Goal: Task Accomplishment & Management: Complete application form

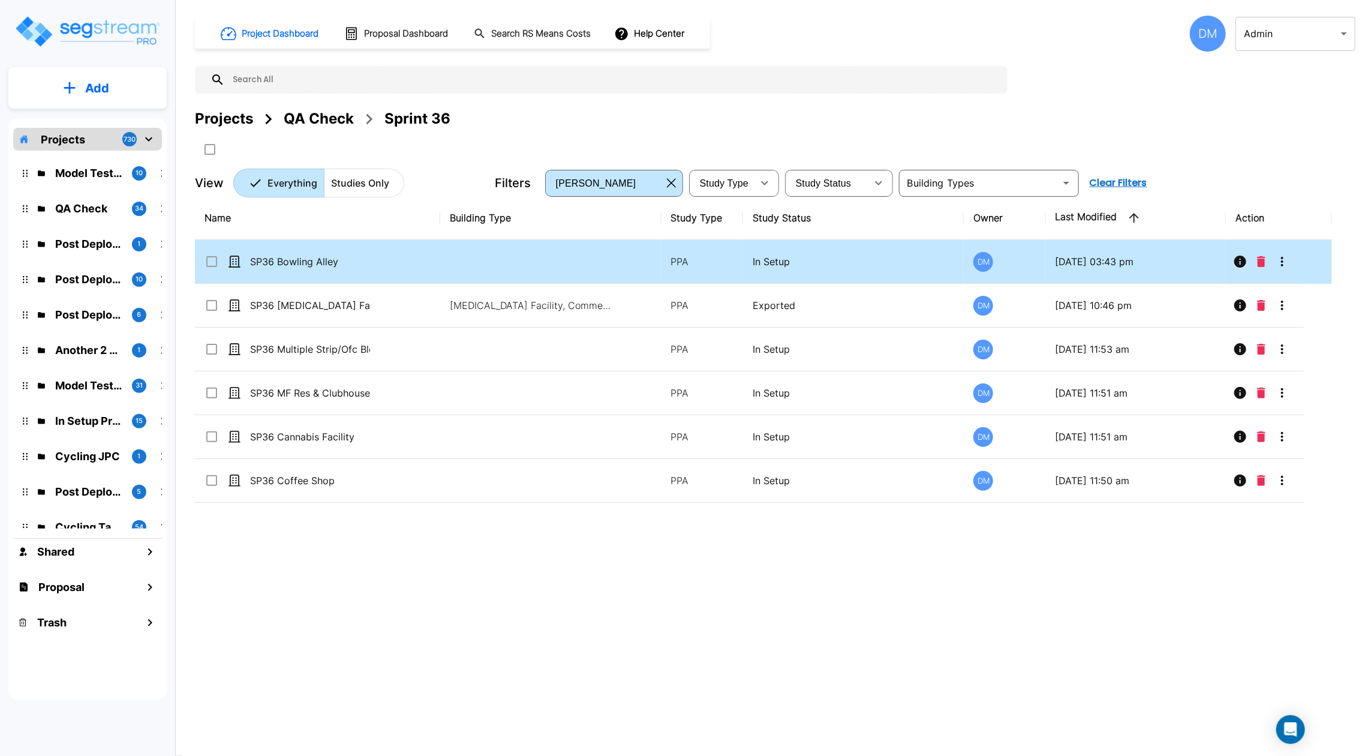
click at [329, 254] on p "SP36 Bowling Alley" at bounding box center [310, 261] width 120 height 14
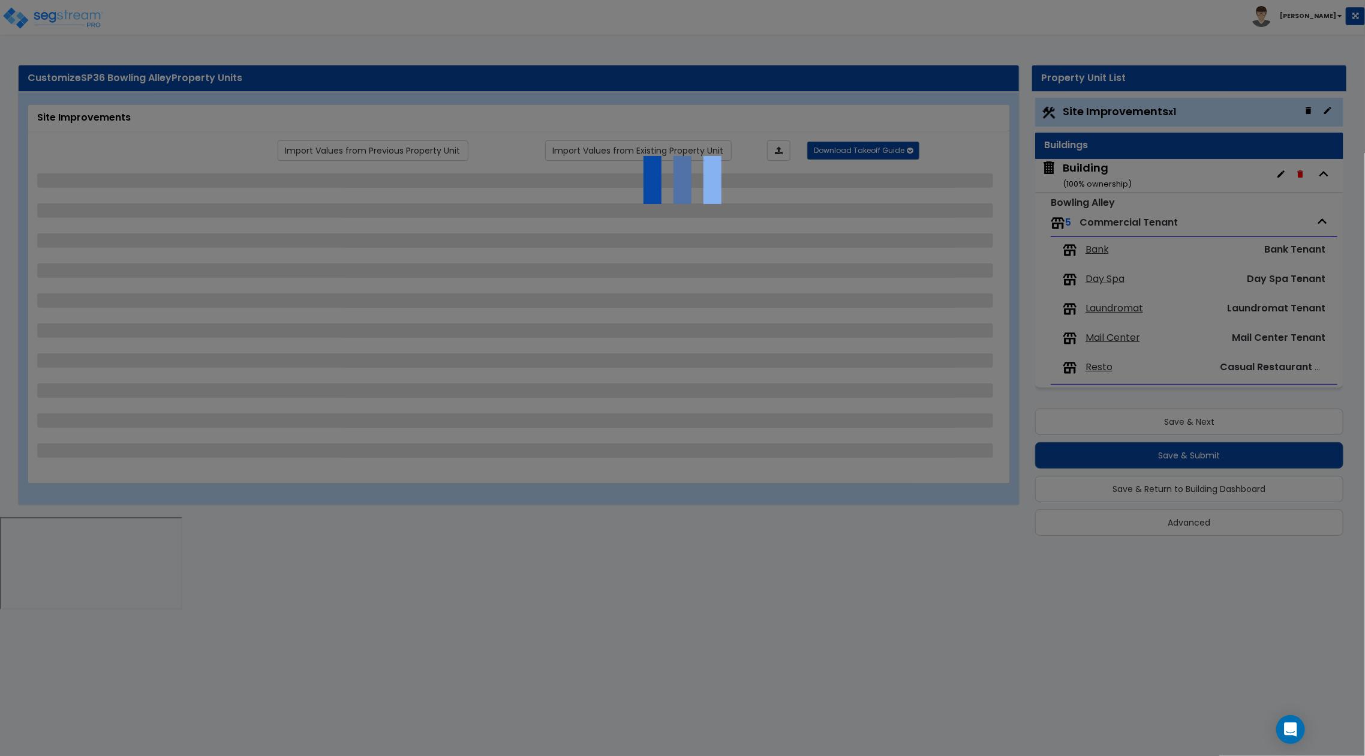
select select "2"
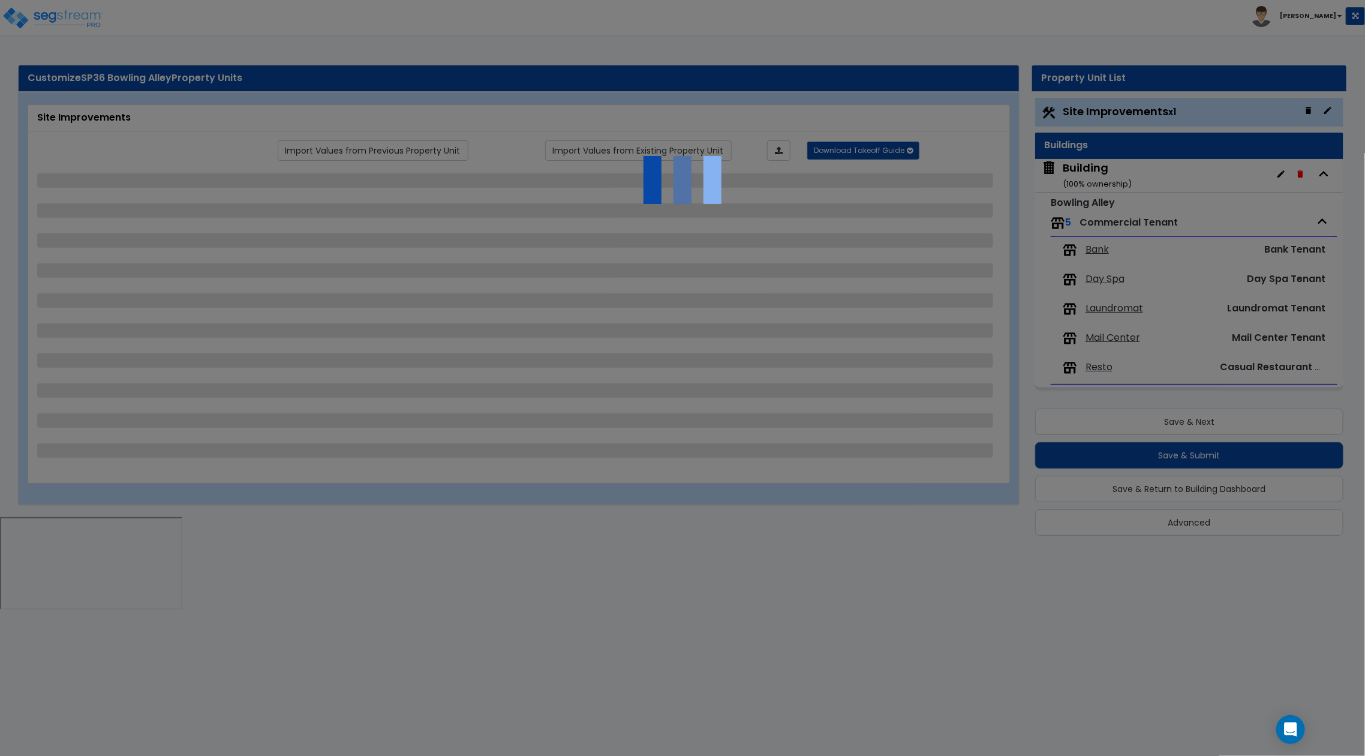
select select "1"
select select "2"
select select "3"
select select "2"
select select "3"
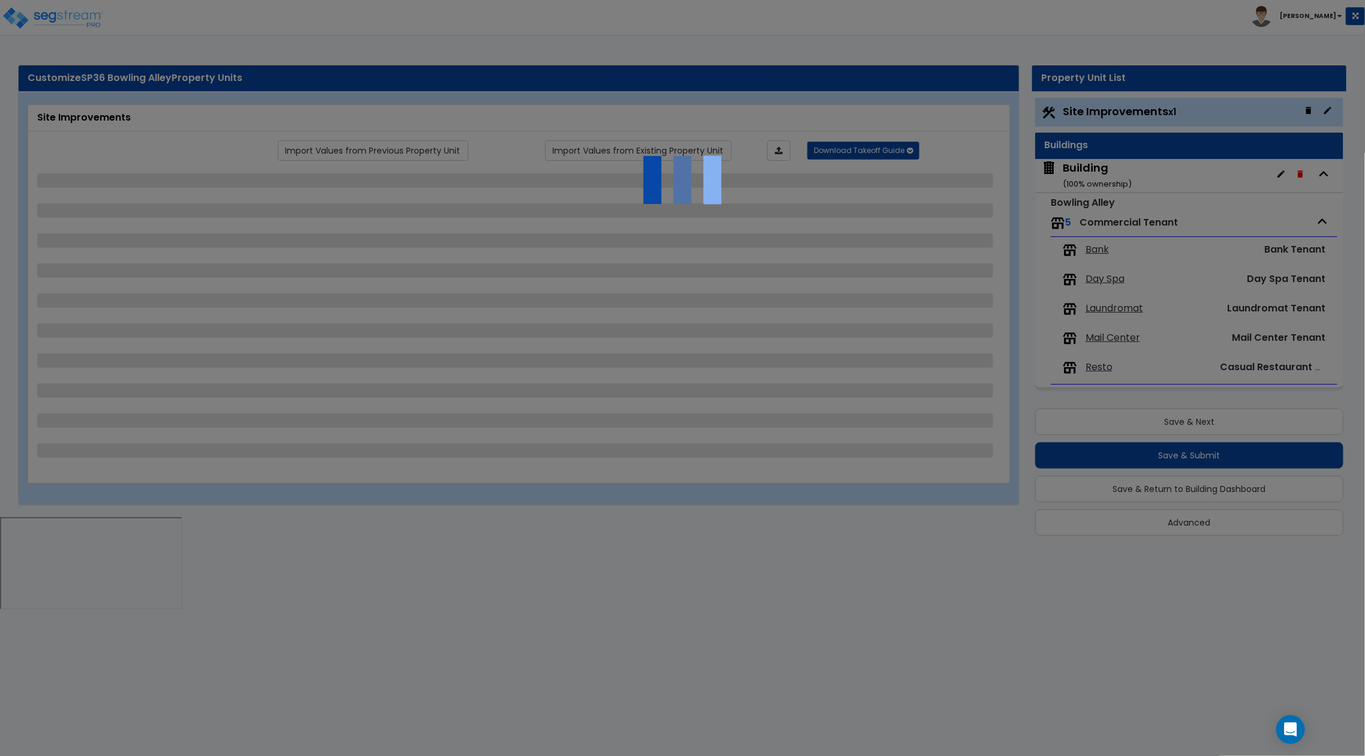
select select "1"
select select "2"
select select "1"
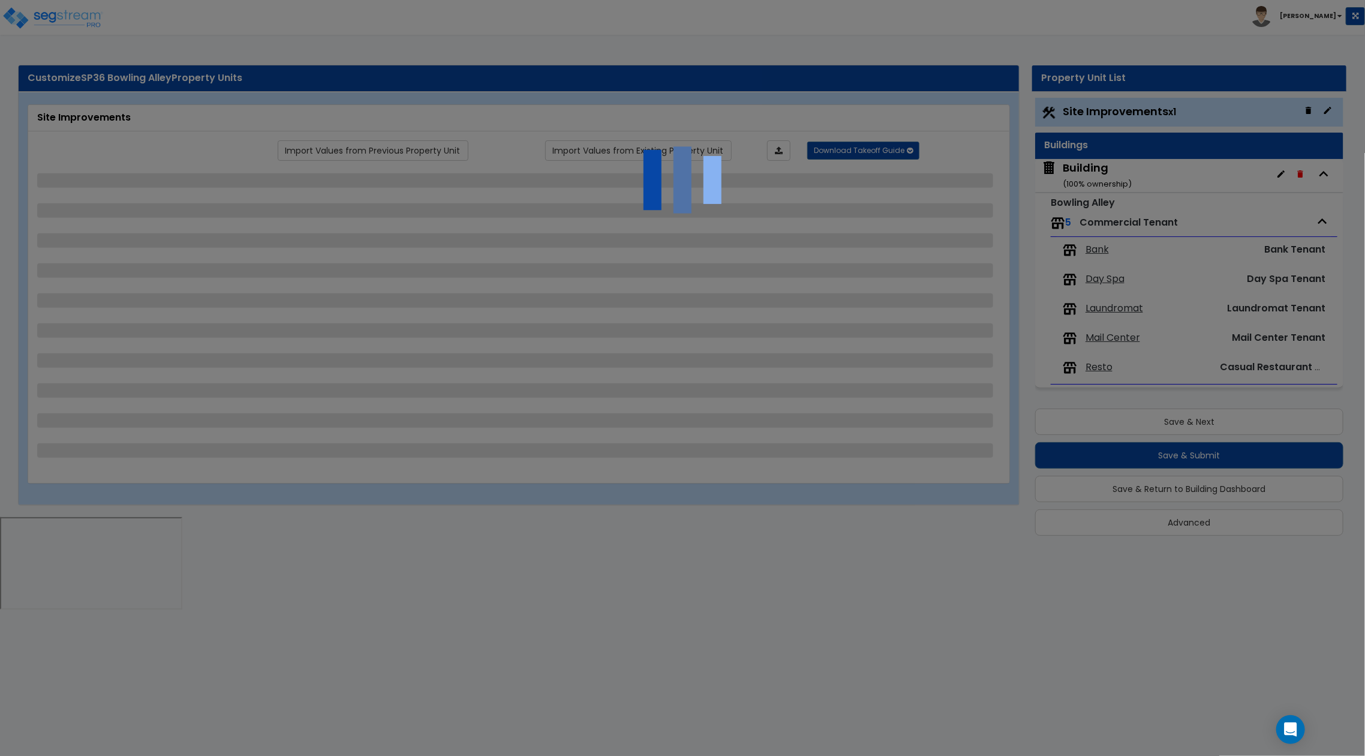
select select "2"
select select "1"
select select "4"
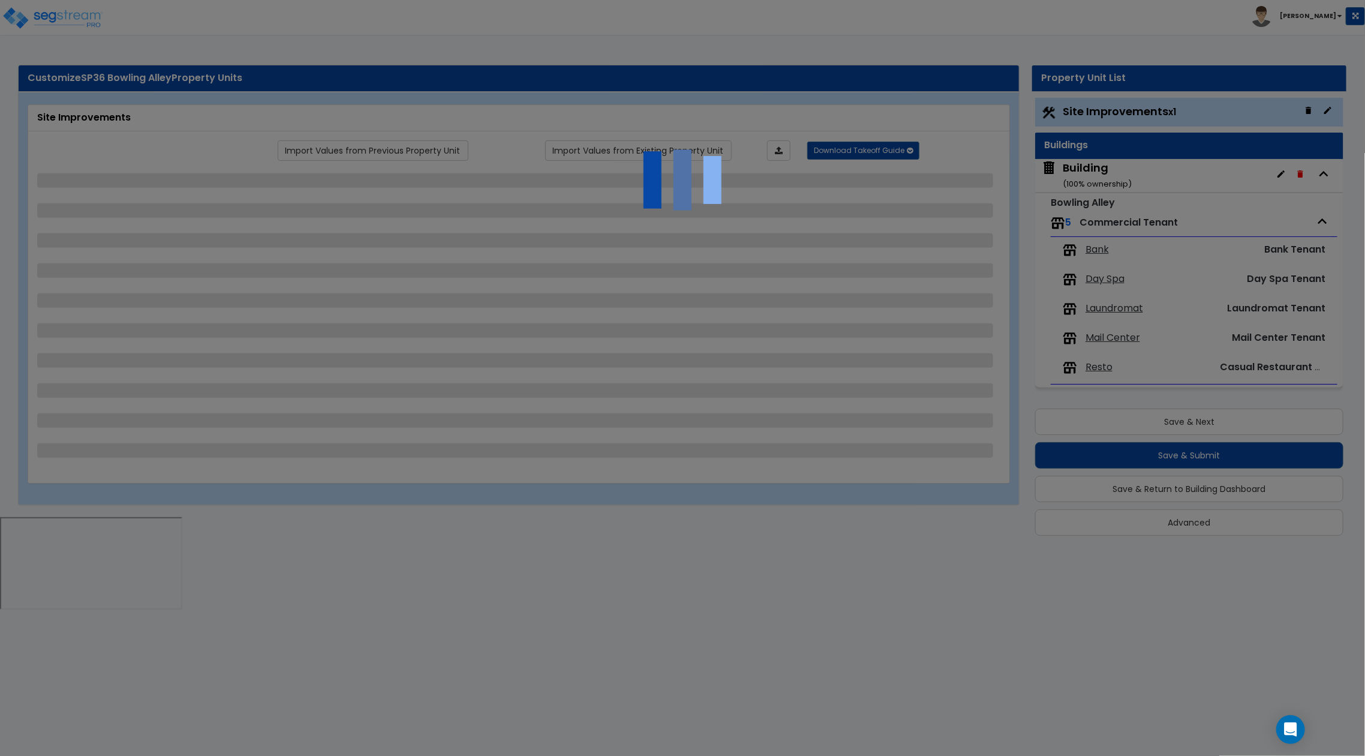
select select "1"
select select "2"
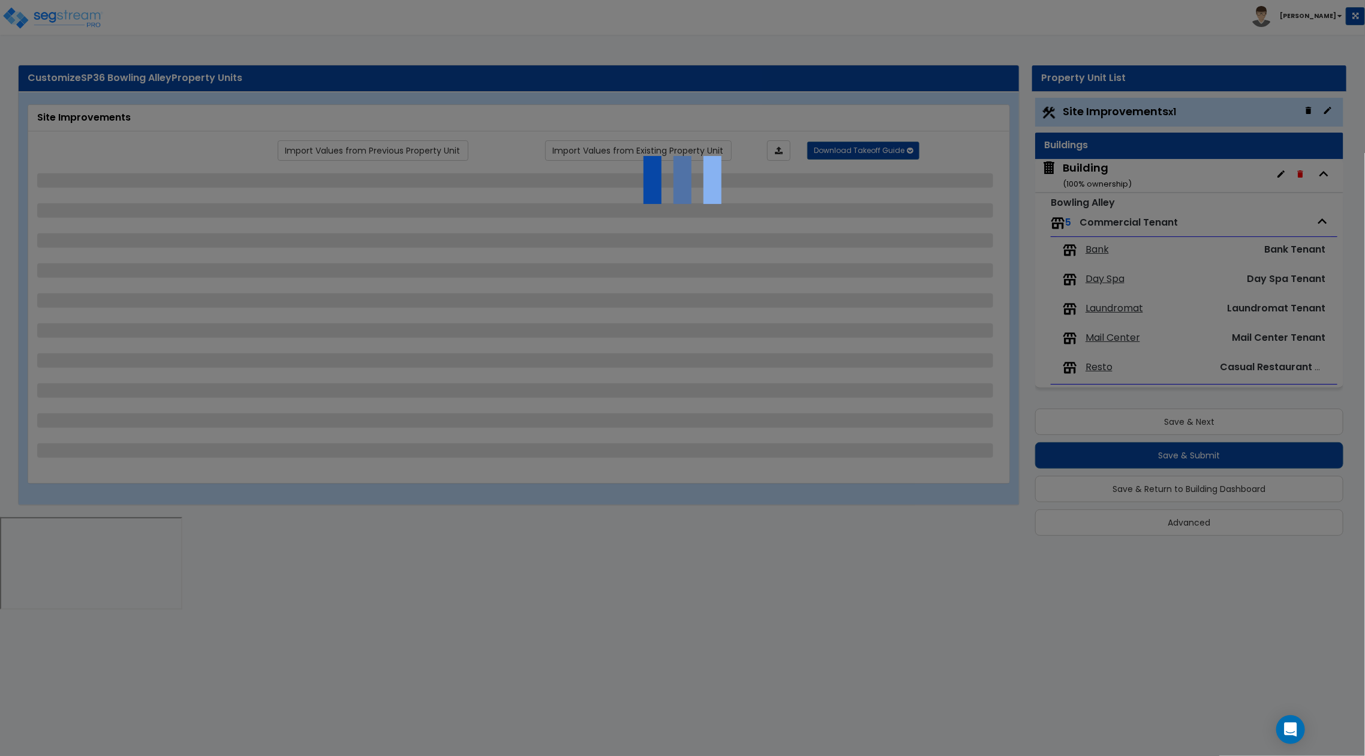
select select "1"
select select "3"
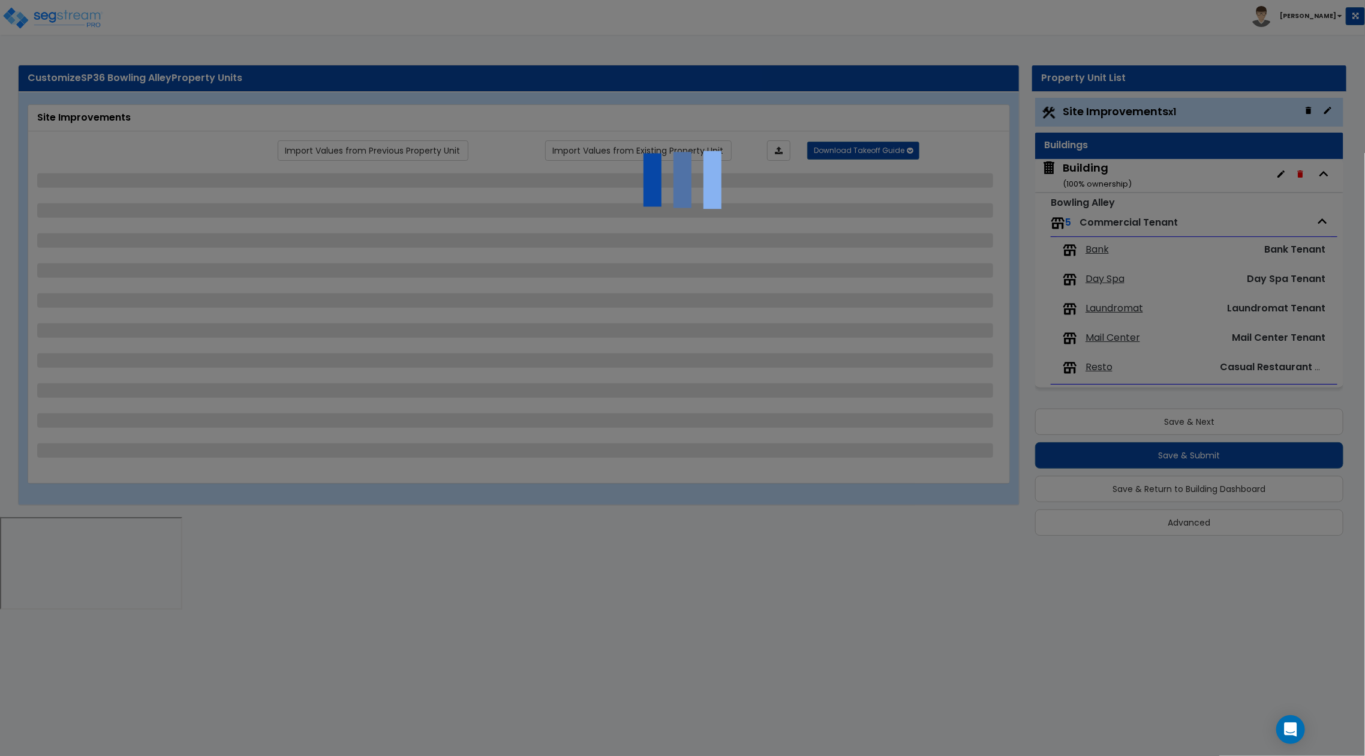
select select "1"
select select "3"
select select "14"
select select "20"
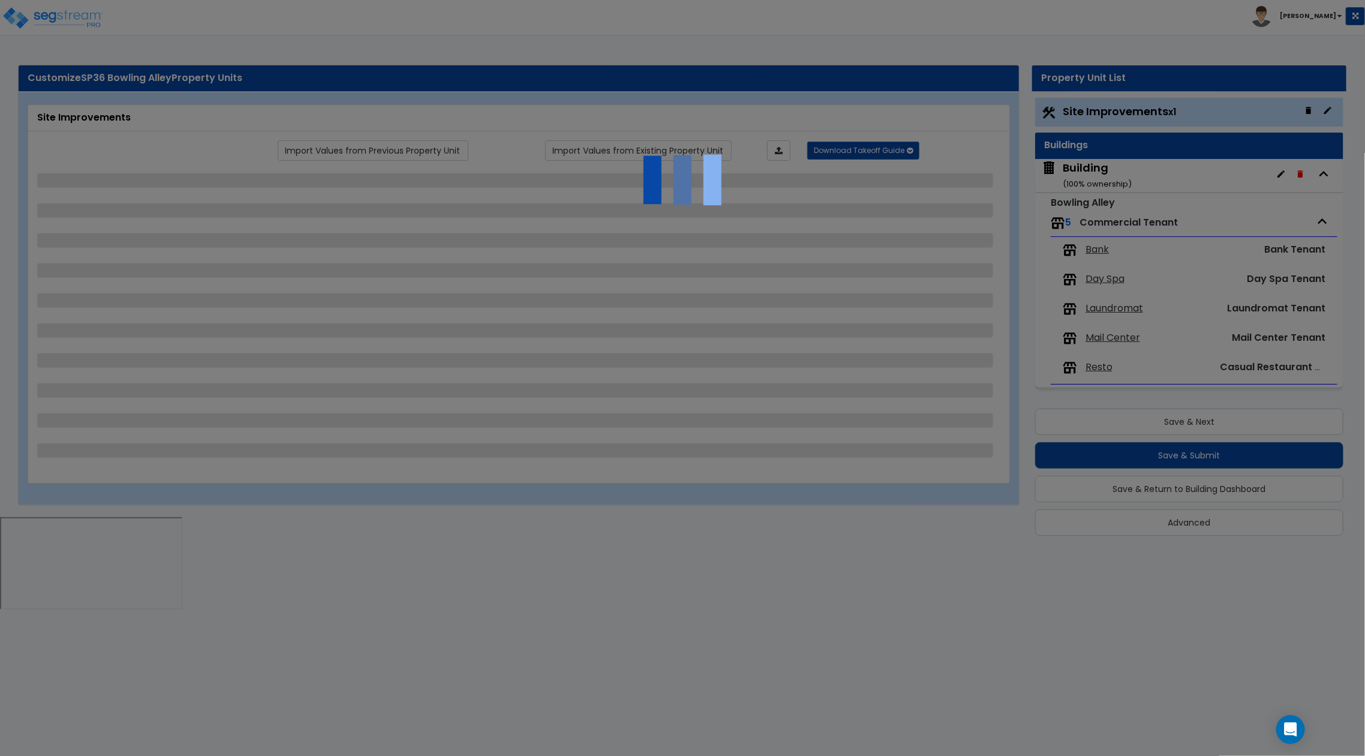
select select "18"
select select "7"
select select "1"
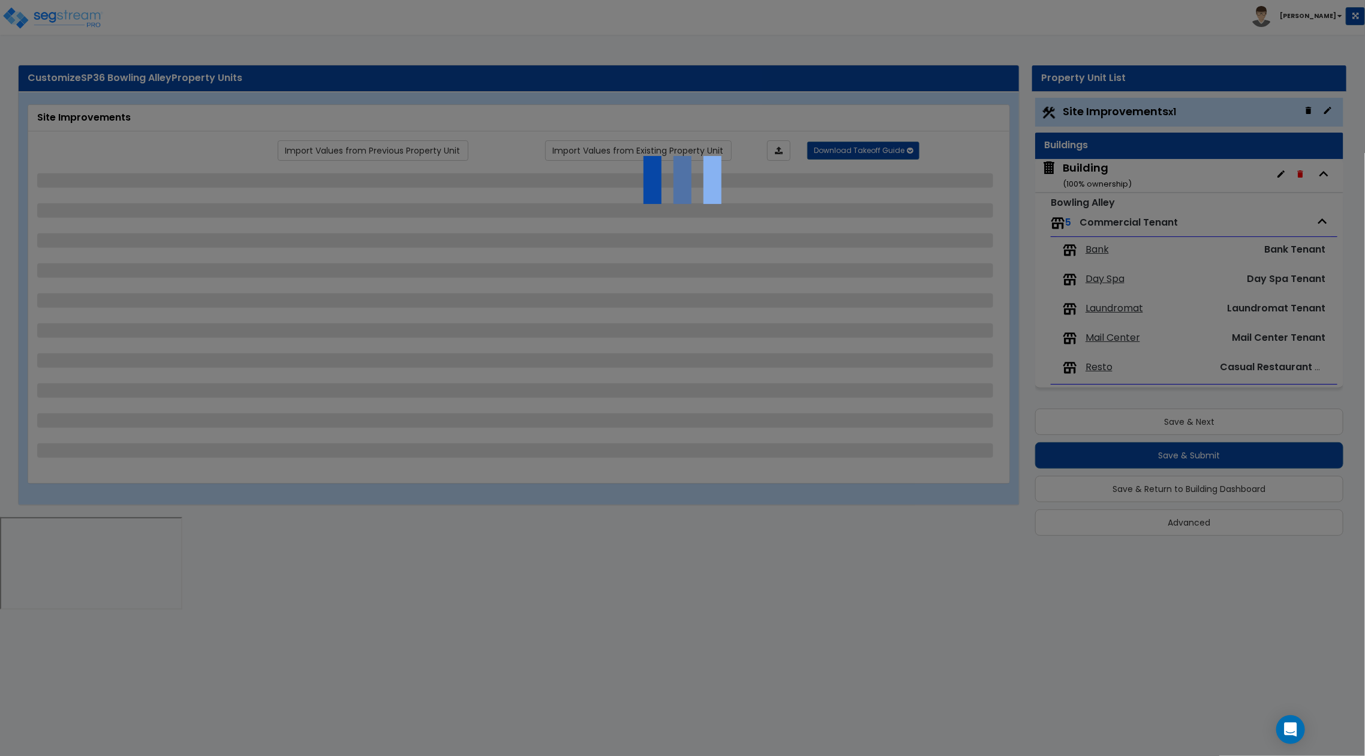
select select "1"
select select "2"
select select "1"
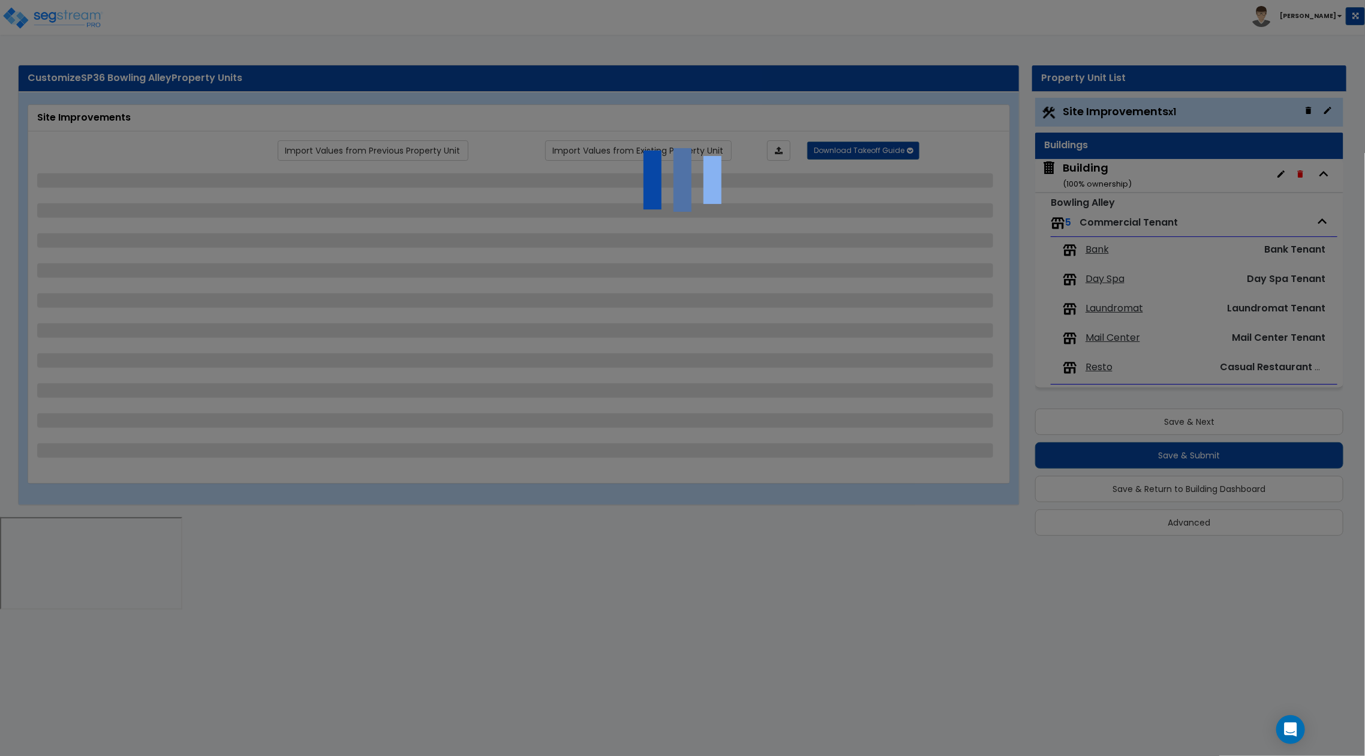
select select "1"
select select "2"
select select "1"
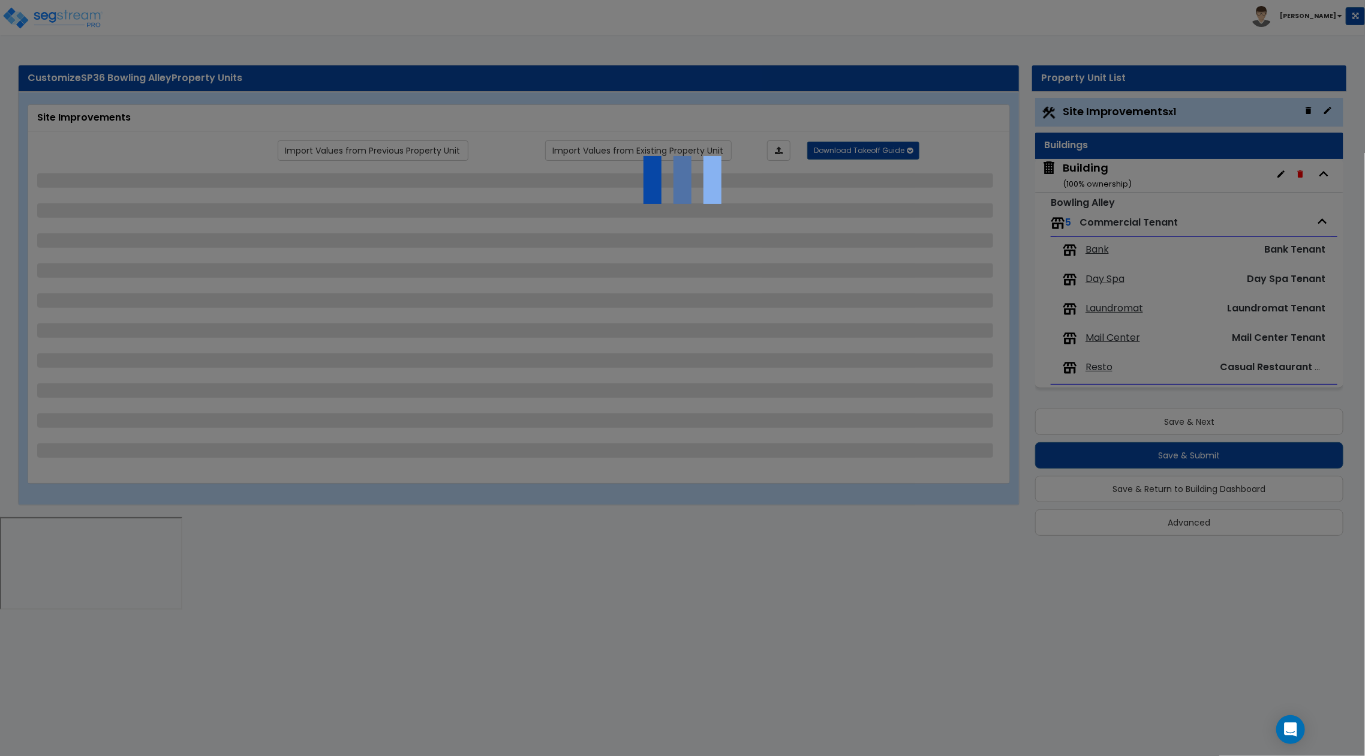
select select "7"
select select "2"
select select "4"
select select "6"
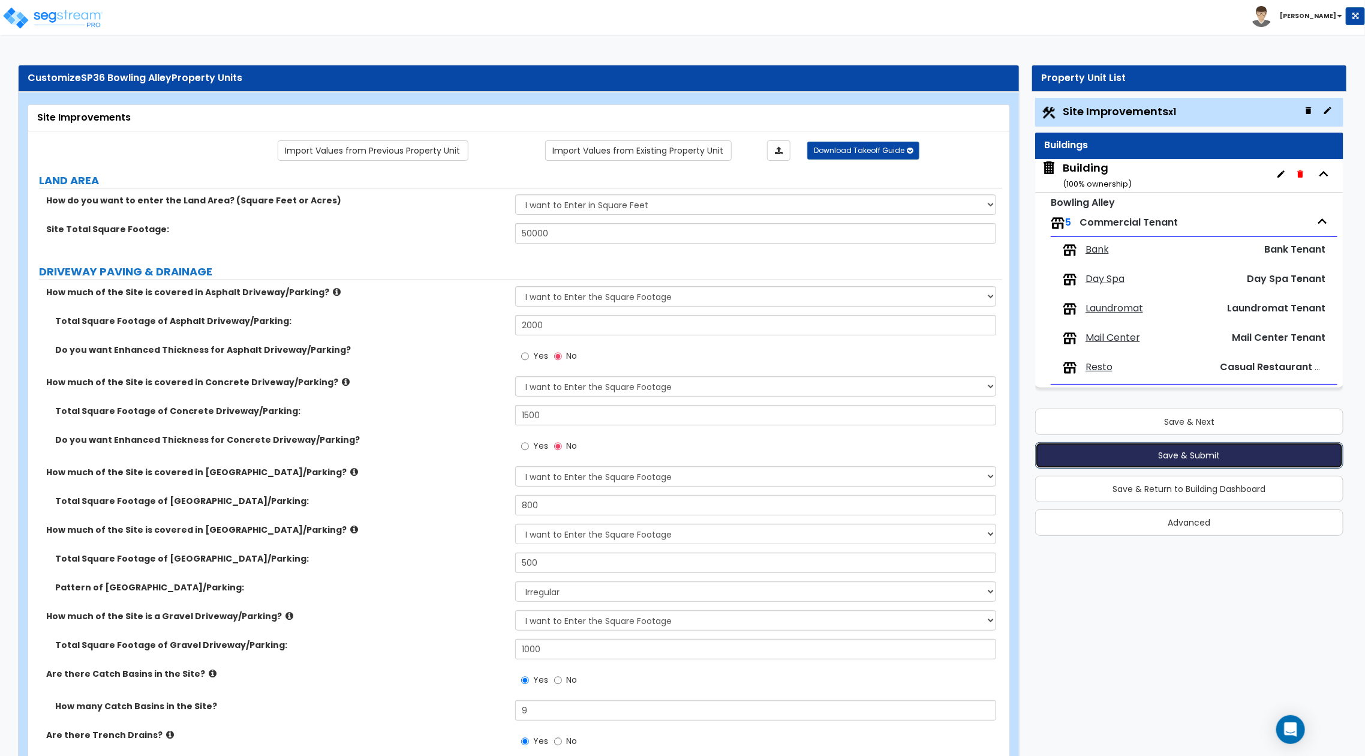
click at [1227, 453] on button "Save & Submit" at bounding box center [1189, 455] width 308 height 26
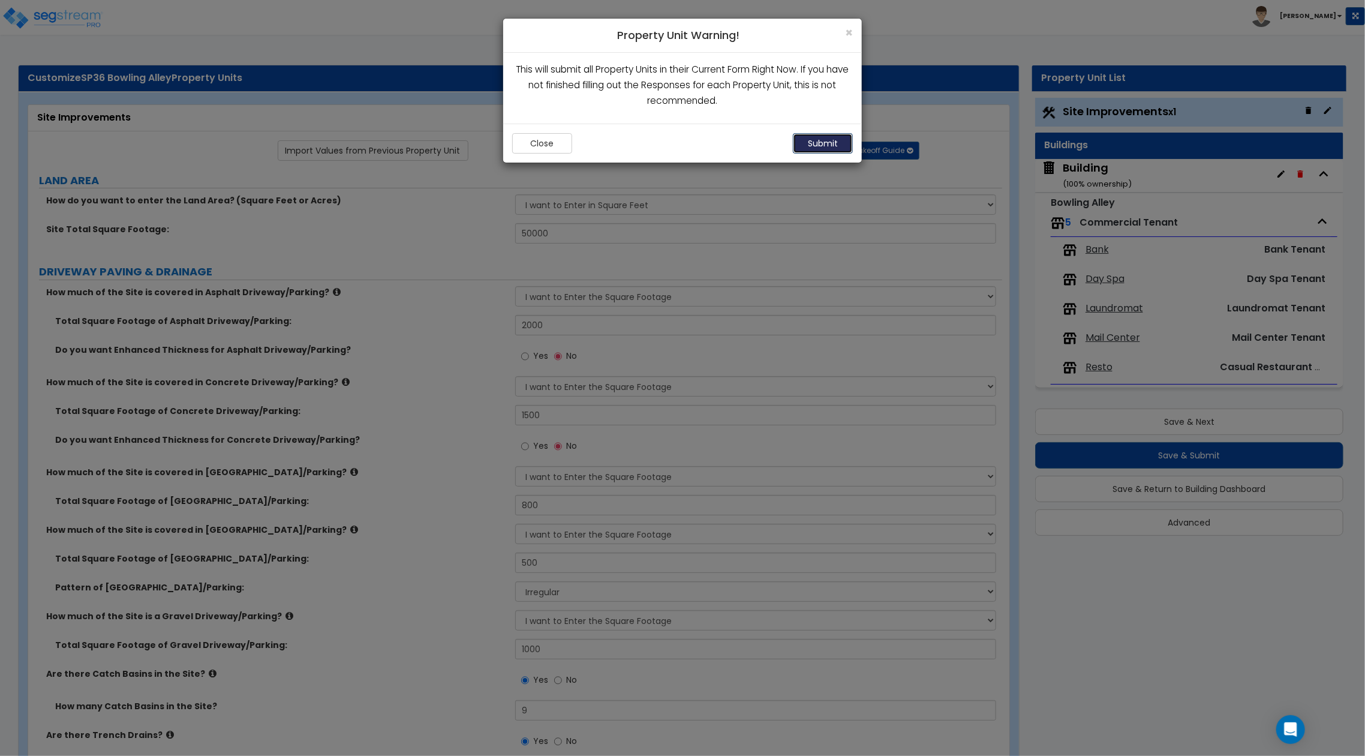
click at [830, 136] on button "Submit" at bounding box center [823, 143] width 60 height 20
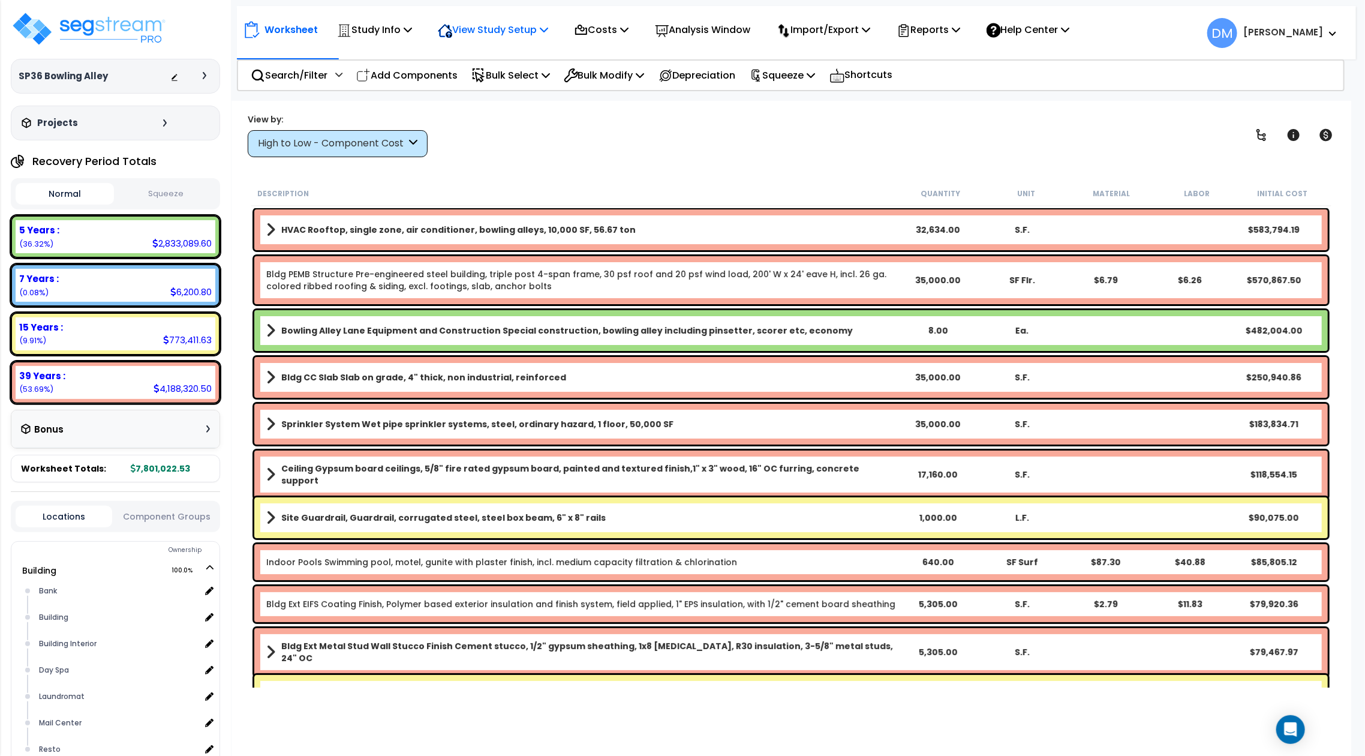
click at [516, 28] on p "View Study Setup" at bounding box center [493, 30] width 110 height 16
click at [508, 84] on link "View Questionnaire" at bounding box center [491, 82] width 119 height 24
click at [202, 78] on div at bounding box center [191, 76] width 42 height 12
click at [206, 74] on icon at bounding box center [205, 75] width 4 height 7
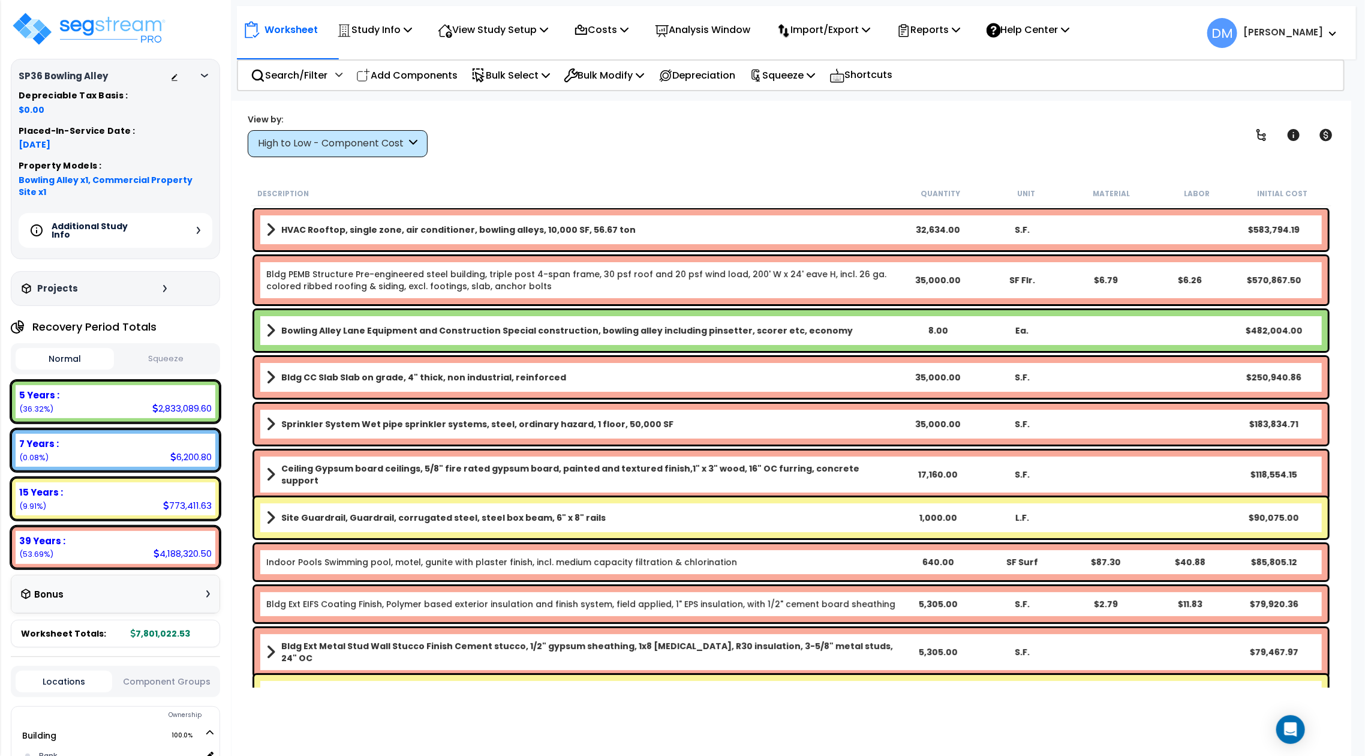
click at [193, 213] on div "Additional Study Info" at bounding box center [116, 230] width 194 height 35
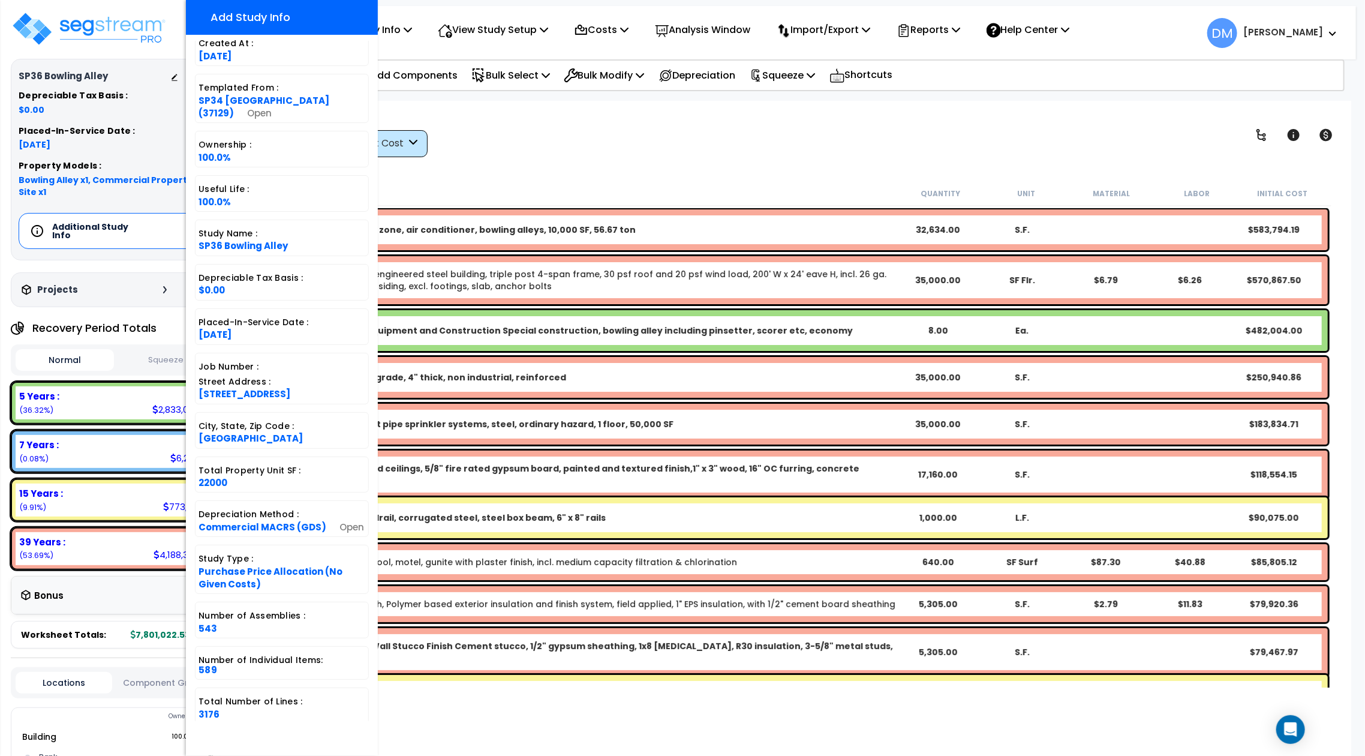
scroll to position [53, 0]
click at [660, 138] on div "View by: High to Low - Component Cost High to Low - Component Cost" at bounding box center [791, 135] width 1095 height 44
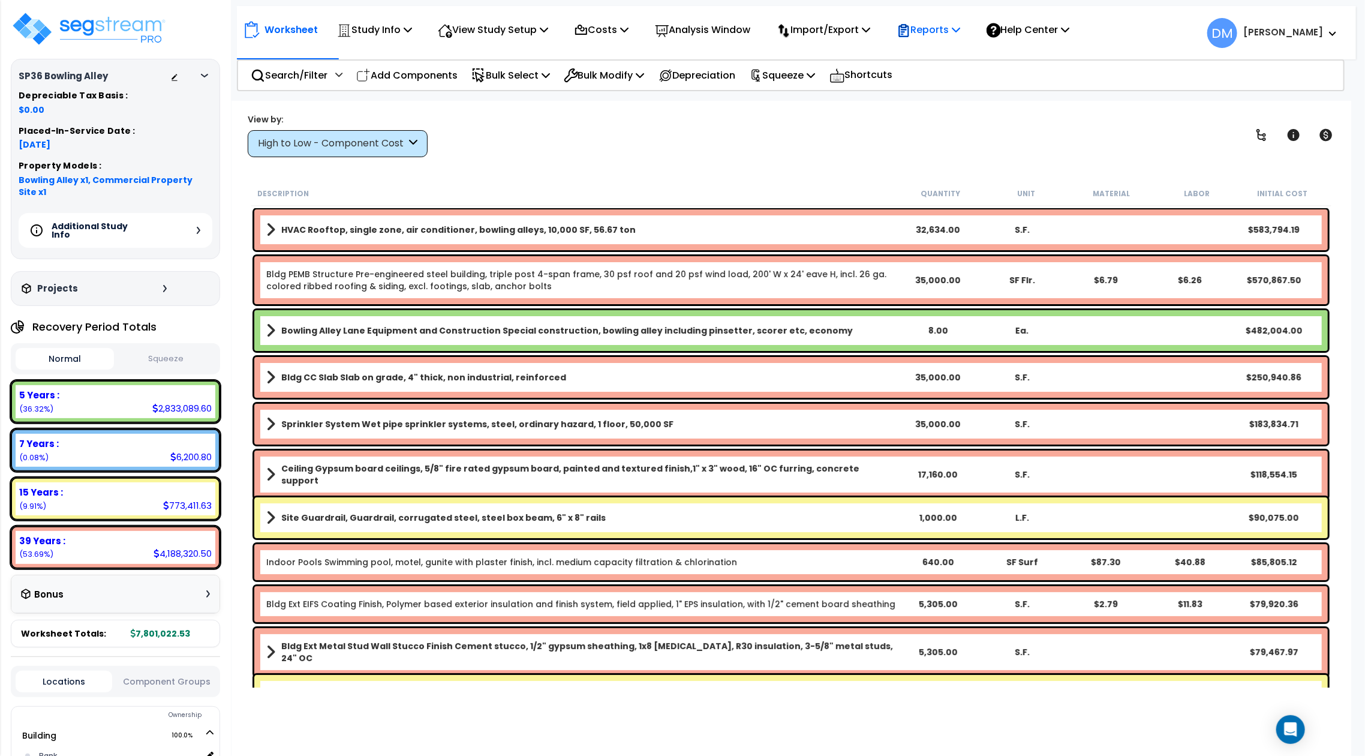
click at [935, 30] on p "Reports" at bounding box center [929, 30] width 64 height 16
click at [934, 53] on link "Get Report" at bounding box center [950, 57] width 119 height 24
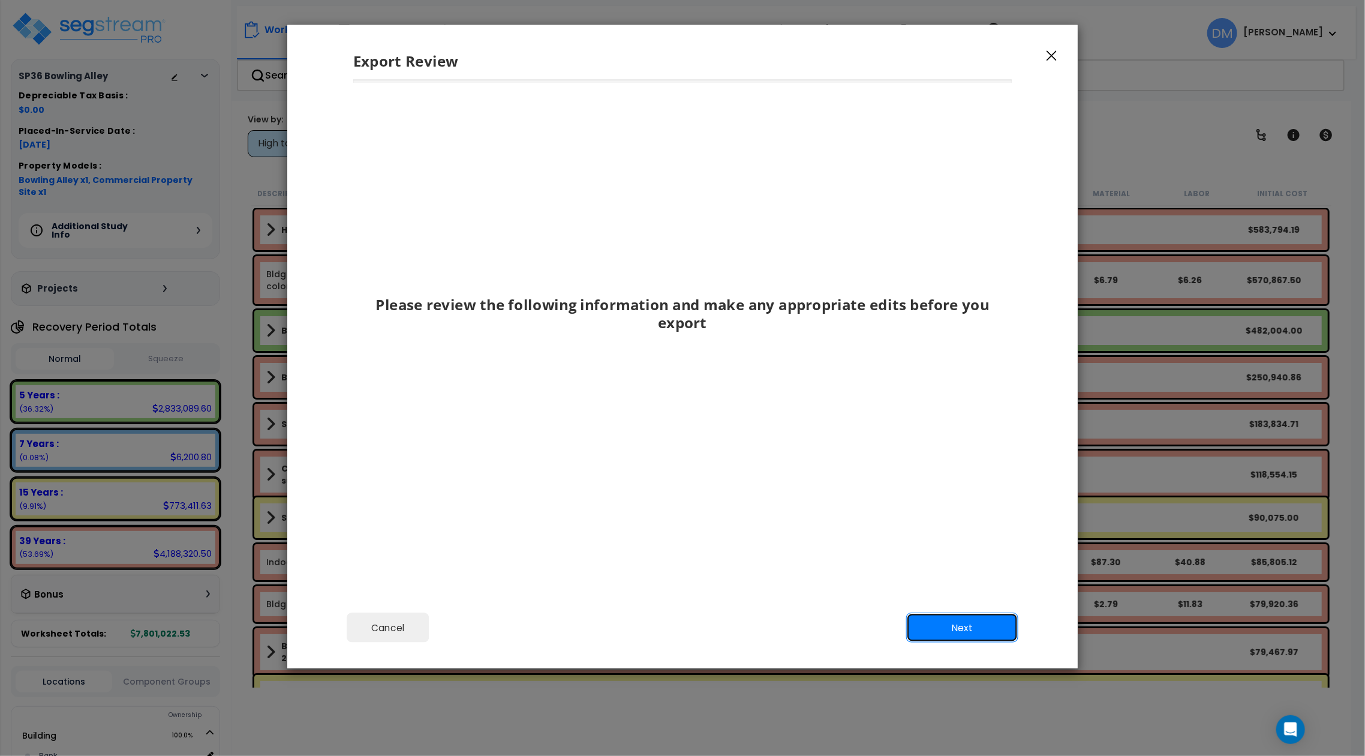
click at [999, 629] on button "Next" at bounding box center [962, 627] width 112 height 30
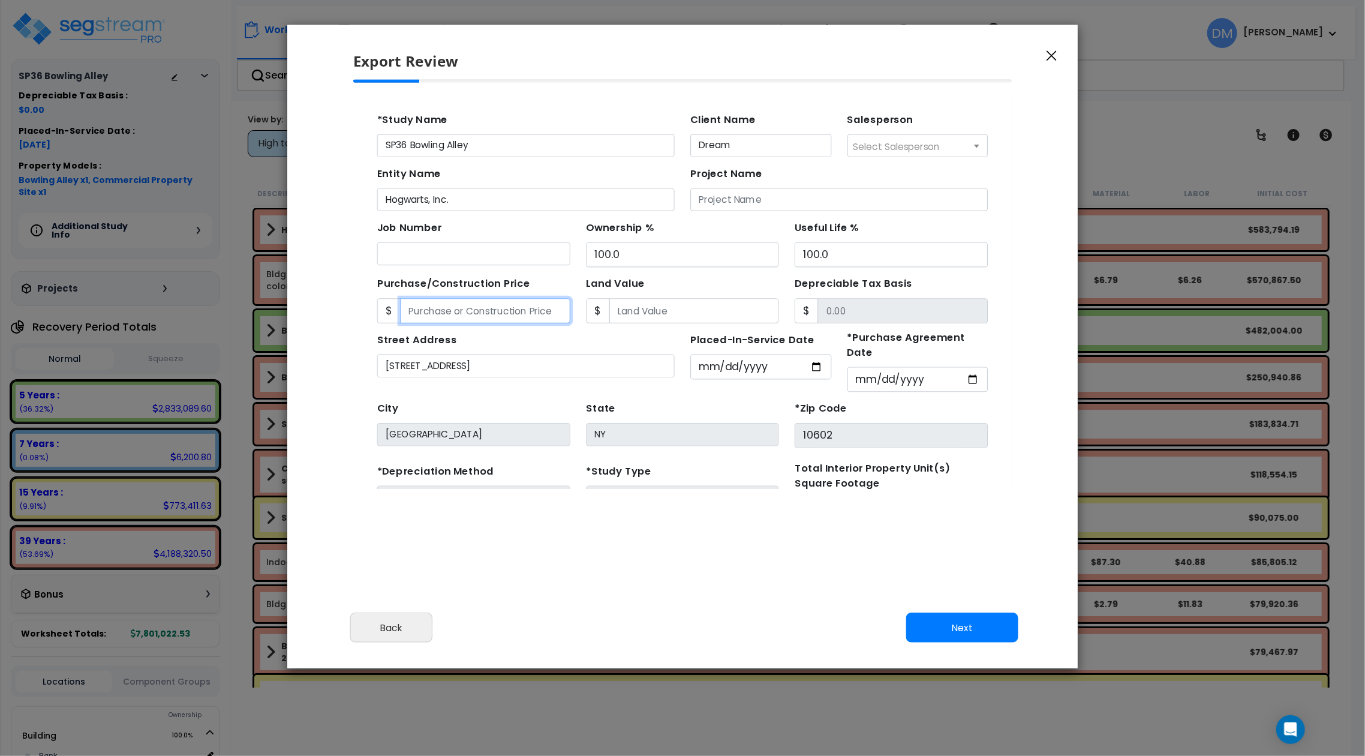
click at [512, 294] on input "Purchase/Construction Price" at bounding box center [472, 291] width 155 height 23
type input "1"
type input "1.00"
type input "14"
type input "14.00"
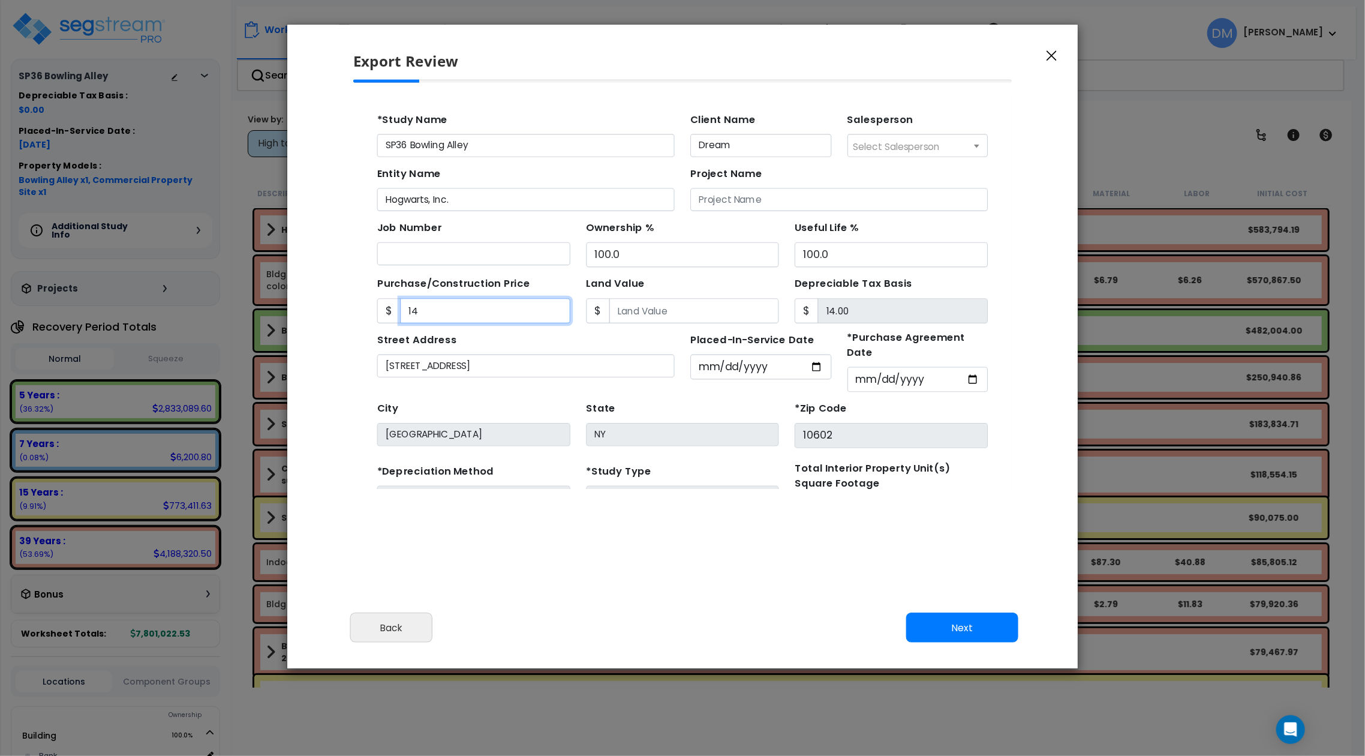
type input "145"
type input "145.00"
type input "1450"
type input "1,450.00"
type input "1,4500"
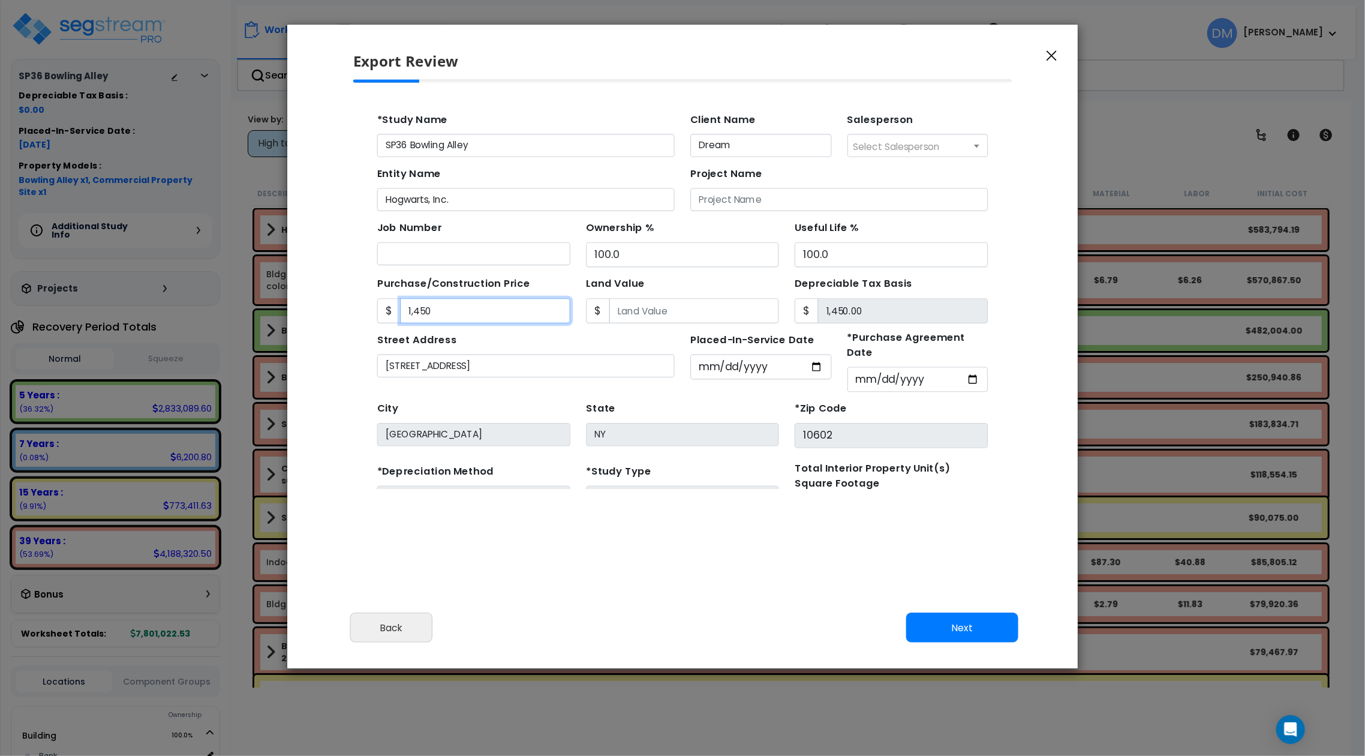
type input "14,500.00"
type input "14,5000"
type input "145,000.00"
type input "145,0000"
type input "1,450,000.00"
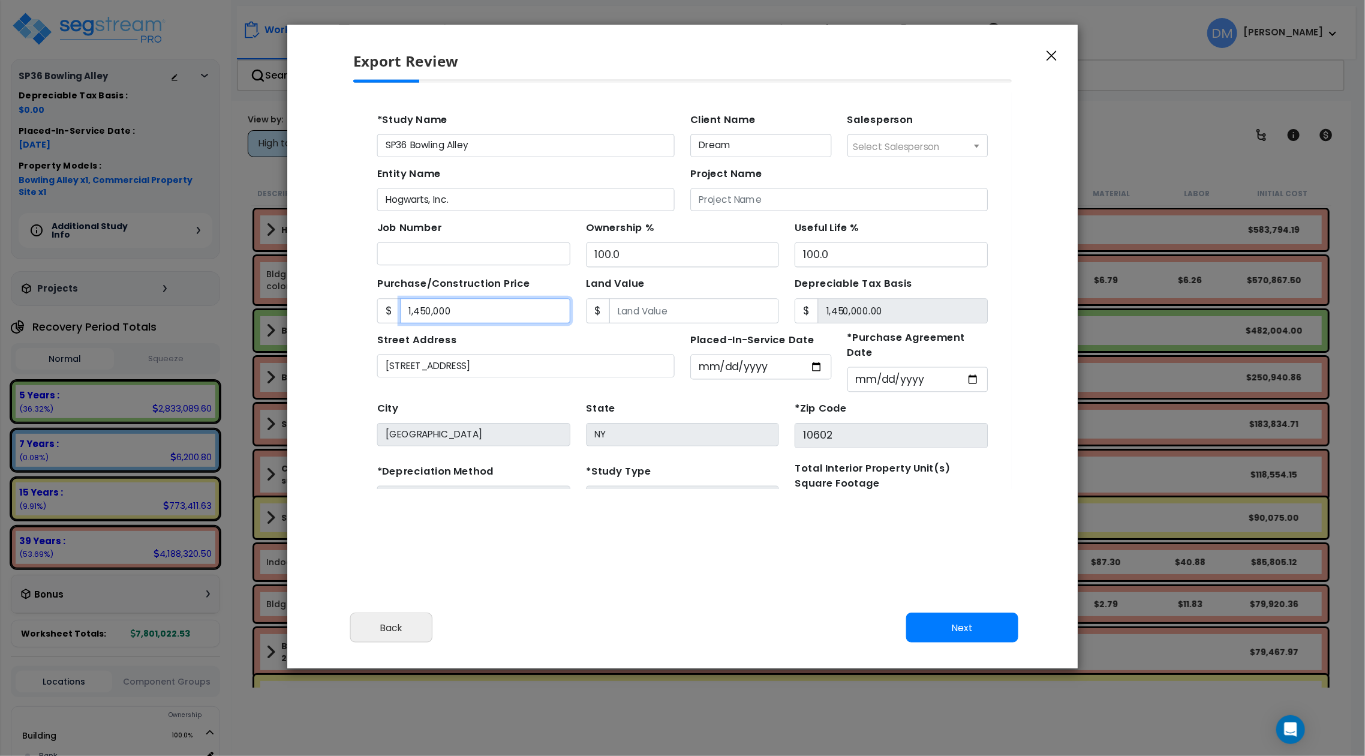
drag, startPoint x: 516, startPoint y: 295, endPoint x: 330, endPoint y: 297, distance: 186.0
click at [353, 297] on html "Notification x View All Denise Moyani Admin Notification" at bounding box center [652, 330] width 599 height 477
type input "6"
type input "6.00"
type input "65"
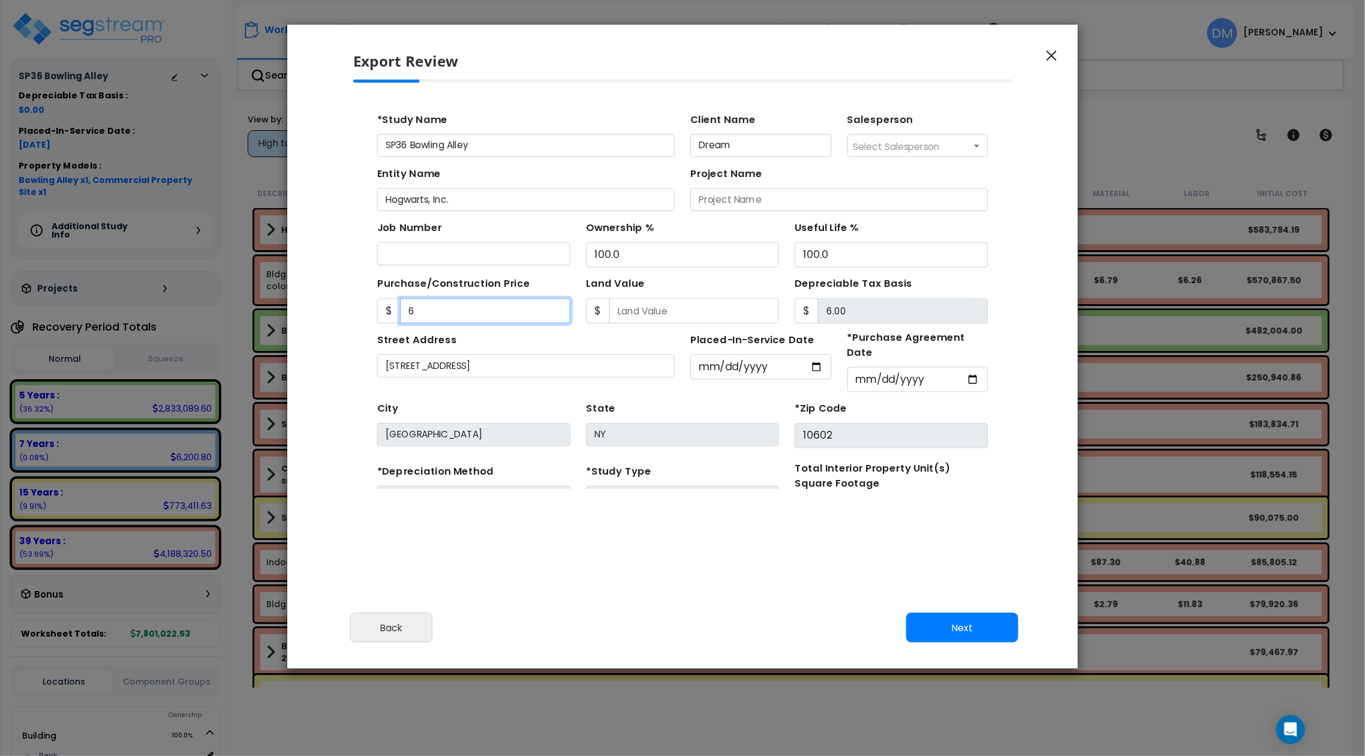
type input "65.00"
type input "650"
type input "650.00"
type input "6500"
type input "6,500.00"
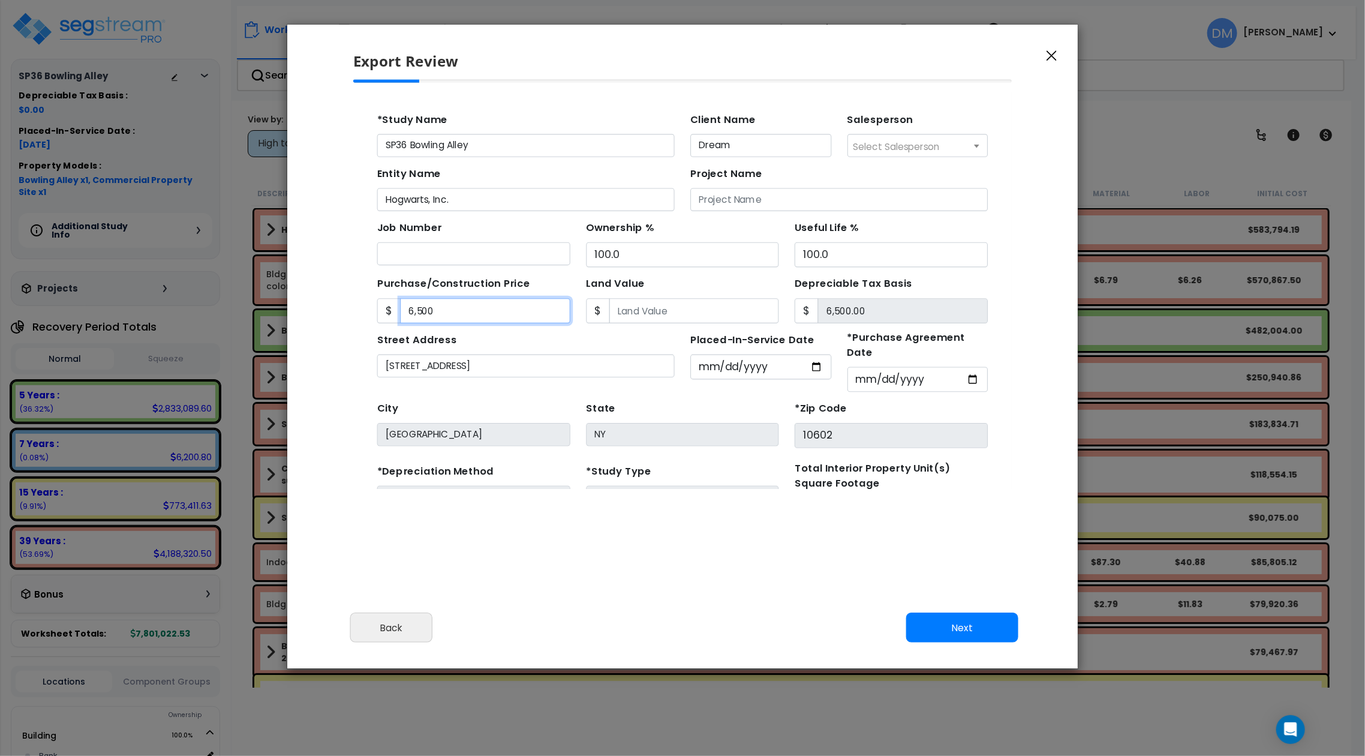
type input "6,5000"
type input "65,000.00"
type input "65,0000"
type input "650,000.00"
type input "650,0000"
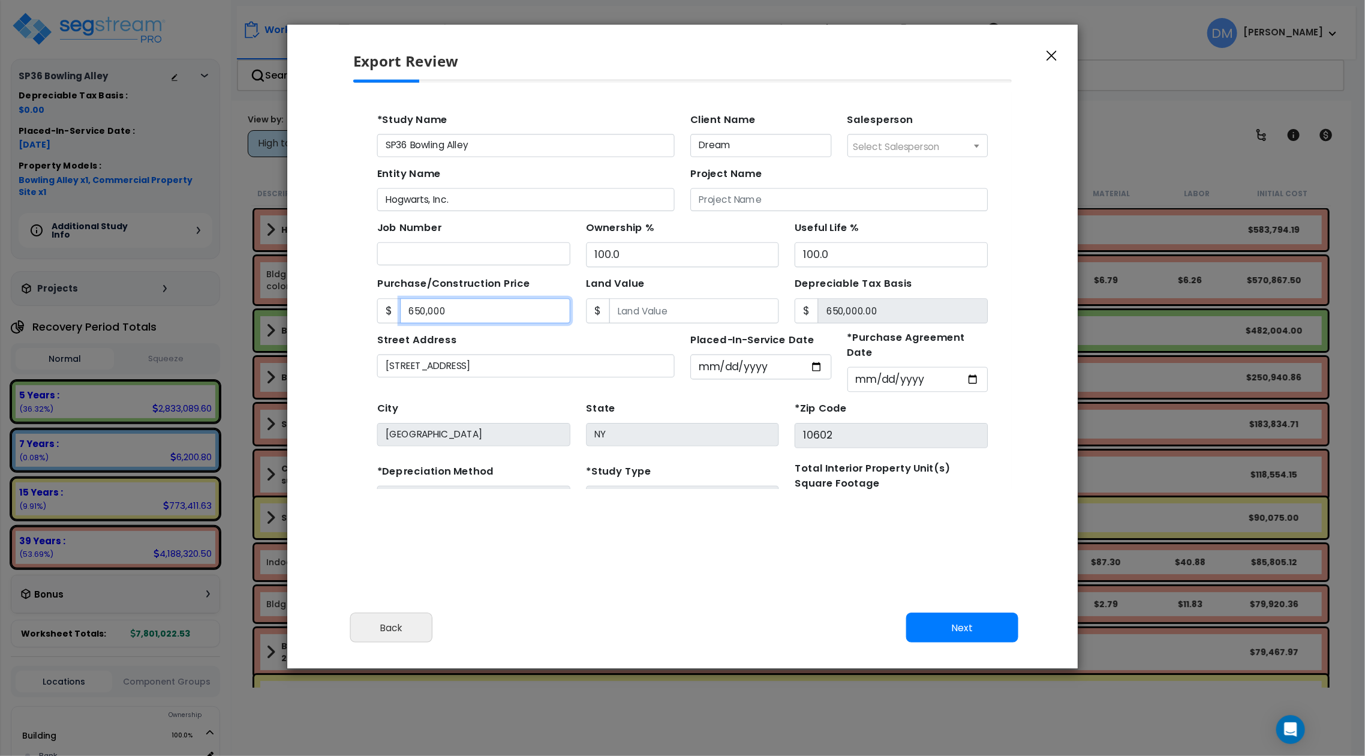
type input "6,500,000.00"
type input "6,500,000"
click at [605, 285] on input "Land Value" at bounding box center [662, 291] width 155 height 23
type input "3"
type input "6,499,997.00"
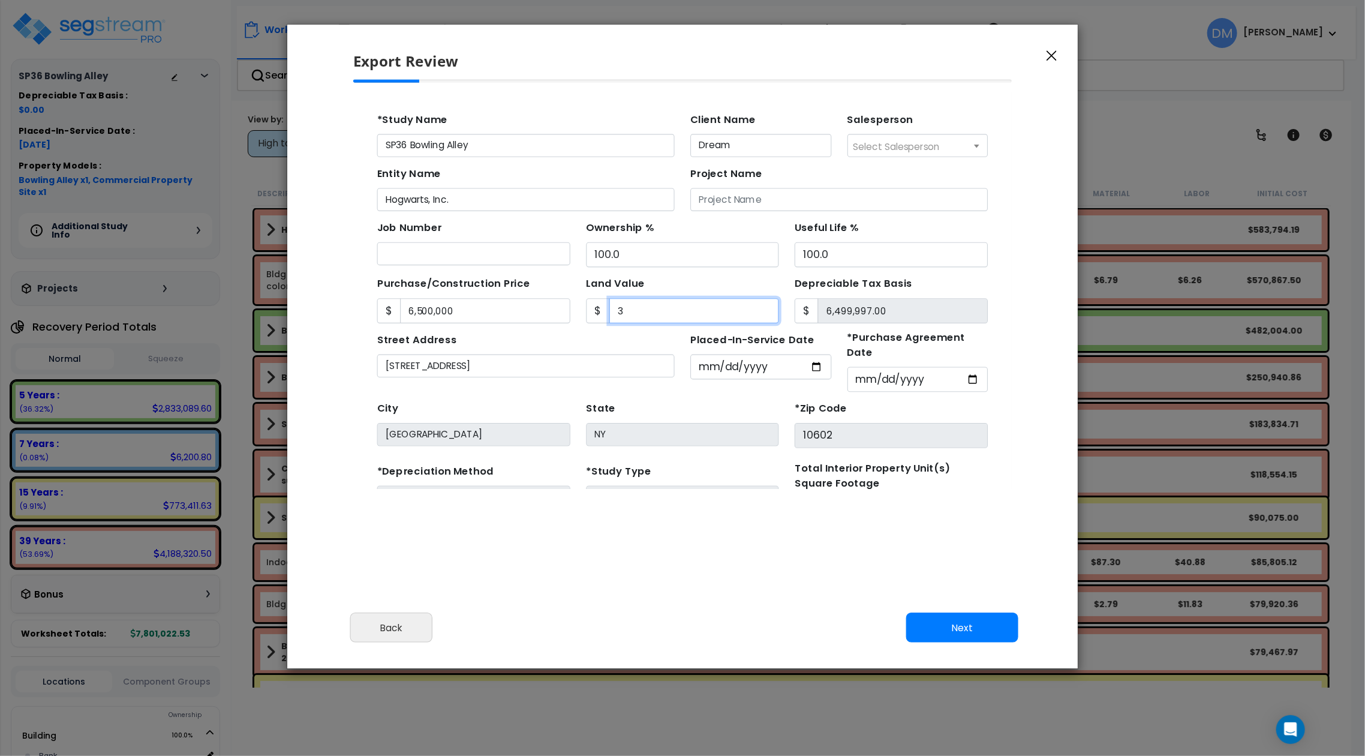
type input "30"
type input "6,499,970.00"
type input "300"
type input "6,499,700.00"
type input "3000"
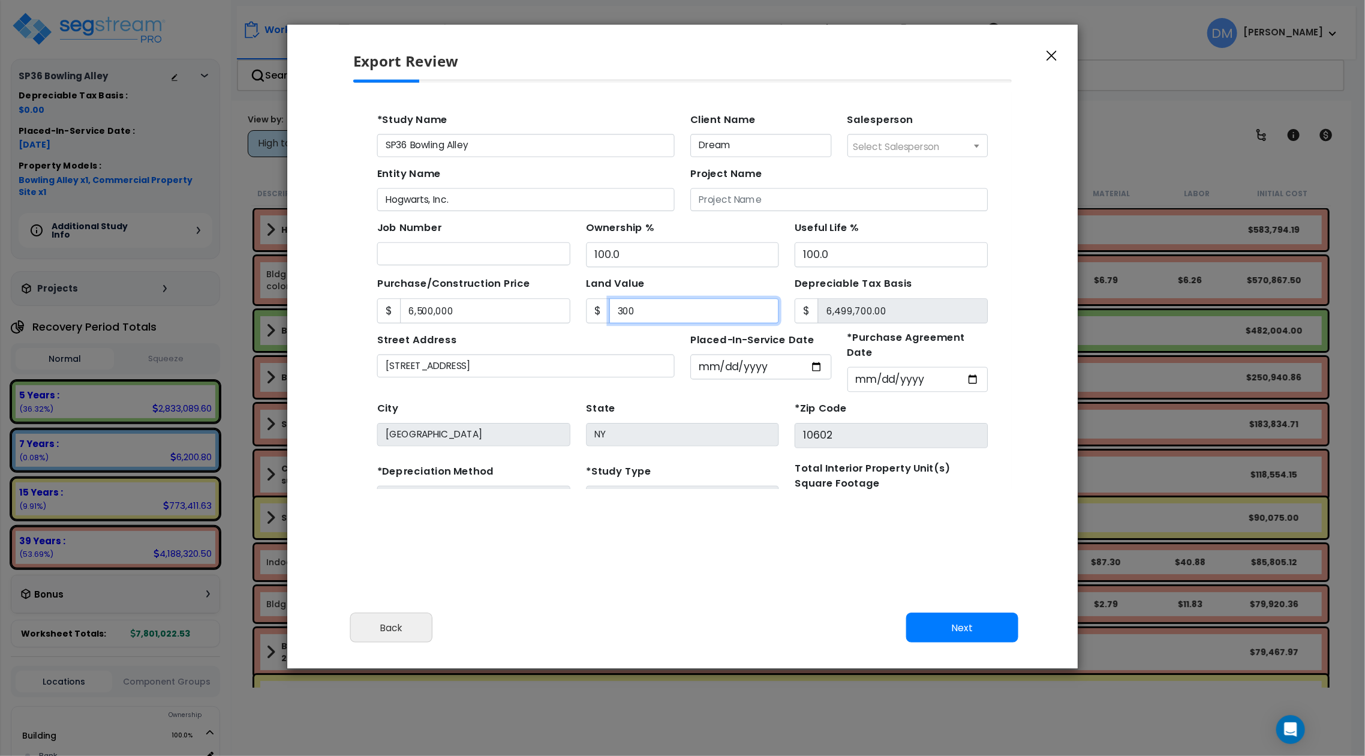
type input "6,497,000.00"
type input "3,0000"
type input "6,470,000.00"
type input "30,0000"
type input "6,200,000.00"
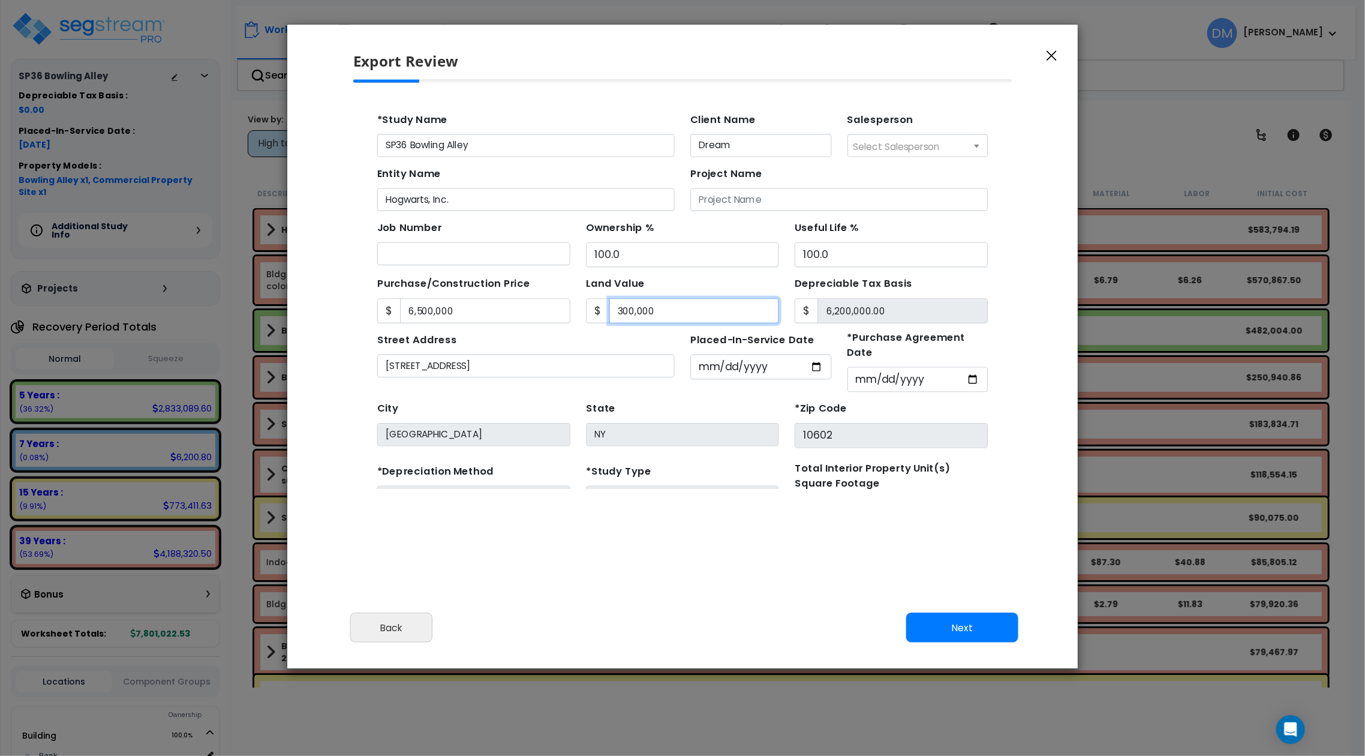
type input "300,0000"
type input "3,500,000.00"
click at [594, 292] on input "3,000,000" at bounding box center [662, 291] width 155 height 23
click at [593, 292] on input "3,000,000" at bounding box center [662, 291] width 155 height 23
type input ",000,000"
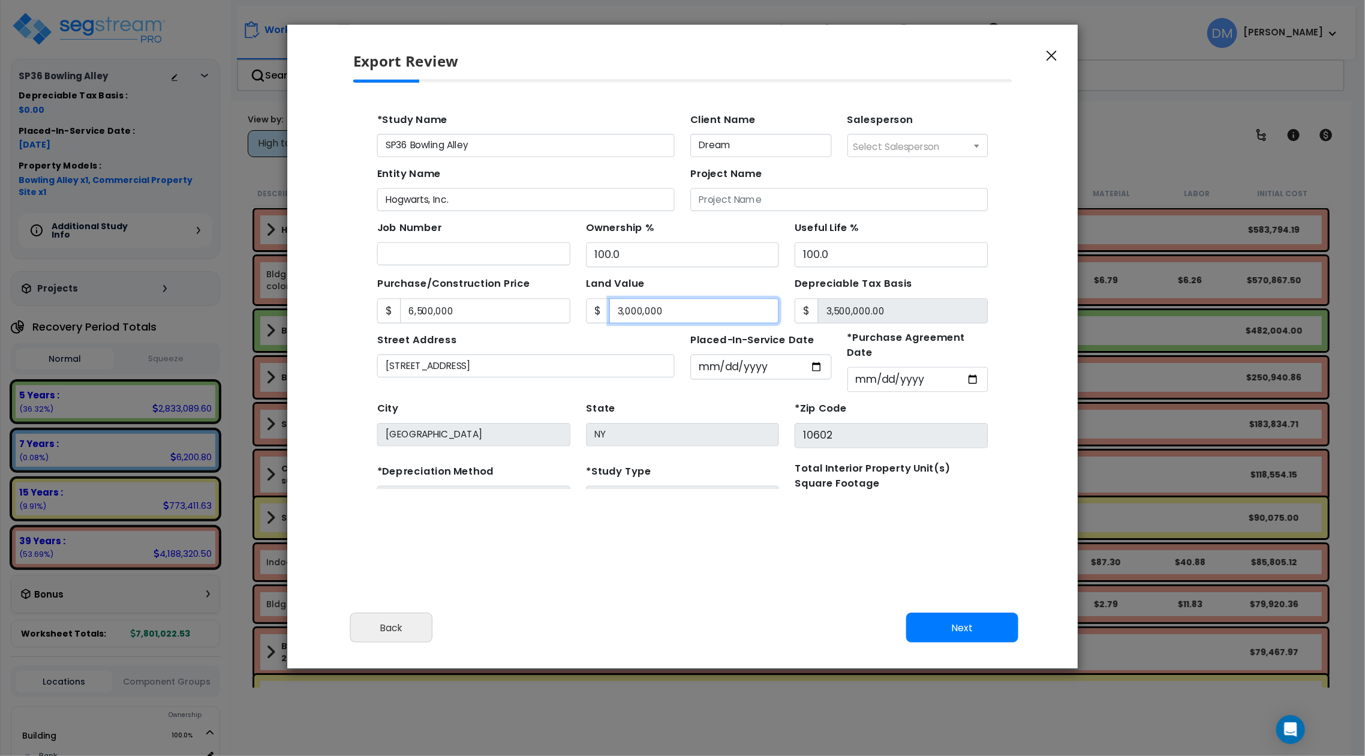
type input "6,500,000.00"
type input "0"
type input "2"
type input "6,499,998.00"
type input "20"
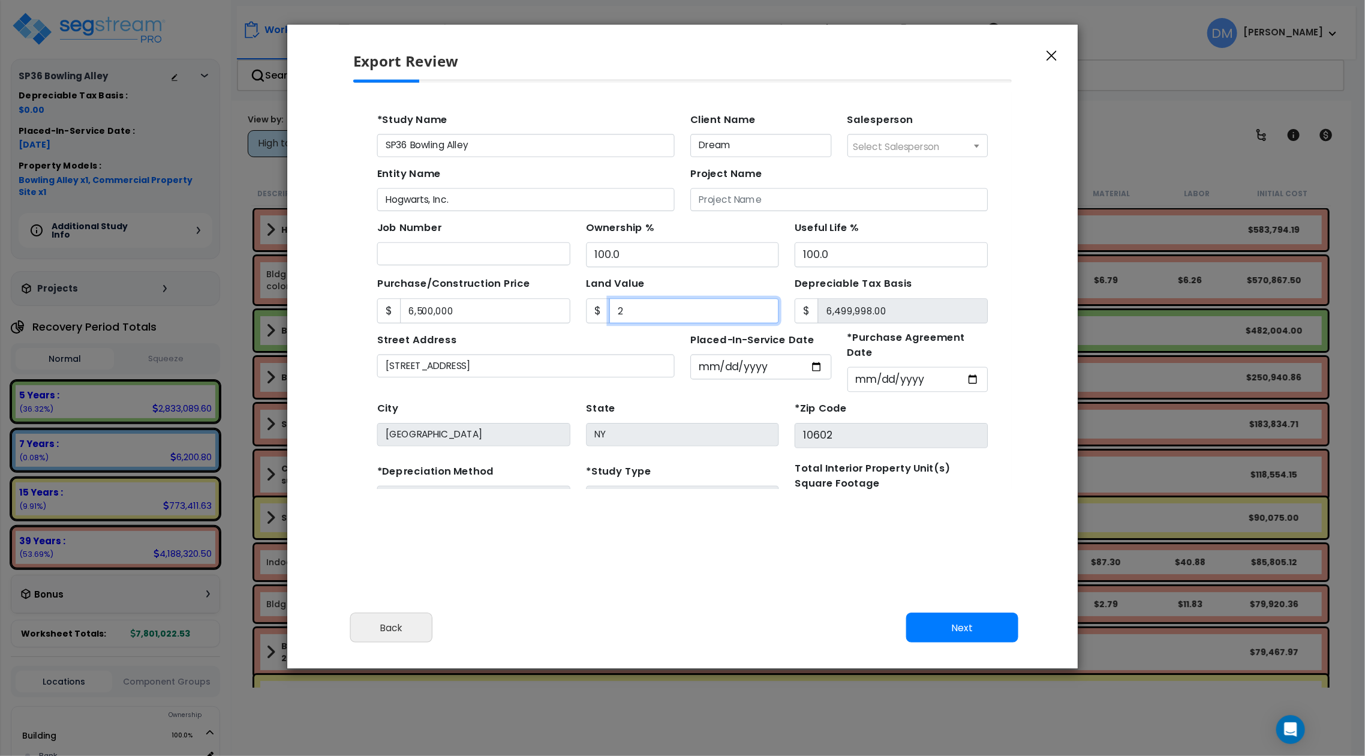
type input "6,499,980.00"
type input "200"
type input "6,499,800.00"
type input "2000"
type input "6,498,000.00"
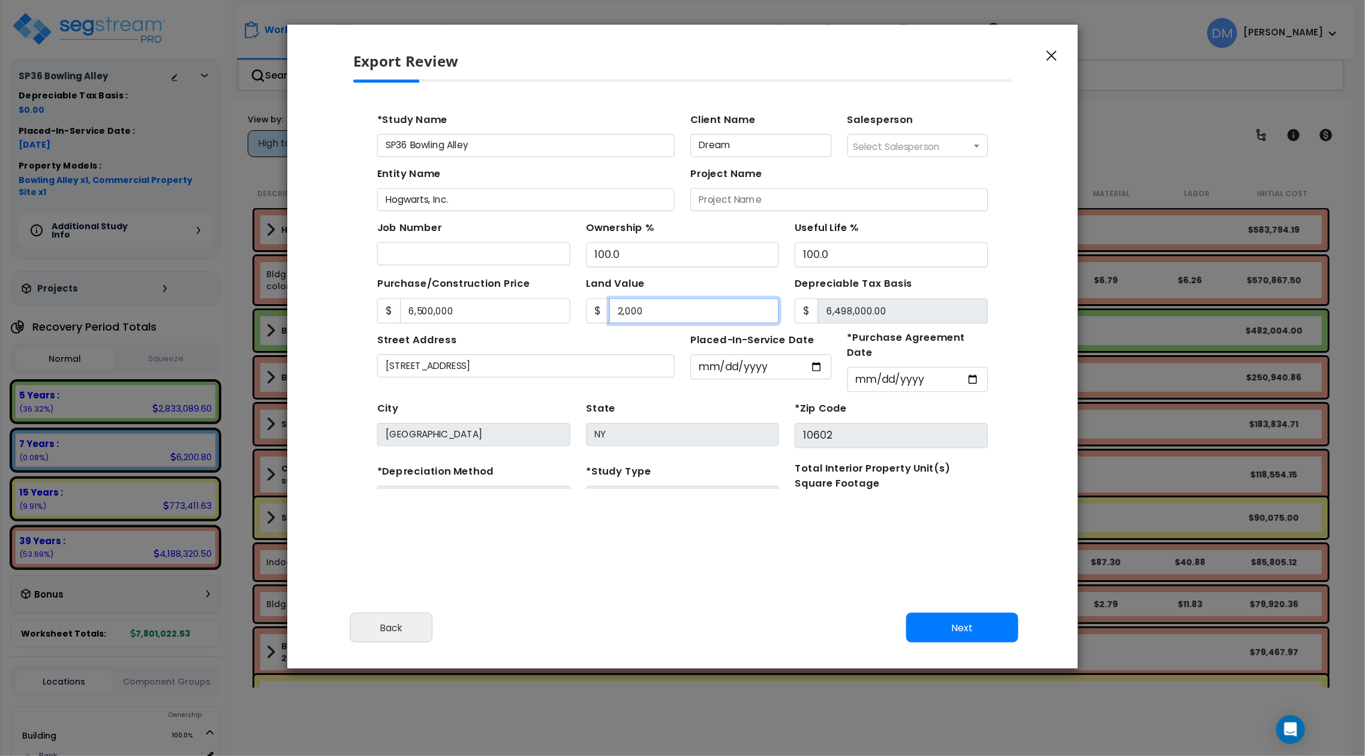
type input "2,0000"
type input "6,480,000.00"
type input "20,0000"
type input "6,300,000.00"
type input "200,0000"
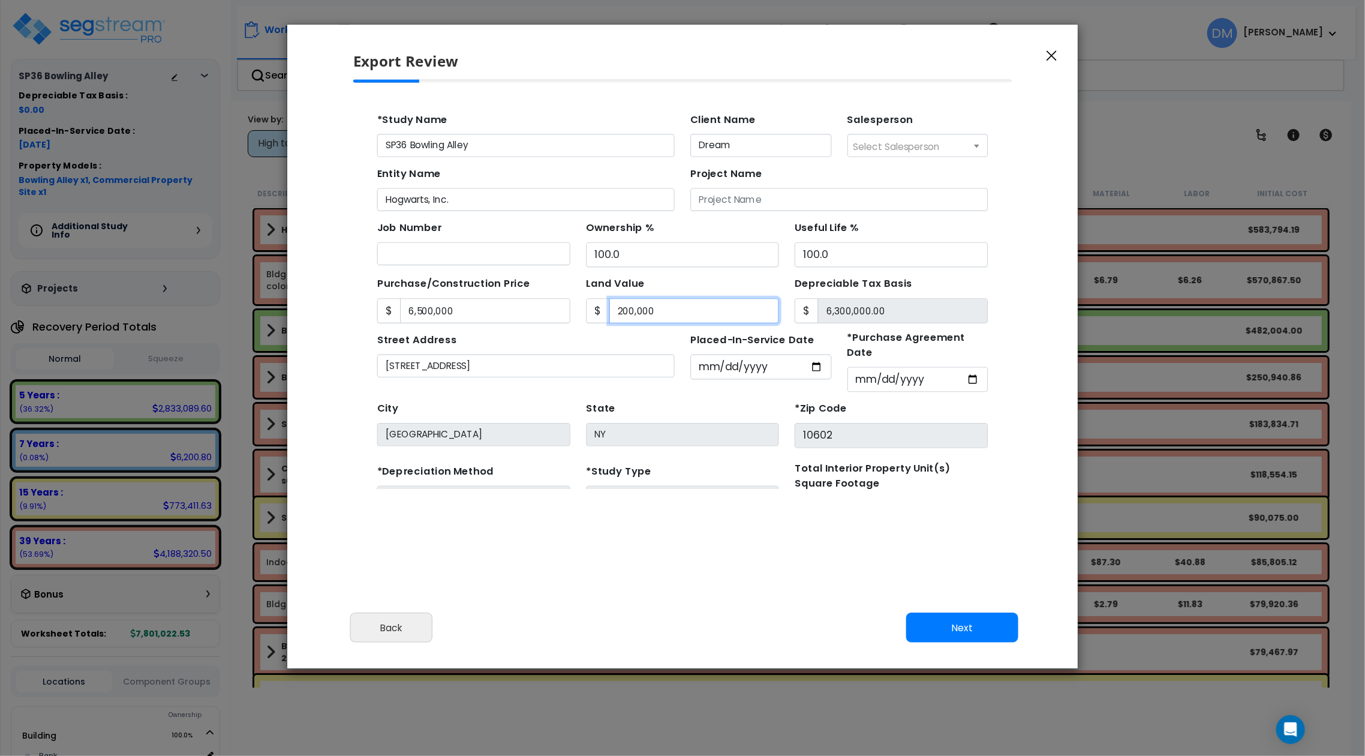
type input "4,500,000.00"
type input "2,000,000"
click at [970, 627] on button "Next" at bounding box center [962, 627] width 112 height 30
type input "6500000"
type input "2000000"
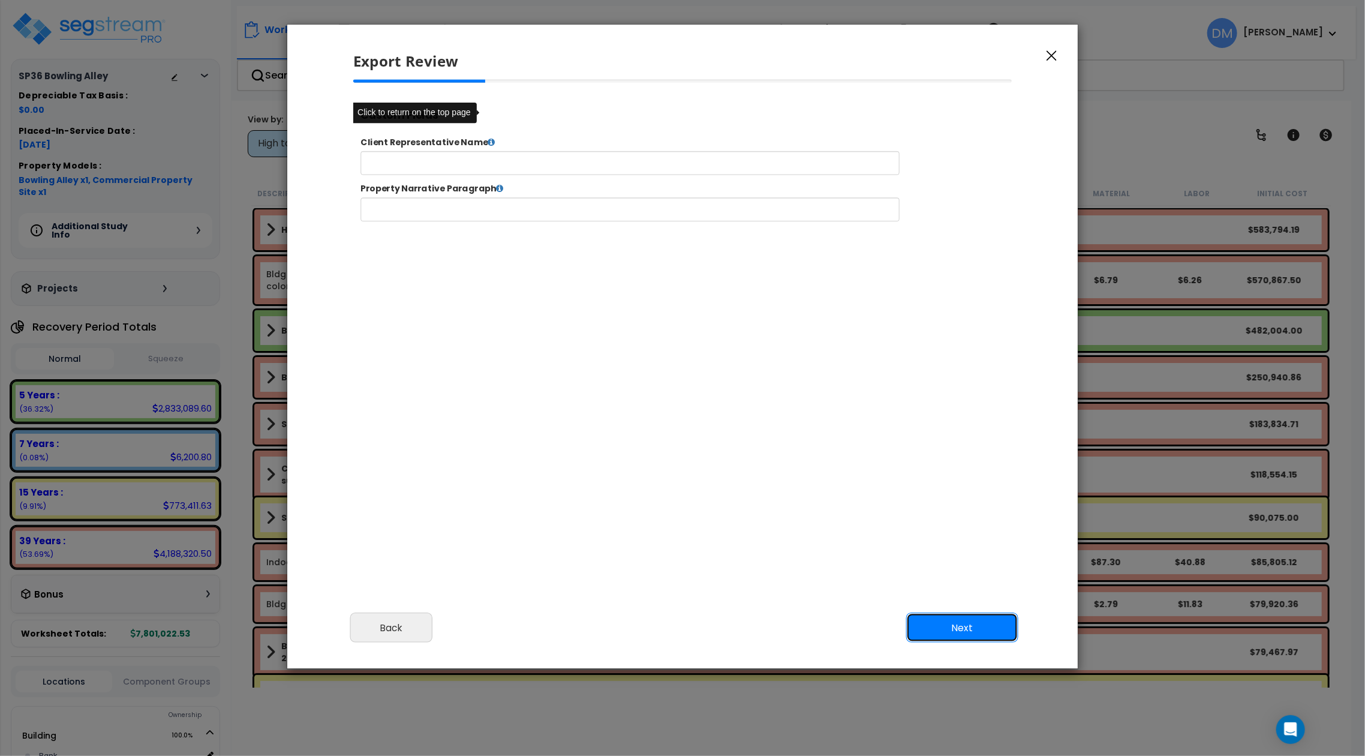
type input "6,500,000.0"
type input "2,000,000.0"
click at [970, 627] on button "Next" at bounding box center [962, 627] width 112 height 30
select select "2025"
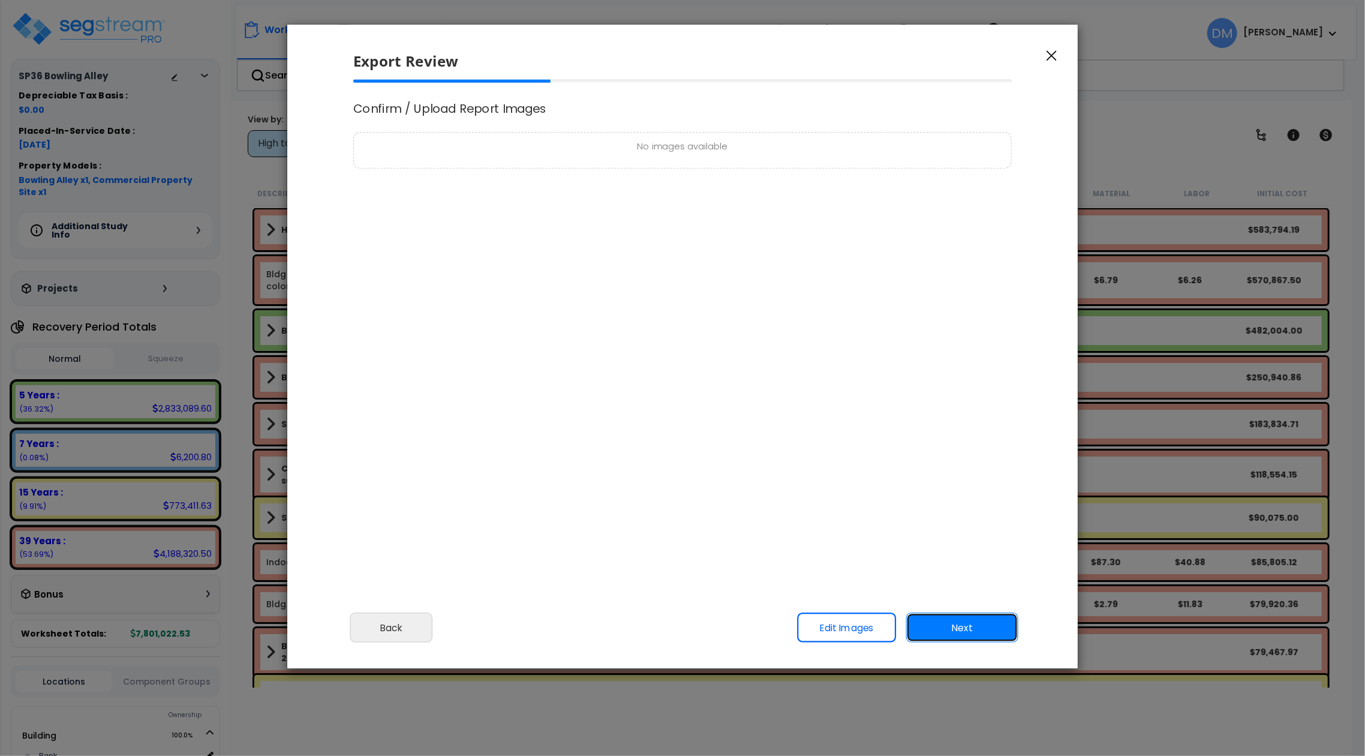
scroll to position [0, 0]
click at [855, 618] on link "Edit Images" at bounding box center [846, 627] width 99 height 30
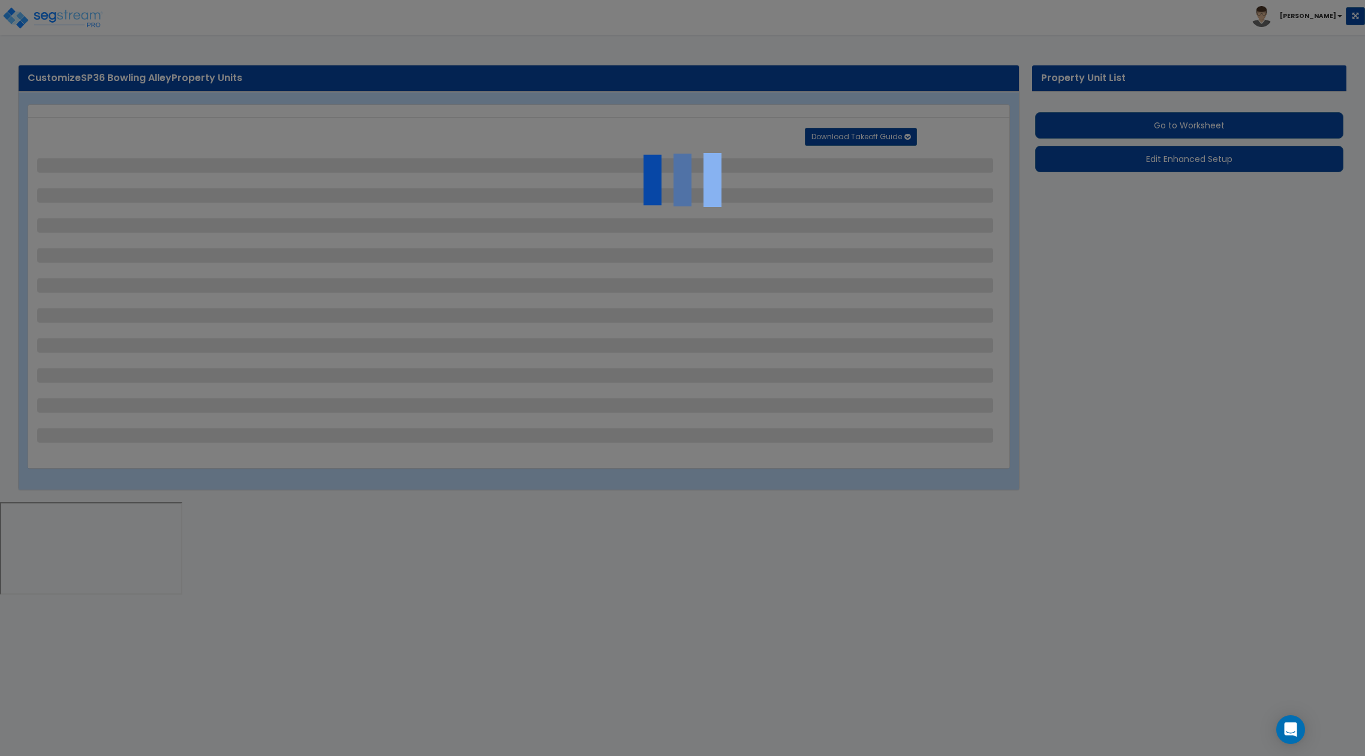
select select "2"
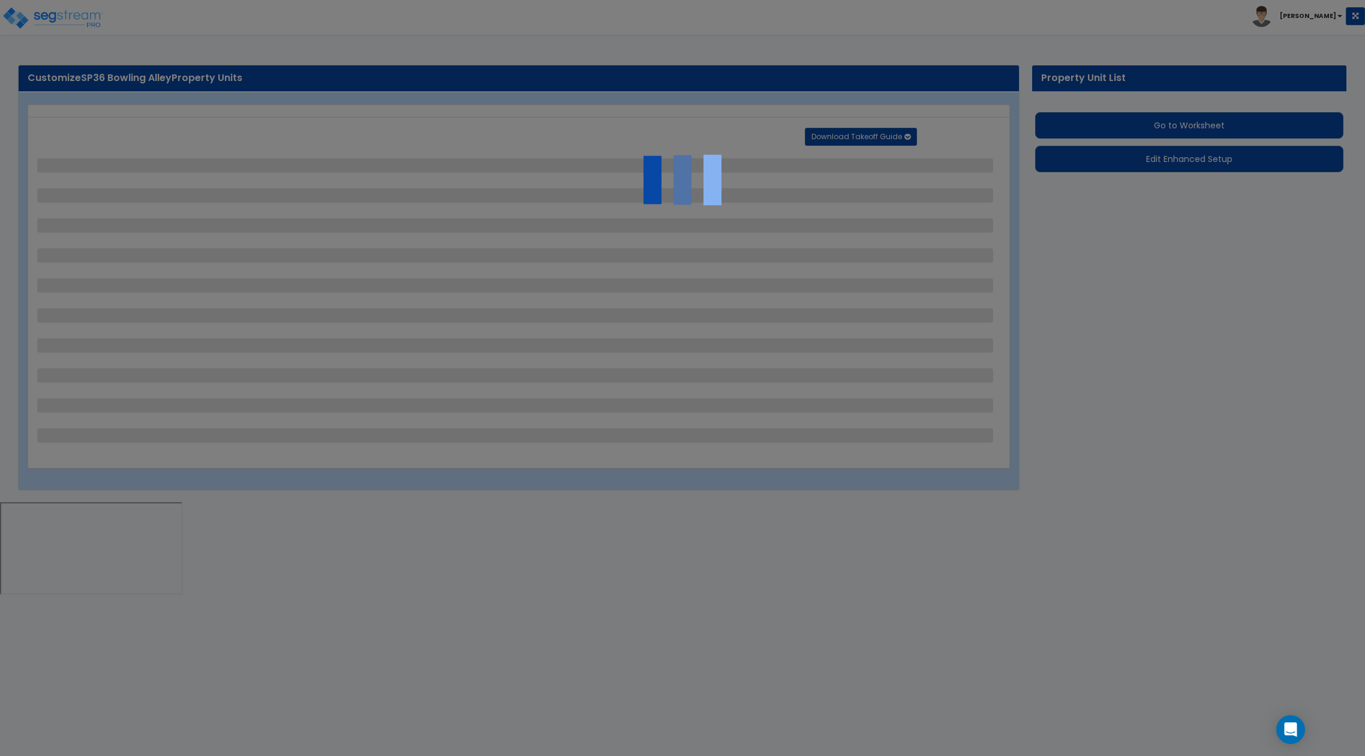
select select "1"
select select "2"
select select "3"
select select "2"
select select "3"
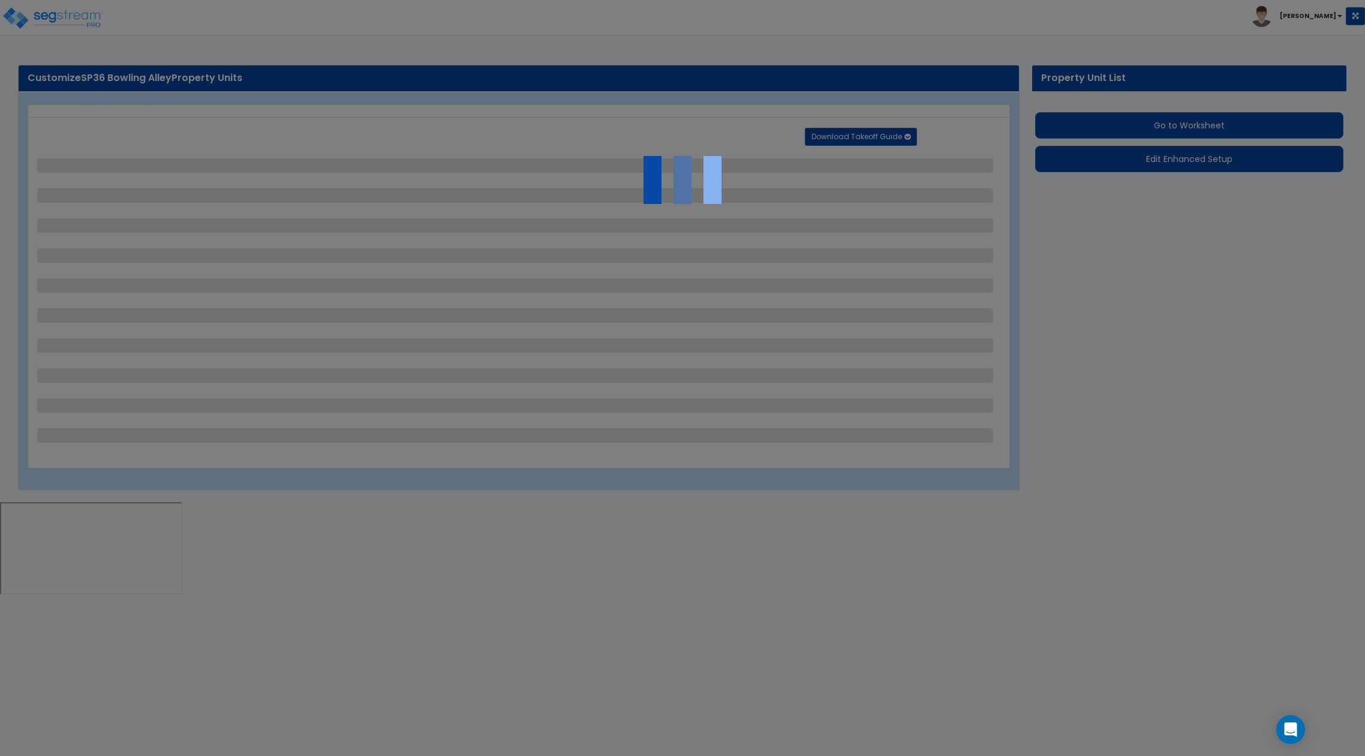
select select "1"
select select "2"
select select "1"
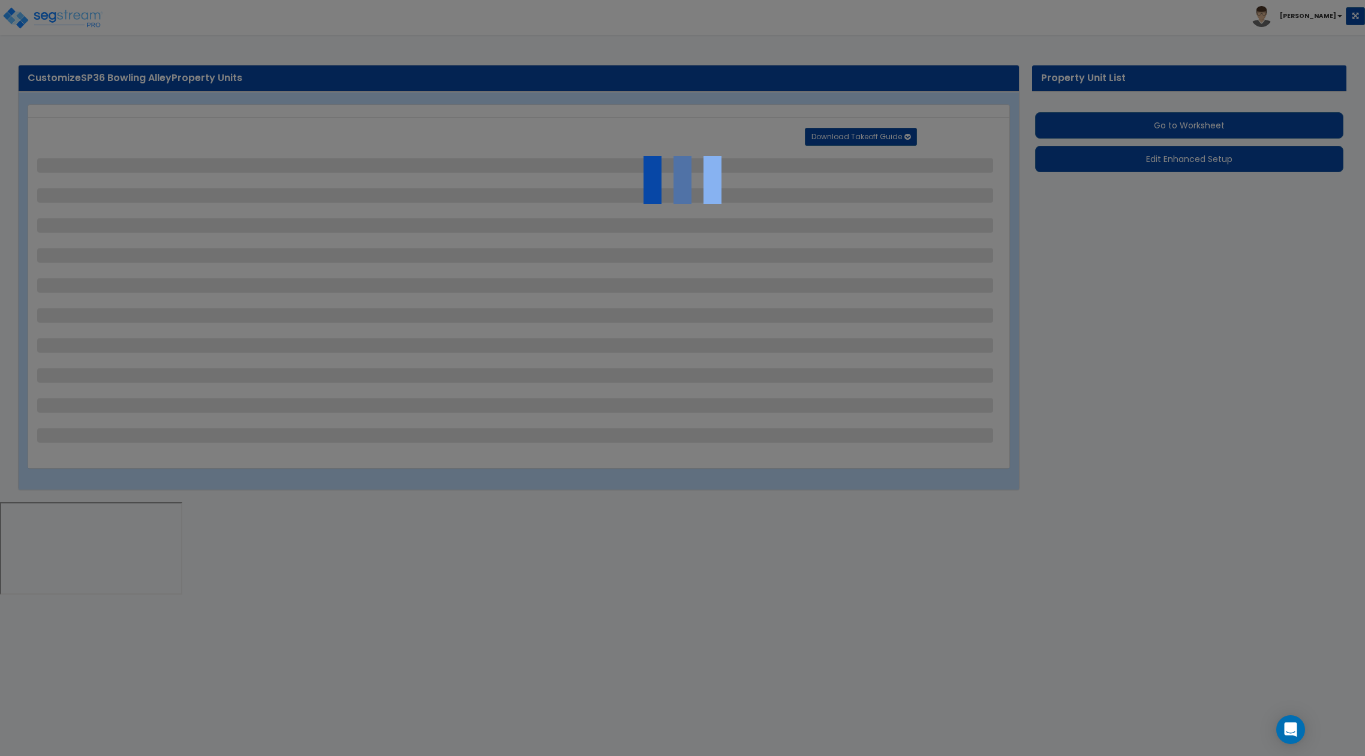
select select "2"
select select "1"
select select "4"
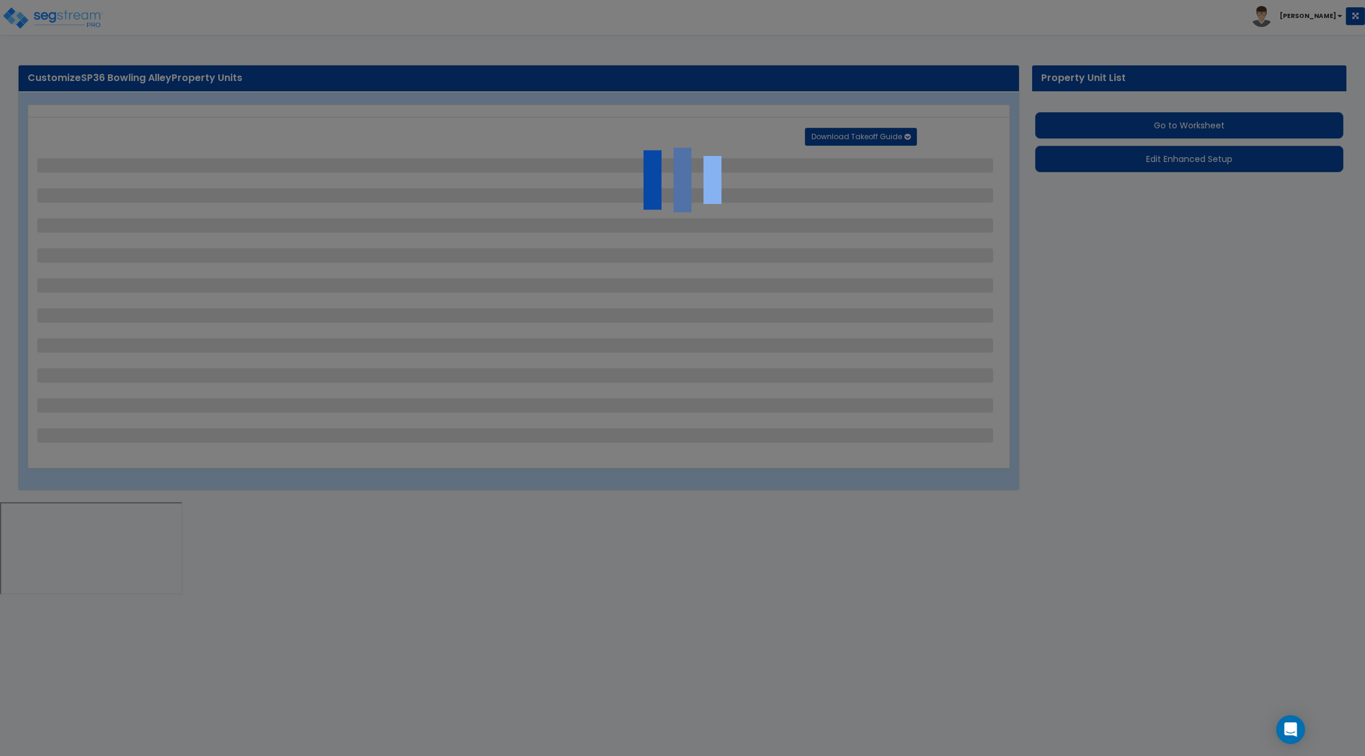
select select "1"
select select "2"
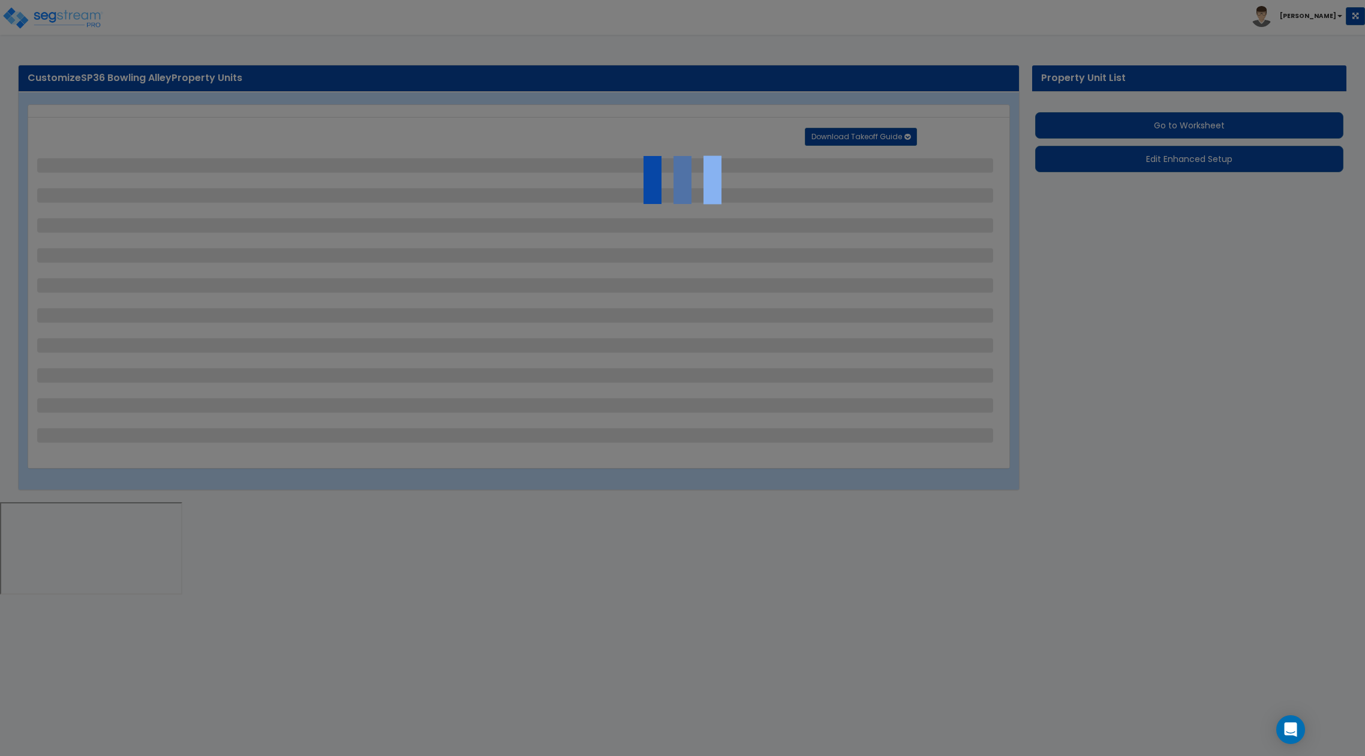
select select "1"
select select "3"
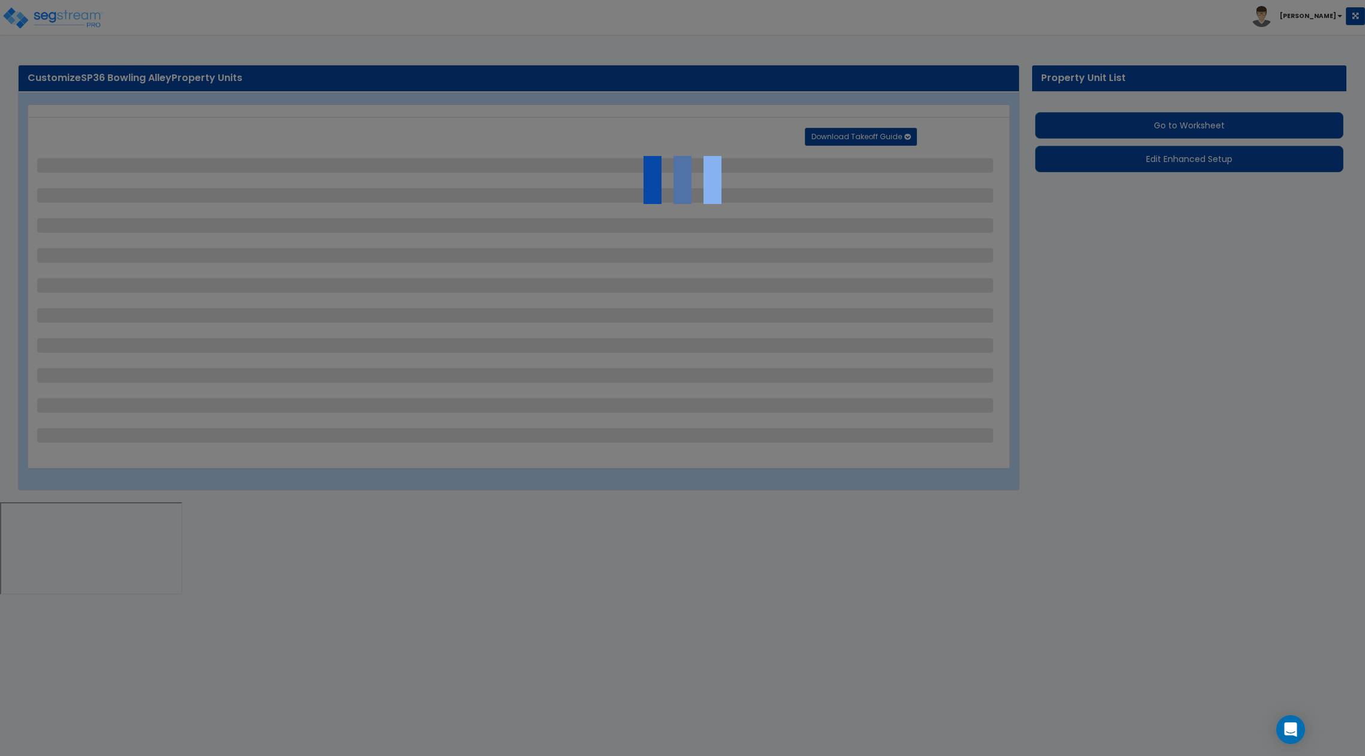
select select "1"
select select "3"
select select "14"
select select "20"
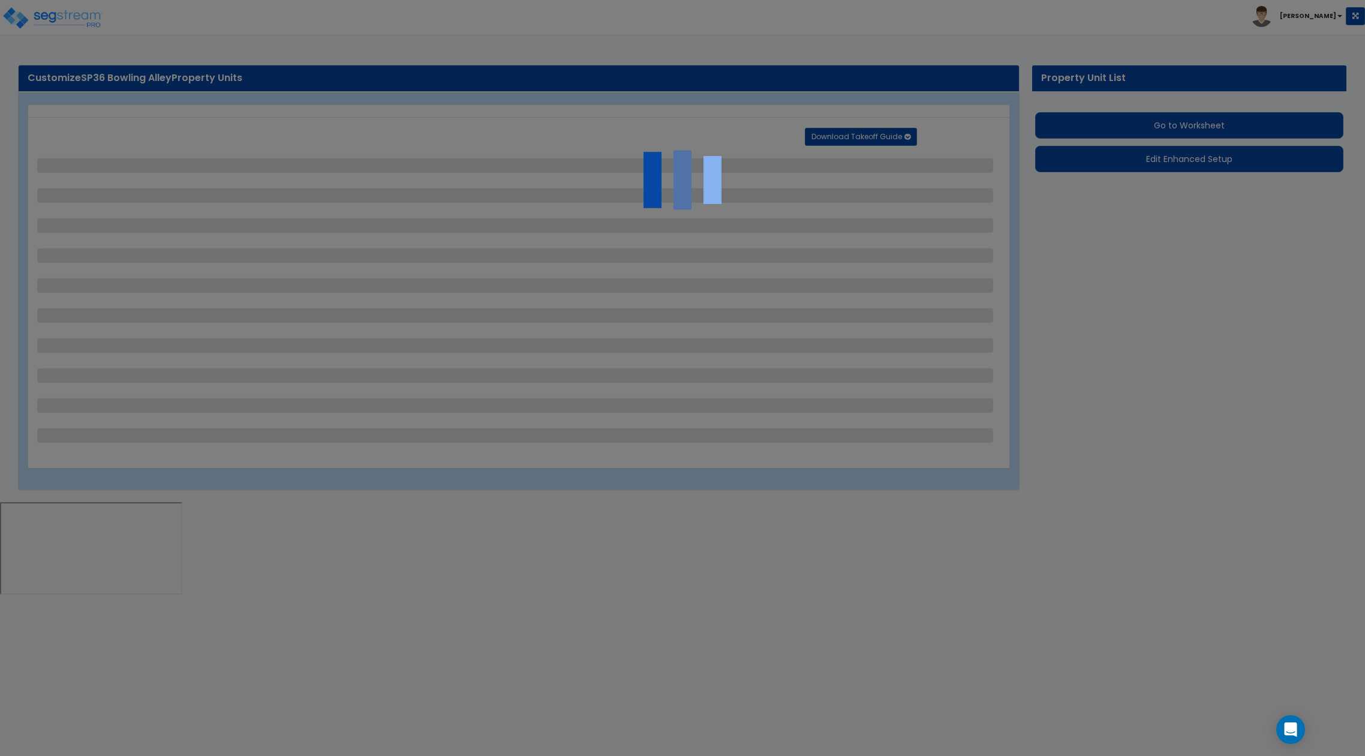
select select "18"
select select "7"
select select "1"
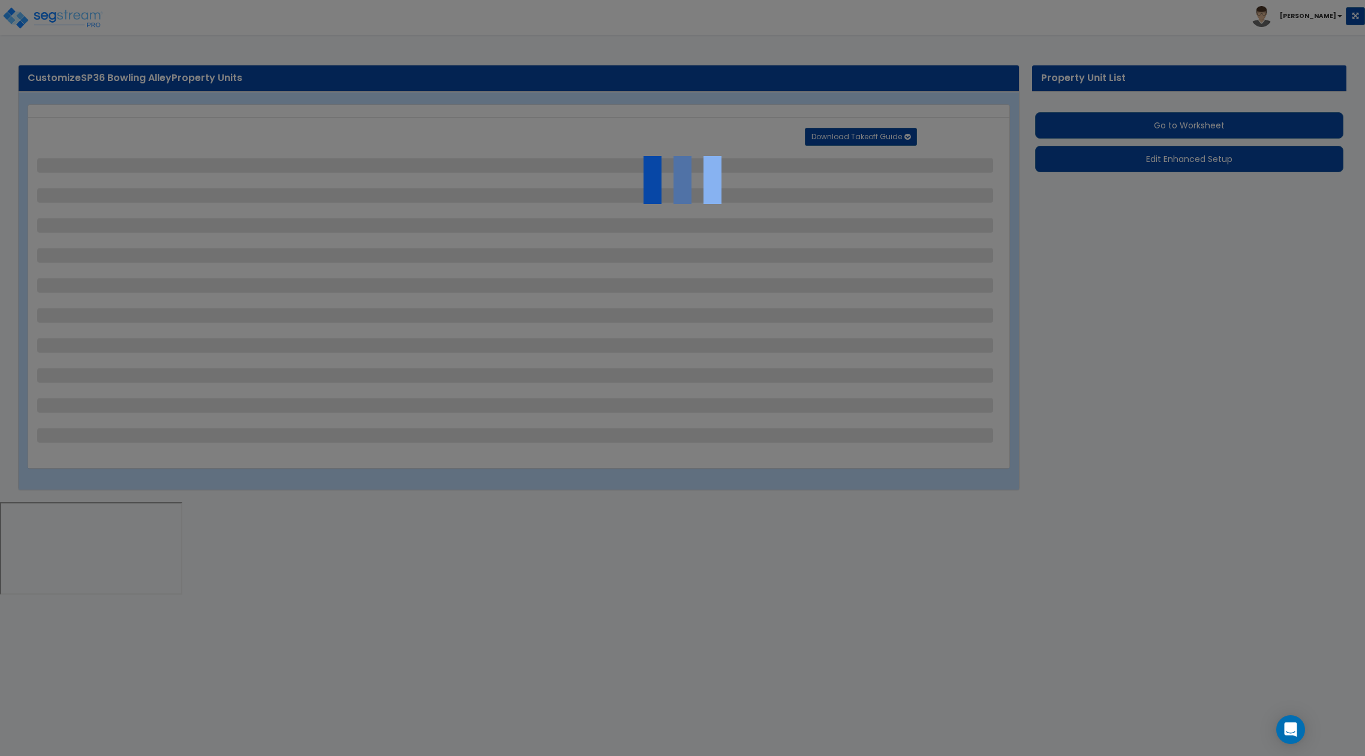
select select "1"
select select "2"
select select "1"
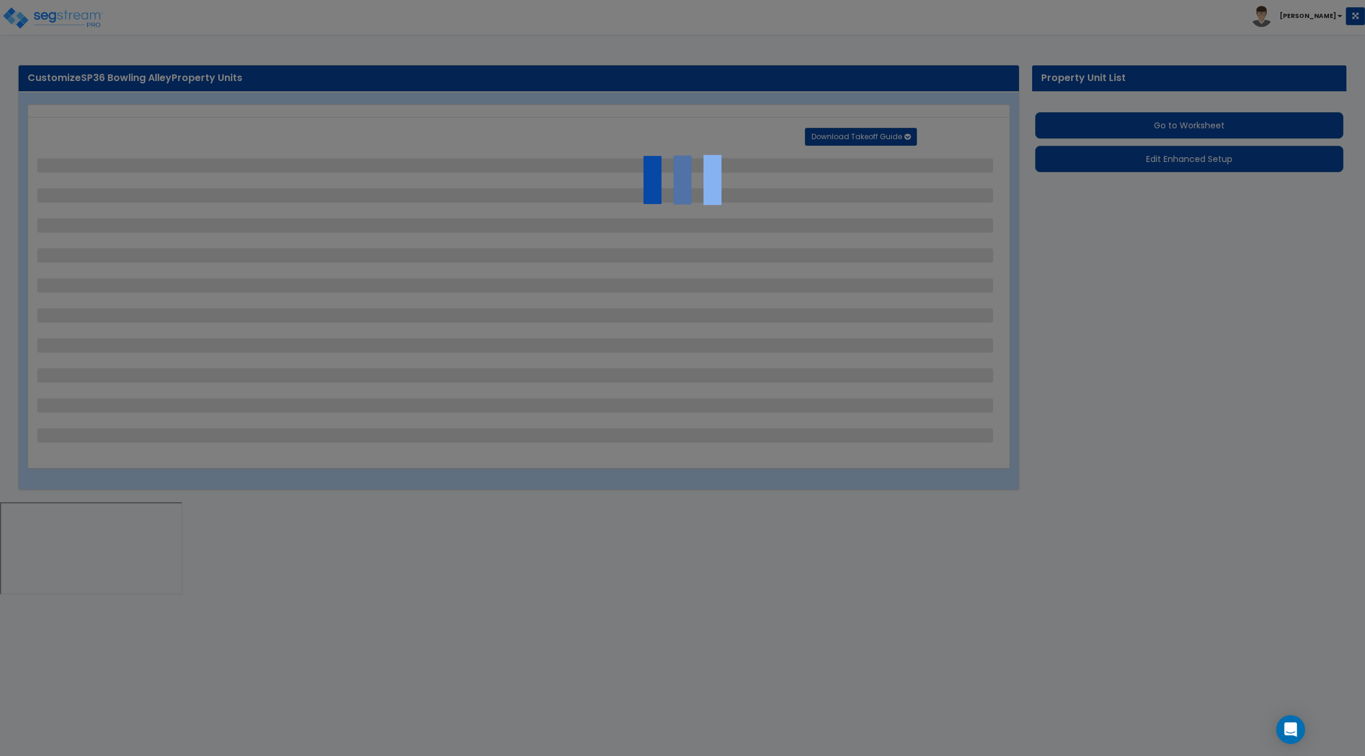
select select "1"
select select "2"
select select "1"
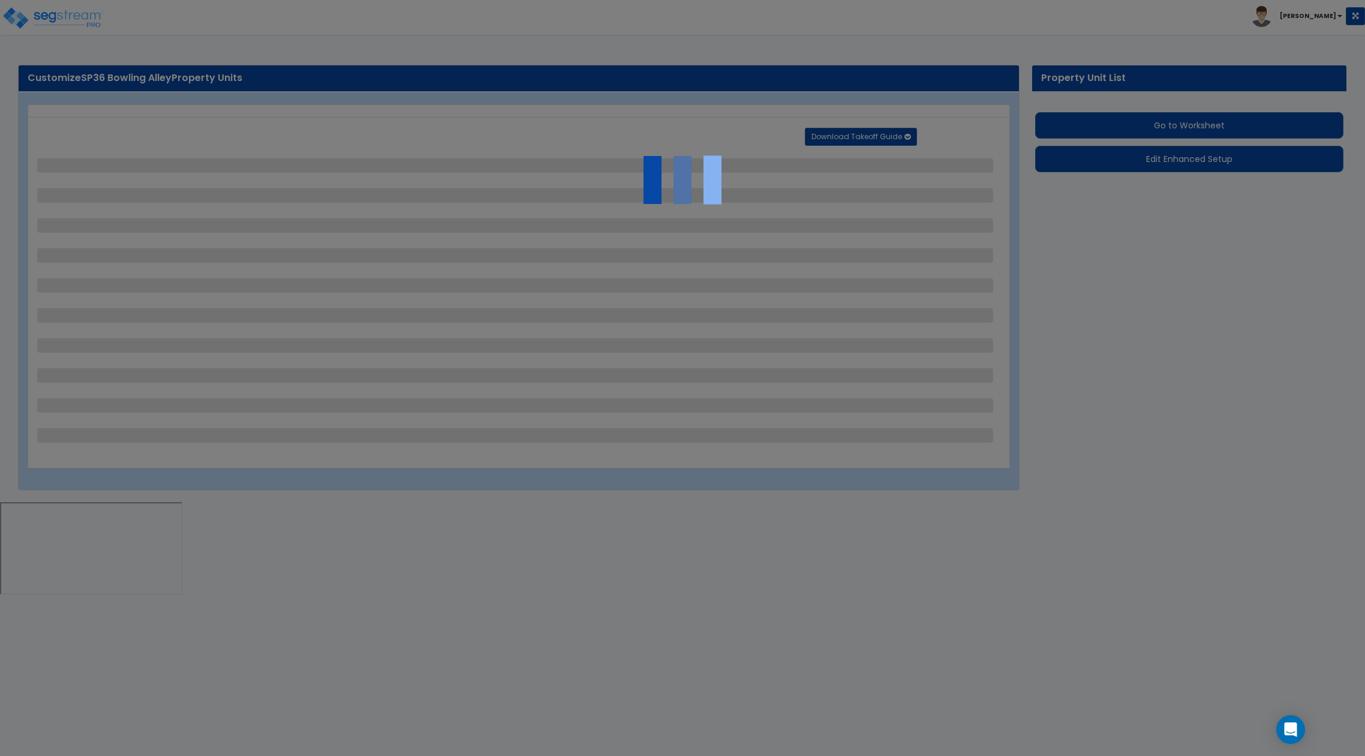
select select "7"
select select "2"
select select "4"
select select "6"
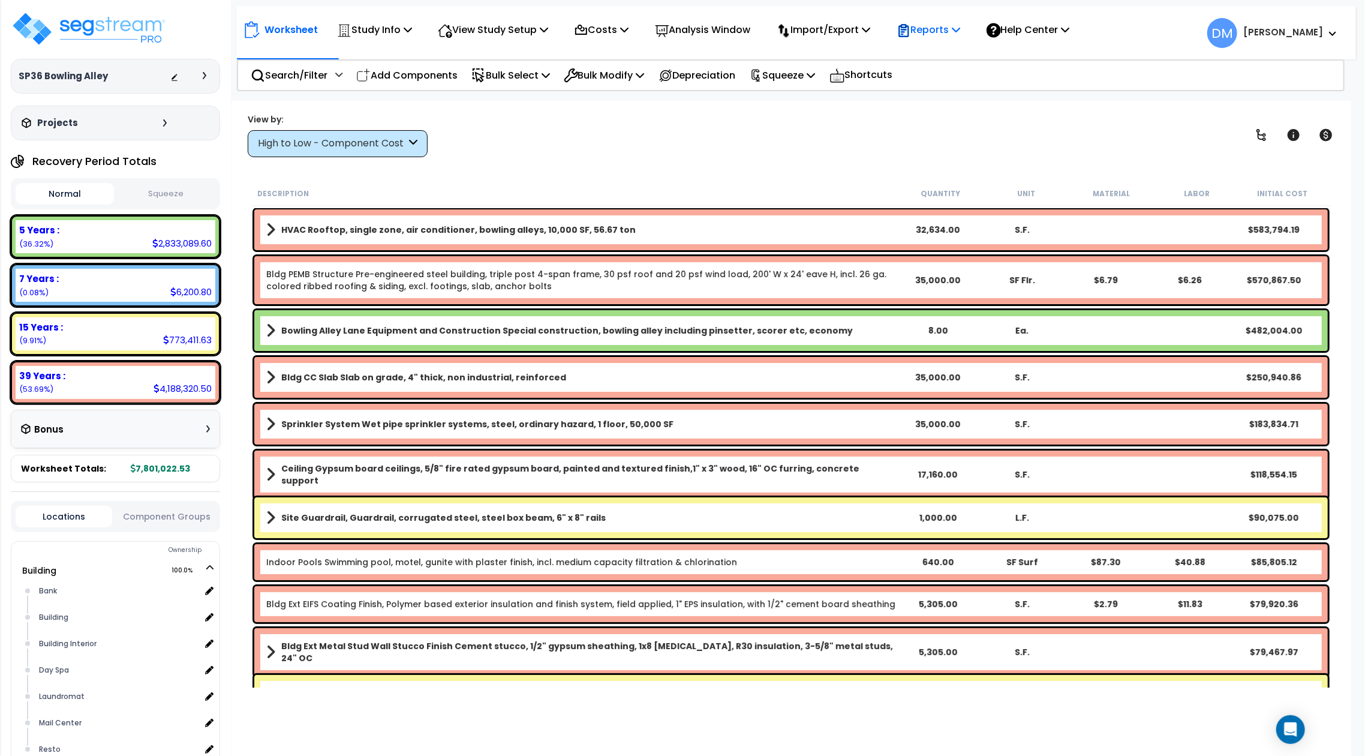
click at [940, 25] on p "Reports" at bounding box center [929, 30] width 64 height 16
click at [942, 55] on link "Get Report" at bounding box center [950, 57] width 119 height 24
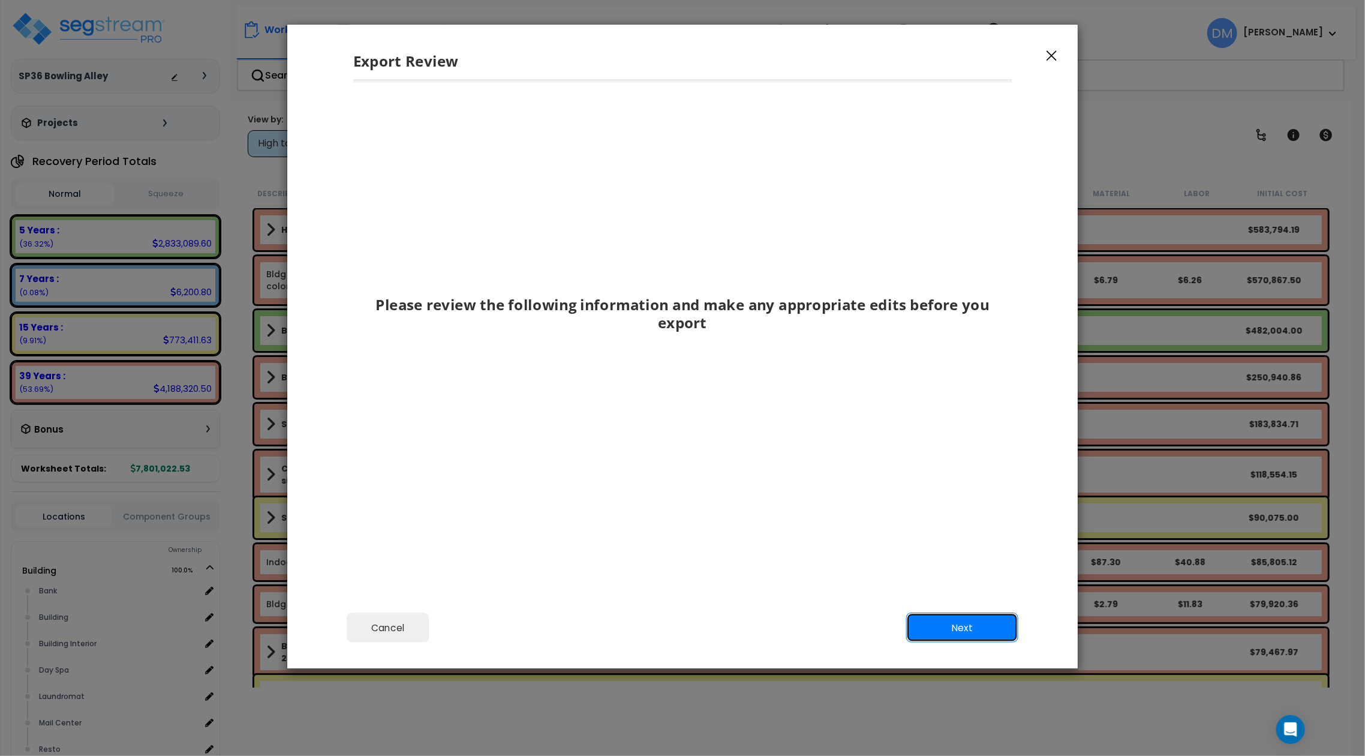
click at [1015, 619] on button "Next" at bounding box center [962, 627] width 112 height 30
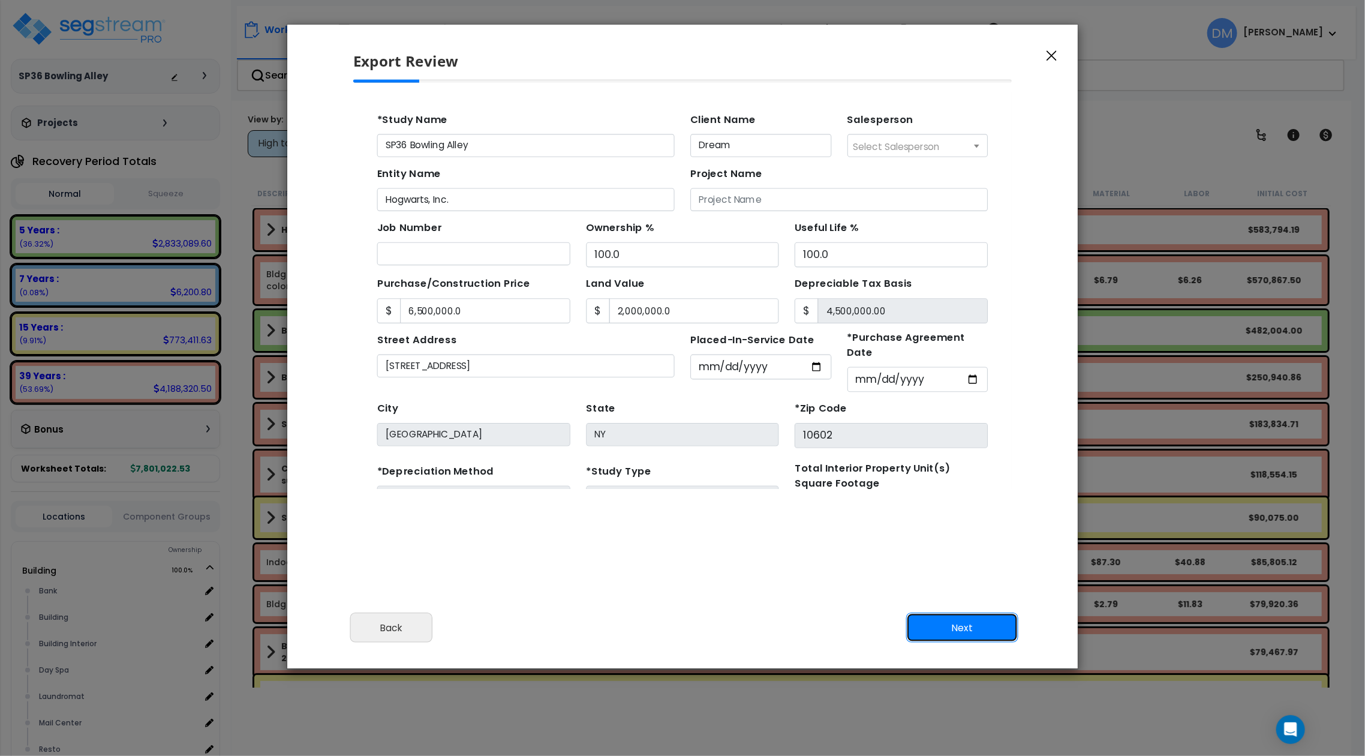
click at [965, 626] on button "Next" at bounding box center [962, 627] width 112 height 30
type input "6500000"
type input "2000000"
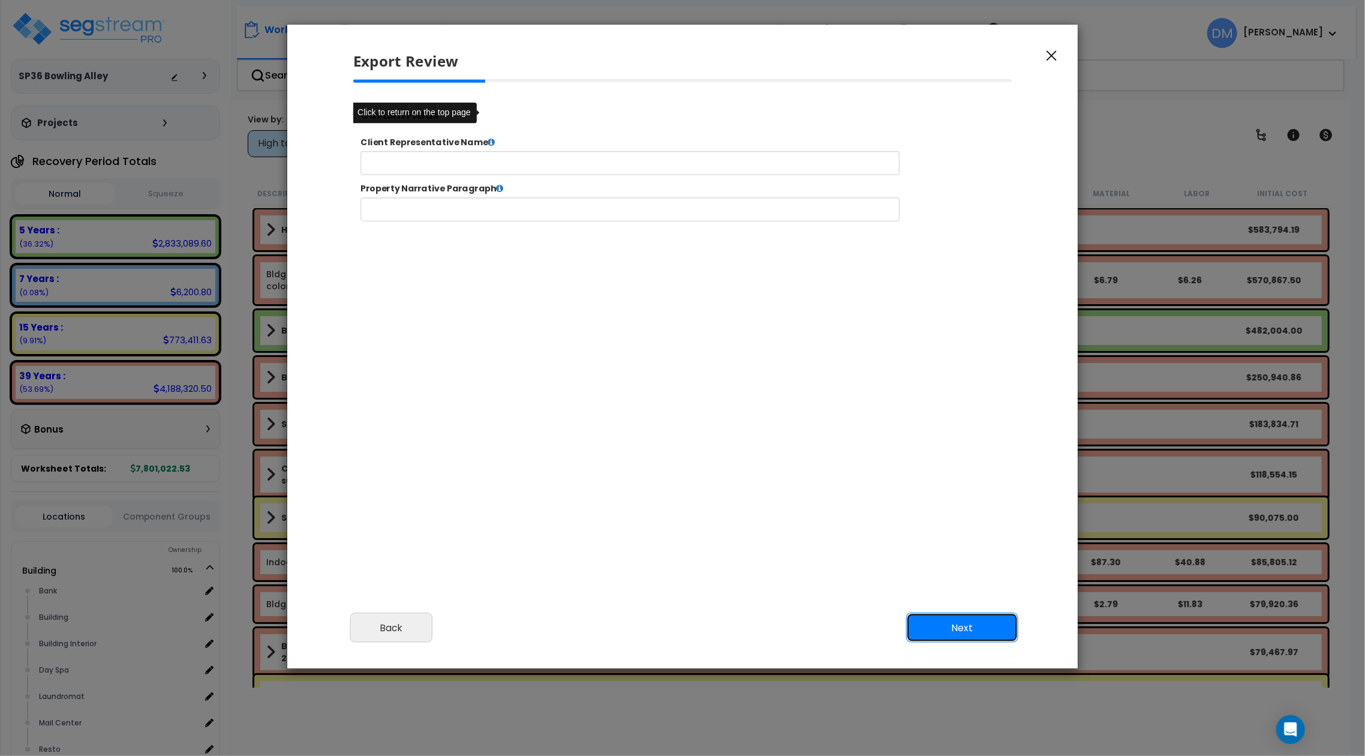
click at [955, 626] on button "Next" at bounding box center [962, 627] width 112 height 30
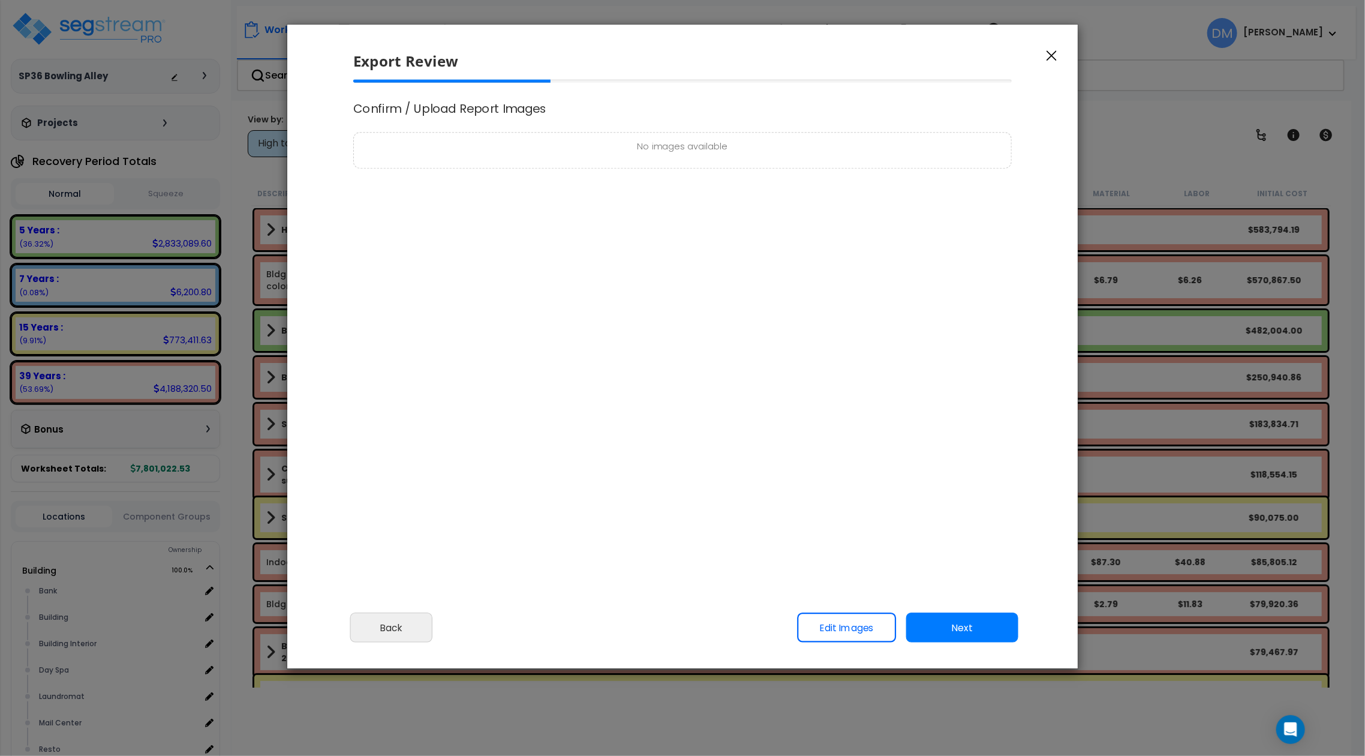
select select "2025"
click at [860, 628] on link "Edit Images" at bounding box center [846, 627] width 99 height 30
click at [859, 629] on link "Edit Images" at bounding box center [847, 627] width 99 height 30
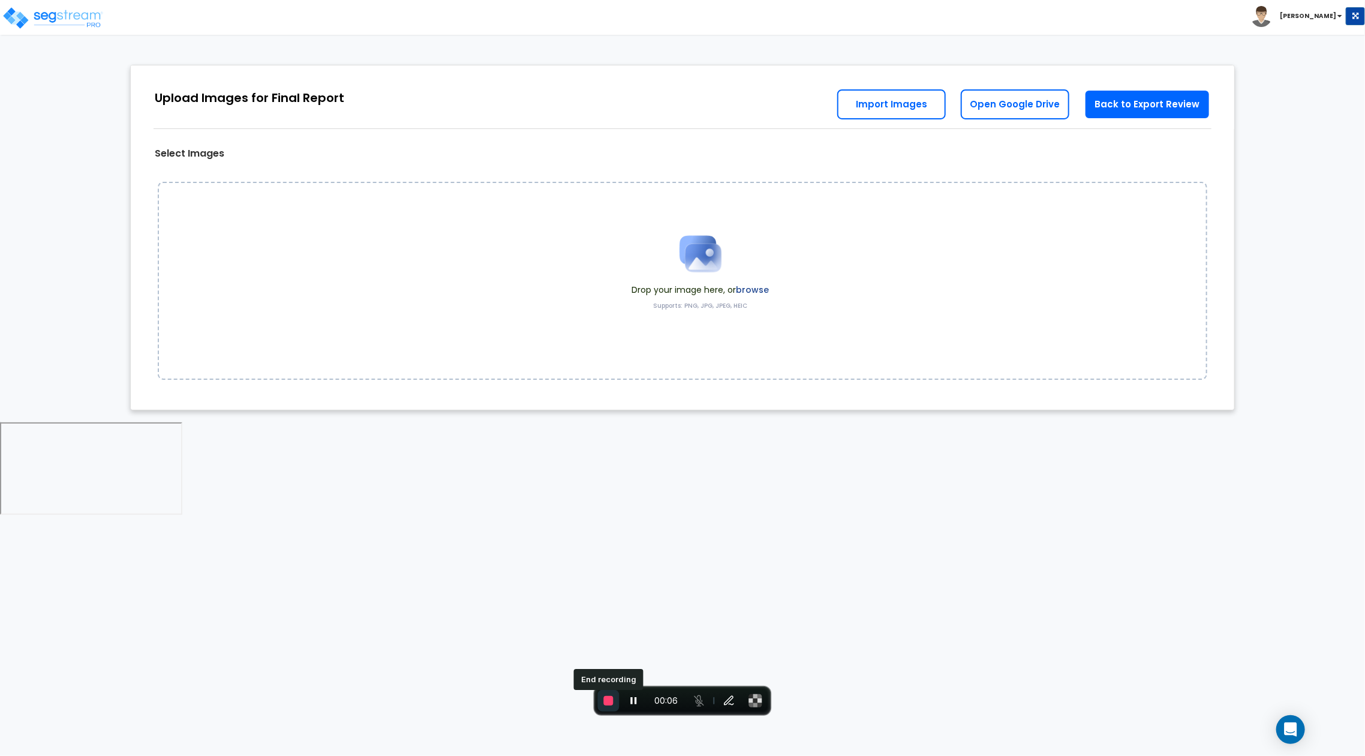
click at [604, 692] on button "End recording" at bounding box center [609, 701] width 22 height 22
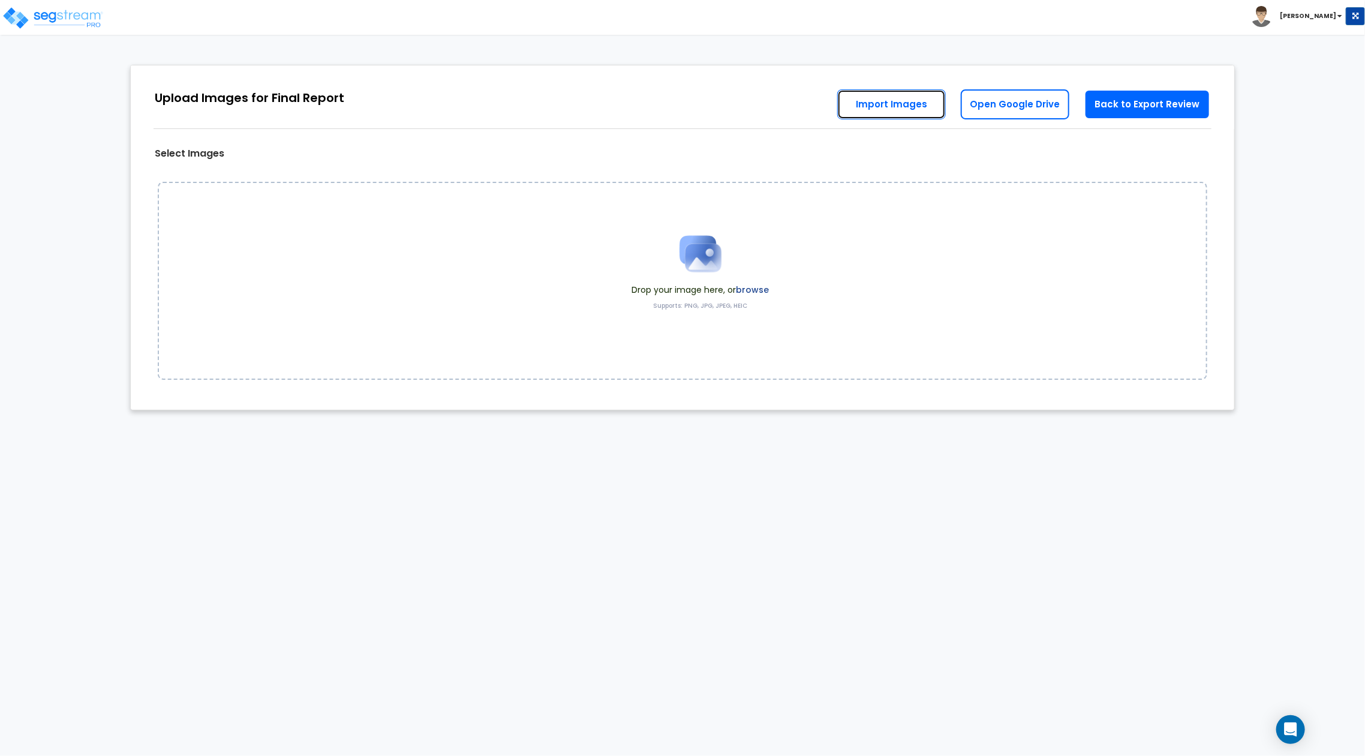
click at [924, 109] on link "Import Images" at bounding box center [891, 104] width 109 height 30
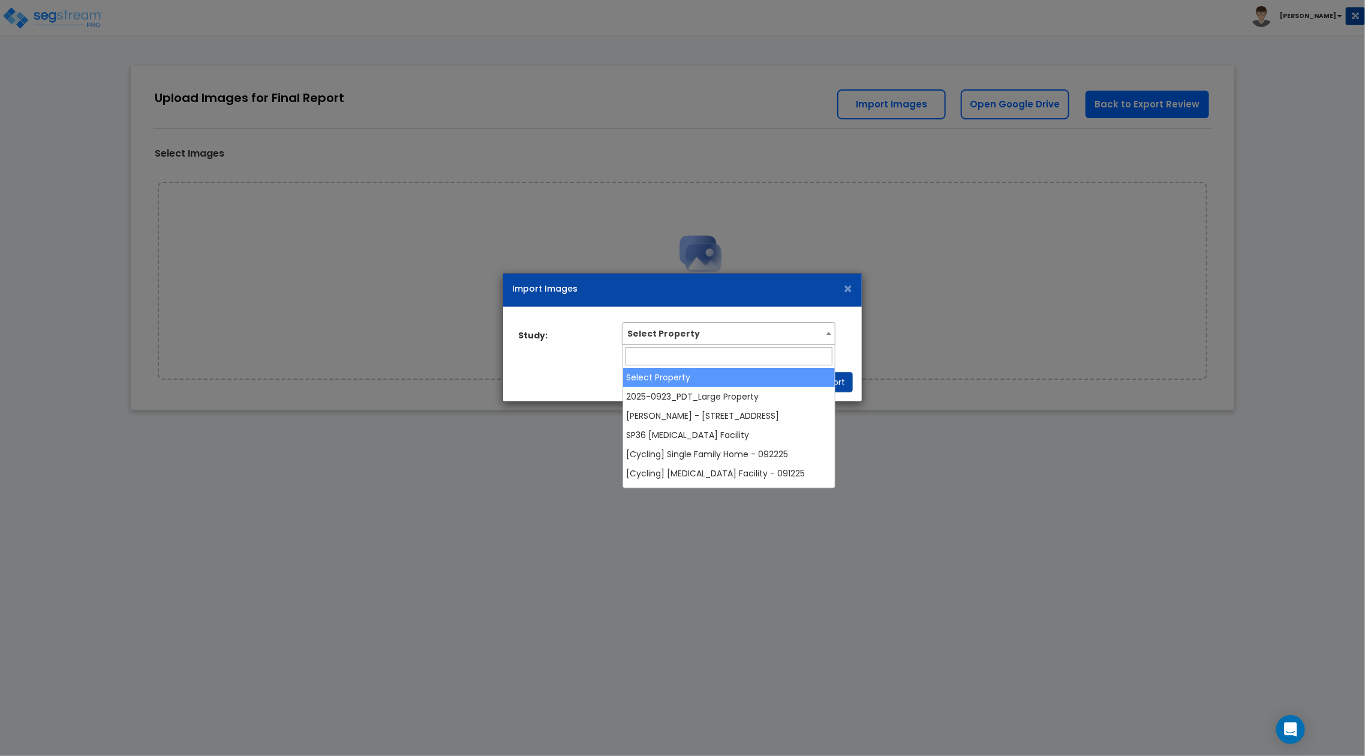
click at [770, 337] on span "Select Property" at bounding box center [729, 332] width 212 height 19
select select "38743"
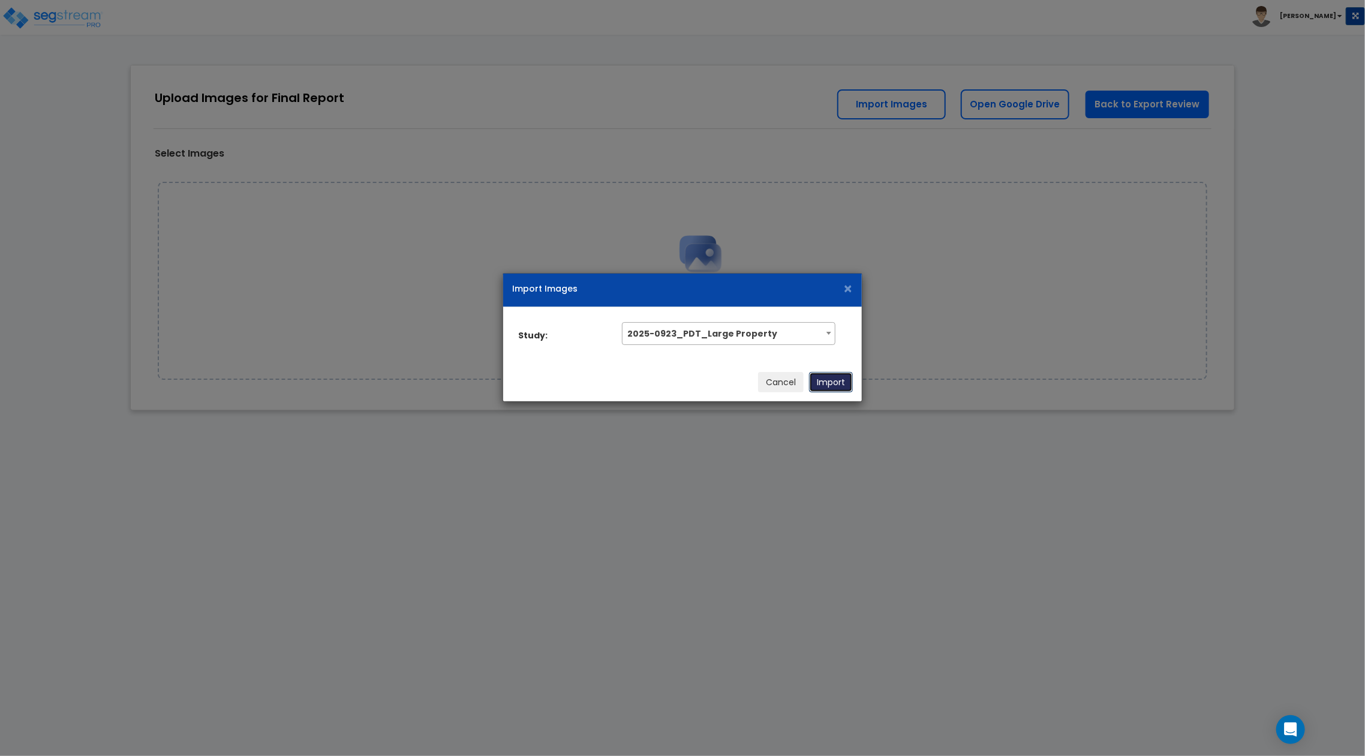
click at [825, 383] on button "Import" at bounding box center [831, 382] width 44 height 20
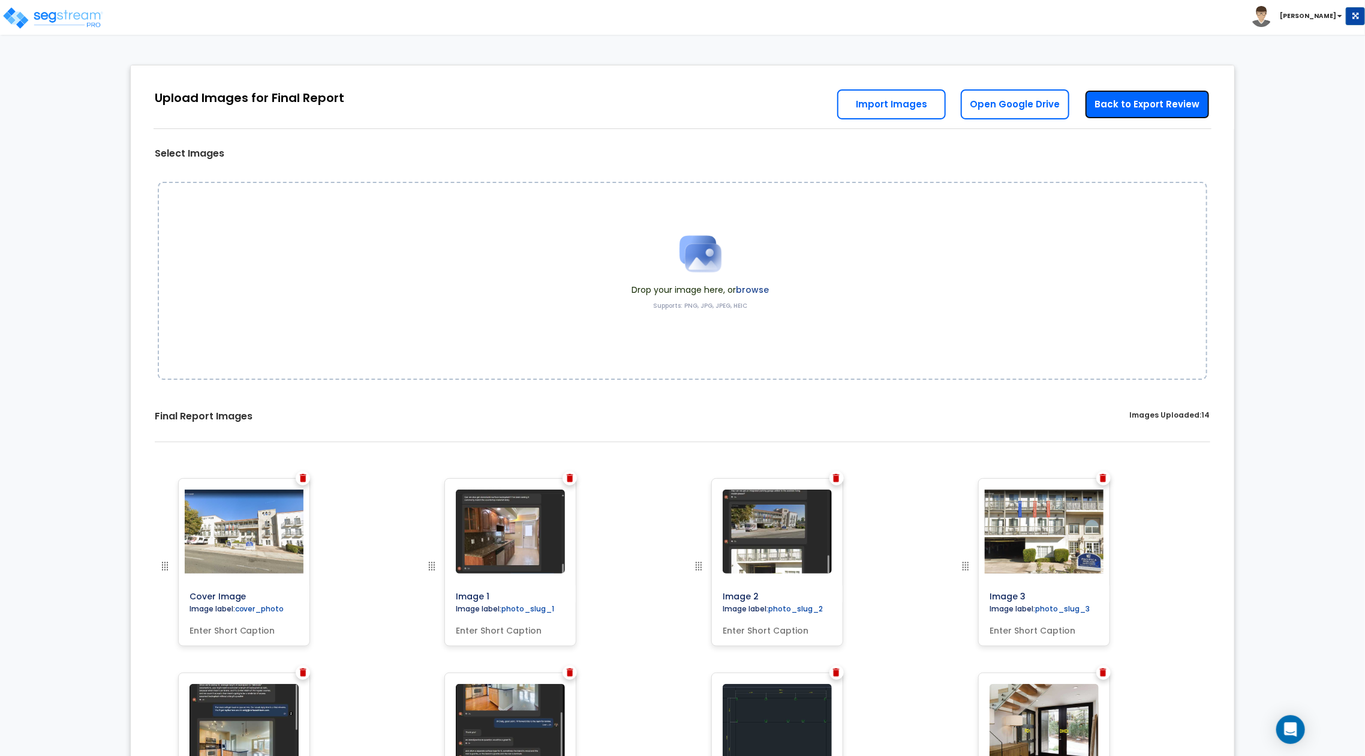
click at [1137, 98] on link "Back to Export Review" at bounding box center [1147, 104] width 126 height 30
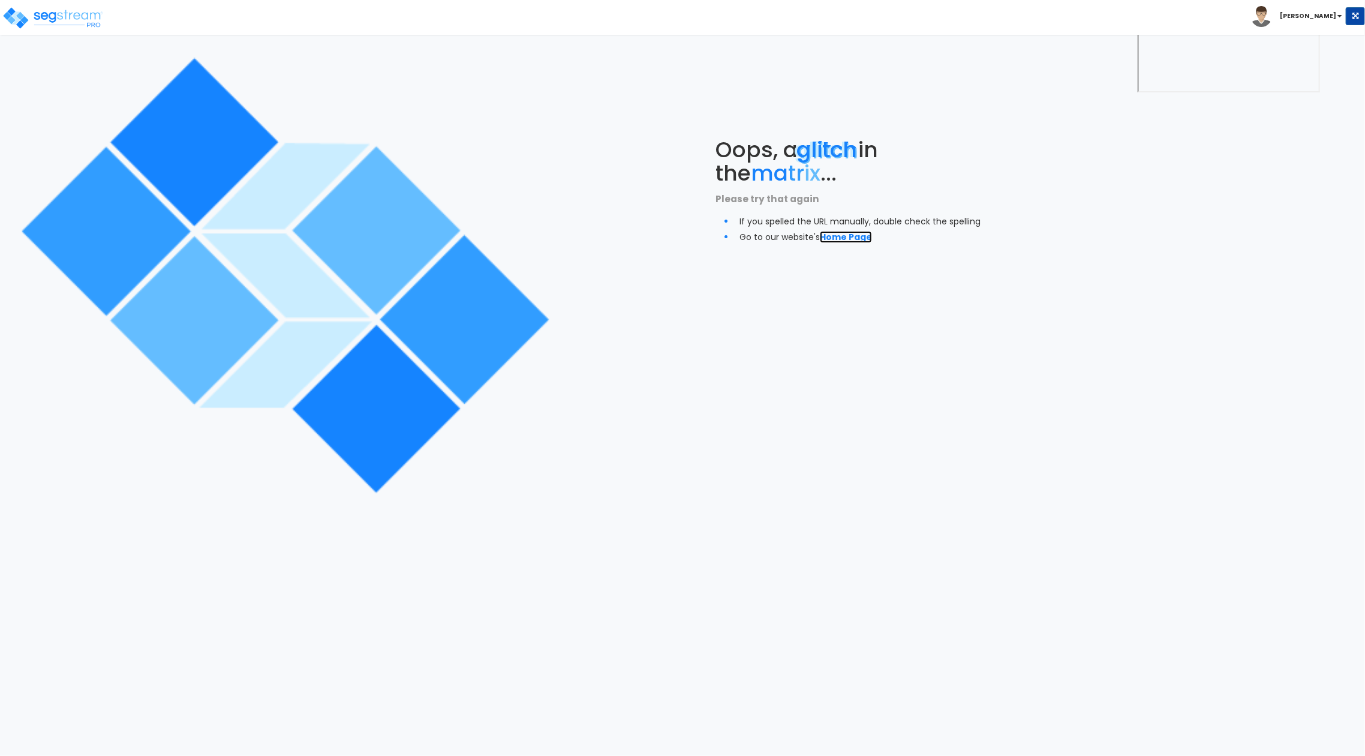
click at [848, 239] on link "Home Page" at bounding box center [846, 237] width 52 height 12
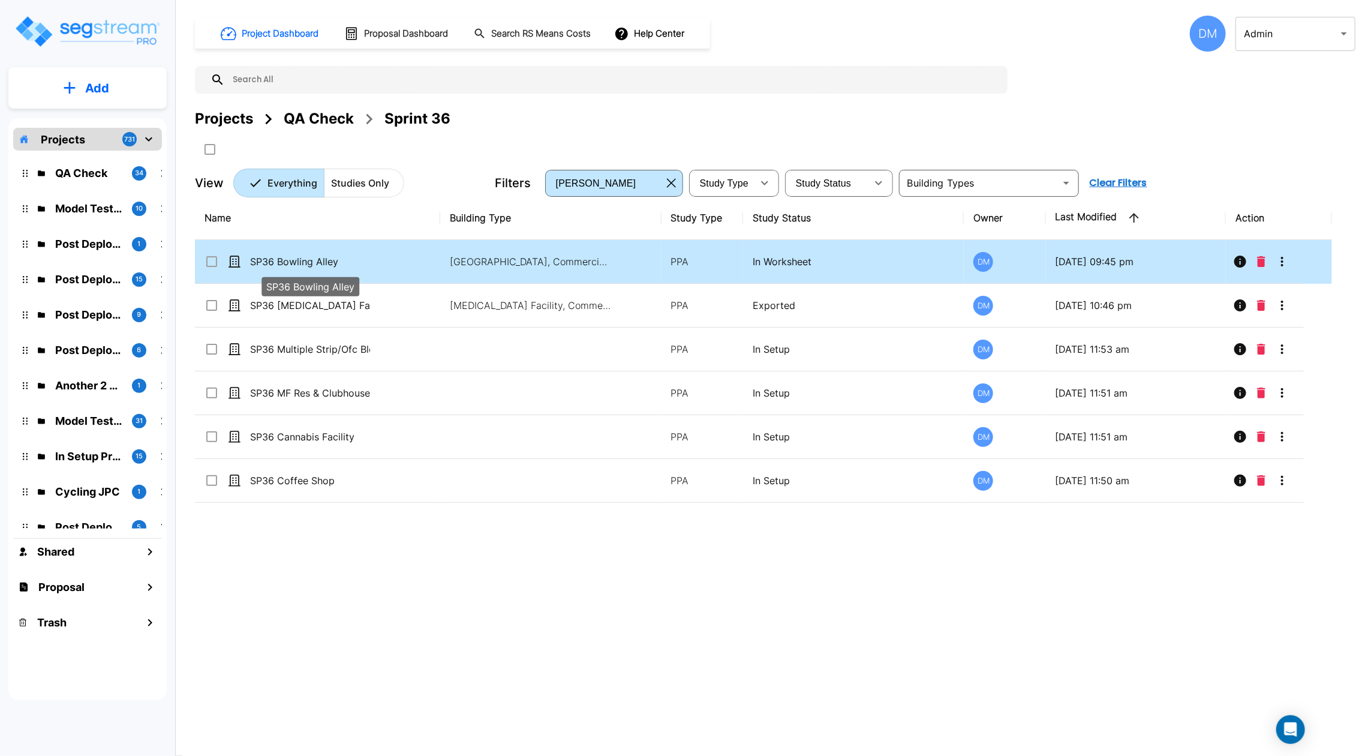
click at [320, 264] on p "SP36 Bowling Alley" at bounding box center [310, 261] width 120 height 14
checkbox input "true"
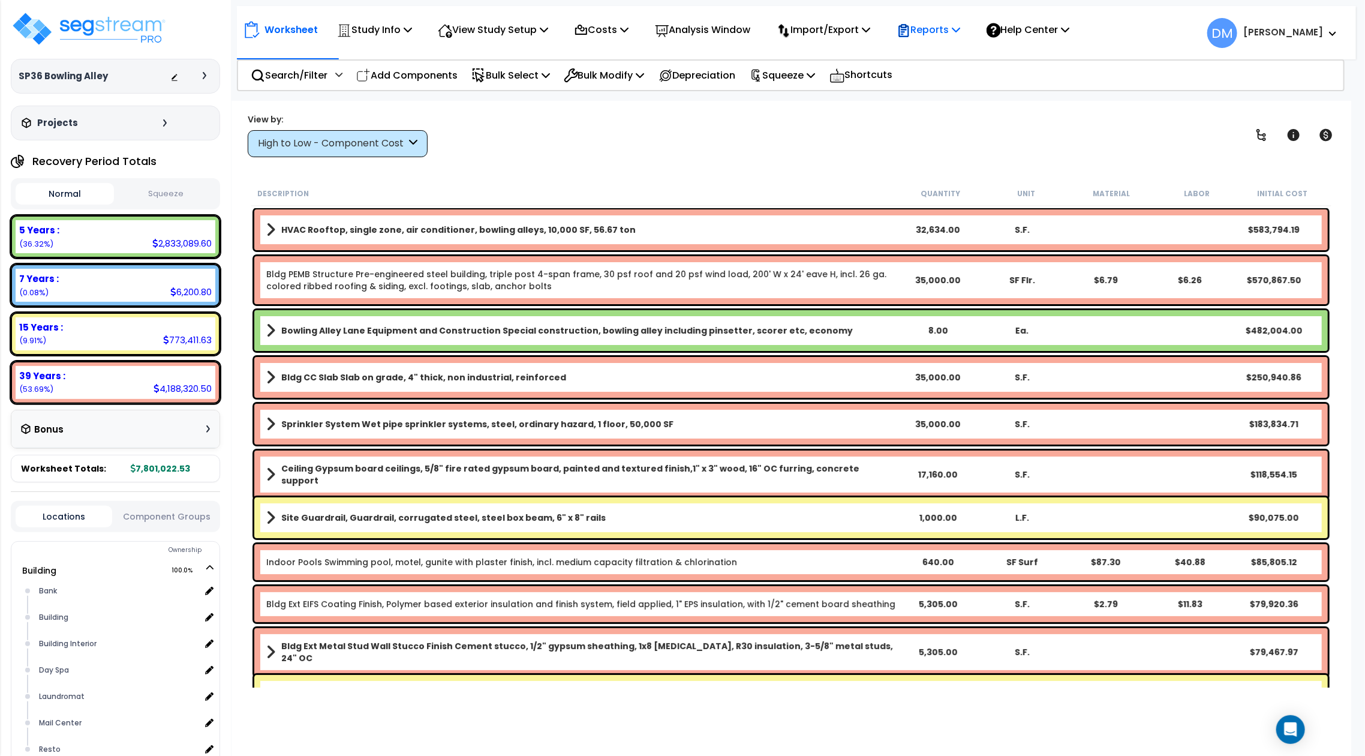
click at [911, 31] on icon at bounding box center [904, 30] width 14 height 14
click at [908, 59] on link "Get Report" at bounding box center [950, 57] width 119 height 24
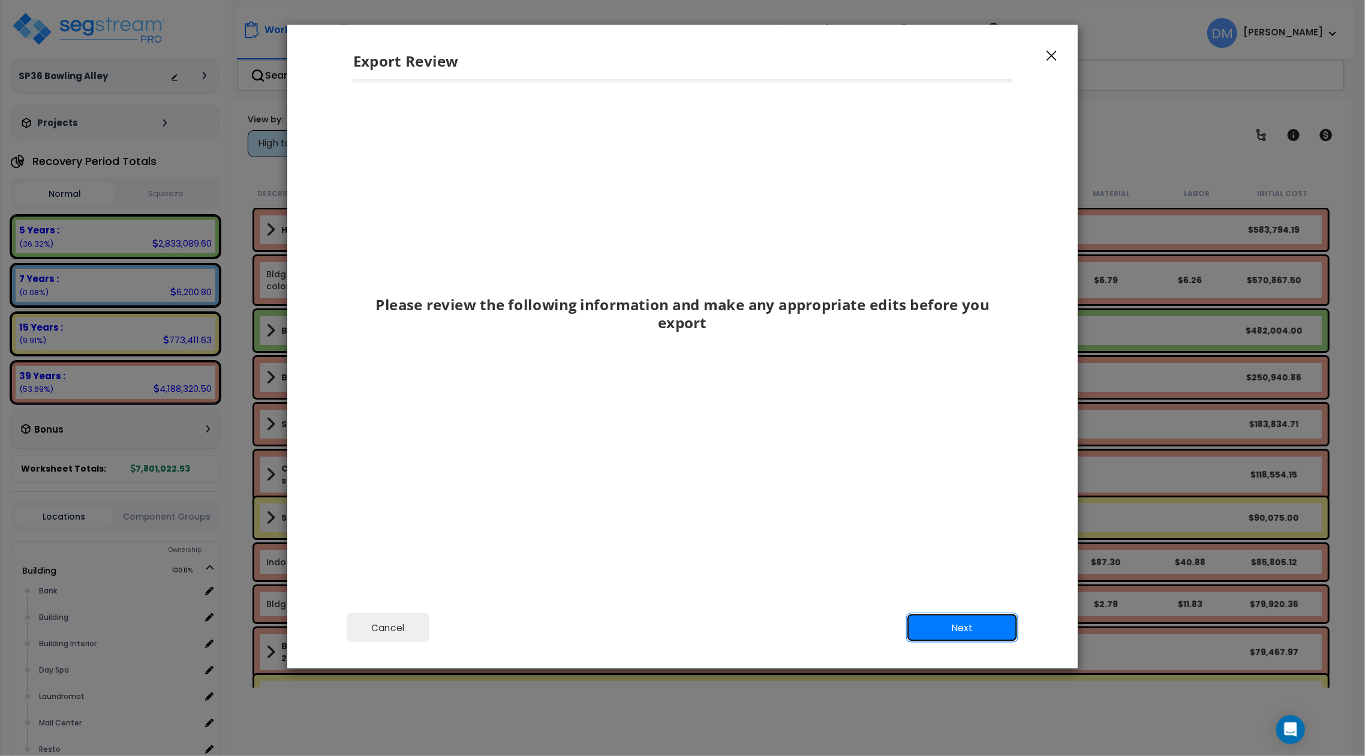
click at [999, 623] on button "Next" at bounding box center [962, 627] width 112 height 30
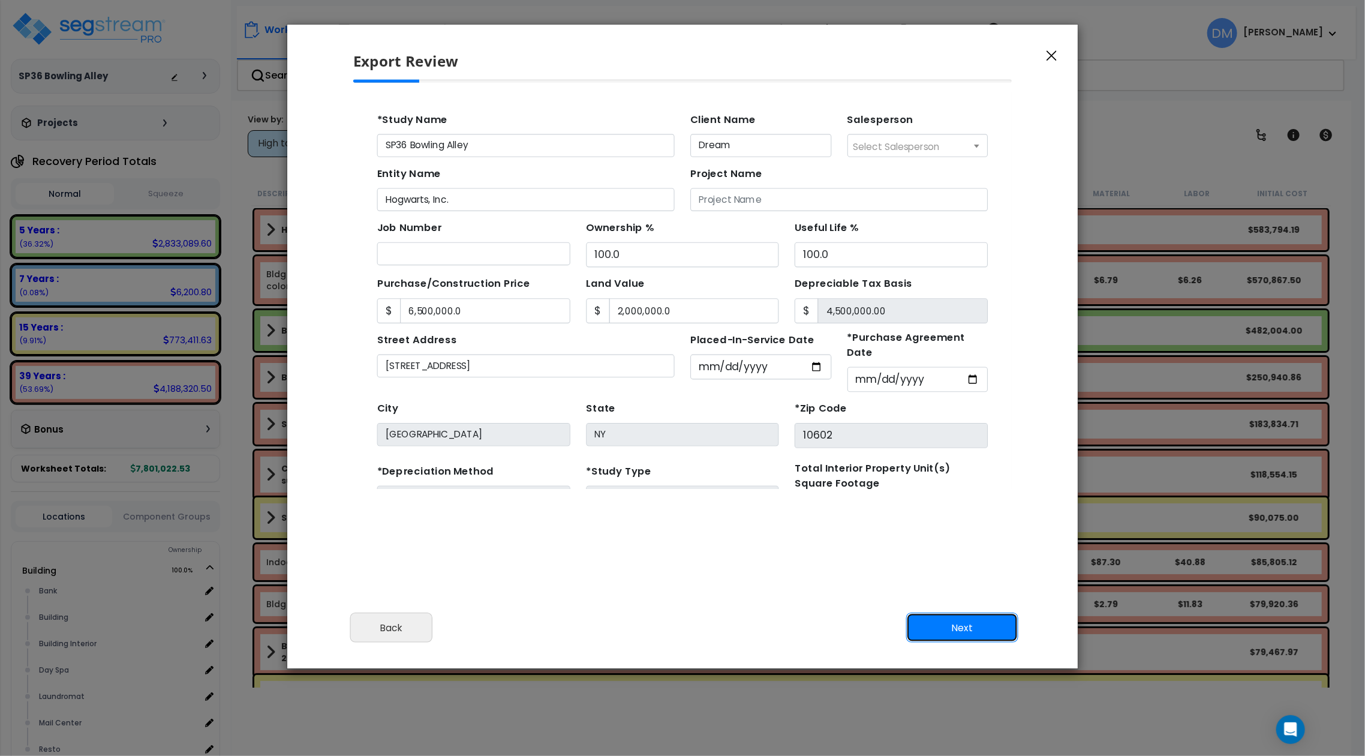
click at [999, 623] on button "Next" at bounding box center [962, 627] width 112 height 30
type input "6500000"
type input "2000000"
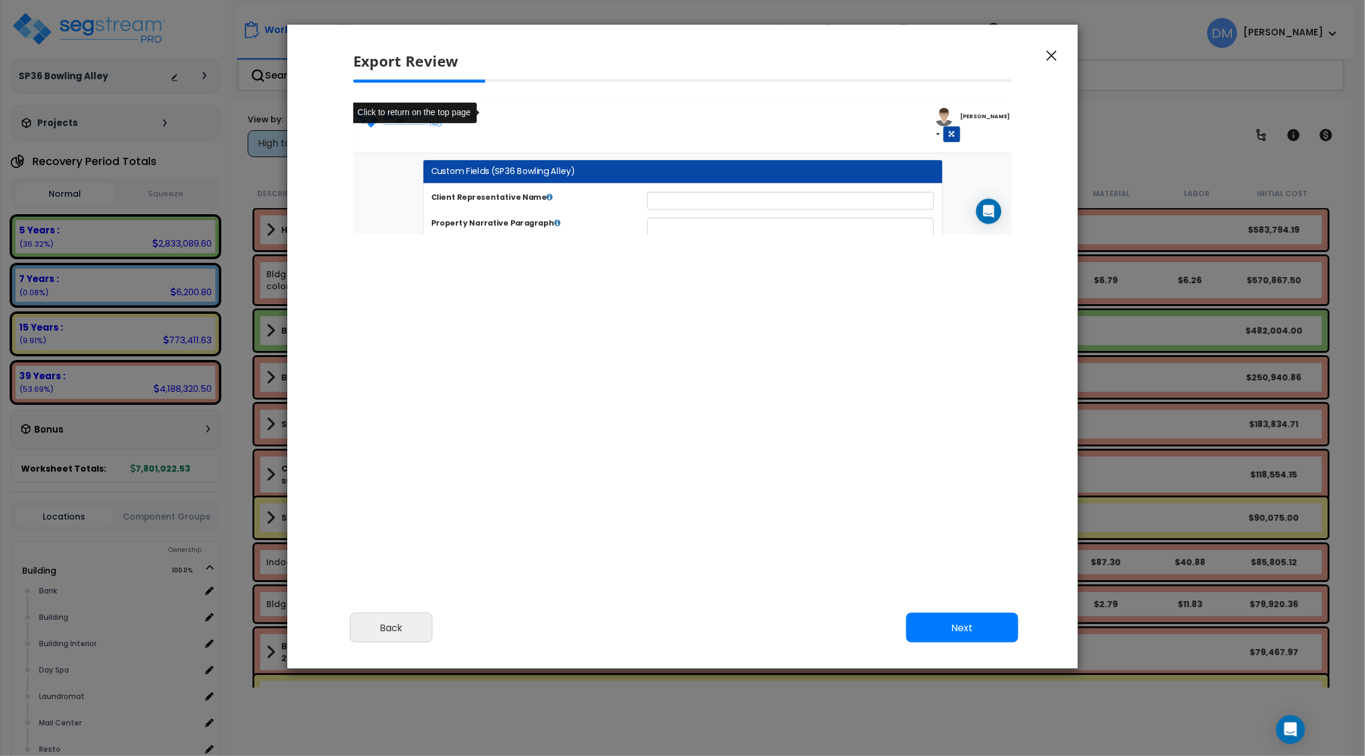
type input "6,500,000.0"
type input "2,000,000.0"
select select "2025"
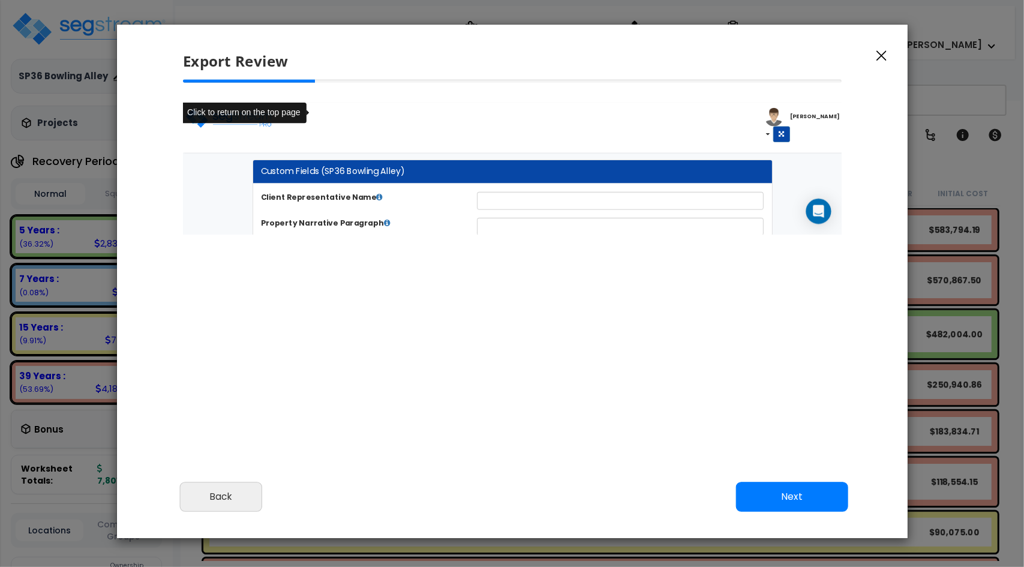
click at [726, 218] on input "text" at bounding box center [679, 214] width 326 height 20
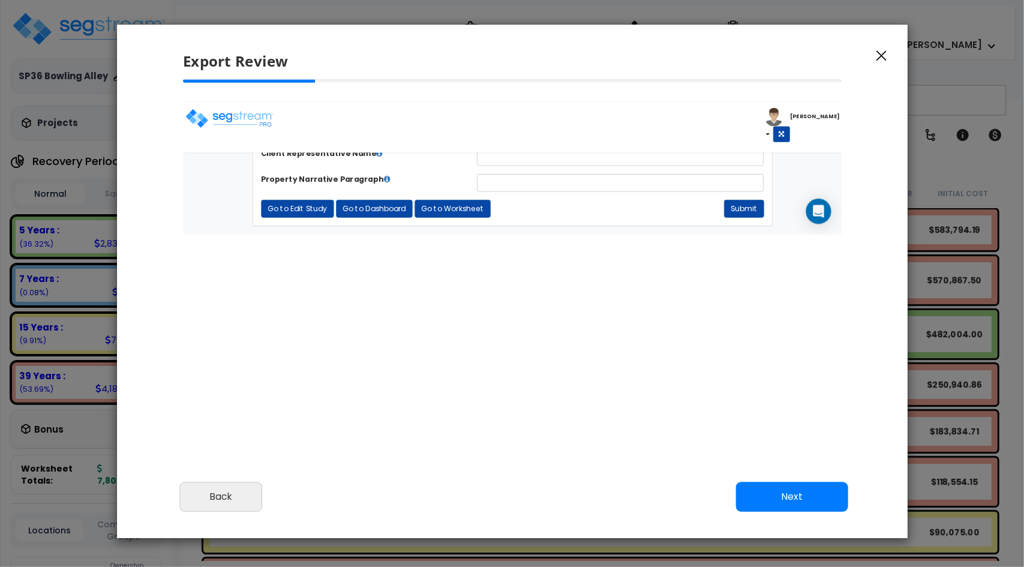
scroll to position [60, 0]
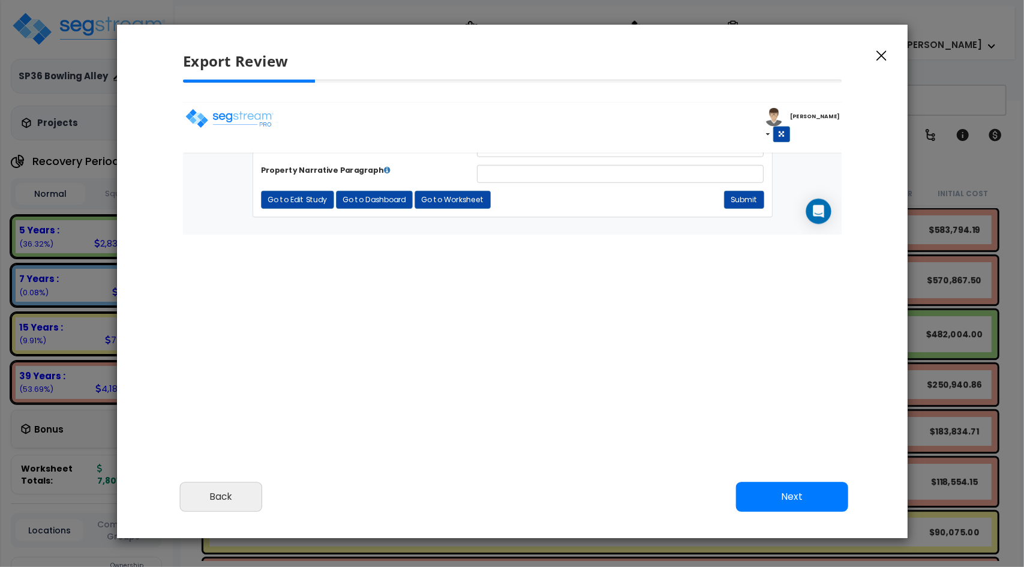
click at [743, 194] on form "Client Representative Name Property Narrative Paragraph Submit Go to Edit Study…" at bounding box center [557, 183] width 572 height 79
click at [749, 183] on input "text" at bounding box center [679, 183] width 326 height 20
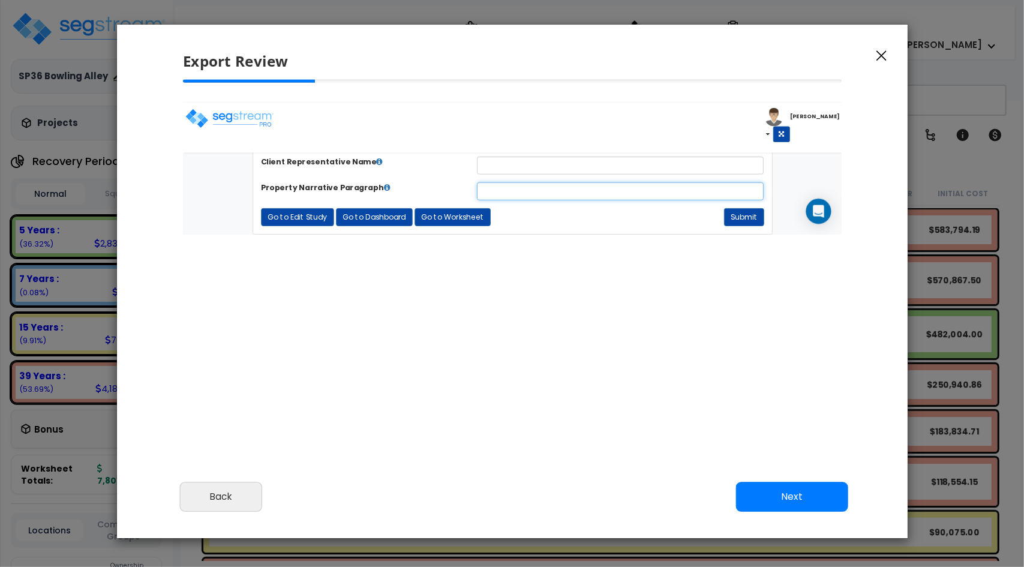
scroll to position [0, 0]
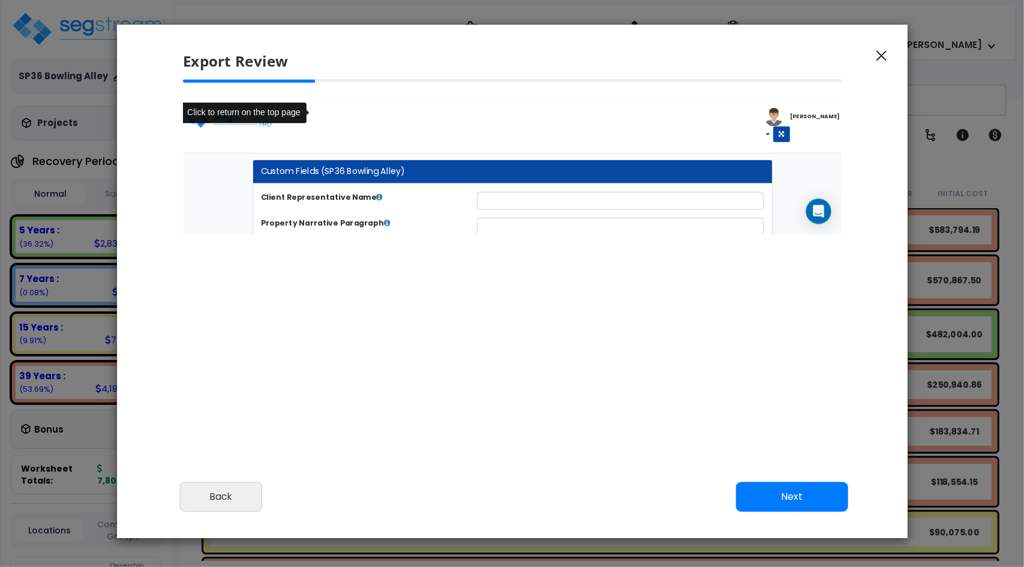
click at [362, 101] on div at bounding box center [512, 157] width 678 height 155
click at [283, 116] on div "Click to return on the top page" at bounding box center [251, 114] width 143 height 23
click at [449, 123] on div "Toggle navigation Denise" at bounding box center [556, 125] width 749 height 45
click at [303, 119] on div "Click to return on the top page" at bounding box center [251, 114] width 143 height 23
click at [377, 120] on div "Toggle navigation Denise" at bounding box center [556, 125] width 749 height 45
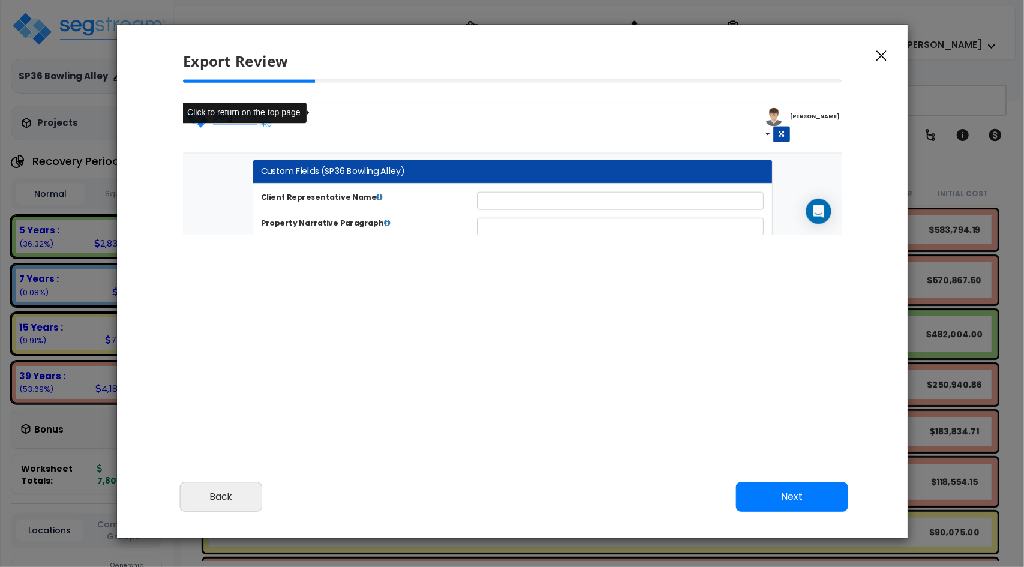
click at [377, 120] on div "Toggle navigation Denise" at bounding box center [556, 125] width 749 height 45
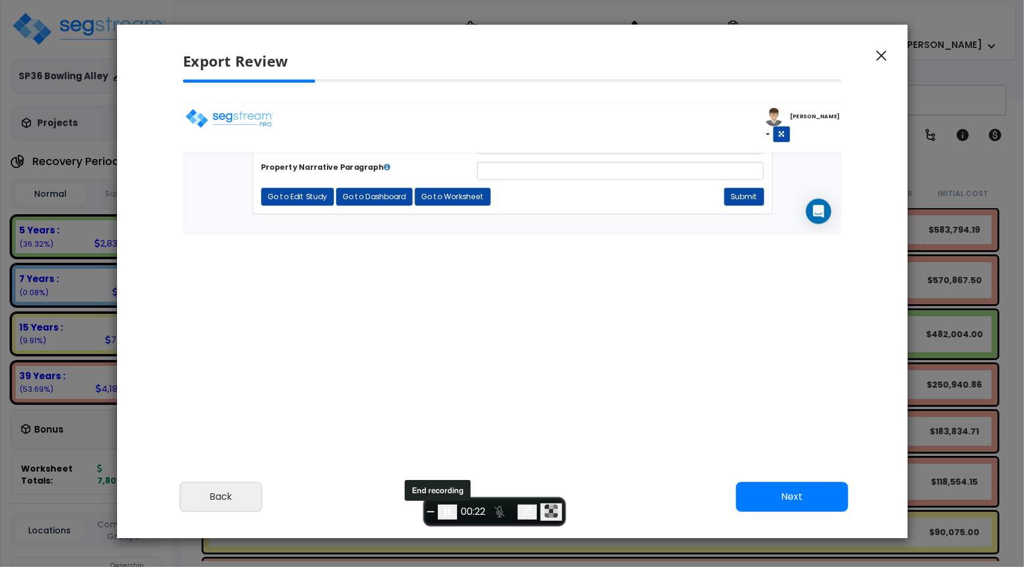
click at [431, 512] on span "End recording" at bounding box center [431, 512] width 0 height 0
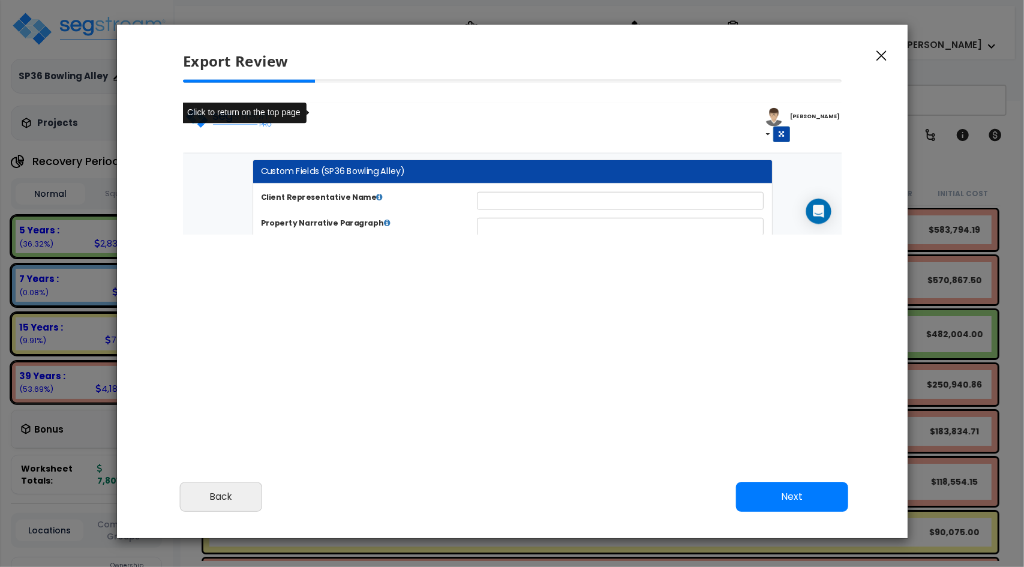
click at [767, 481] on div "Cancel Back Next Export Edit Images" at bounding box center [512, 505] width 791 height 65
click at [768, 492] on button "Next" at bounding box center [791, 497] width 112 height 30
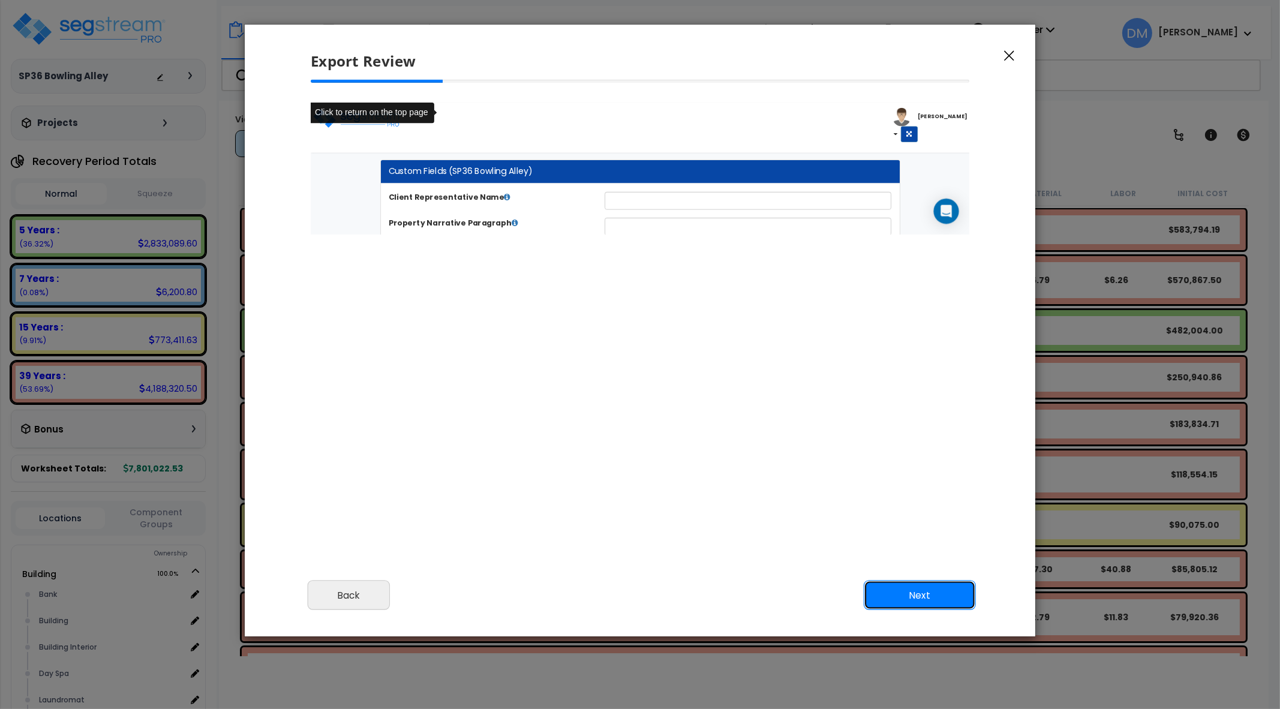
click at [914, 594] on button "Next" at bounding box center [920, 595] width 112 height 30
click at [921, 593] on button "Next" at bounding box center [920, 595] width 112 height 30
click at [906, 593] on button "Next" at bounding box center [920, 595] width 112 height 30
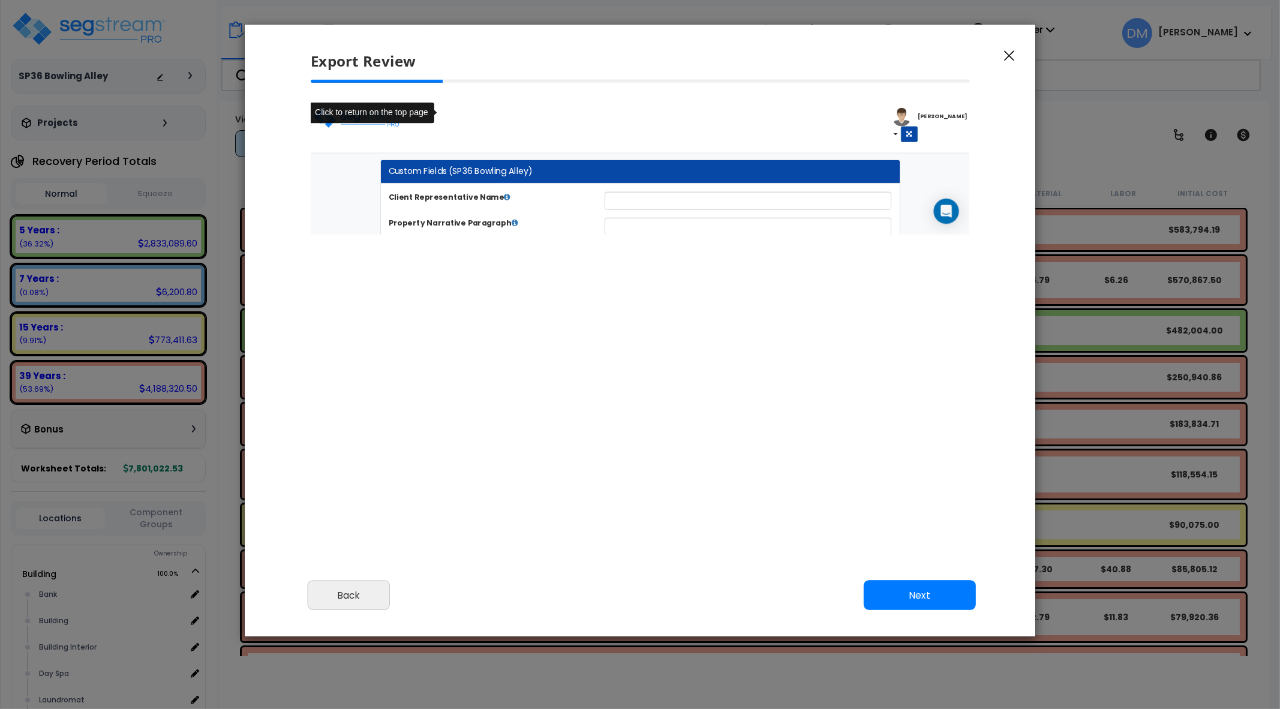
click at [1007, 56] on icon "button" at bounding box center [1009, 55] width 10 height 11
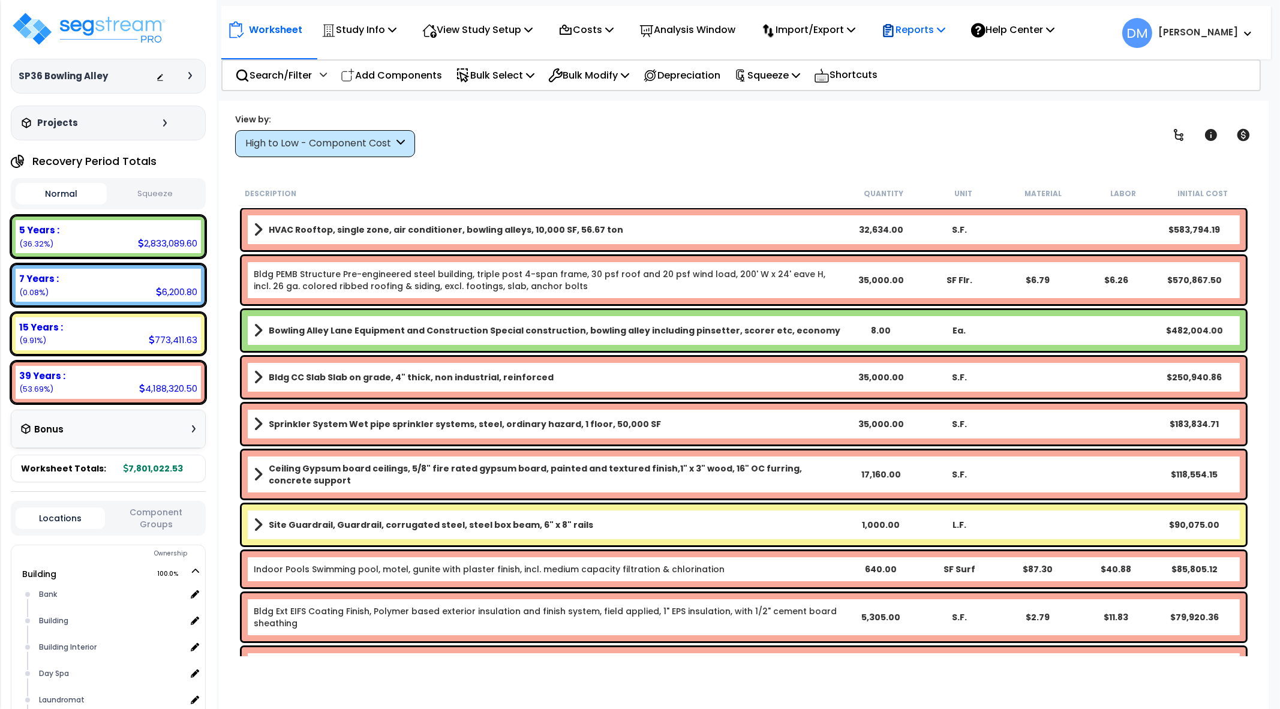
click at [918, 30] on p "Reports" at bounding box center [913, 30] width 64 height 16
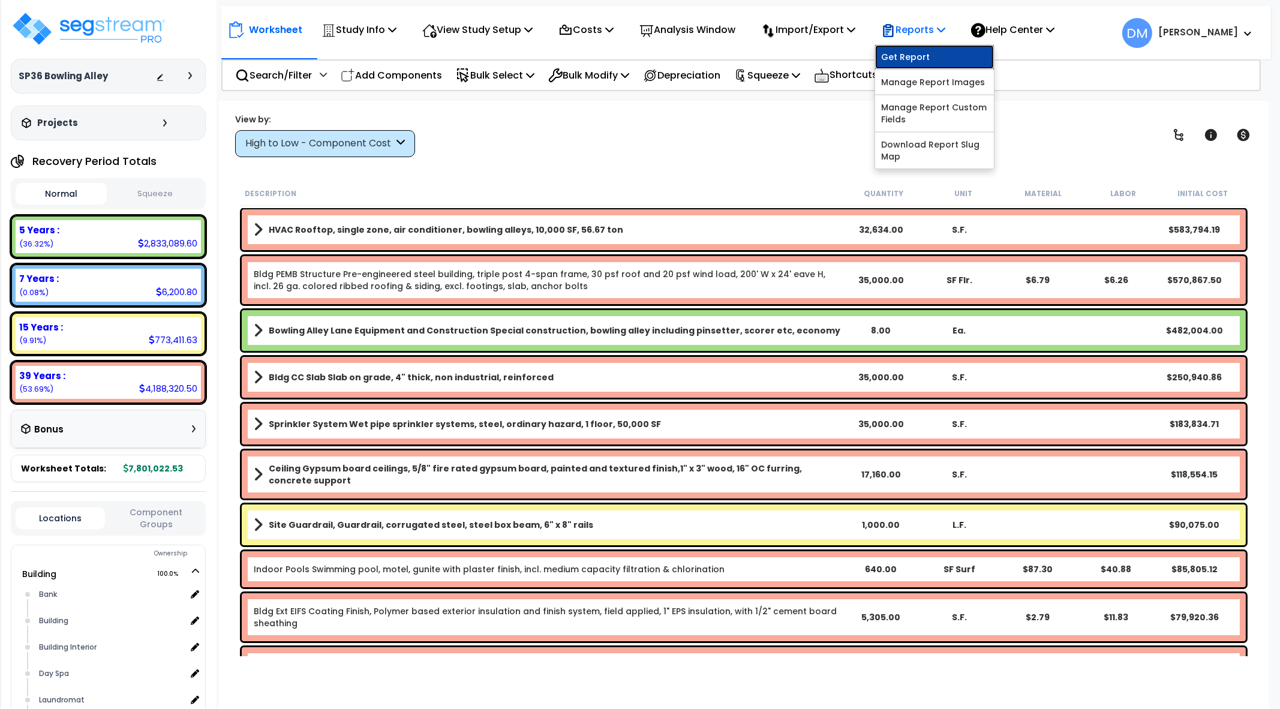
click at [908, 52] on link "Get Report" at bounding box center [934, 57] width 119 height 24
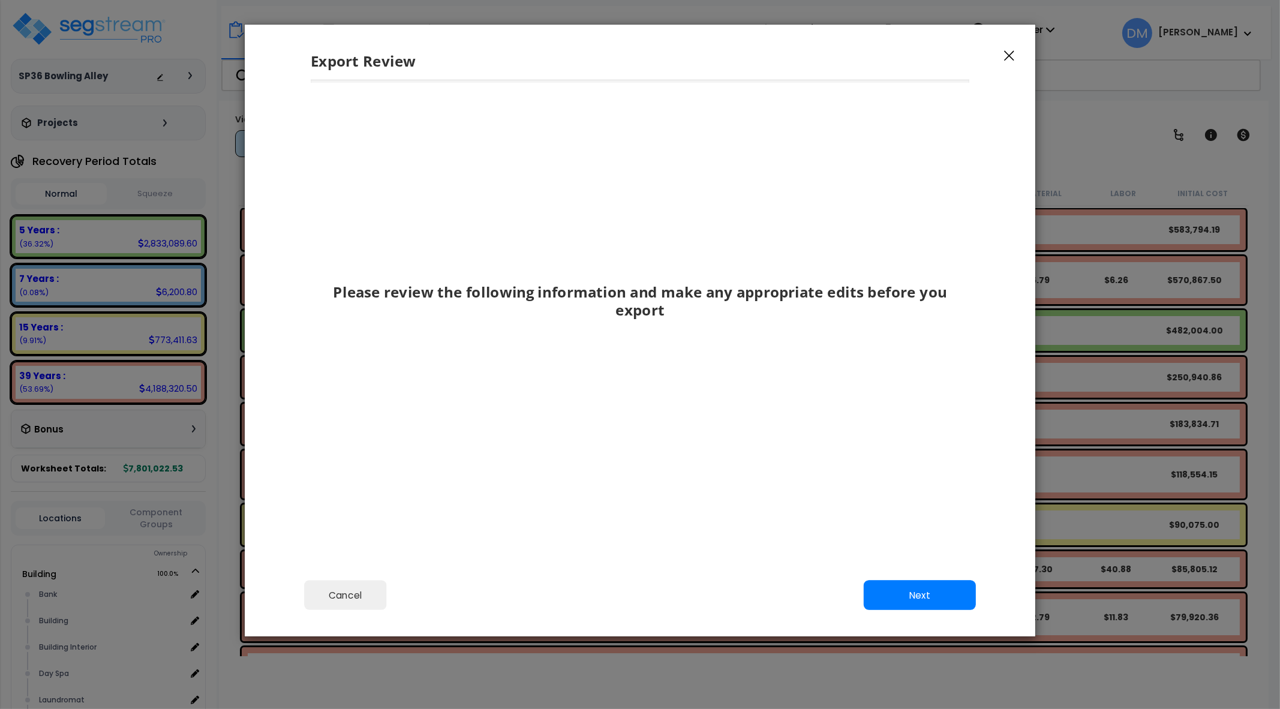
click at [966, 613] on div "Cancel Back Next Export Edit Images" at bounding box center [640, 603] width 791 height 65
click at [957, 597] on button "Next" at bounding box center [920, 595] width 112 height 30
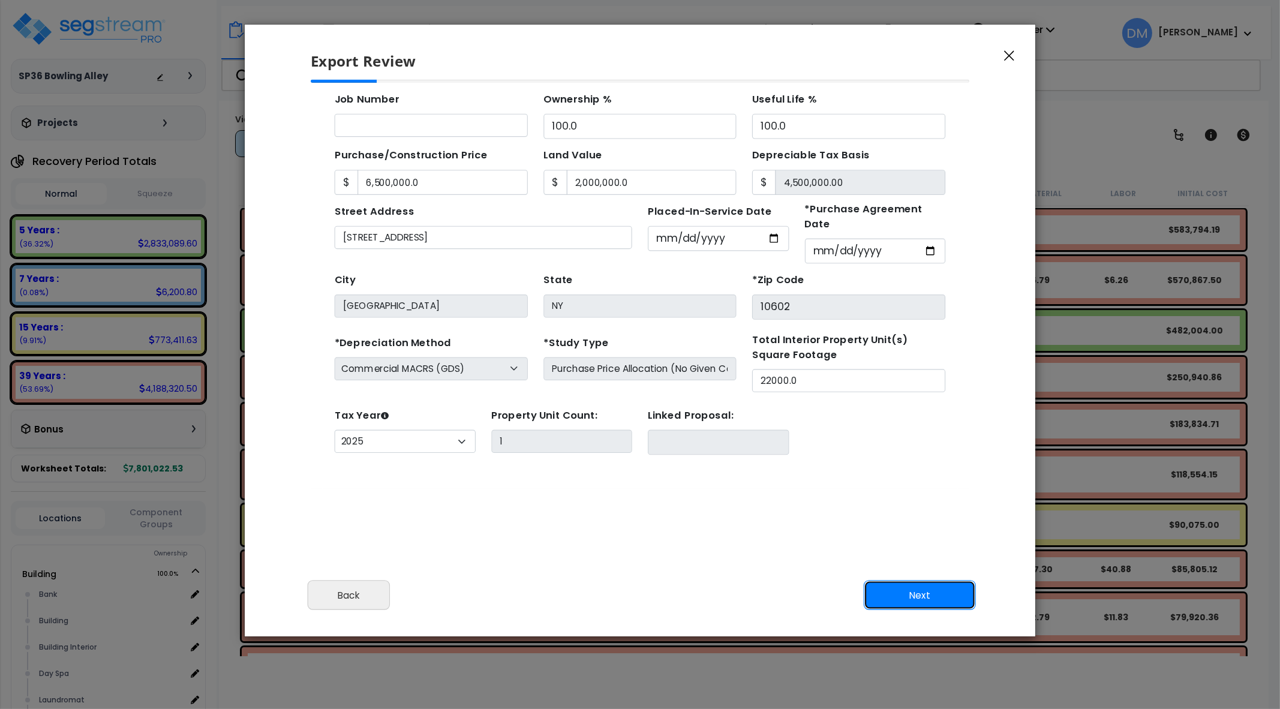
scroll to position [105, 0]
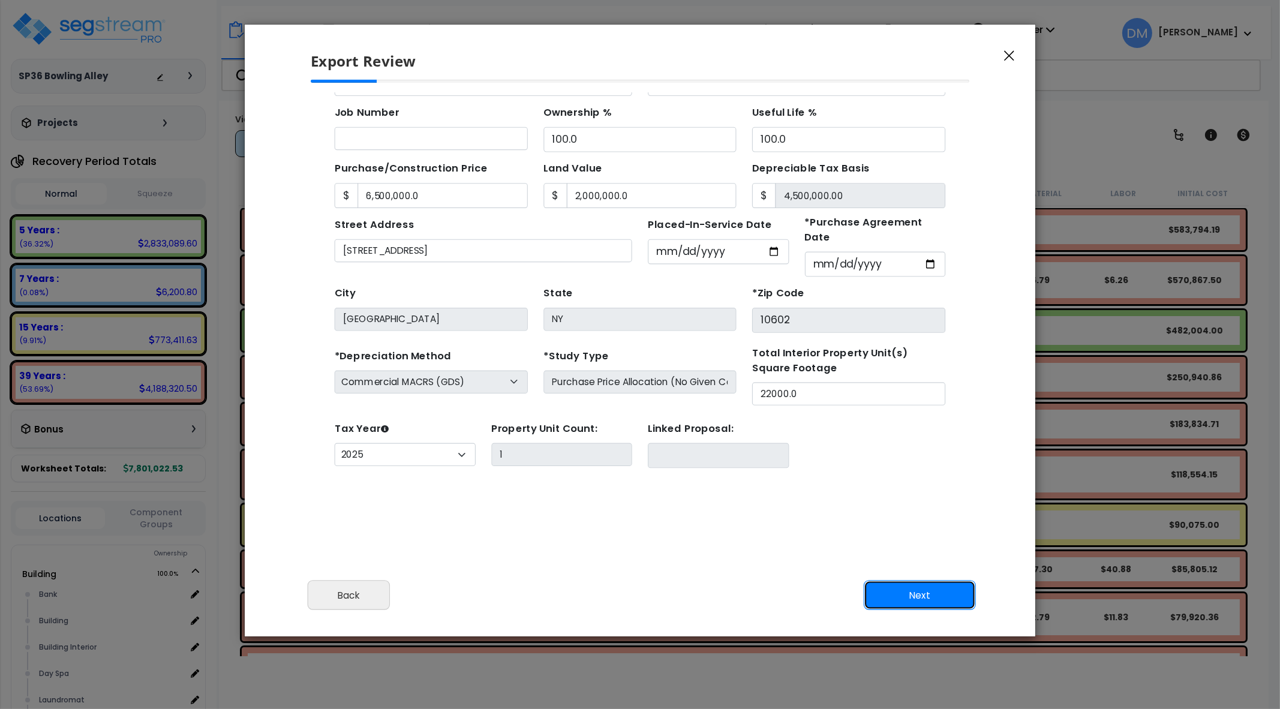
click at [953, 593] on button "Next" at bounding box center [920, 595] width 112 height 30
type input "6500000"
type input "2000000"
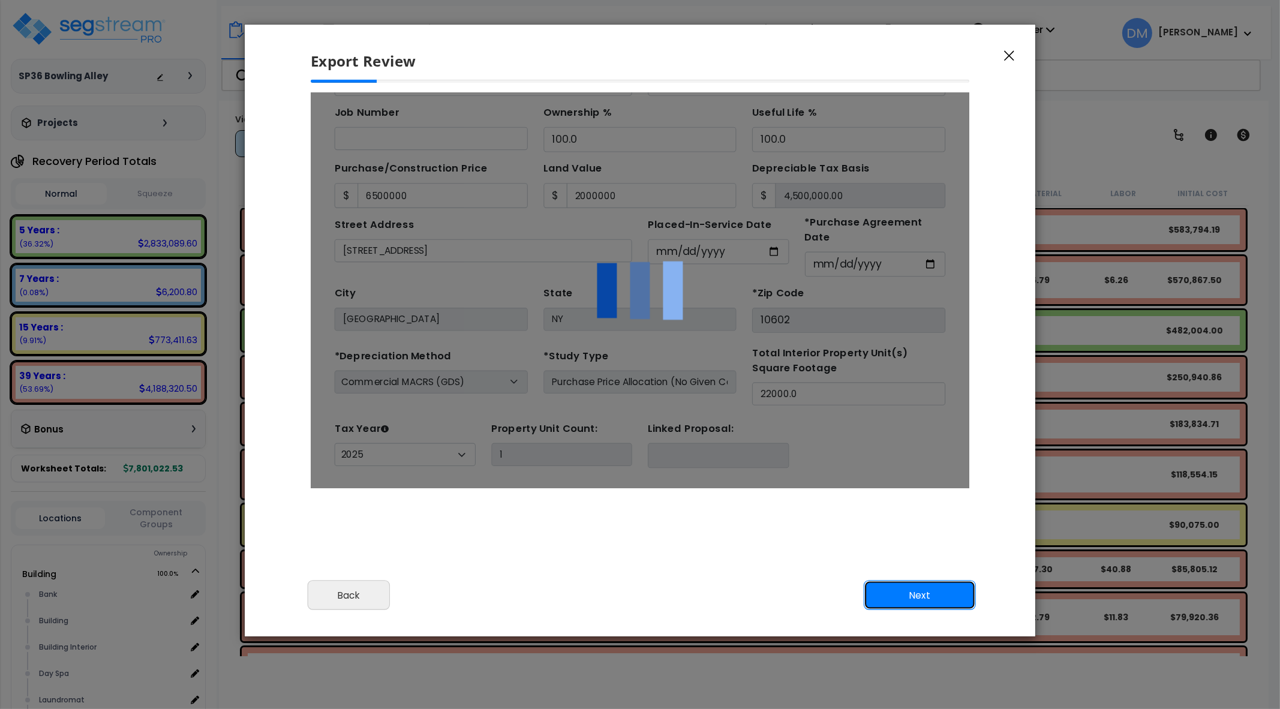
scroll to position [0, 0]
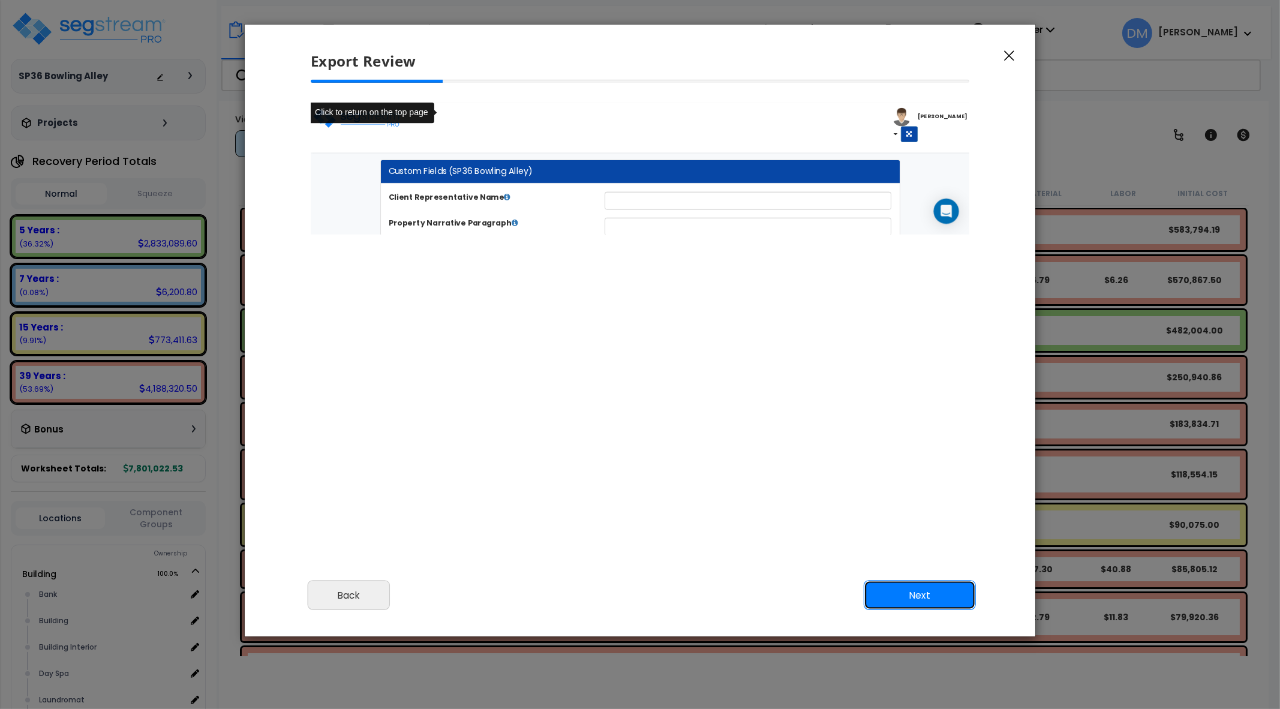
click at [953, 593] on button "Next" at bounding box center [920, 595] width 112 height 30
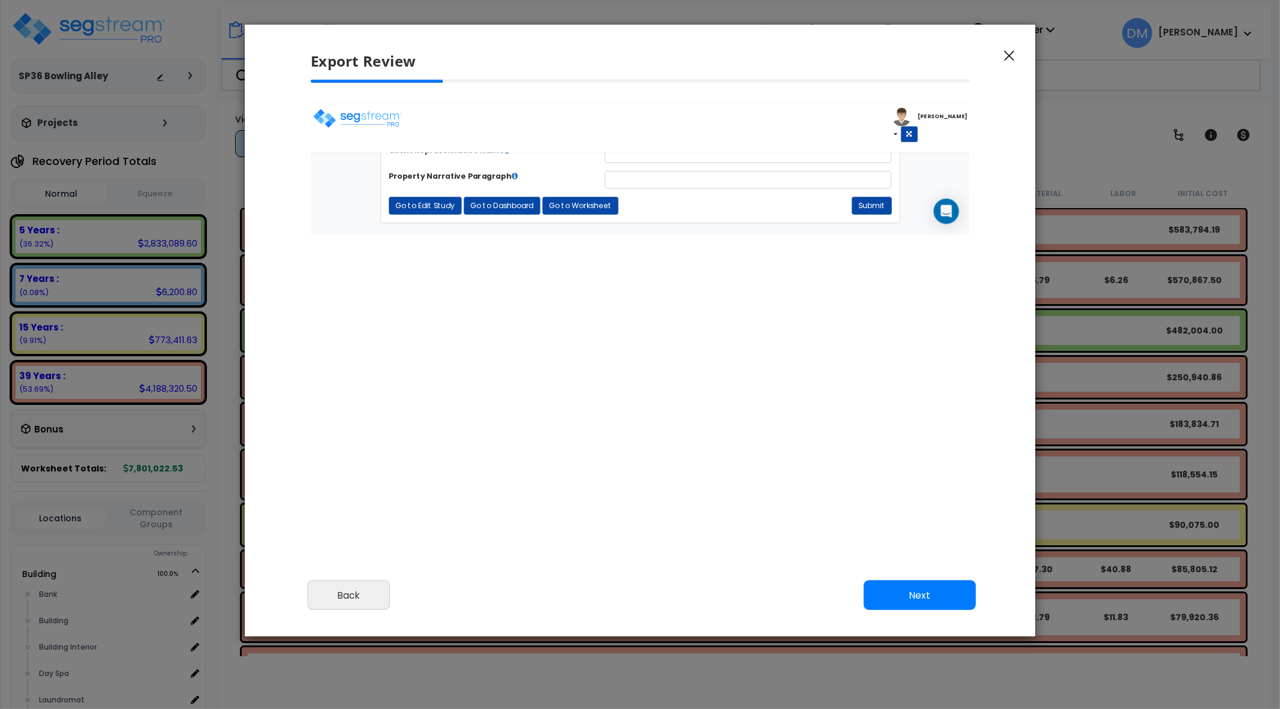
scroll to position [63, 0]
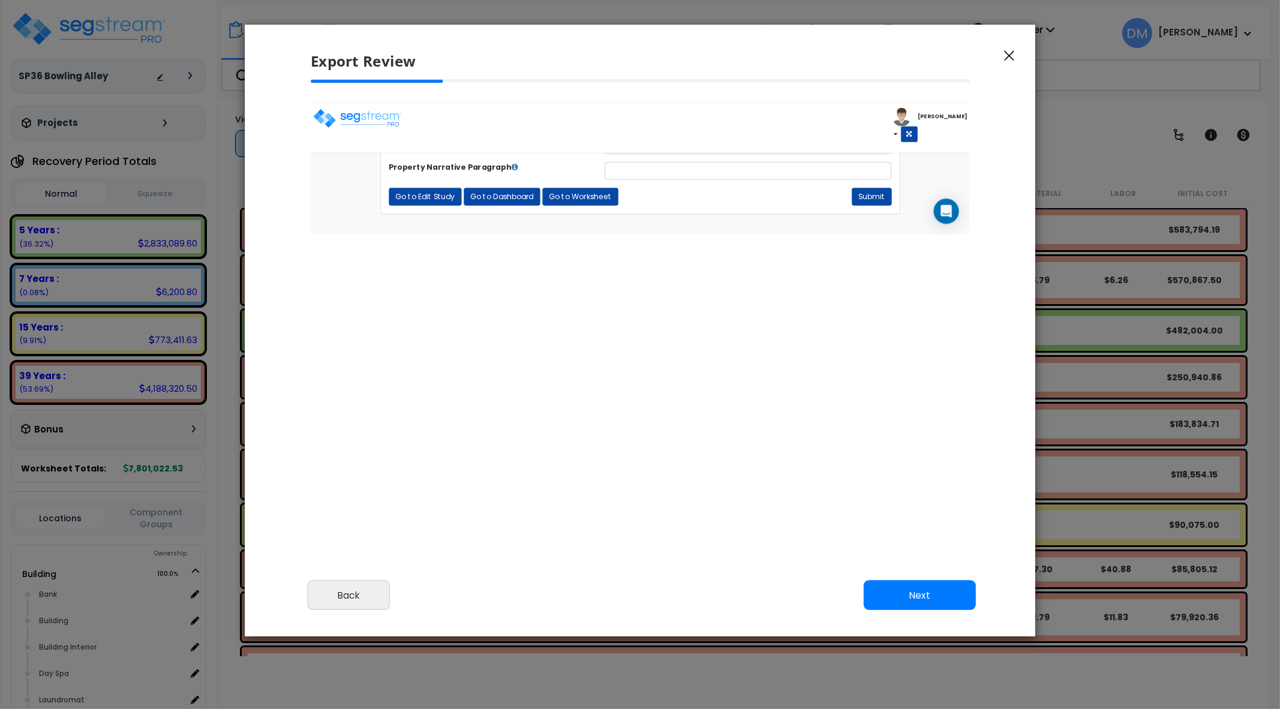
select select "2025"
click at [906, 593] on button "Next" at bounding box center [920, 595] width 112 height 30
click at [921, 593] on button "Next" at bounding box center [920, 595] width 112 height 30
click at [951, 591] on button "Next" at bounding box center [920, 595] width 112 height 30
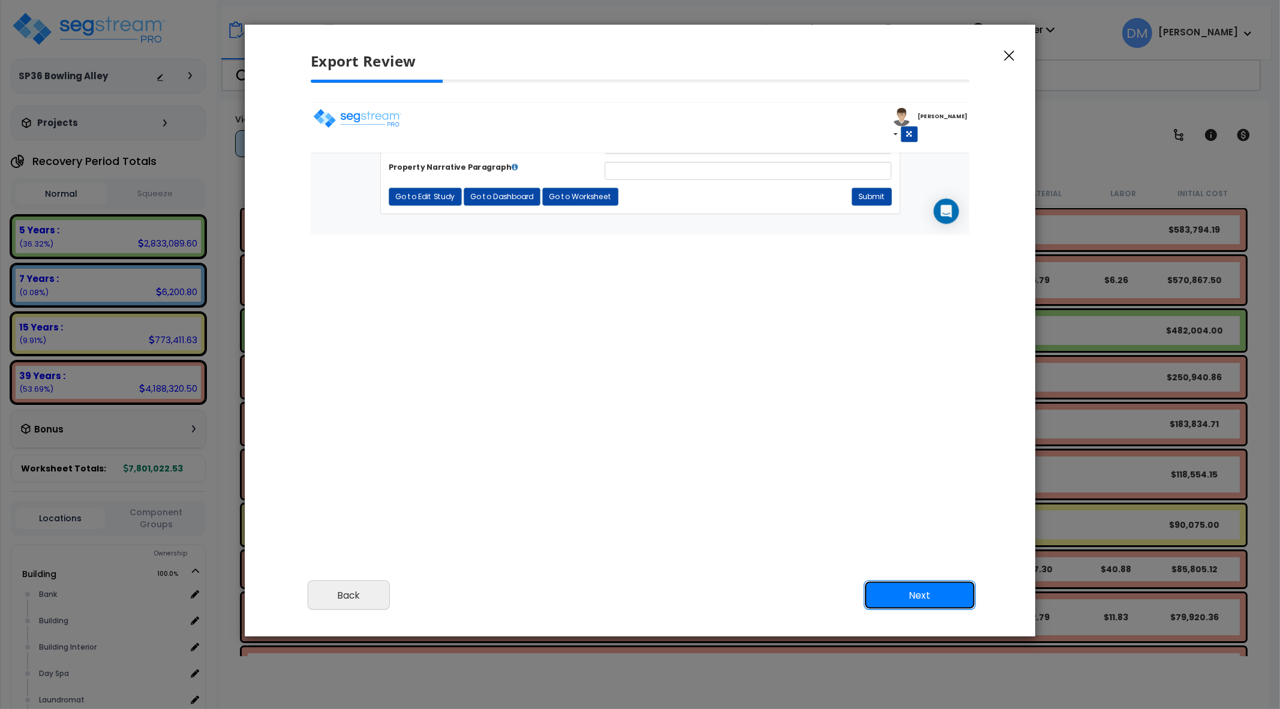
click at [939, 602] on button "Next" at bounding box center [920, 595] width 112 height 30
click at [933, 598] on button "Next" at bounding box center [920, 595] width 112 height 30
drag, startPoint x: 933, startPoint y: 598, endPoint x: 930, endPoint y: 568, distance: 30.1
click at [932, 597] on button "Next" at bounding box center [920, 595] width 112 height 30
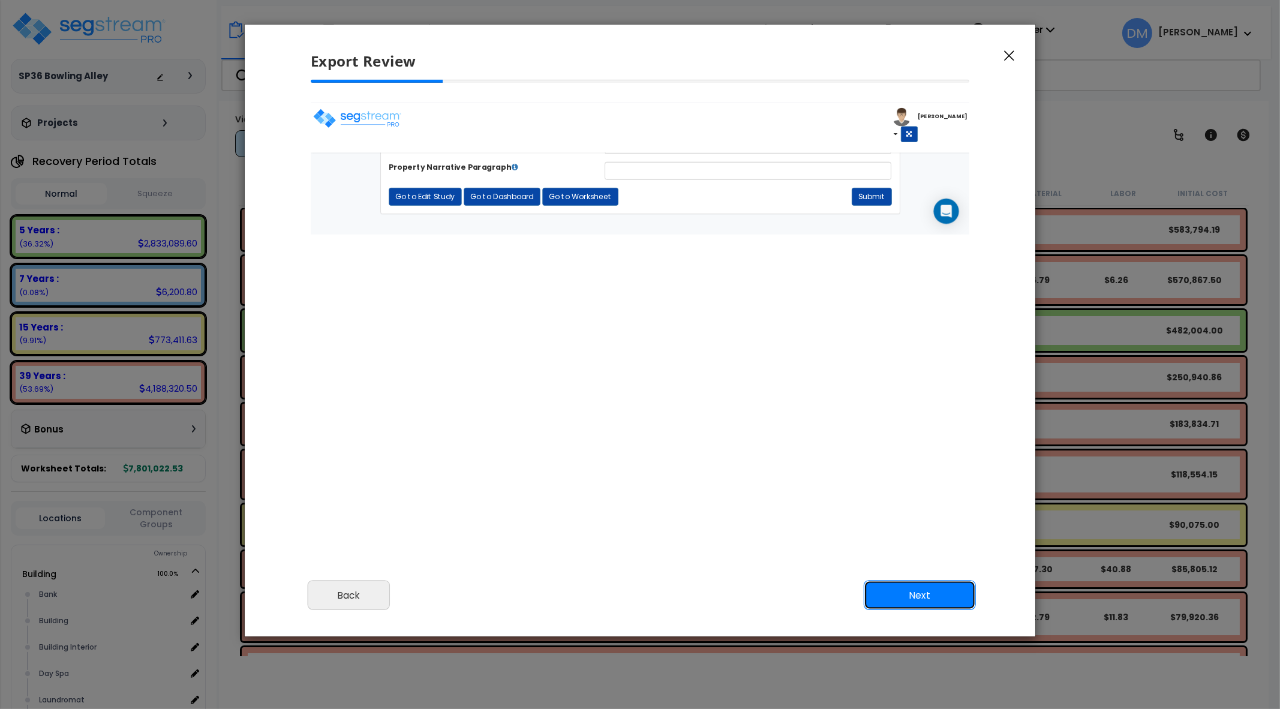
click at [929, 598] on button "Next" at bounding box center [920, 595] width 112 height 30
click at [1011, 53] on icon "button" at bounding box center [1009, 55] width 10 height 11
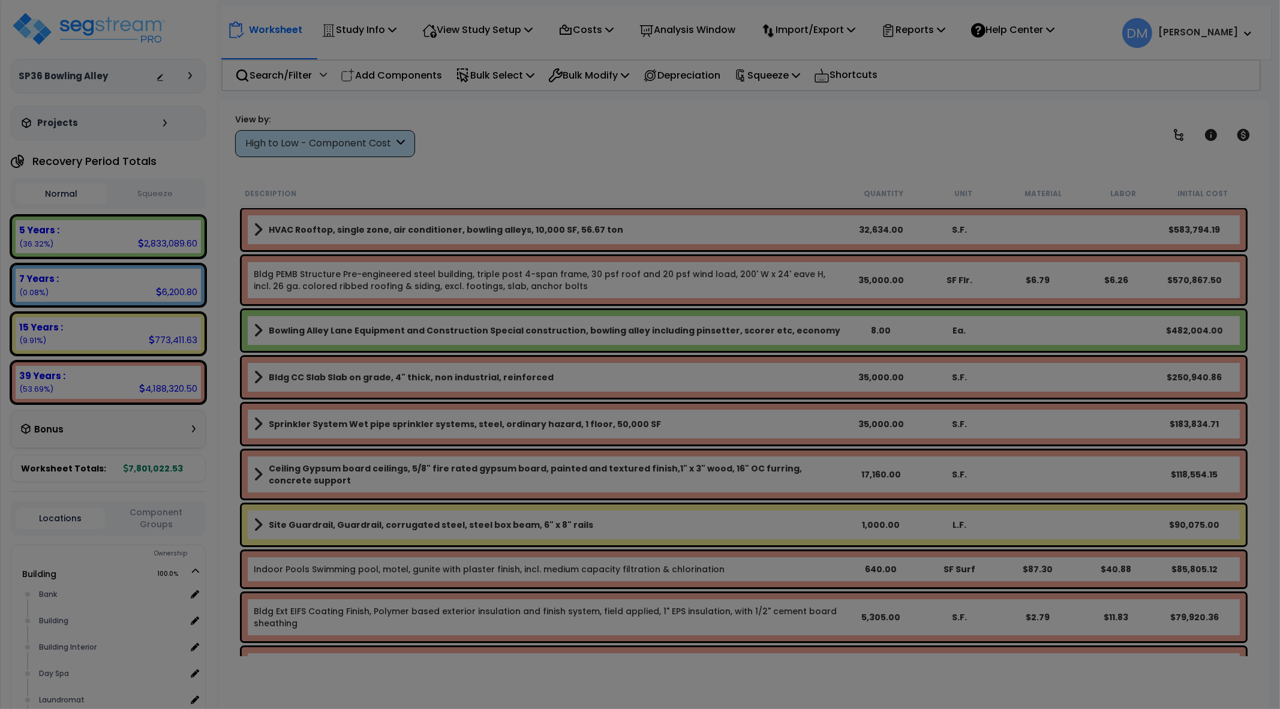
scroll to position [0, 0]
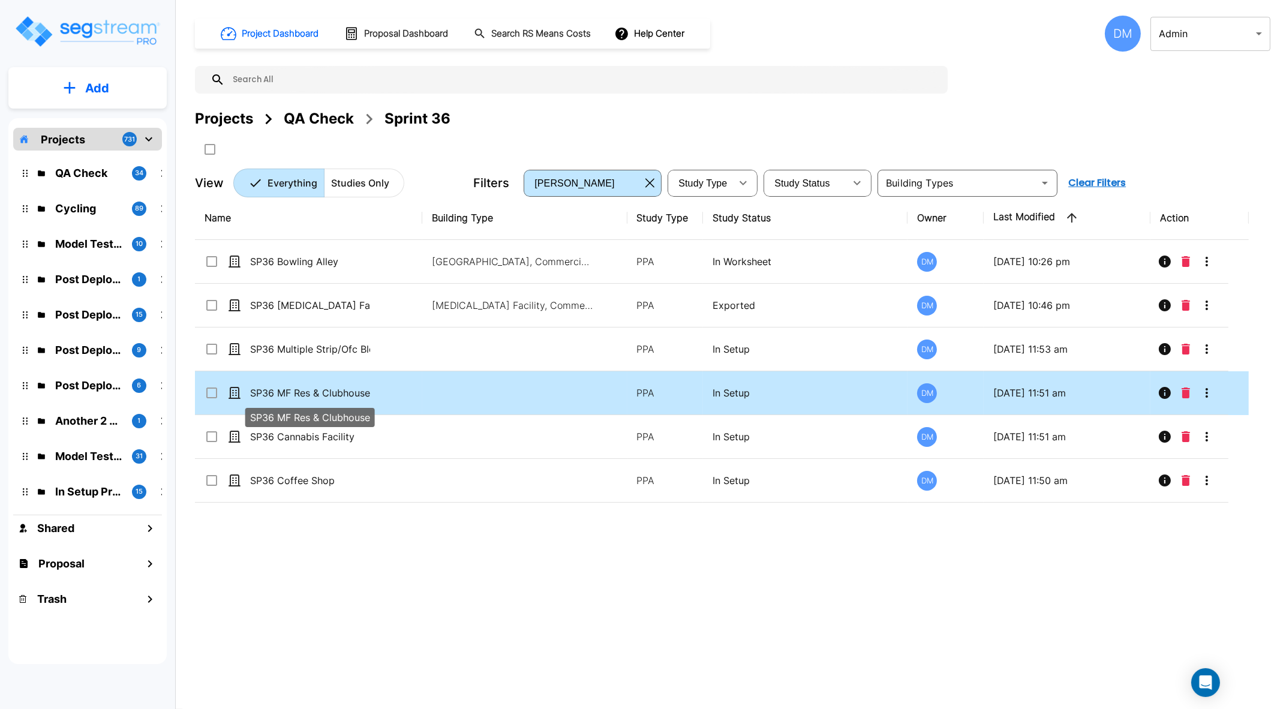
click at [287, 393] on p "SP36 MF Res & Clubhouse" at bounding box center [310, 393] width 120 height 14
checkbox input "true"
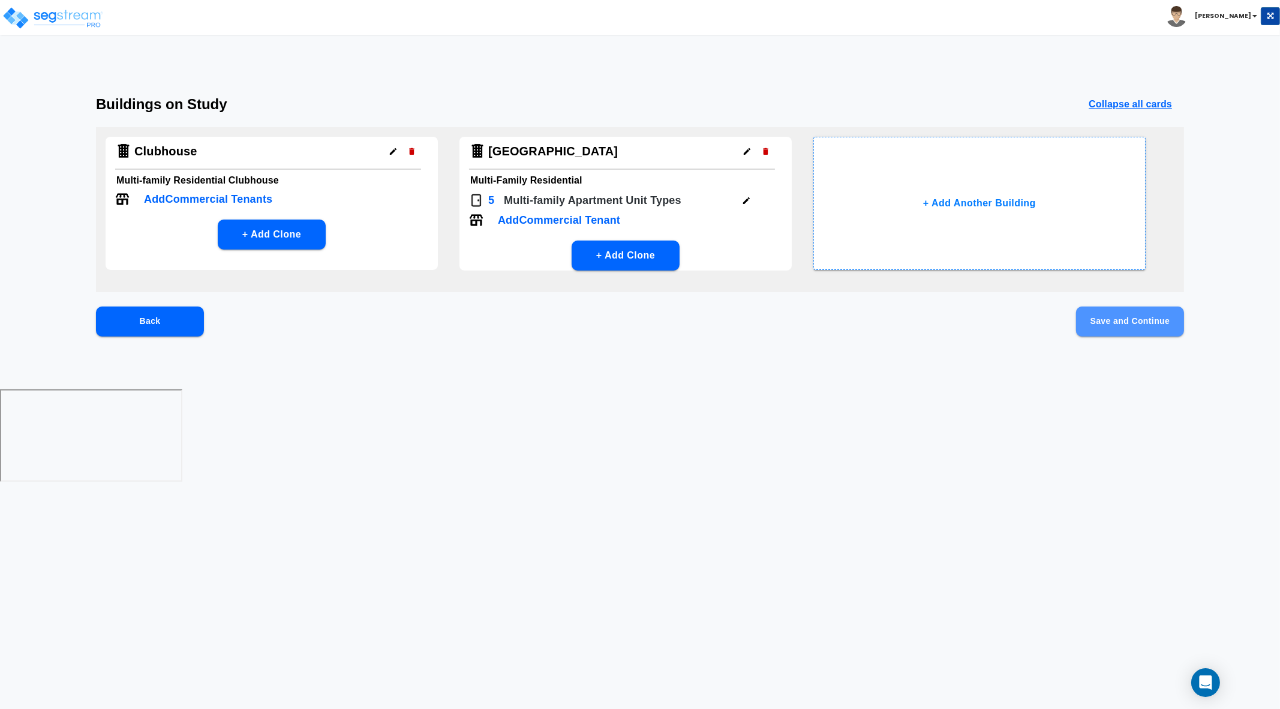
click at [1164, 316] on button "Save and Continue" at bounding box center [1130, 322] width 108 height 30
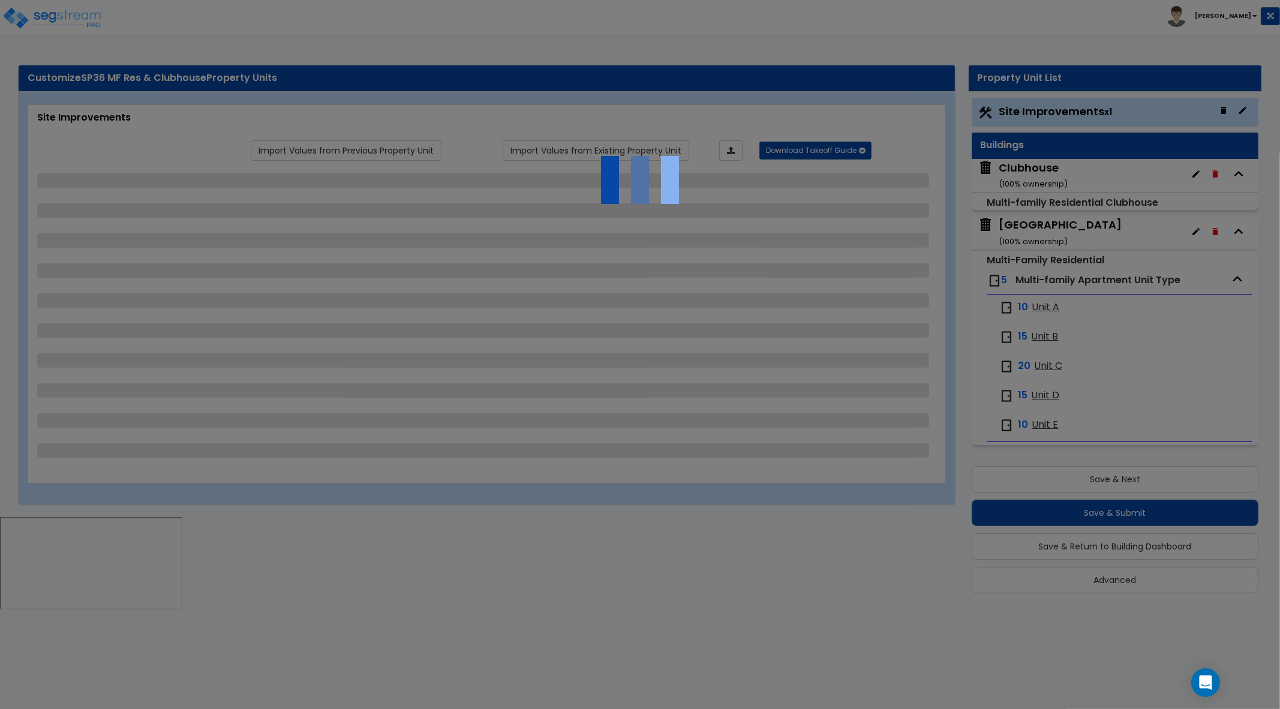
select select "2"
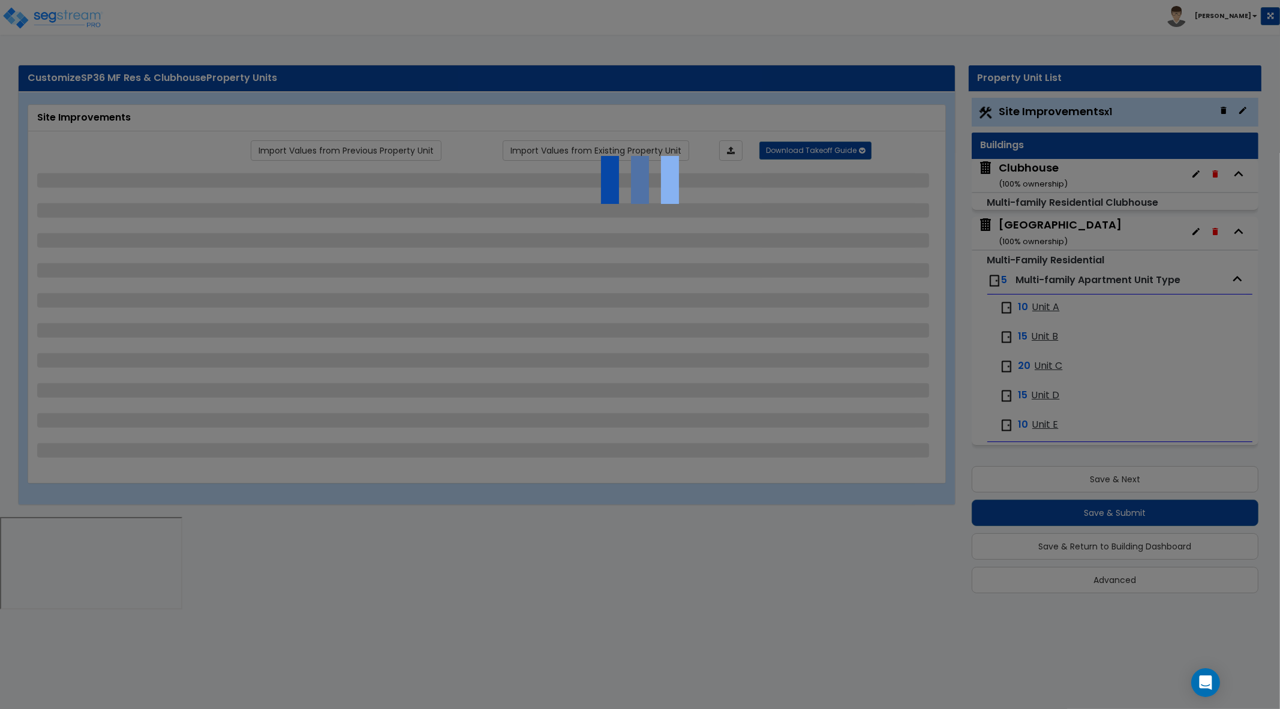
select select "2"
select select "3"
select select "2"
select select "1"
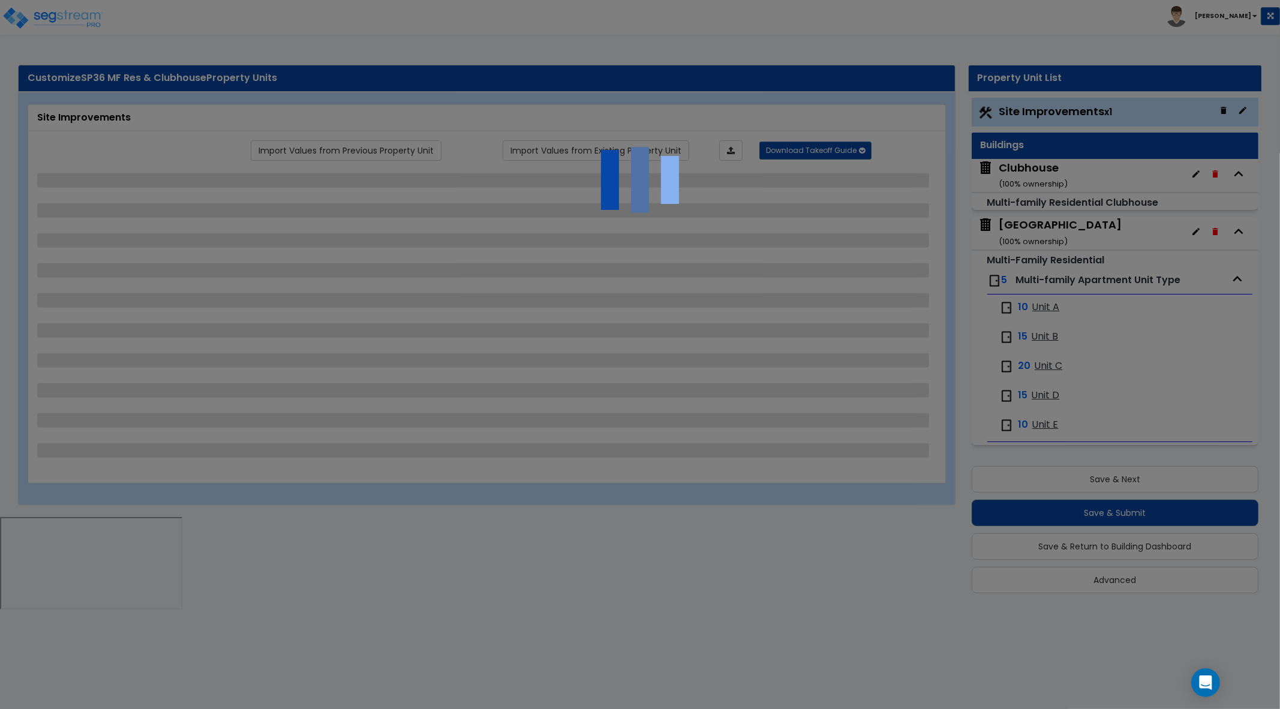
select select "1"
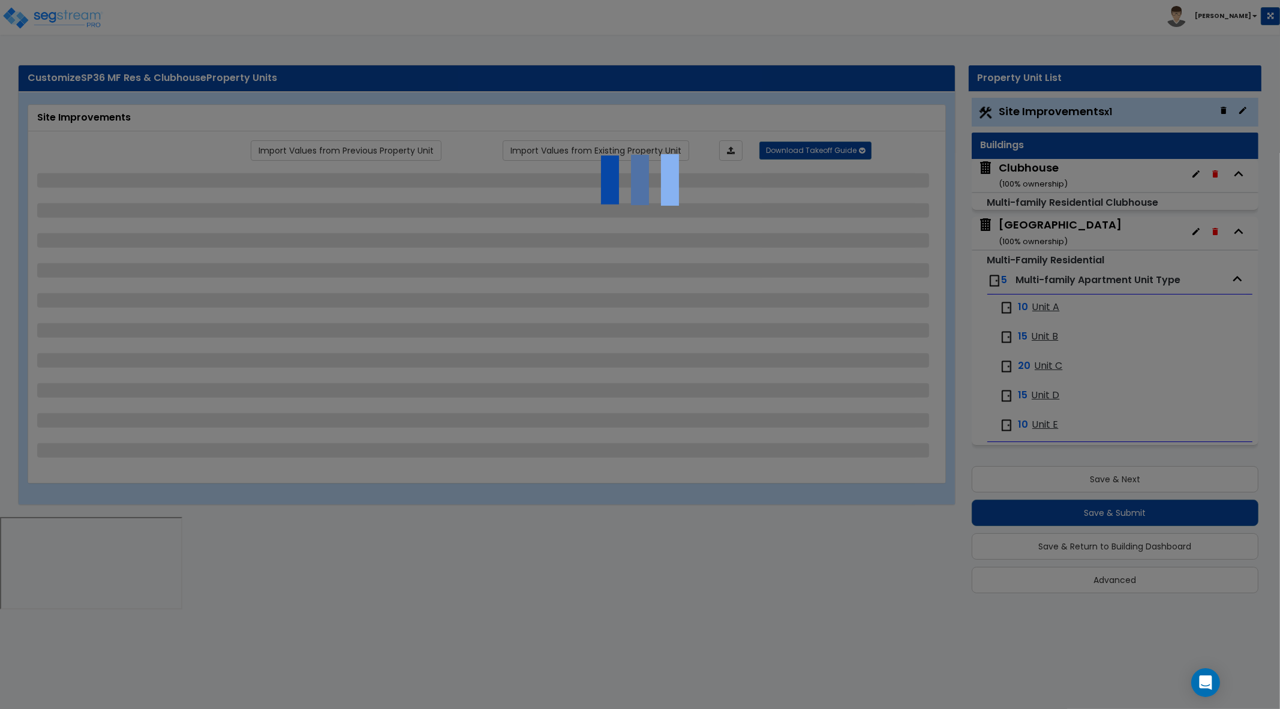
select select "1"
select select "3"
select select "2"
select select "1"
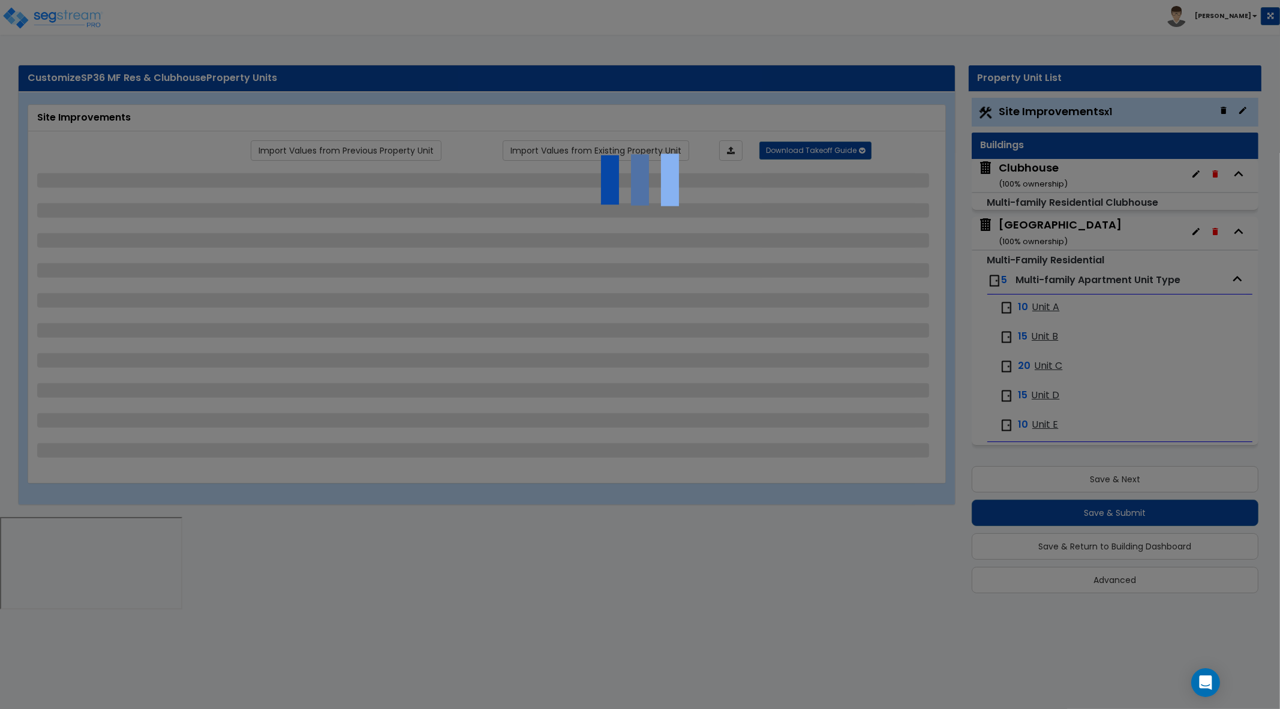
select select "1"
select select "2"
select select "1"
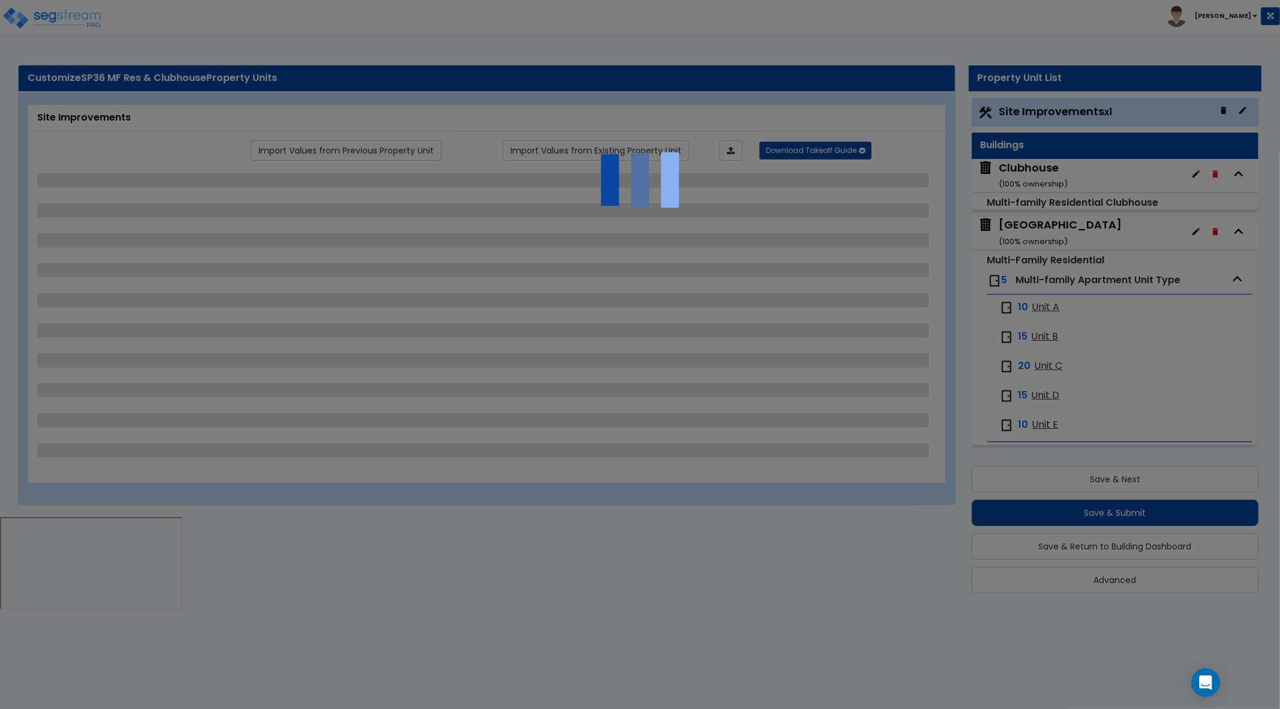
select select "3"
select select "1"
select select "2"
select select "3"
select select "2"
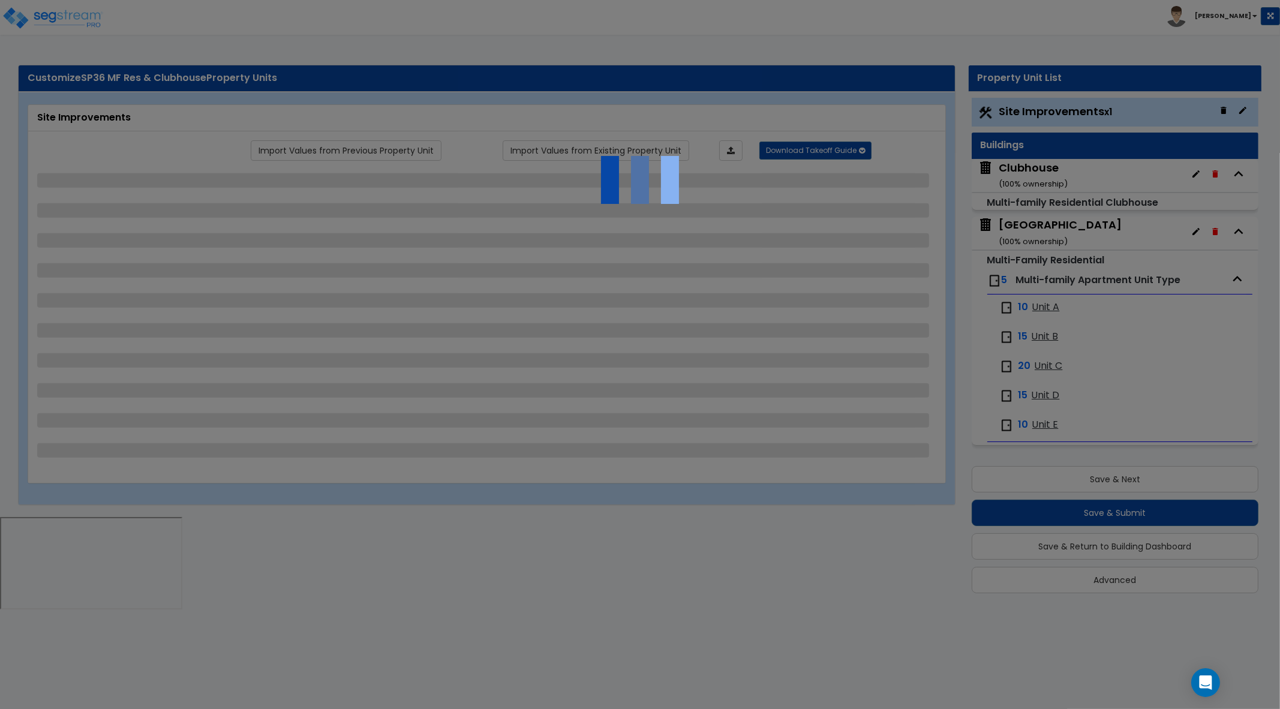
select select "2"
select select "1"
select select "2"
select select "1"
select select "2"
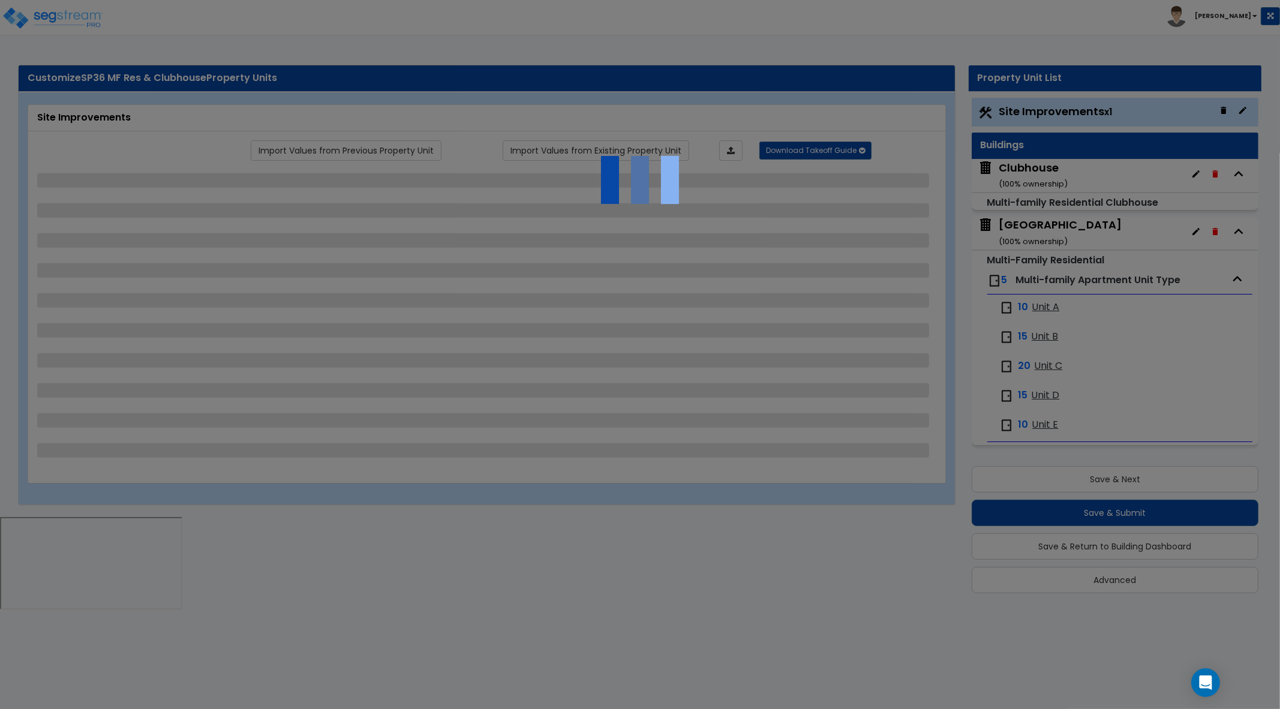
select select "1"
select select "2"
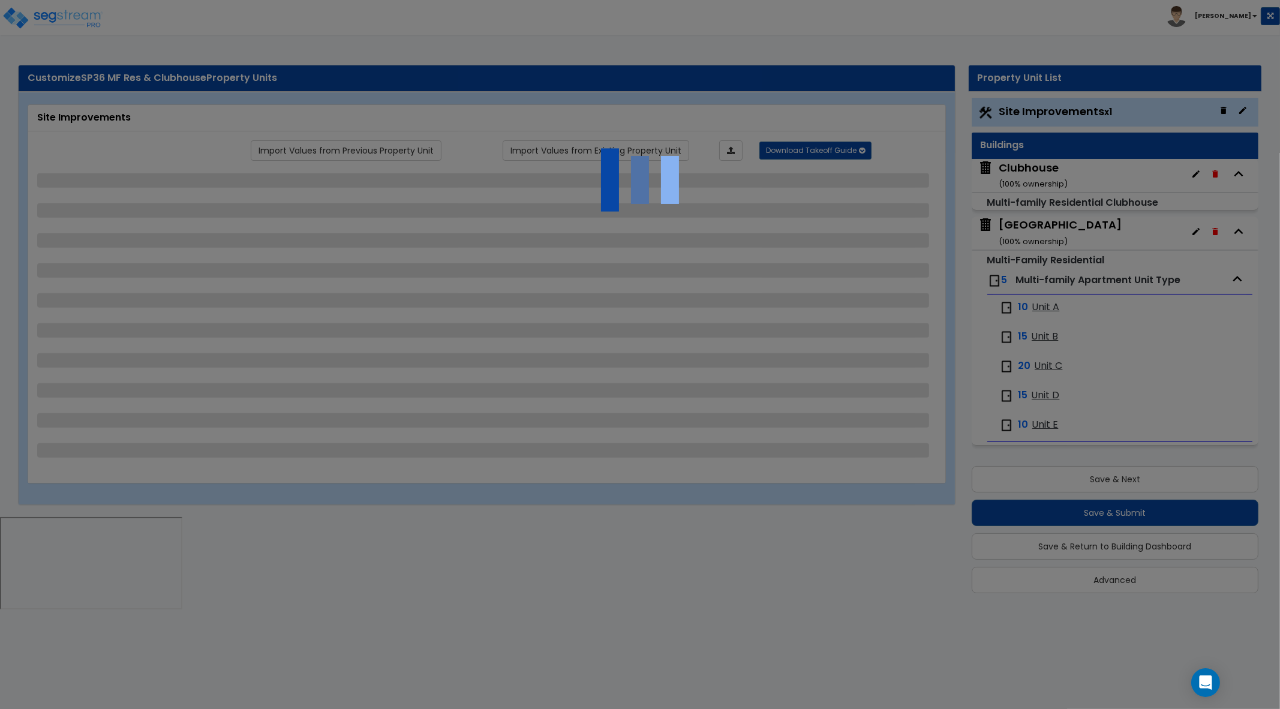
select select "2"
select select "3"
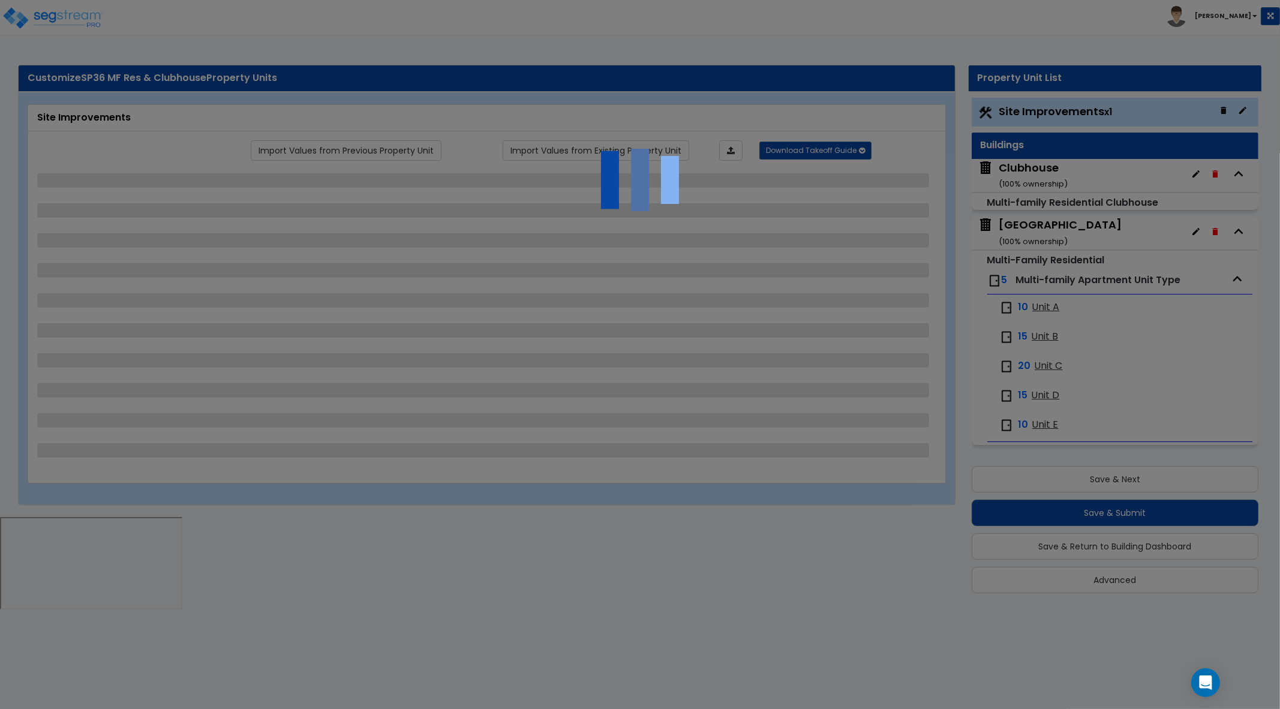
select select "3"
select select "1"
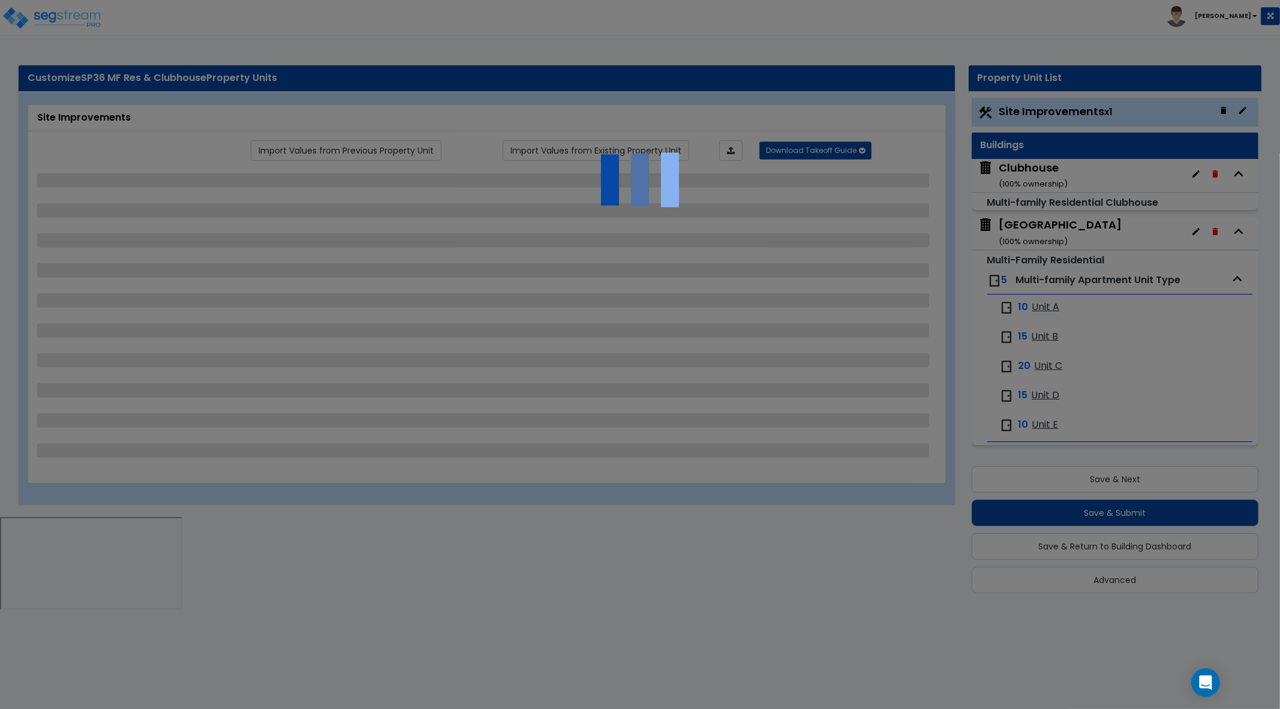
select select "1"
select select "2"
select select "1"
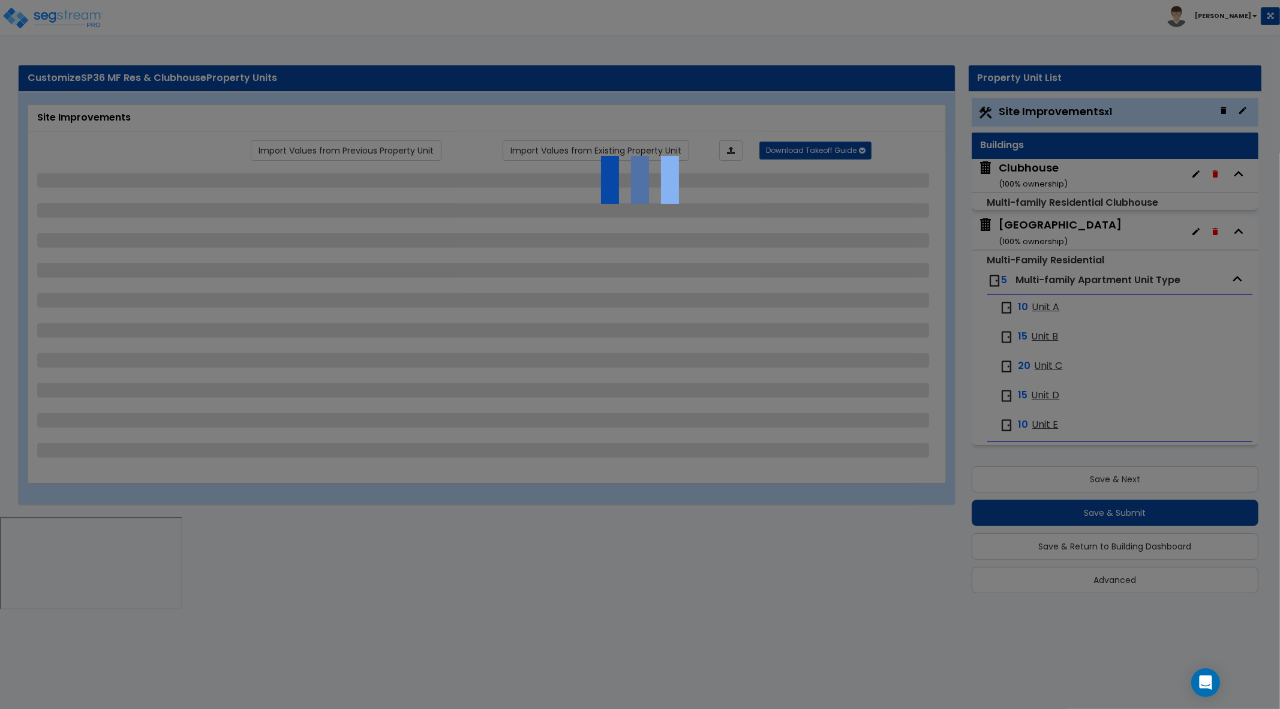
select select "3"
select select "1"
select select "3"
select select "1"
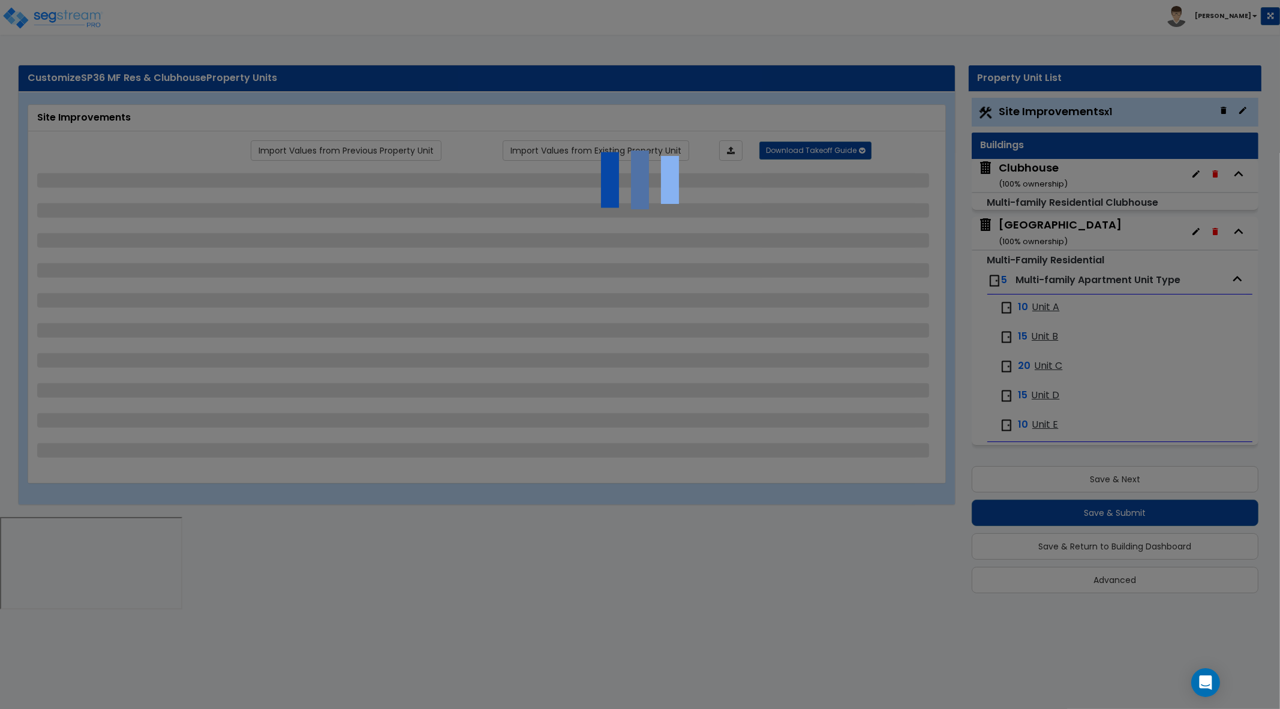
select select "4"
select select "3"
select select "1"
select select "2"
select select "1"
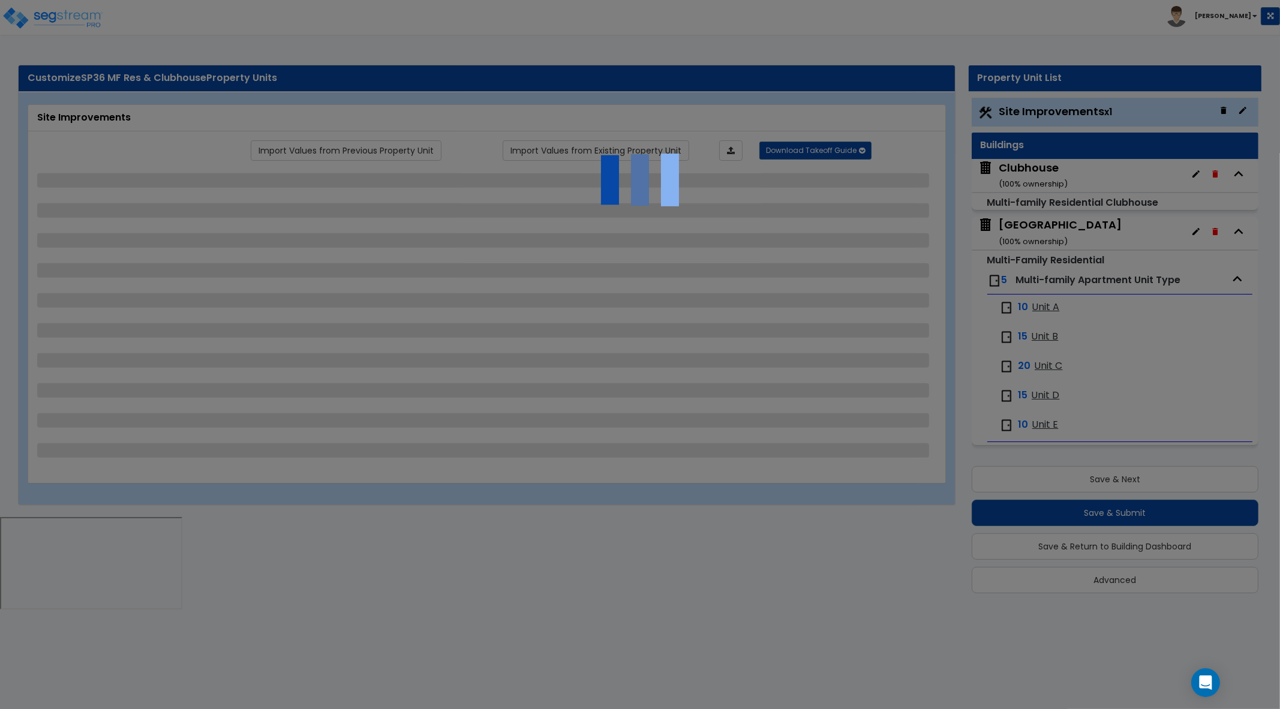
select select "3"
select select "11"
select select "10"
select select "9"
select select "3"
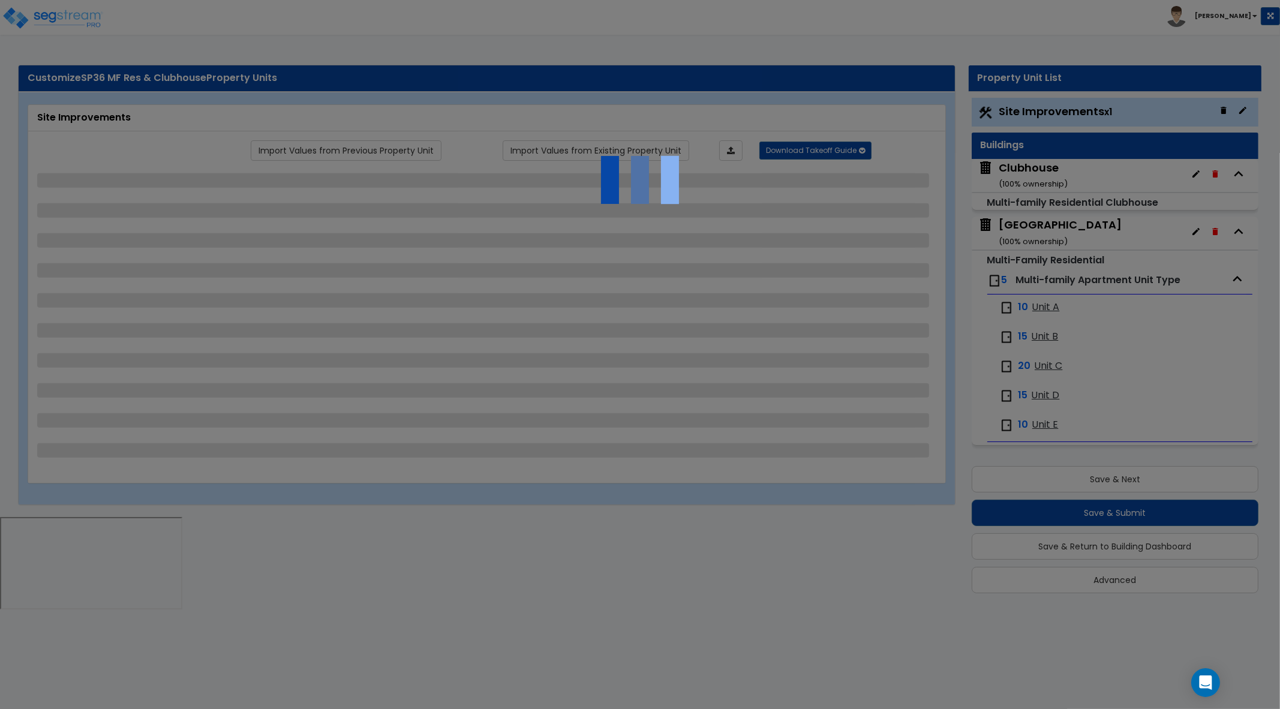
select select "9"
select select "8"
select select "7"
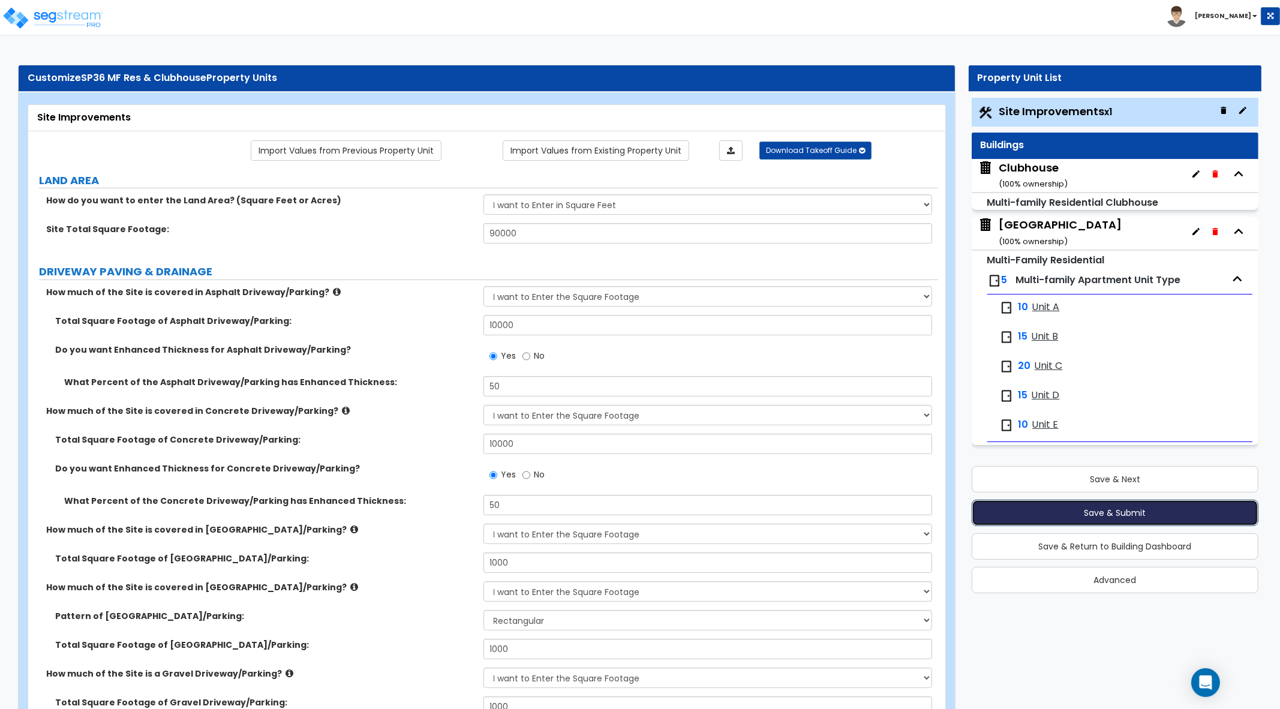
click at [1133, 509] on button "Save & Submit" at bounding box center [1115, 513] width 287 height 26
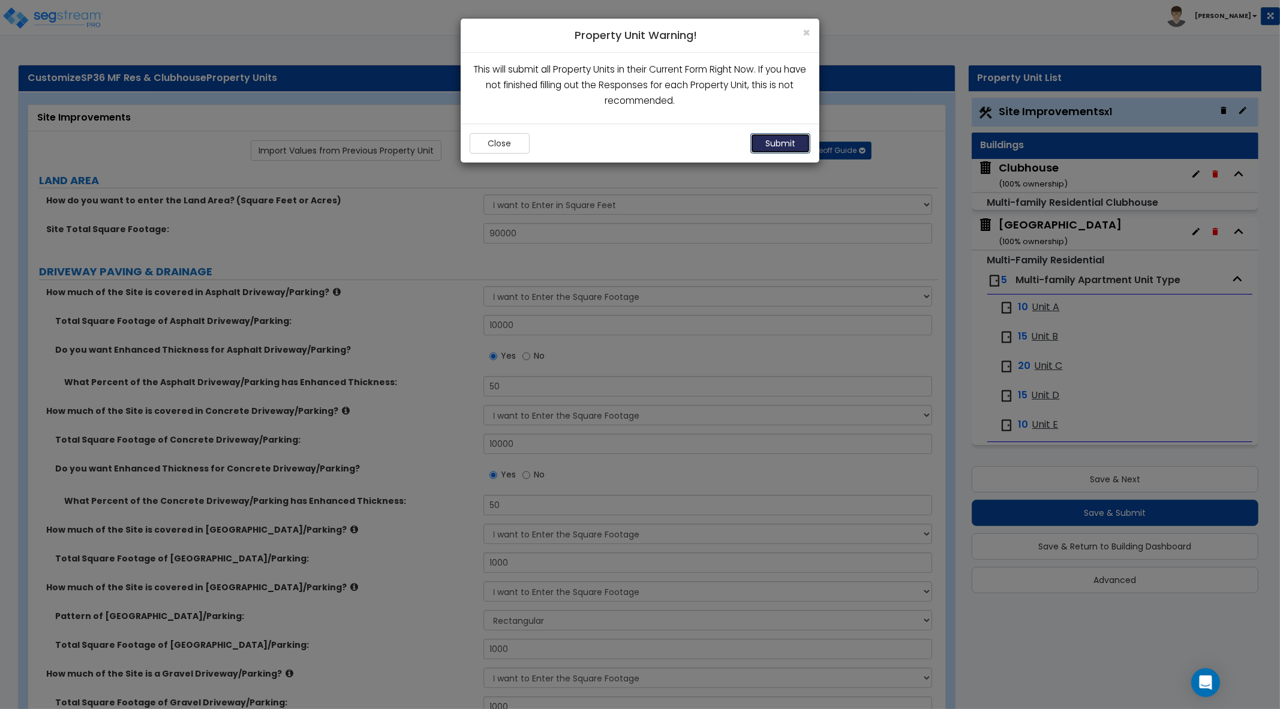
click at [772, 143] on button "Submit" at bounding box center [780, 143] width 60 height 20
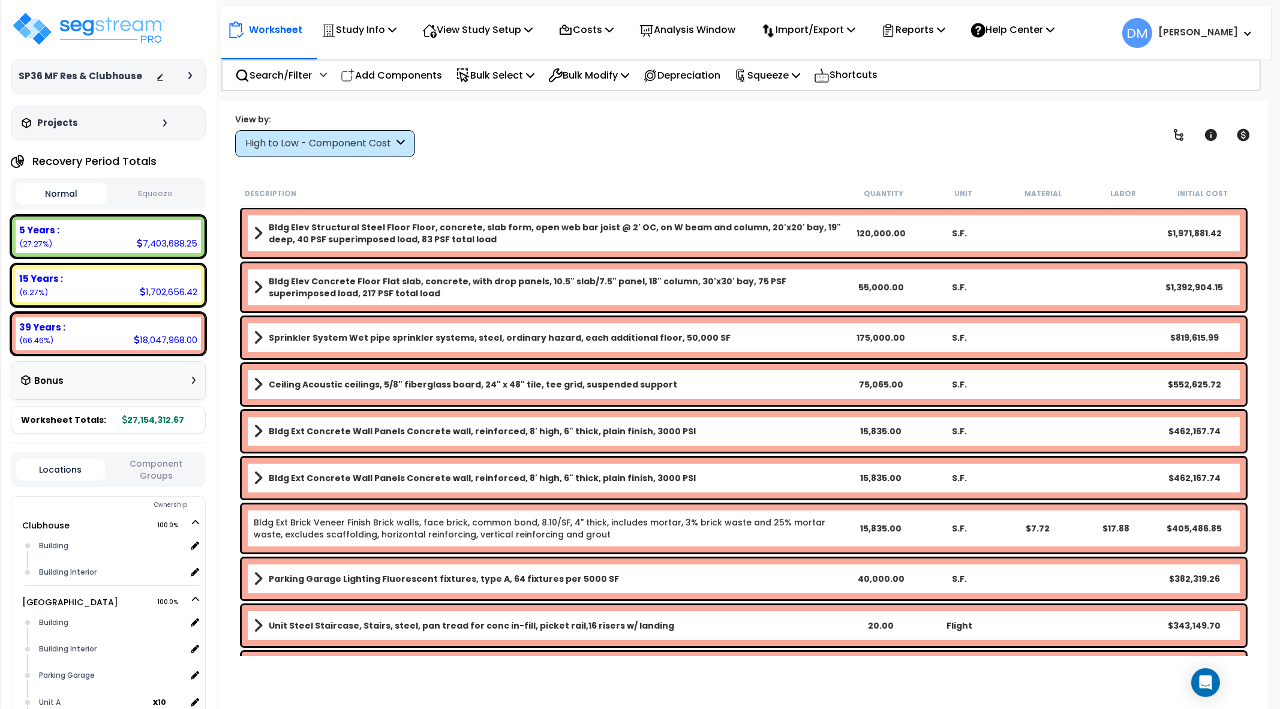
click at [702, 230] on b "Bldg Elev Structural Steel Floor Floor, concrete, slab form, open web bar joist…" at bounding box center [555, 233] width 573 height 24
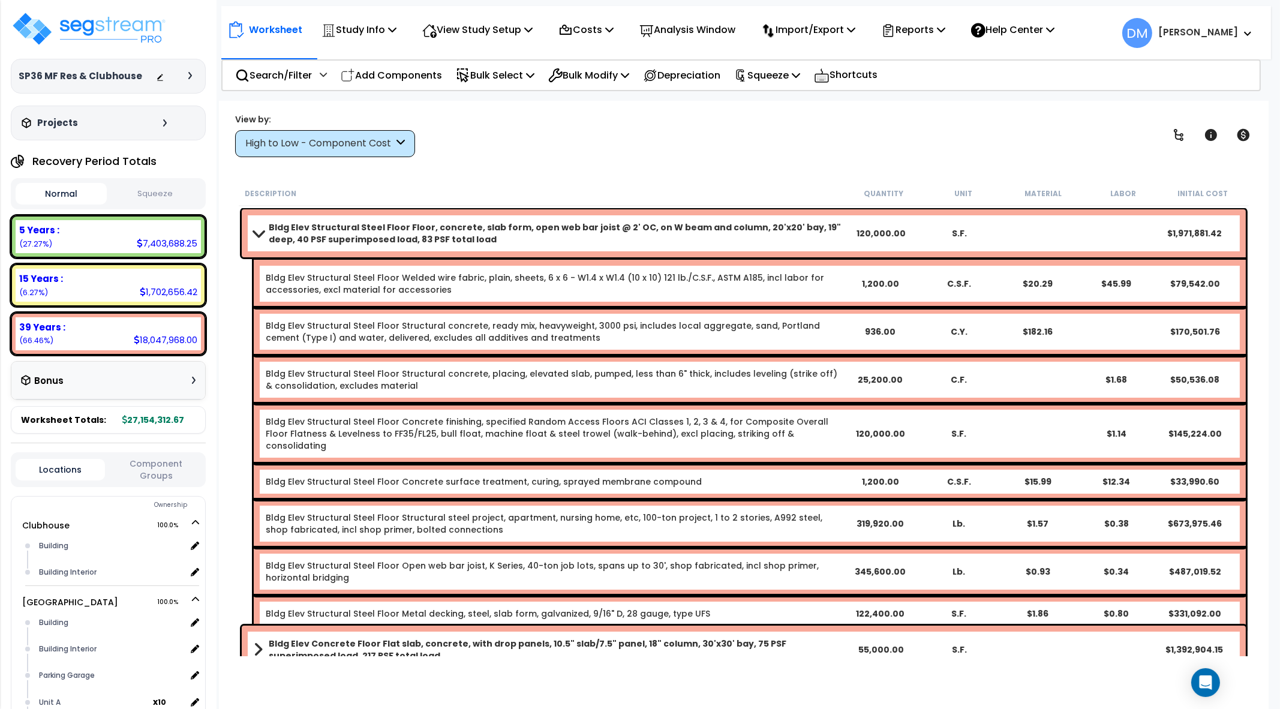
click at [791, 230] on b "Bldg Elev Structural Steel Floor Floor, concrete, slab form, open web bar joist…" at bounding box center [555, 233] width 573 height 24
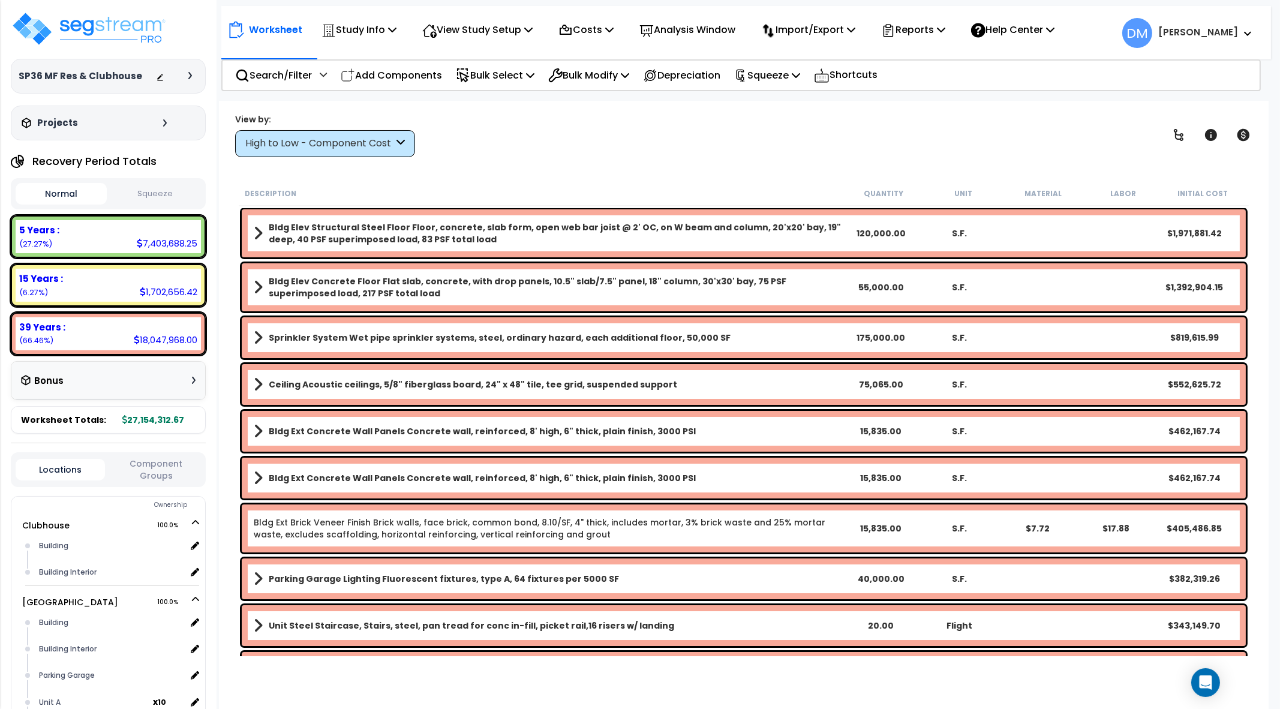
click at [191, 74] on icon at bounding box center [190, 75] width 4 height 7
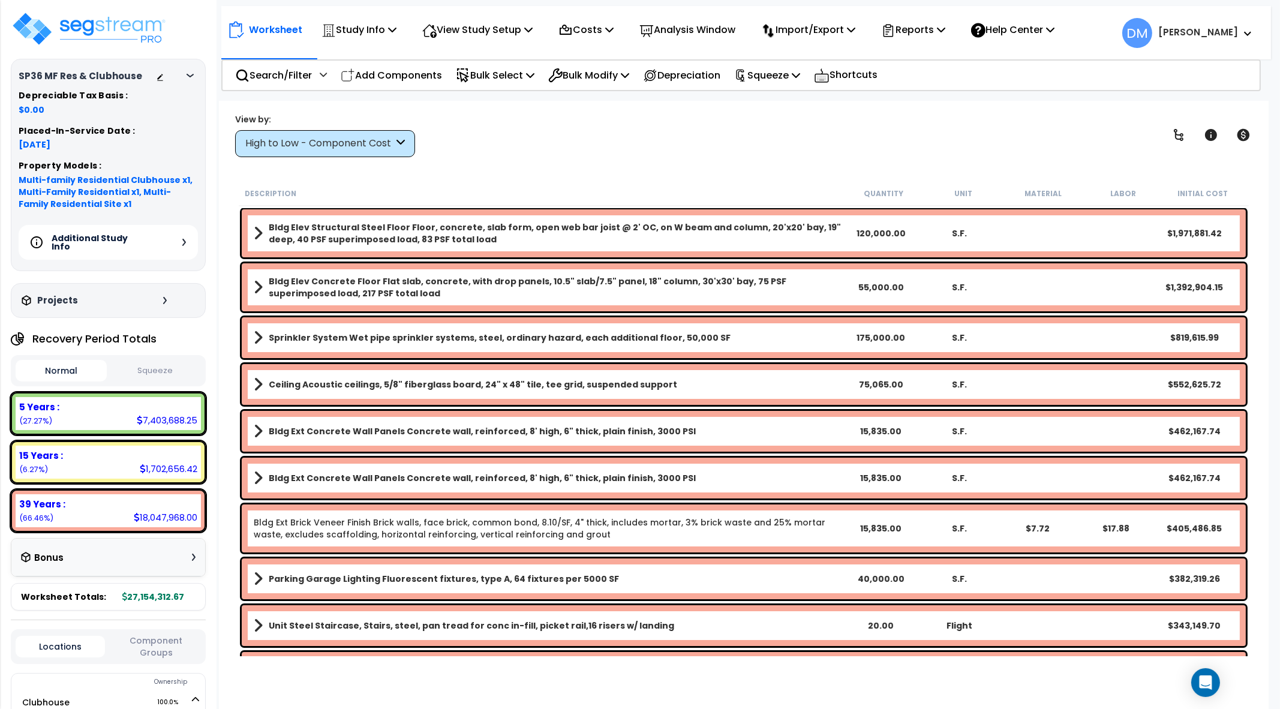
click at [181, 242] on div "Additional Study Info" at bounding box center [108, 242] width 179 height 35
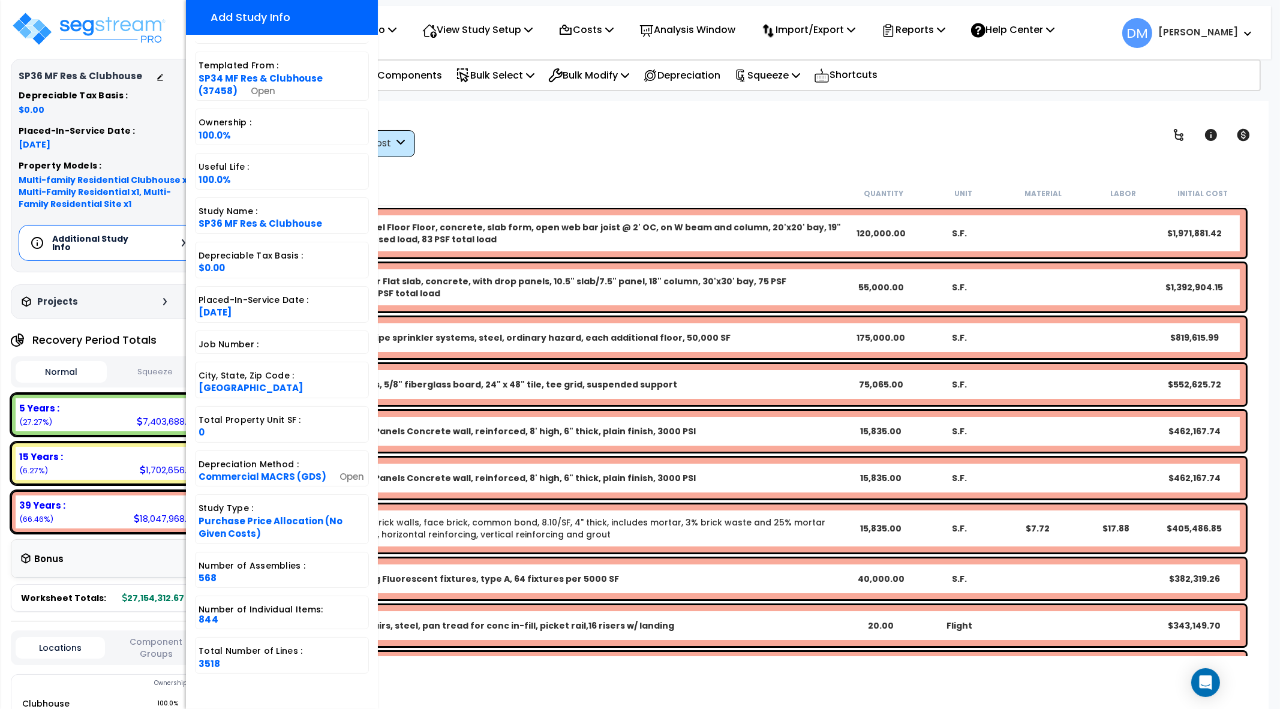
scroll to position [53, 0]
click at [934, 34] on p "Reports" at bounding box center [913, 30] width 64 height 16
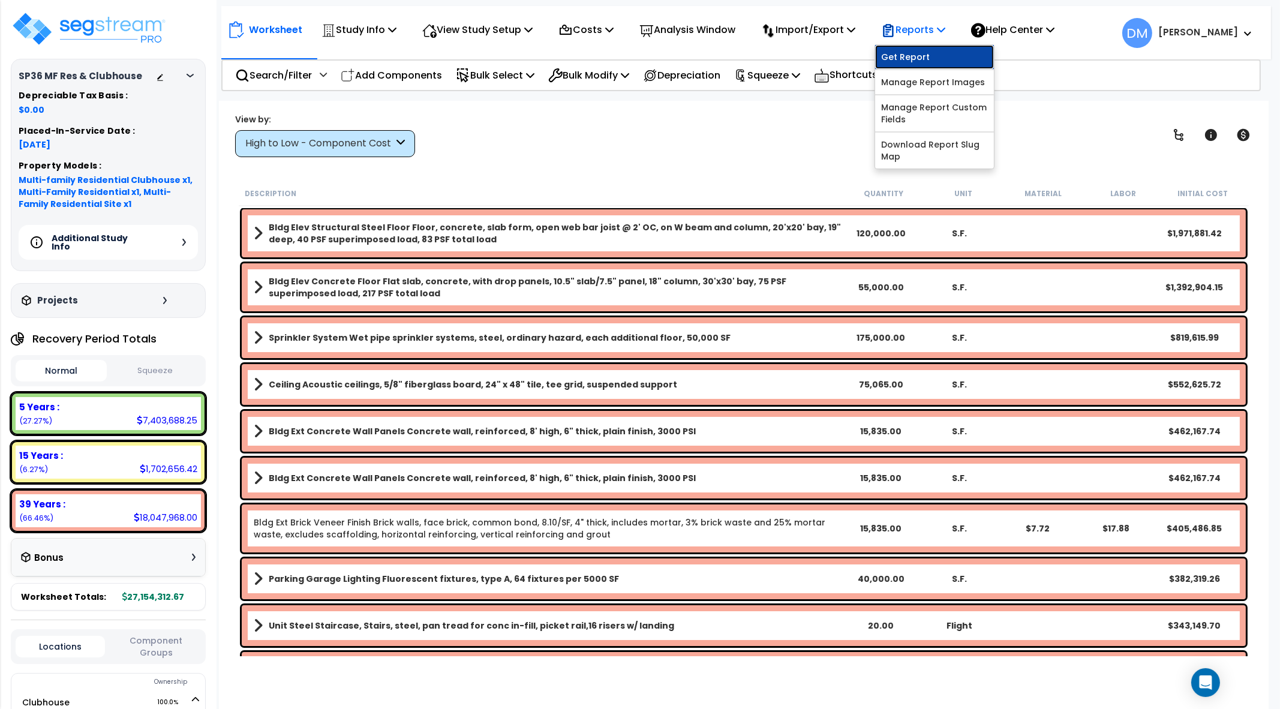
click at [927, 47] on link "Get Report" at bounding box center [934, 57] width 119 height 24
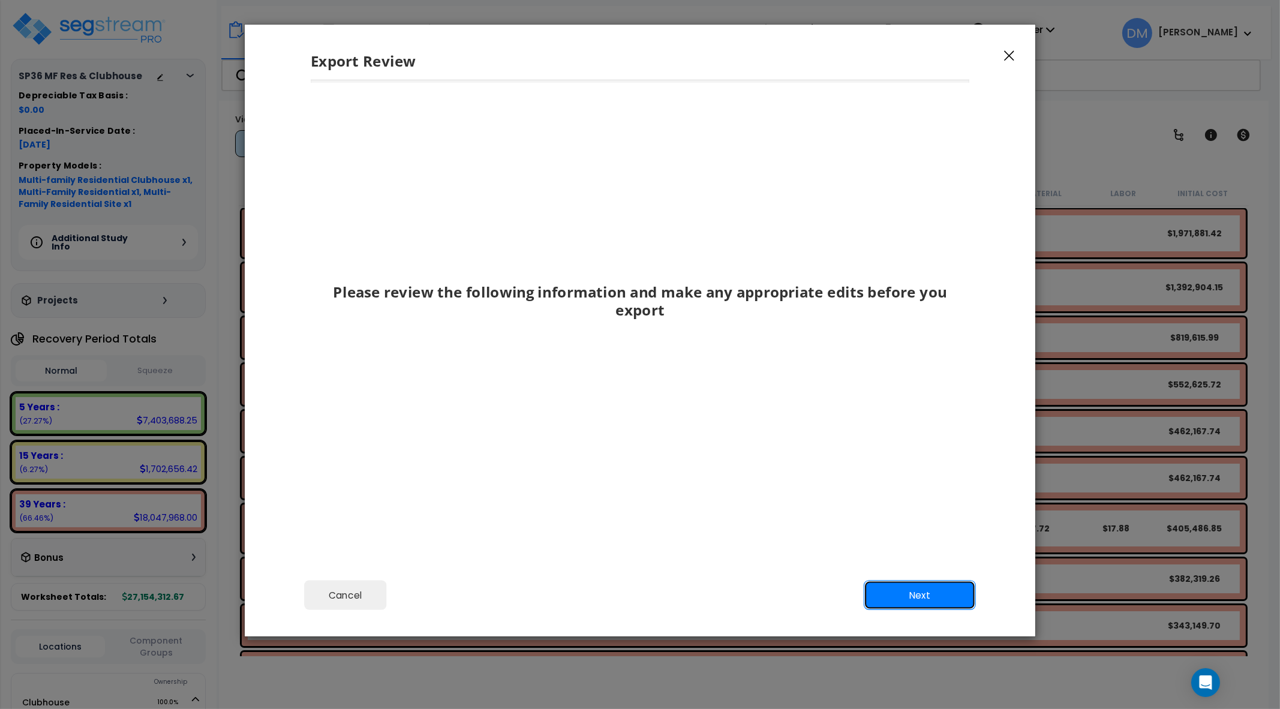
click at [921, 609] on button "Next" at bounding box center [920, 595] width 112 height 30
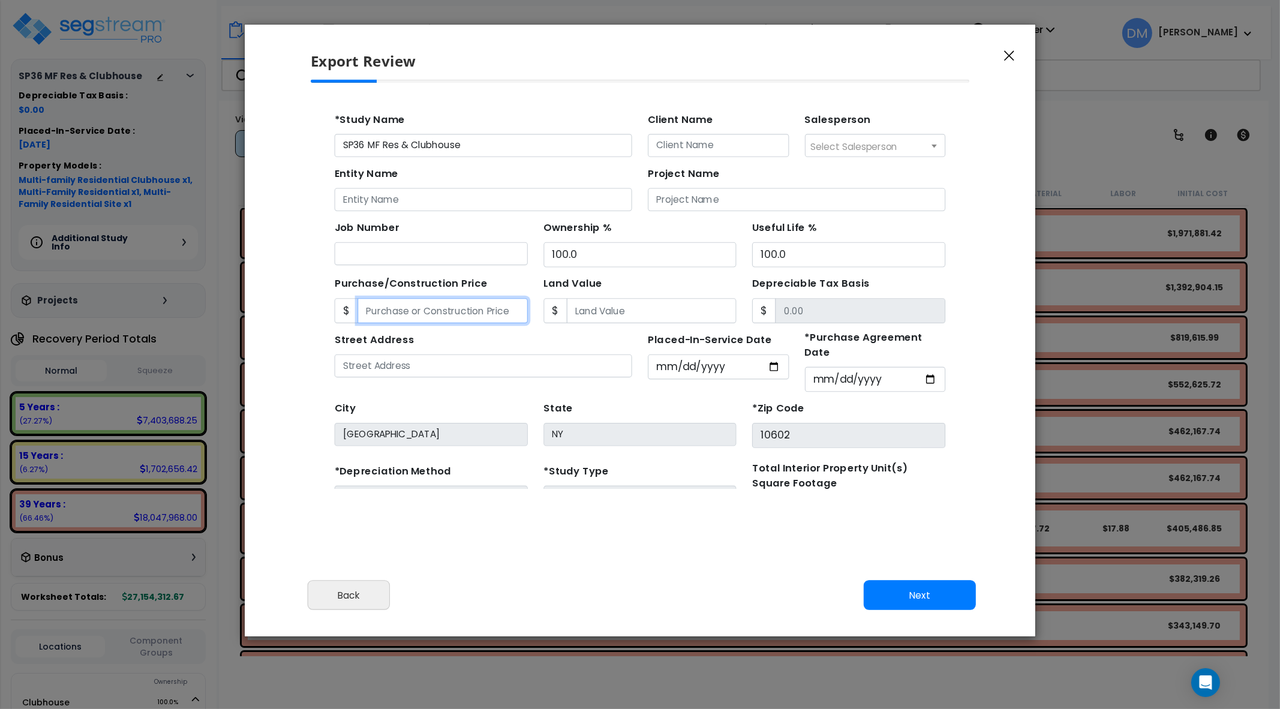
click at [484, 292] on input "Purchase/Construction Price" at bounding box center [430, 291] width 155 height 23
type input "3"
type input "3.00"
type input "35"
type input "35.00"
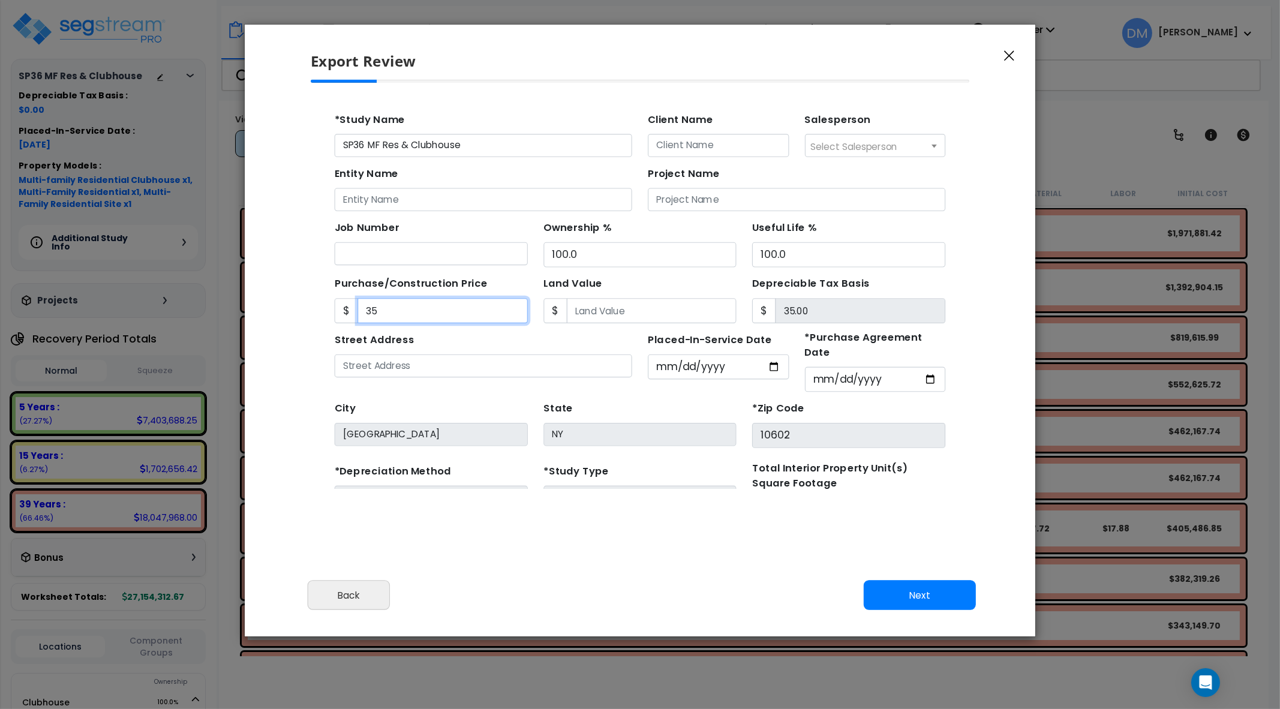
type input "350"
type input "350.00"
type input "3500"
type input "3,500.00"
type input "3,5000"
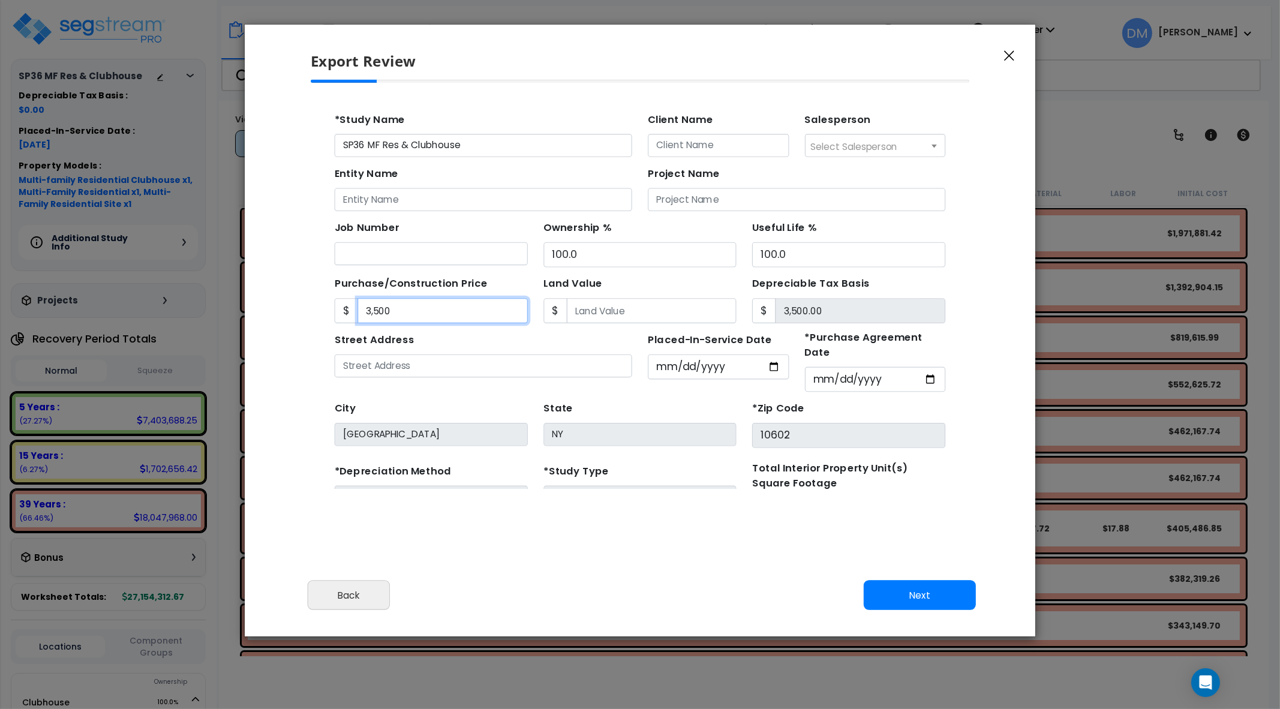
type input "35,000.00"
type input "35,0000"
type input "350,000.00"
type input "350,0000"
type input "3,500,000.00"
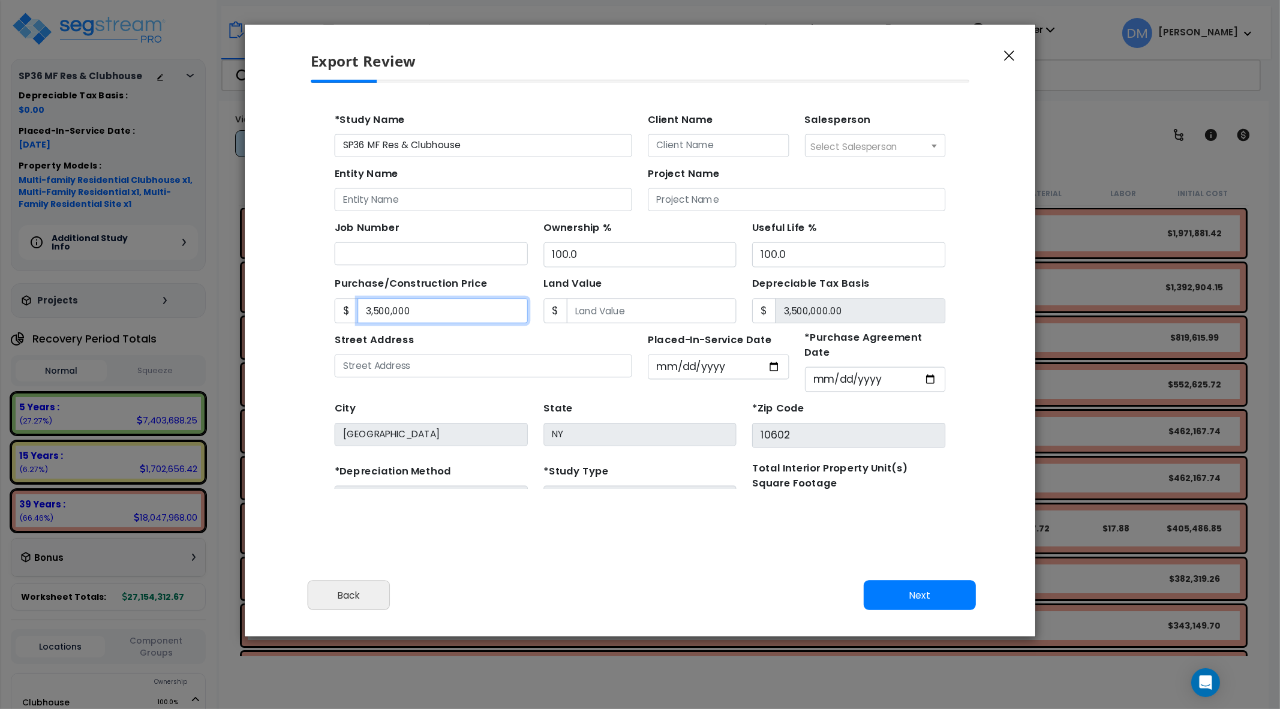
type input "3,500,0000"
type input "35,000,000.00"
type input "35,000,000"
click at [557, 290] on input "Land Value" at bounding box center [620, 291] width 155 height 23
type input "1"
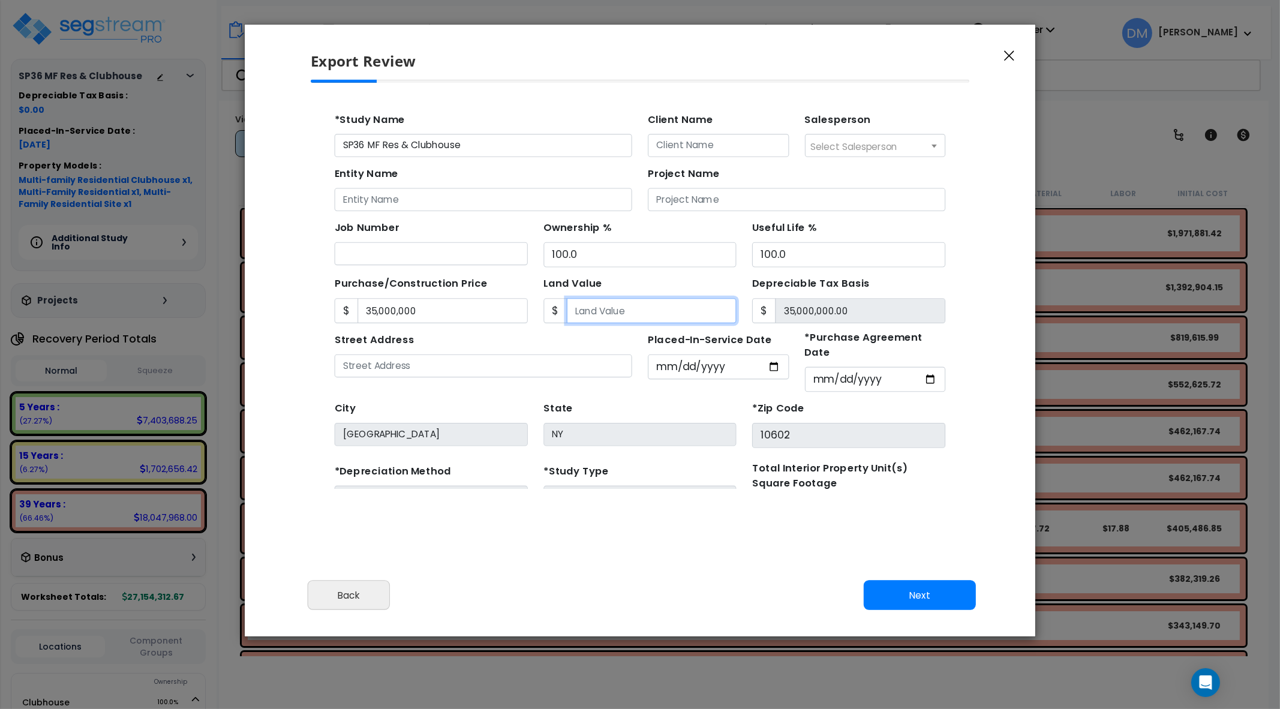
type input "34,999,999.00"
type input "10"
type input "34,999,990.00"
type input "100"
type input "34,999,900.00"
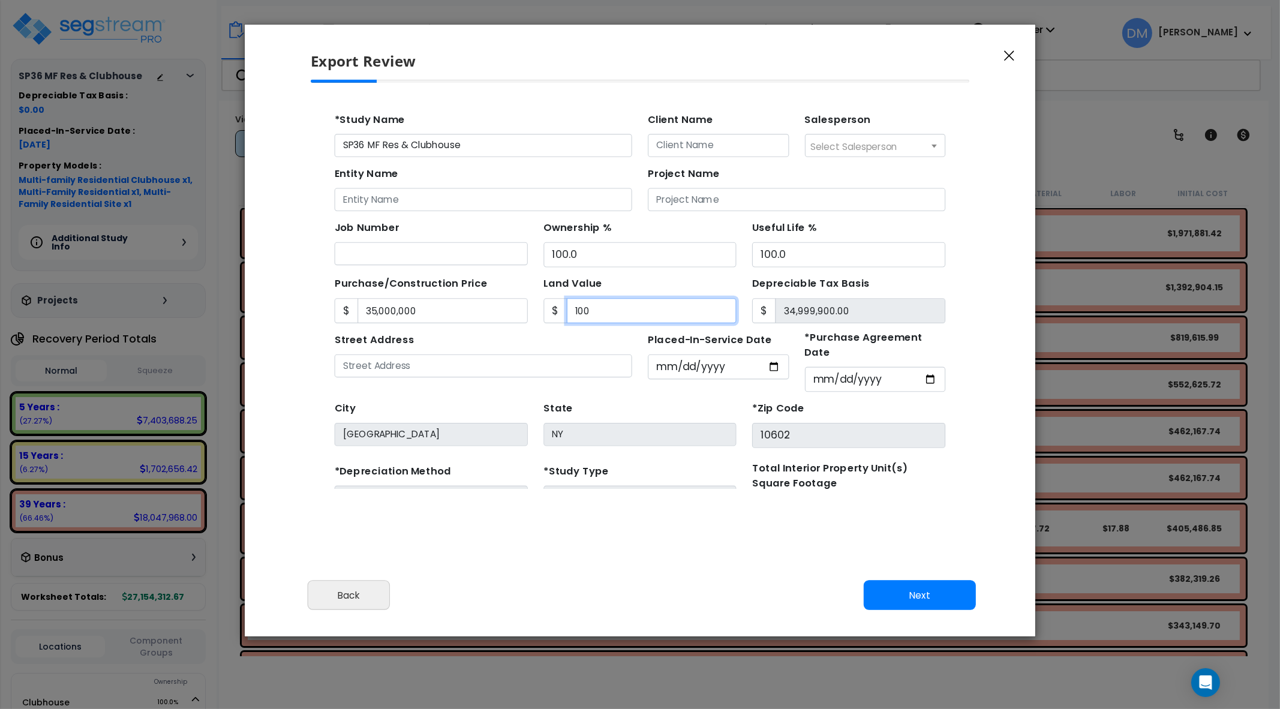
type input "1000"
type input "34,999,000.00"
type input "1,0000"
type input "34,990,000.00"
type input "10,0000"
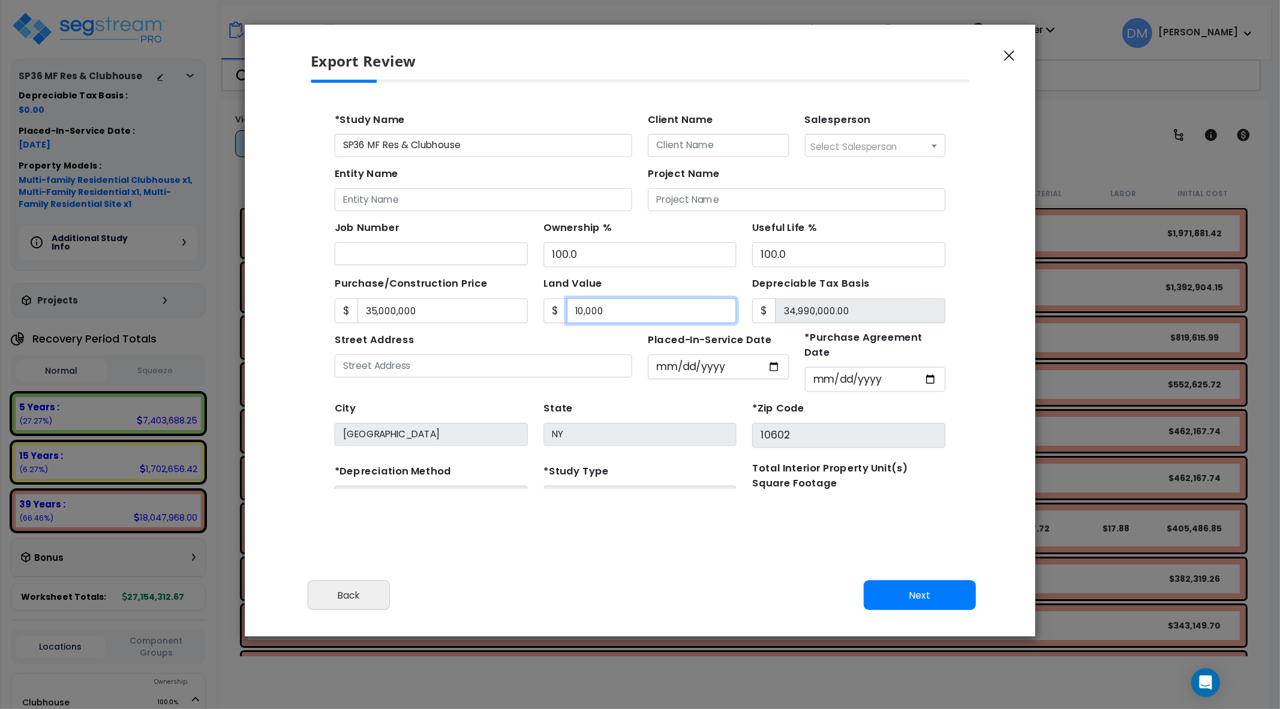
type input "34,900,000.00"
type input "100,0000"
type input "34,000,000.00"
type input "1,000,0000"
type input "25,000,000.00"
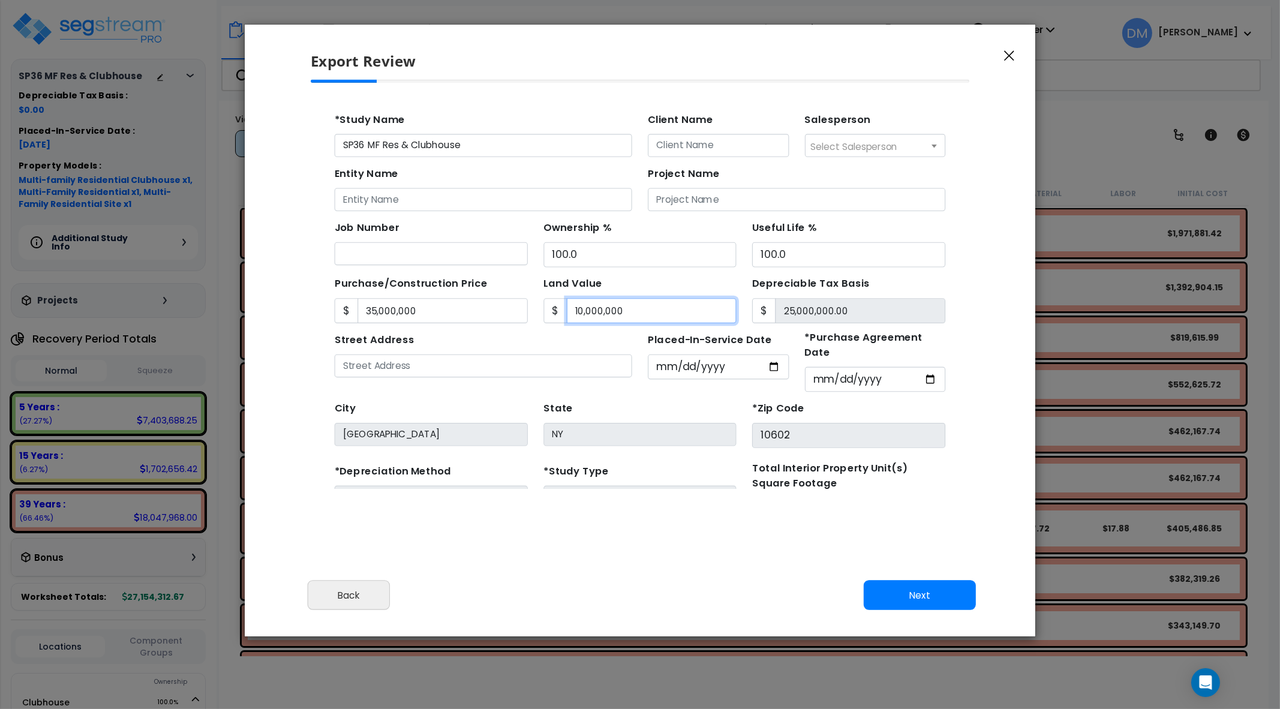
type input "10,000,000"
click at [894, 592] on button "Next" at bounding box center [920, 595] width 112 height 30
type input "35000000"
type input "10000000"
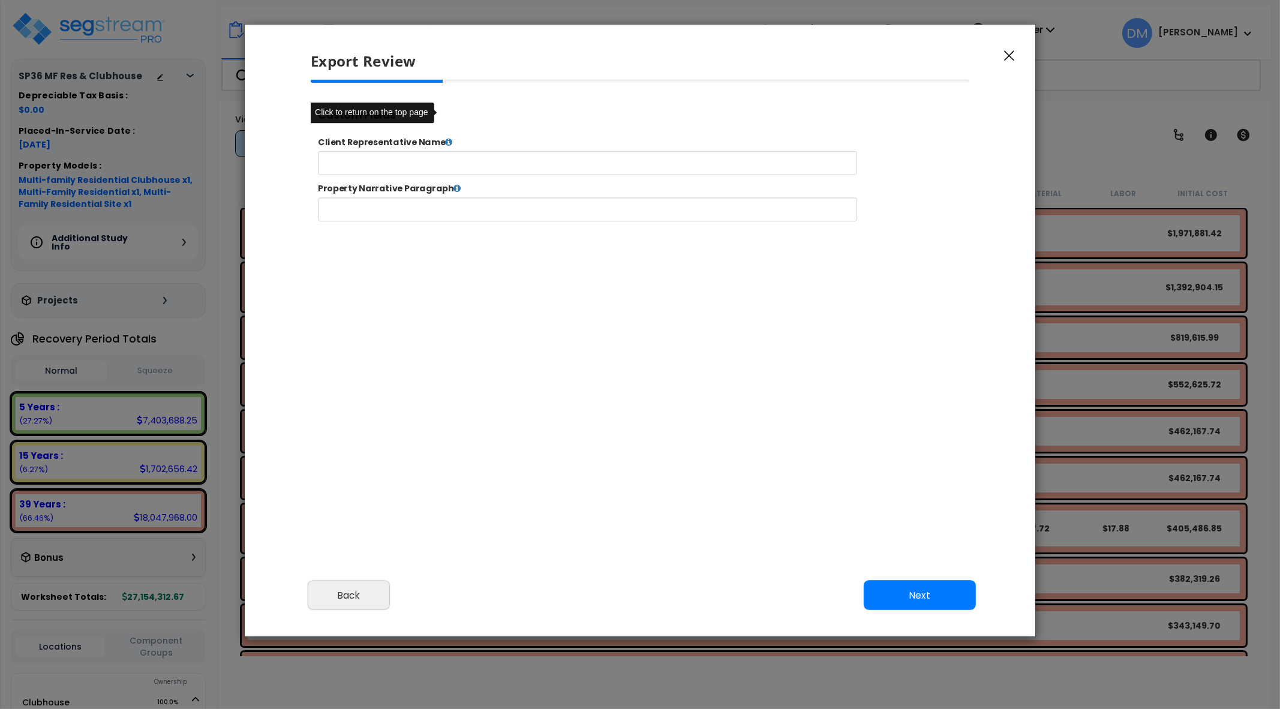
select select "2025"
click at [959, 585] on button "Next" at bounding box center [920, 595] width 112 height 30
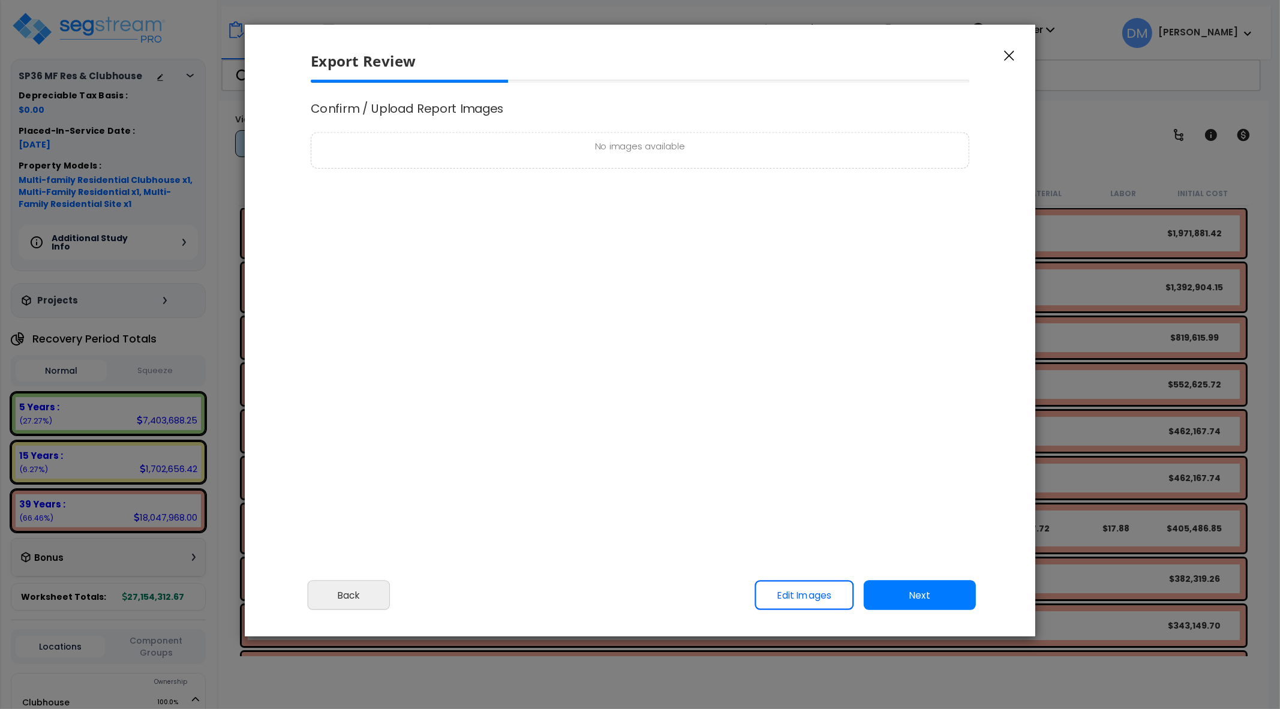
click at [921, 588] on button "Next" at bounding box center [920, 595] width 112 height 30
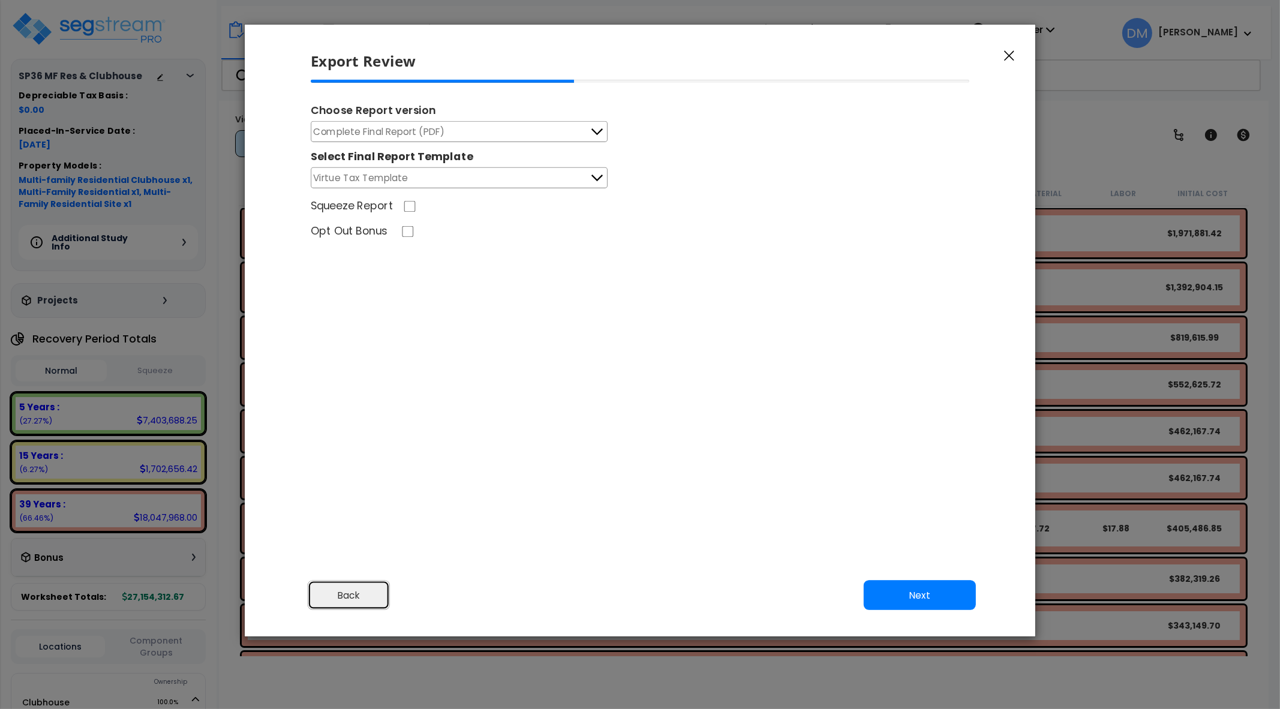
click at [375, 593] on button "Back" at bounding box center [349, 595] width 83 height 30
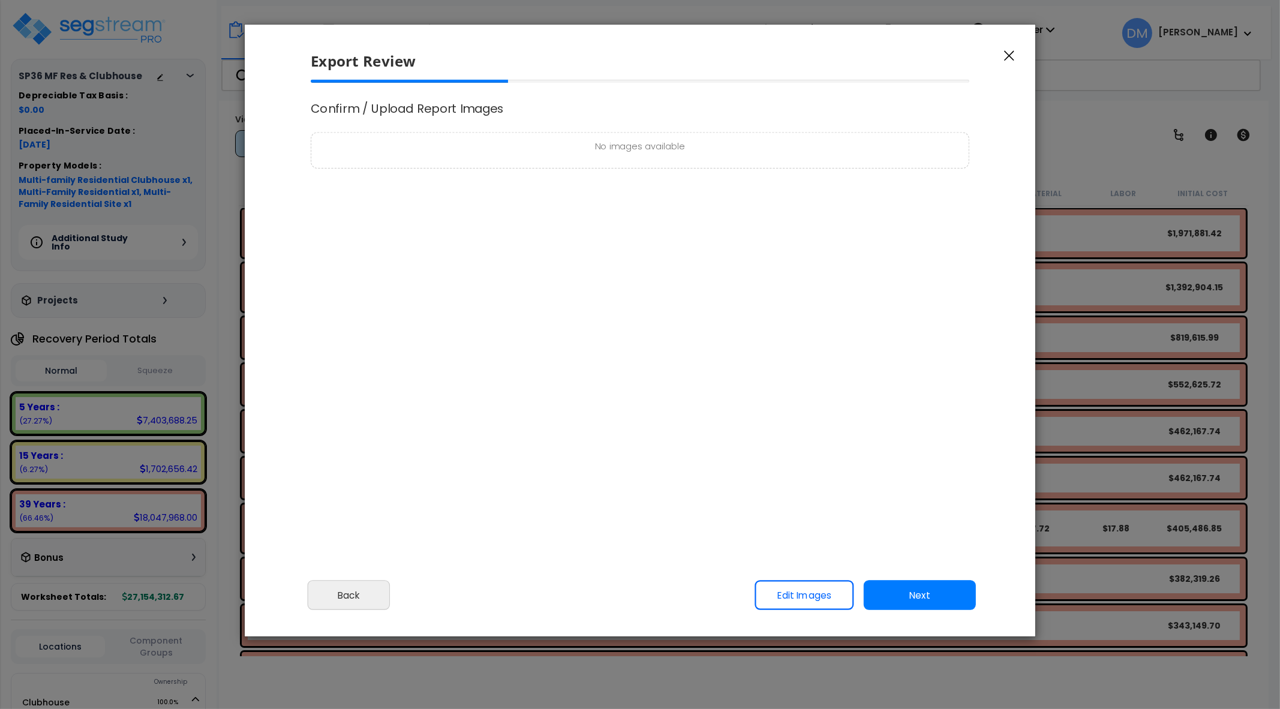
click at [804, 598] on link "Edit Images" at bounding box center [804, 595] width 99 height 30
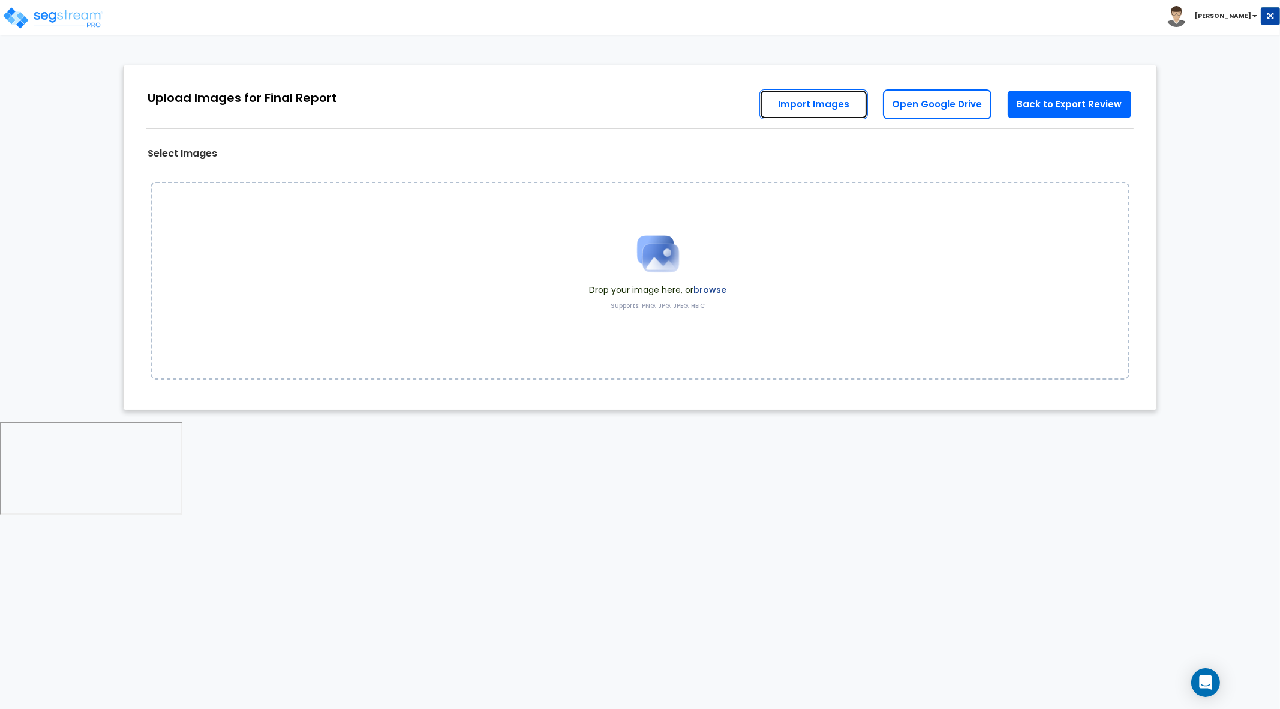
click at [844, 106] on link "Import Images" at bounding box center [813, 104] width 109 height 30
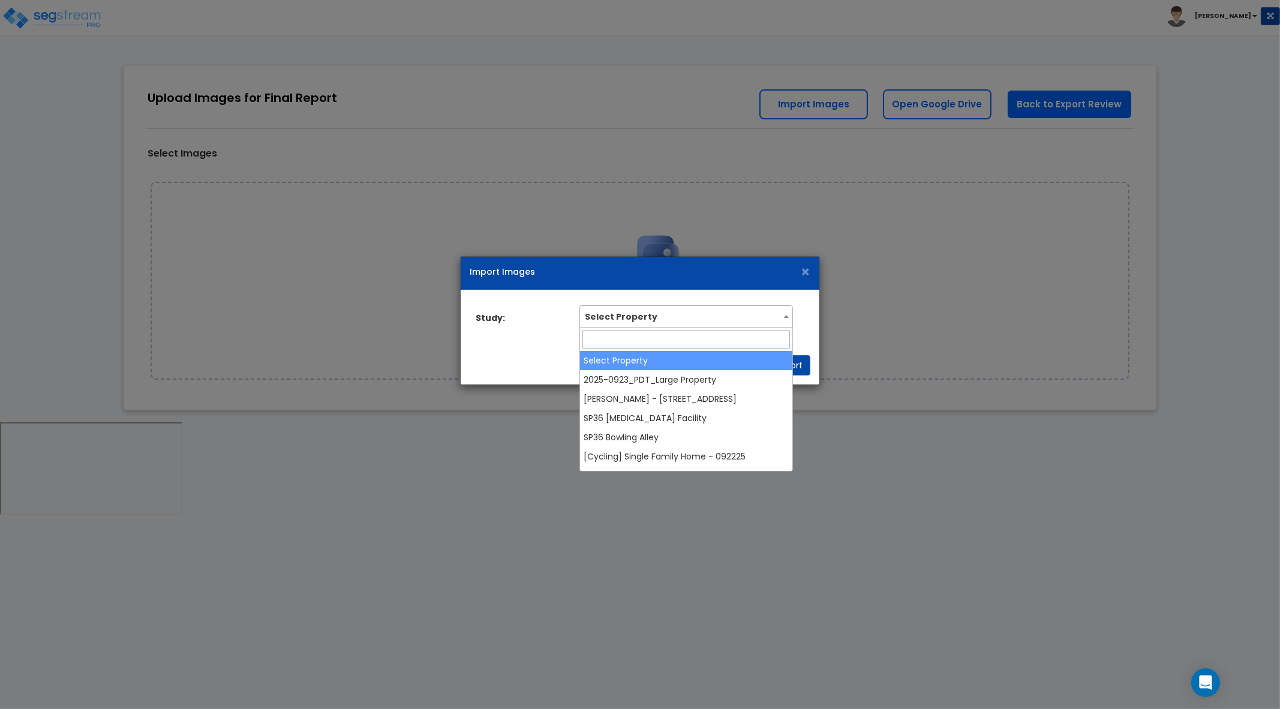
click at [788, 314] on span at bounding box center [786, 316] width 12 height 16
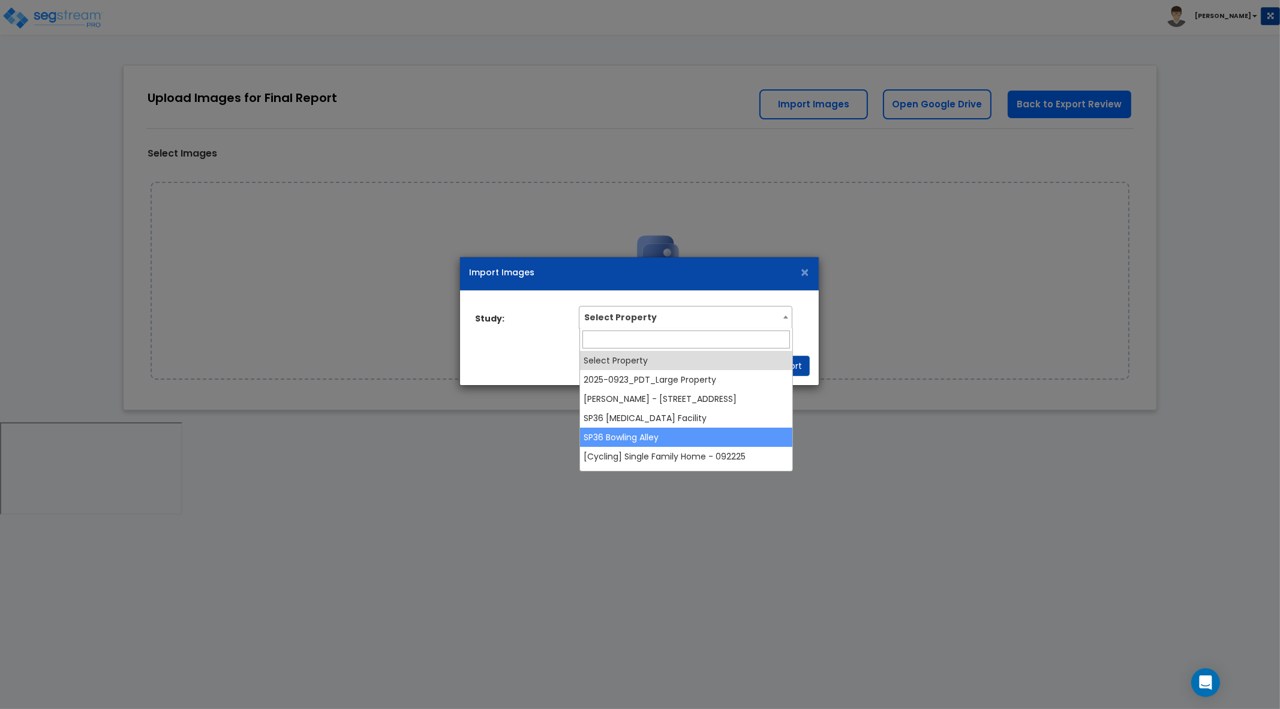
select select "38709"
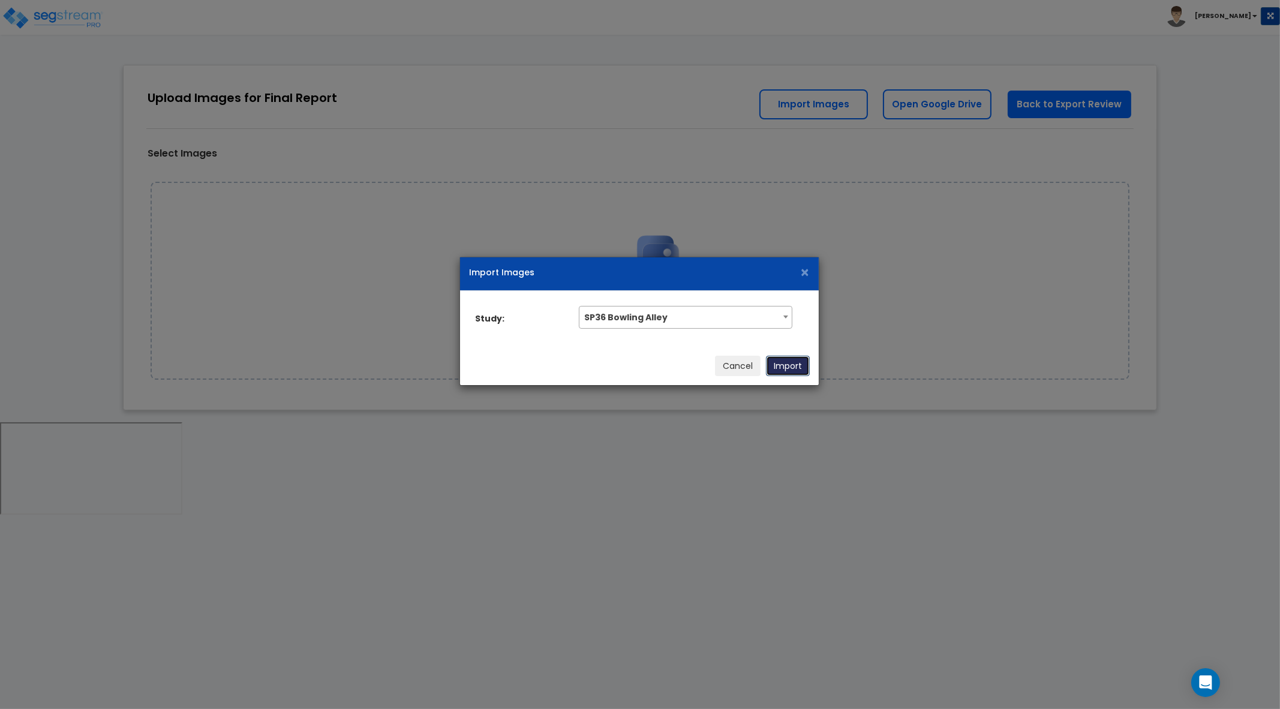
click at [774, 362] on button "Import" at bounding box center [788, 366] width 44 height 20
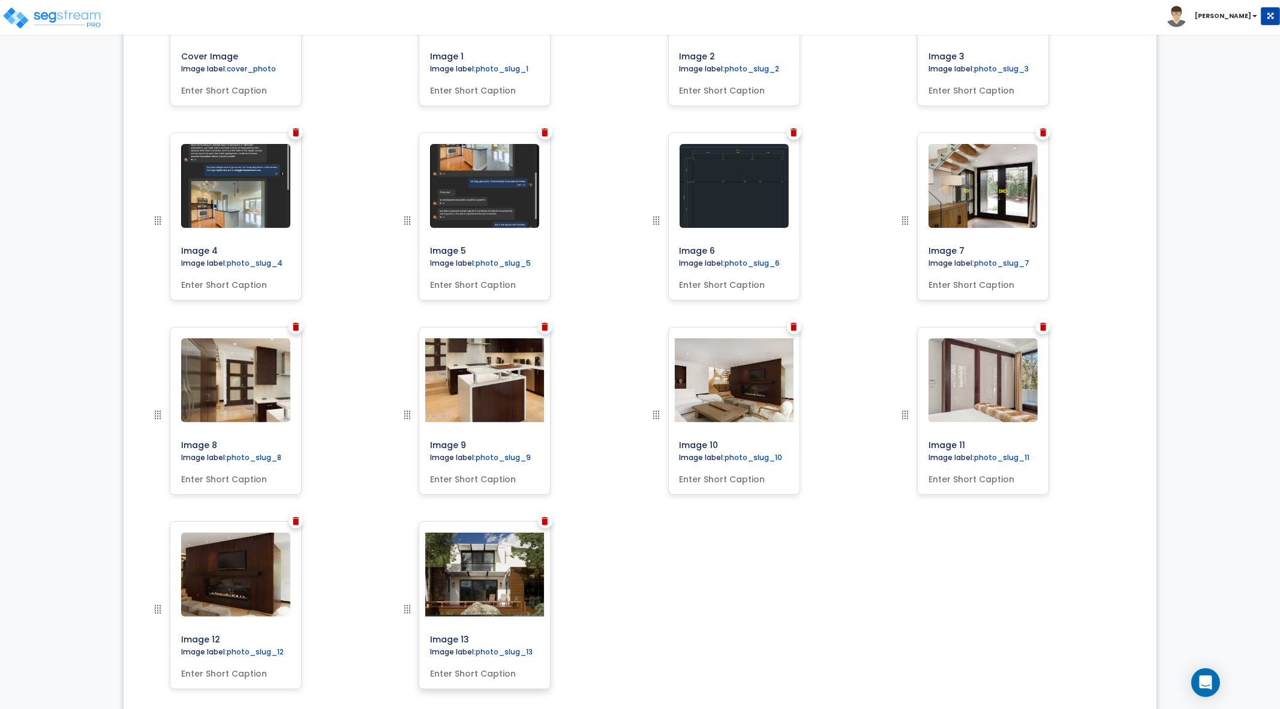
scroll to position [594, 0]
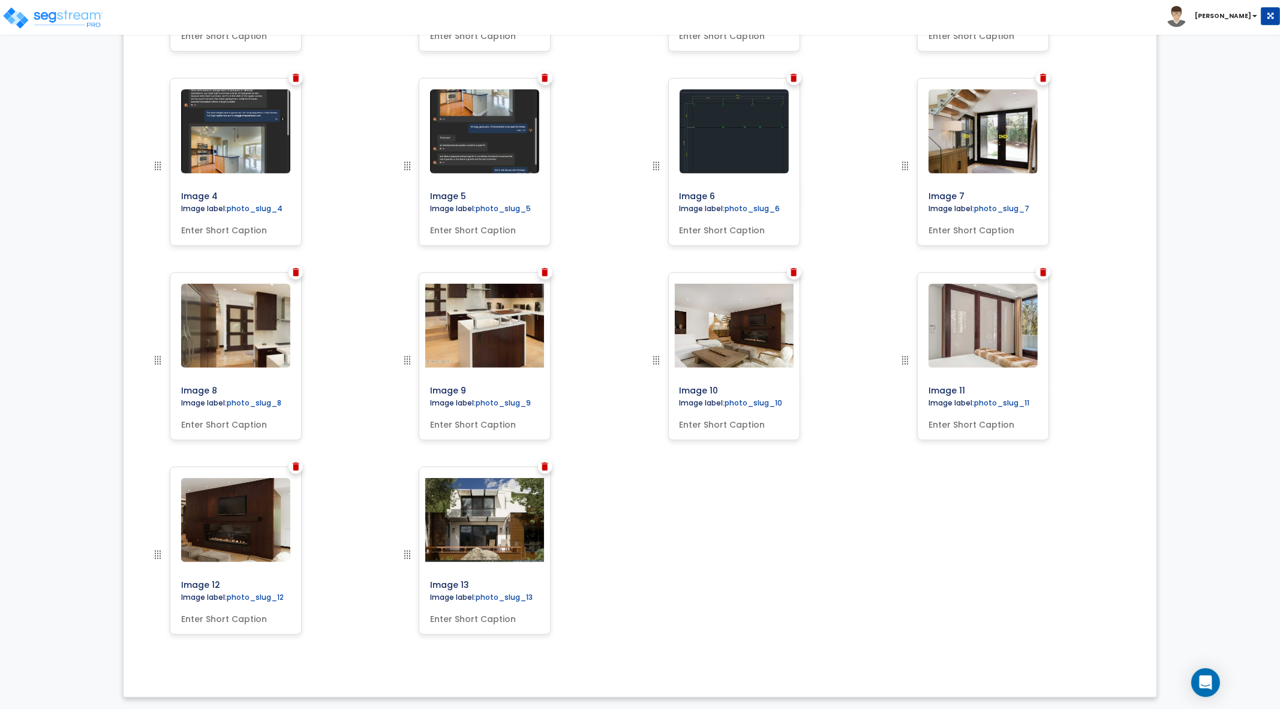
click at [546, 464] on img at bounding box center [545, 466] width 7 height 8
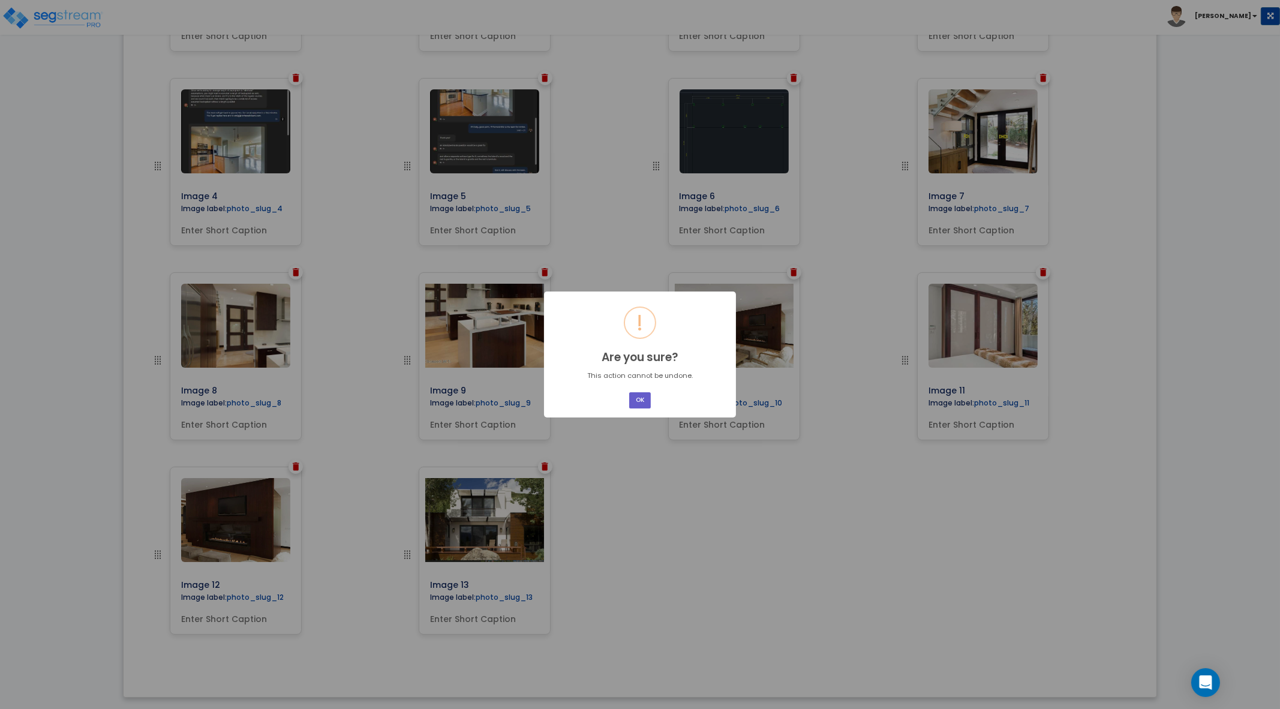
click at [647, 404] on button "OK" at bounding box center [640, 400] width 22 height 16
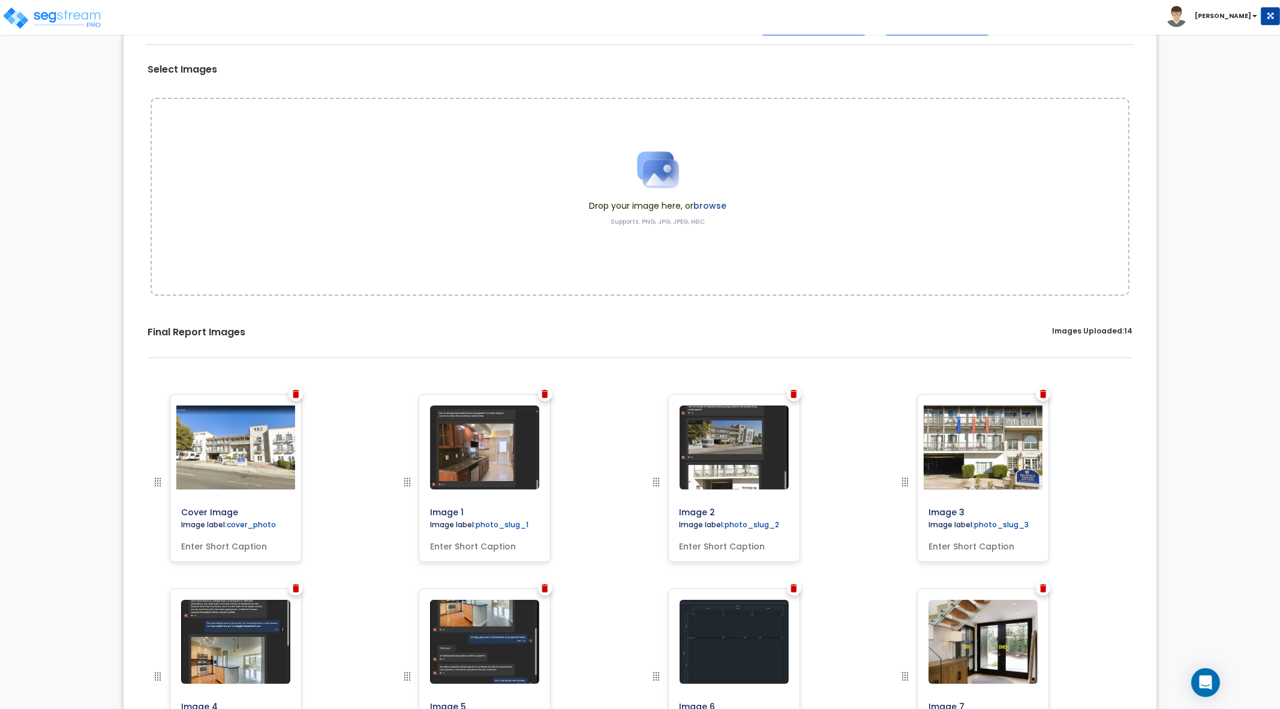
scroll to position [70, 0]
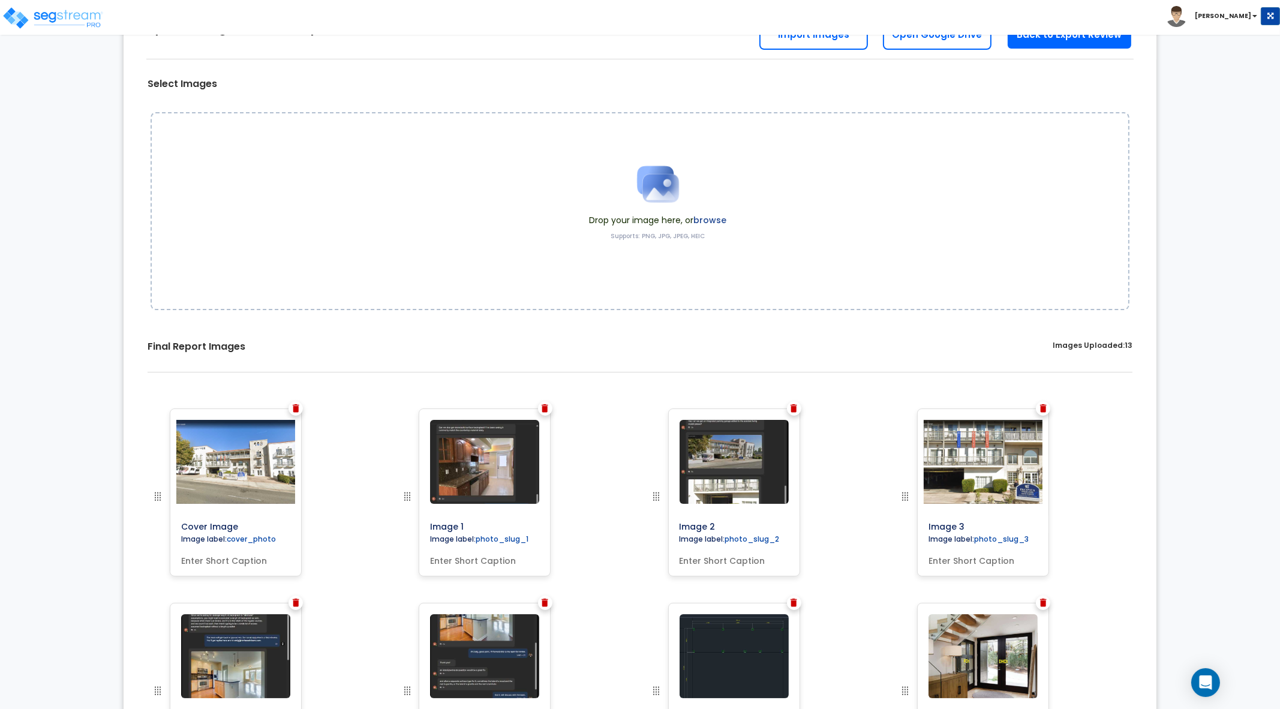
click at [797, 407] on img at bounding box center [794, 408] width 7 height 8
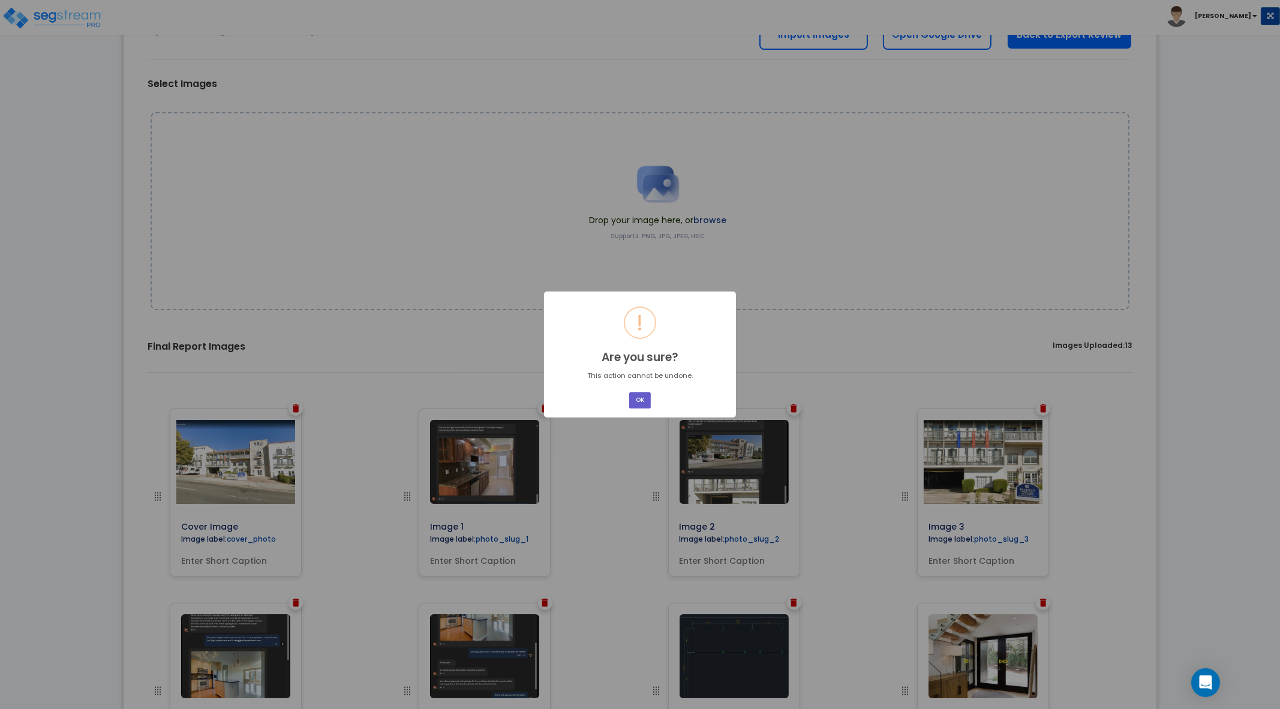
click at [647, 401] on button "OK" at bounding box center [640, 400] width 22 height 16
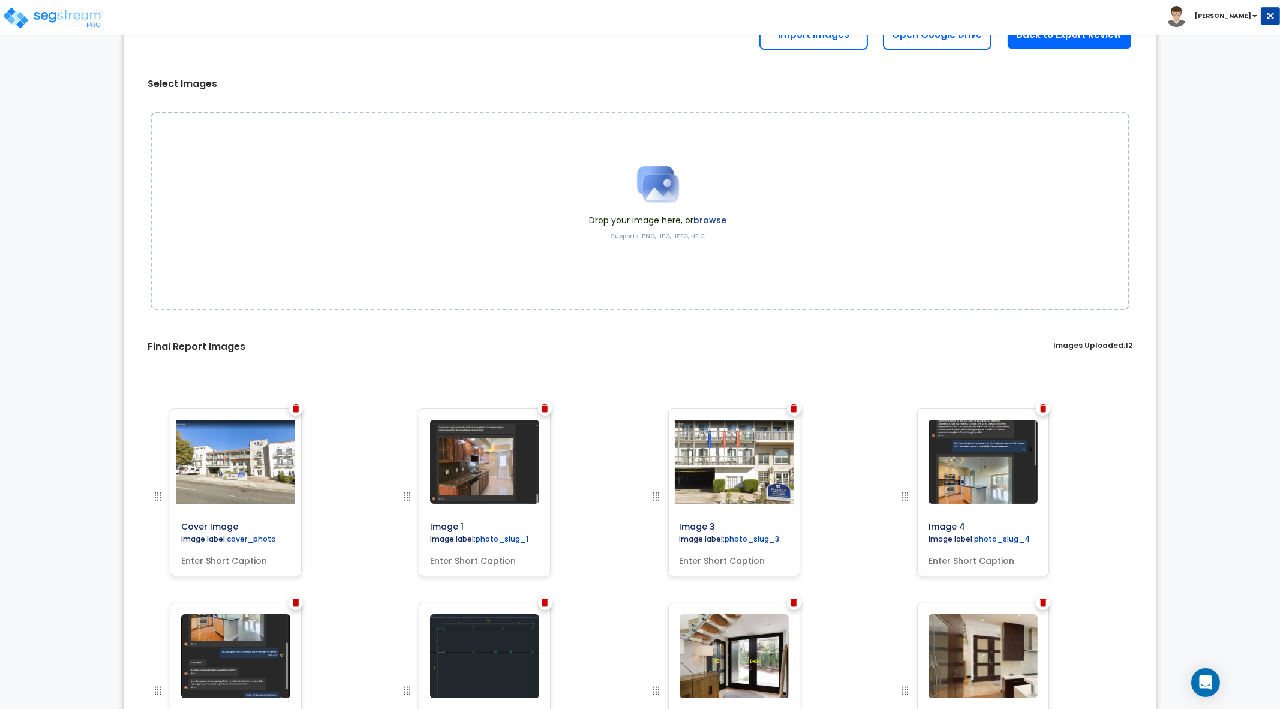
click at [545, 408] on img at bounding box center [545, 408] width 7 height 8
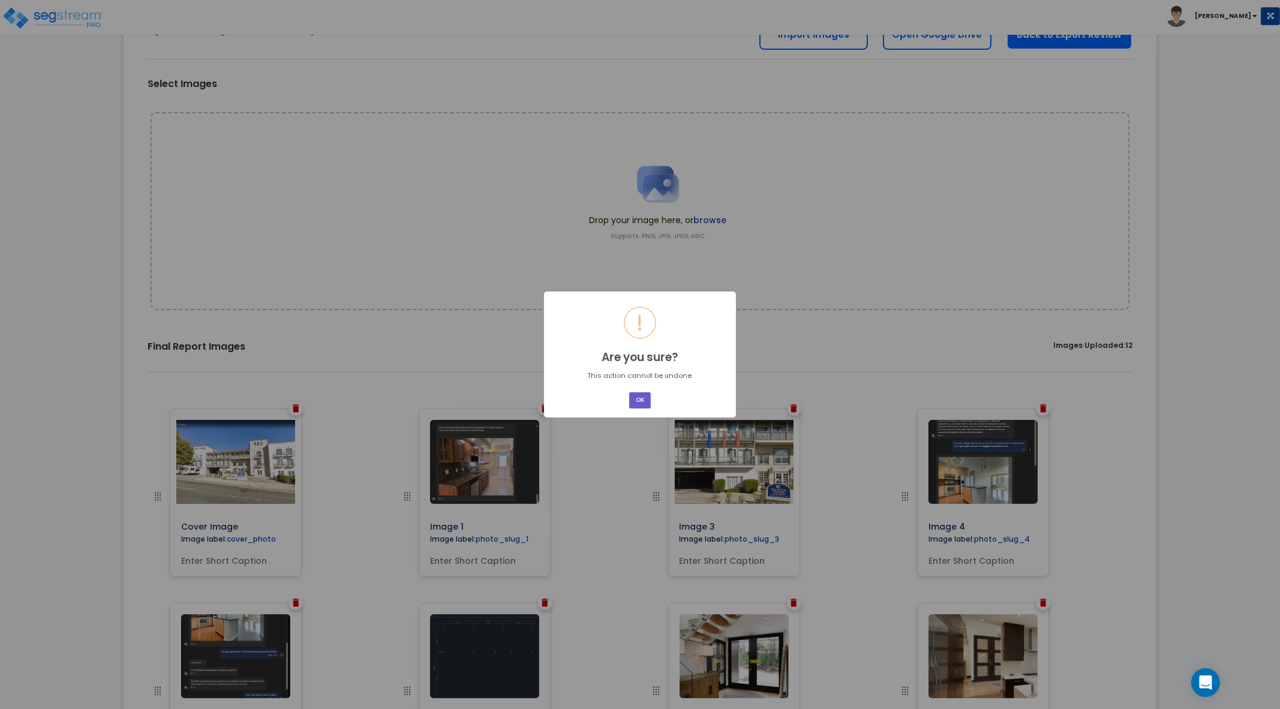
click at [644, 400] on button "OK" at bounding box center [640, 400] width 22 height 16
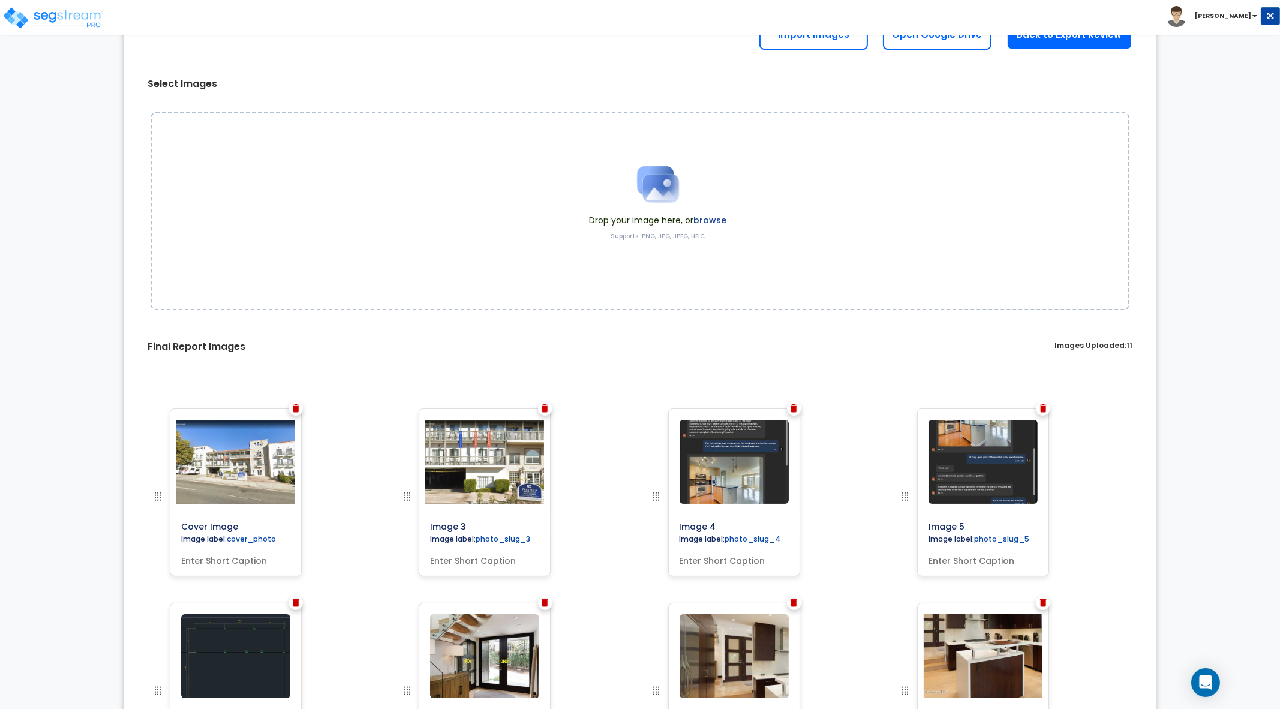
click at [295, 407] on img at bounding box center [296, 408] width 7 height 8
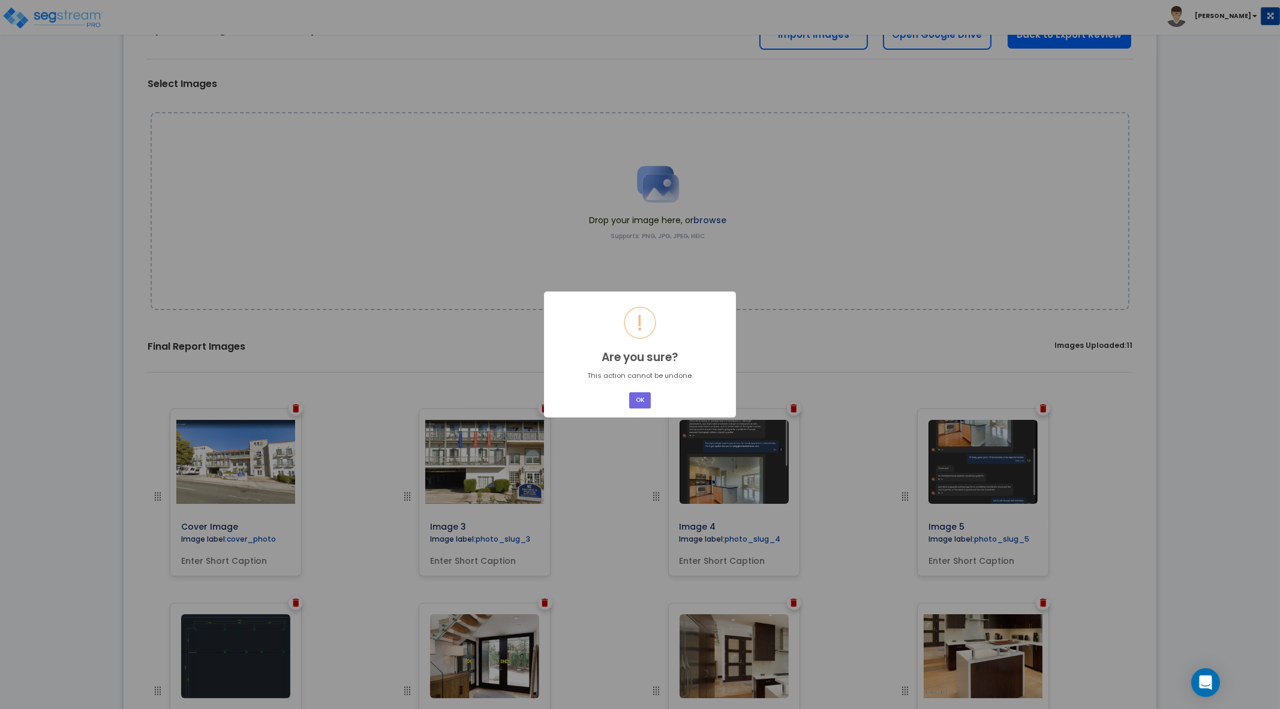
click at [654, 397] on div "× ! Are you sure? This action cannot be undone. OK No Cancel" at bounding box center [640, 355] width 192 height 126
click at [645, 397] on button "OK" at bounding box center [640, 400] width 22 height 16
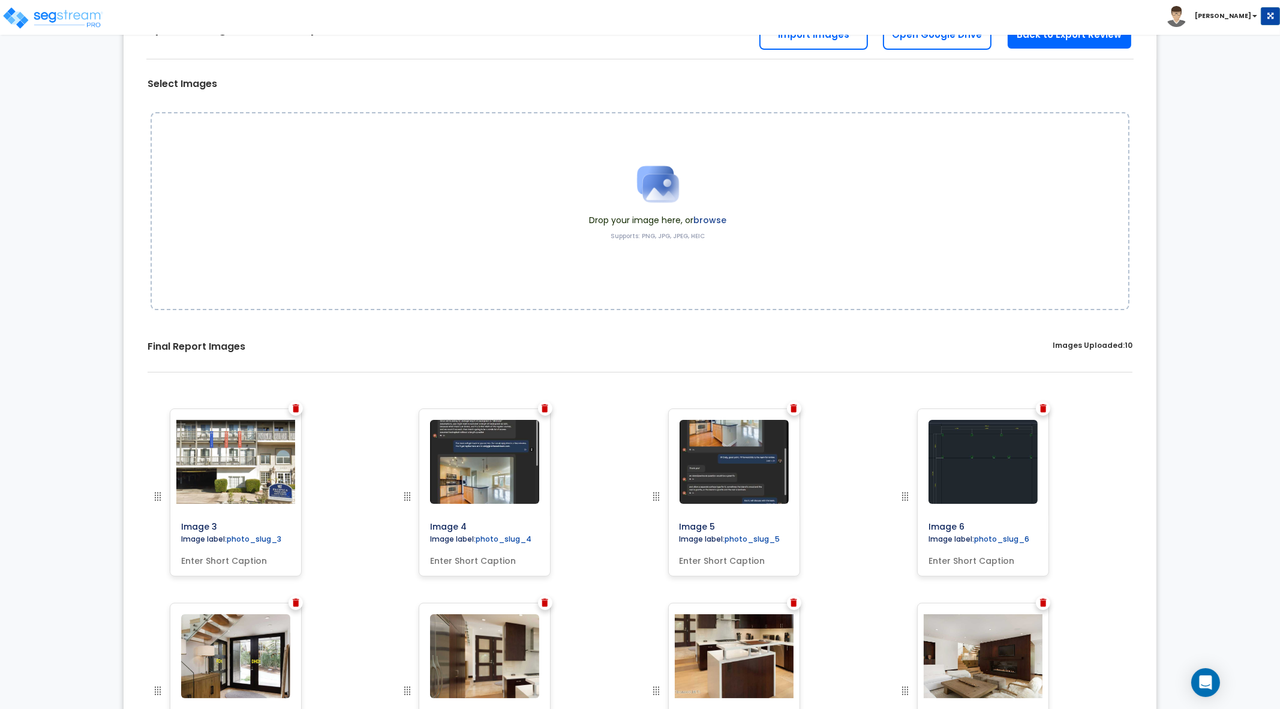
click at [794, 409] on img at bounding box center [794, 408] width 7 height 8
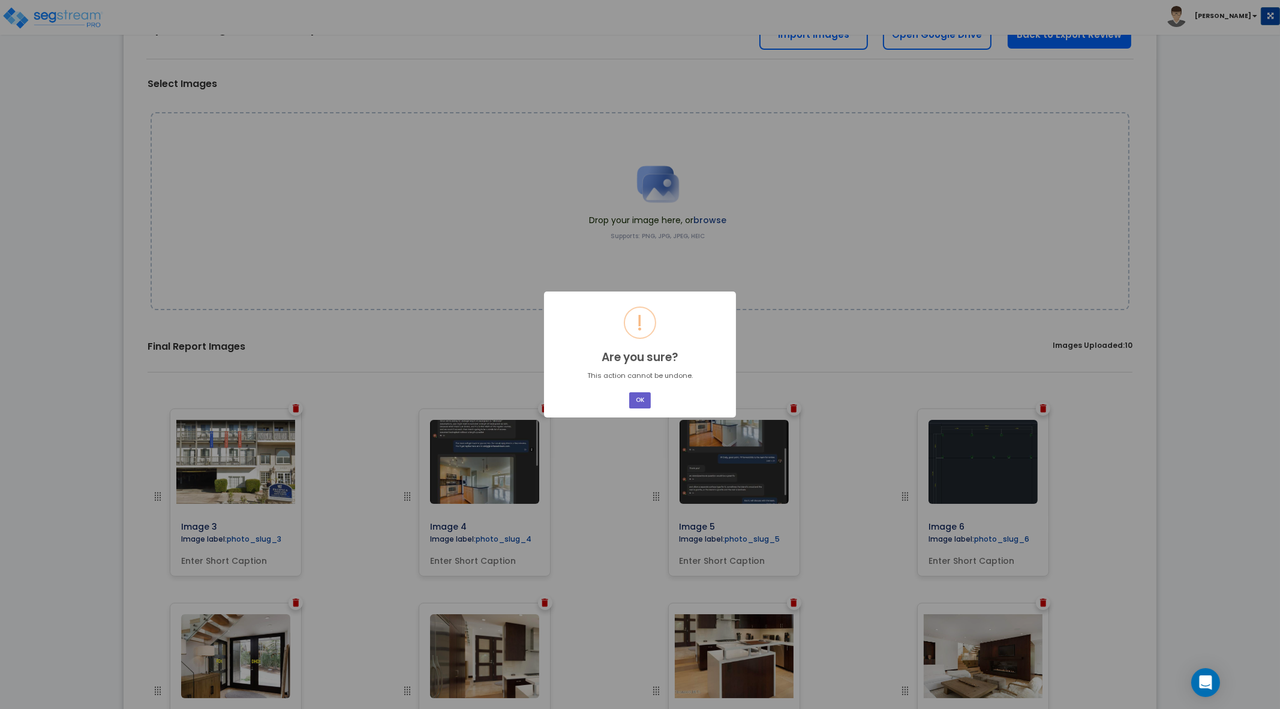
click at [639, 404] on button "OK" at bounding box center [640, 400] width 22 height 16
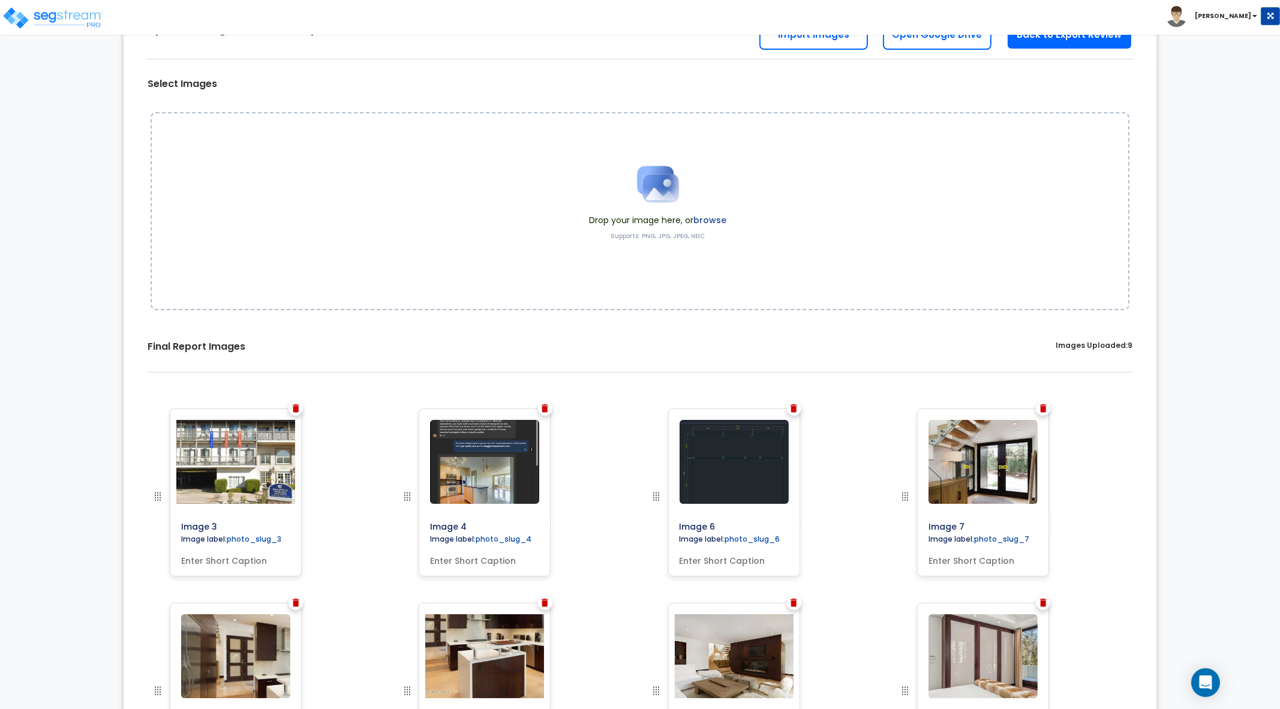
click at [549, 408] on div at bounding box center [545, 408] width 14 height 14
click at [543, 406] on img at bounding box center [545, 408] width 7 height 8
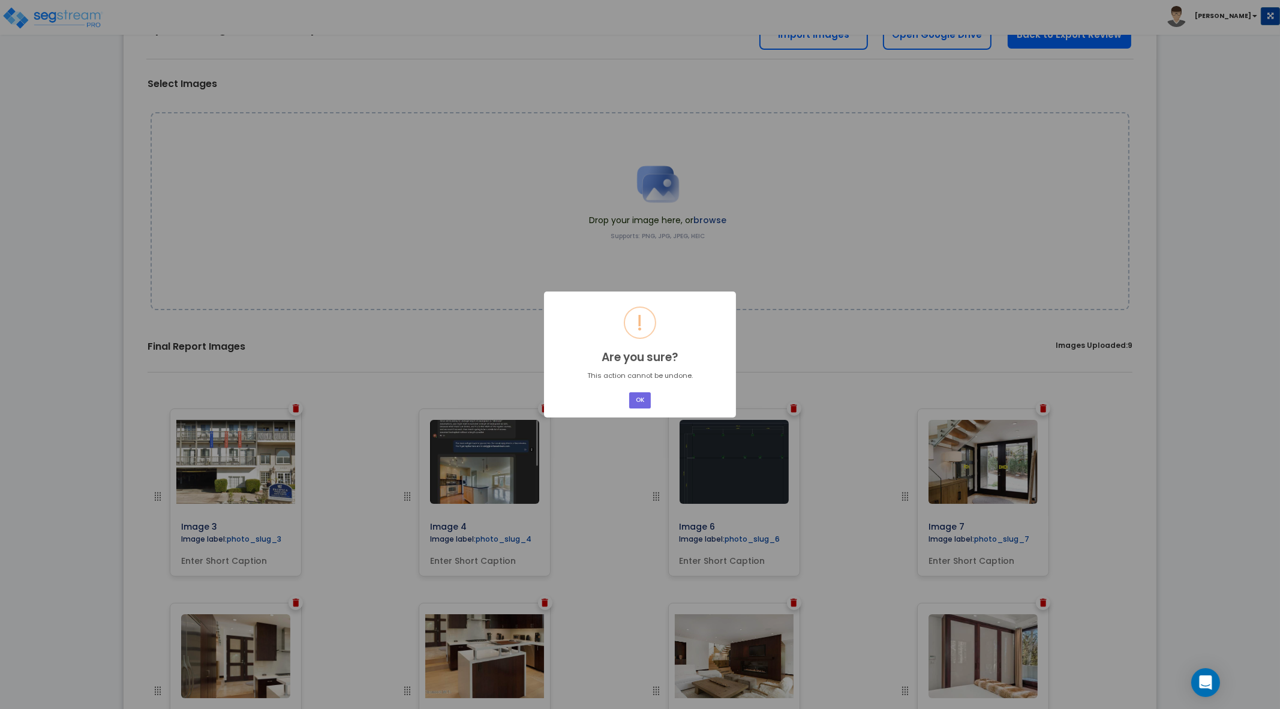
click at [626, 406] on div "× ! Are you sure? This action cannot be undone. OK No Cancel" at bounding box center [640, 355] width 192 height 126
click at [637, 403] on button "OK" at bounding box center [640, 400] width 22 height 16
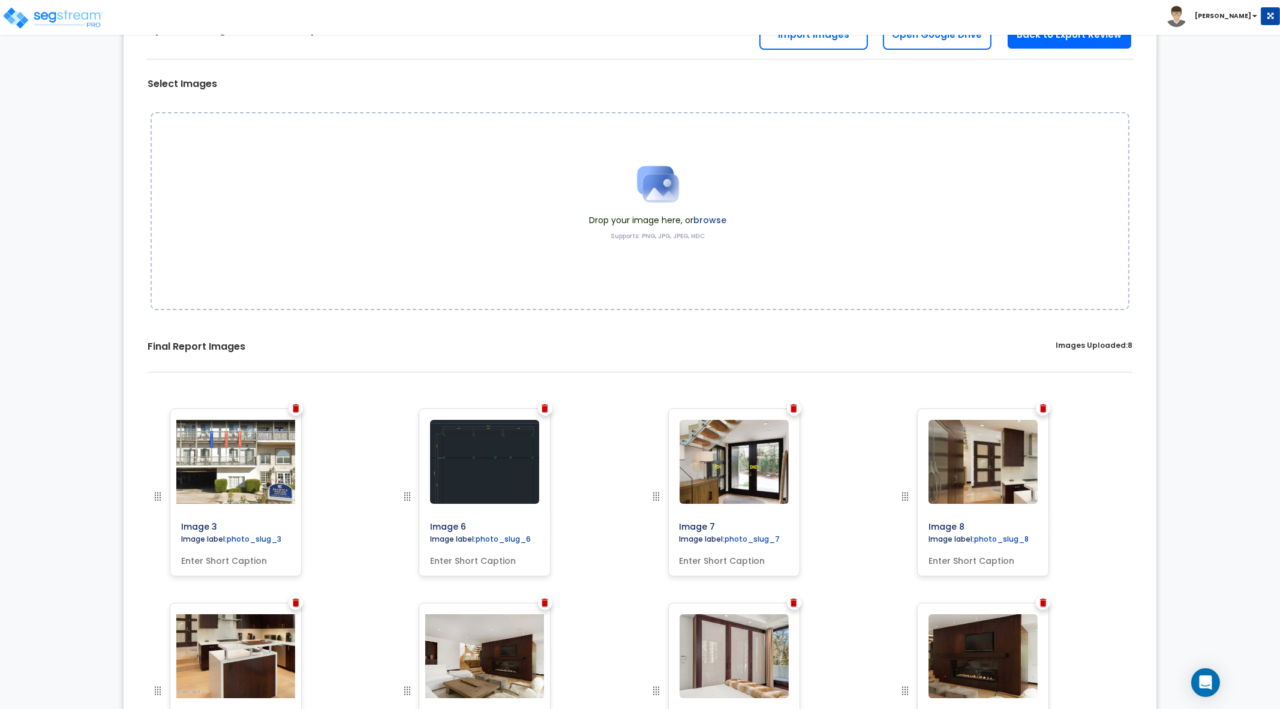
click at [548, 405] on div at bounding box center [545, 408] width 14 height 14
click at [545, 409] on img at bounding box center [545, 408] width 7 height 8
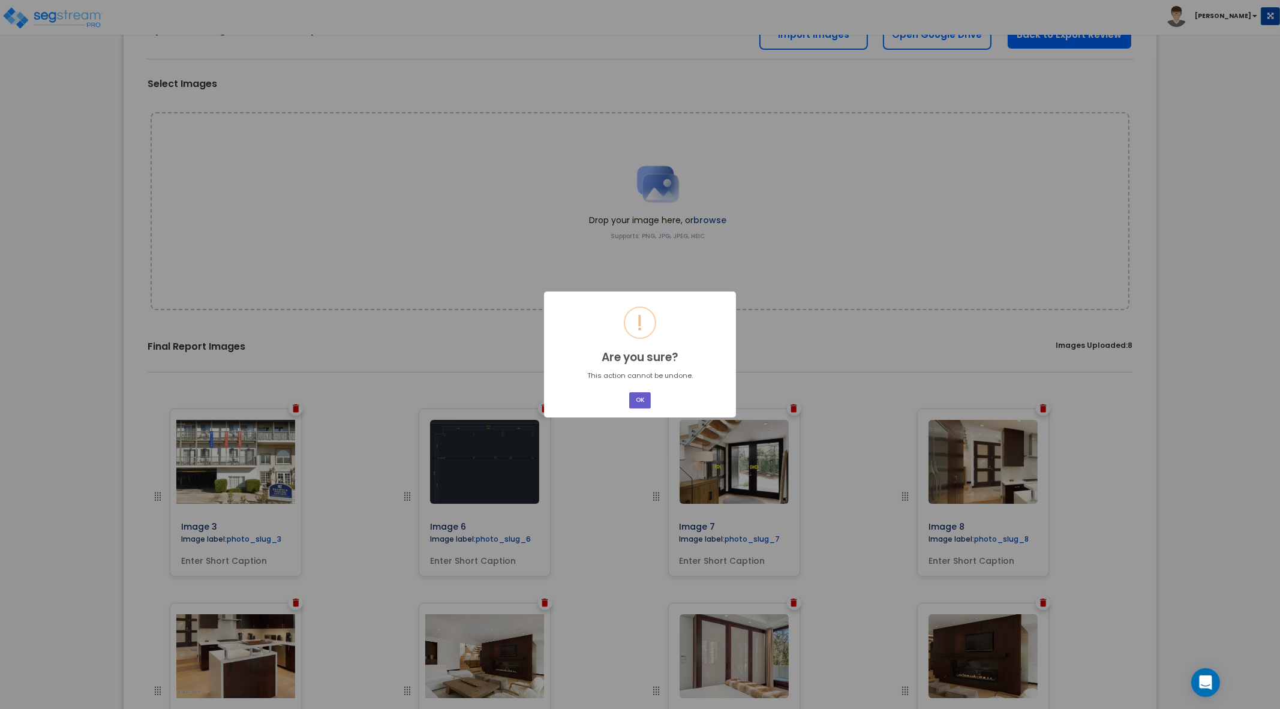
click at [641, 401] on button "OK" at bounding box center [640, 400] width 22 height 16
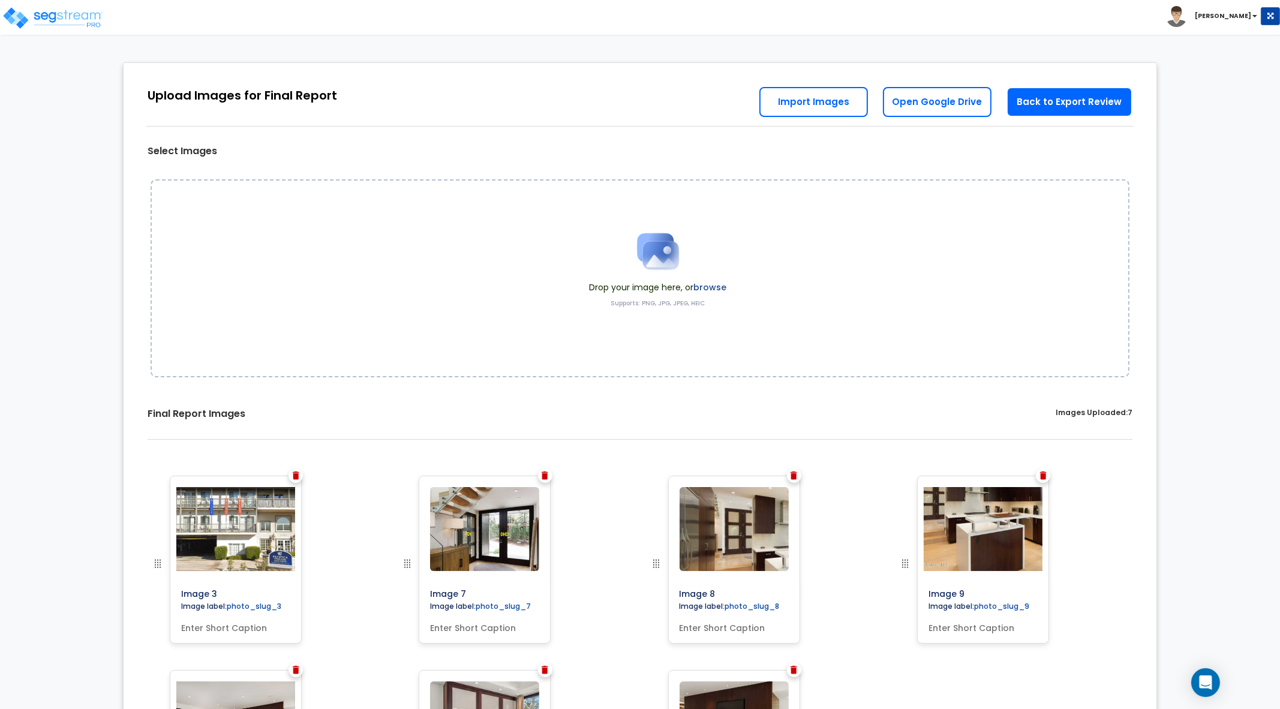
scroll to position [0, 0]
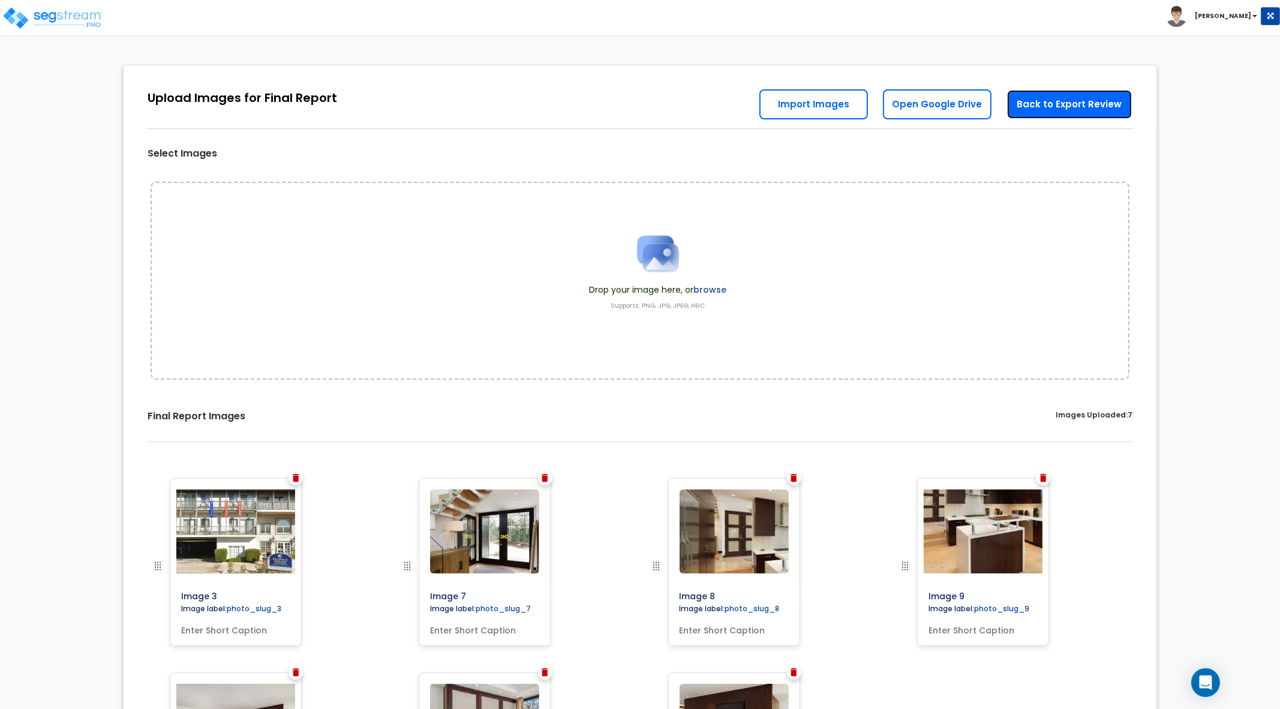
click at [1063, 101] on link "Back to Export Review" at bounding box center [1070, 104] width 126 height 30
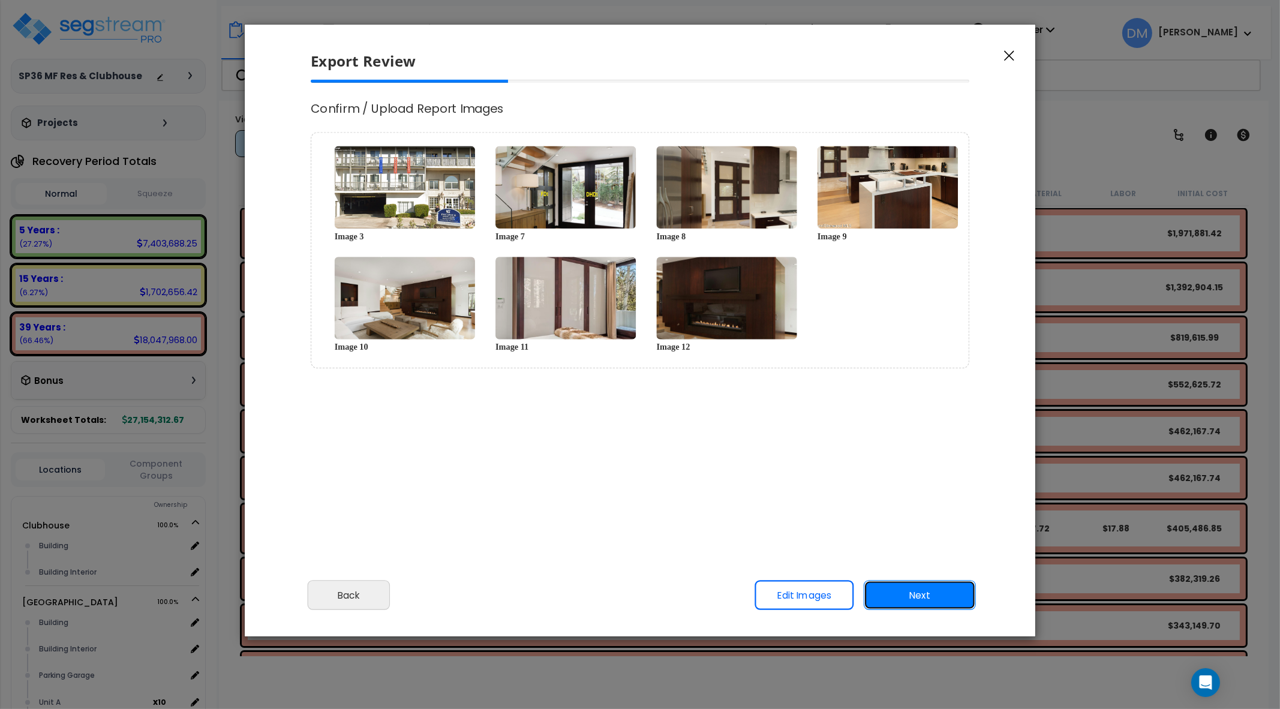
click at [921, 588] on button "Next" at bounding box center [920, 595] width 112 height 30
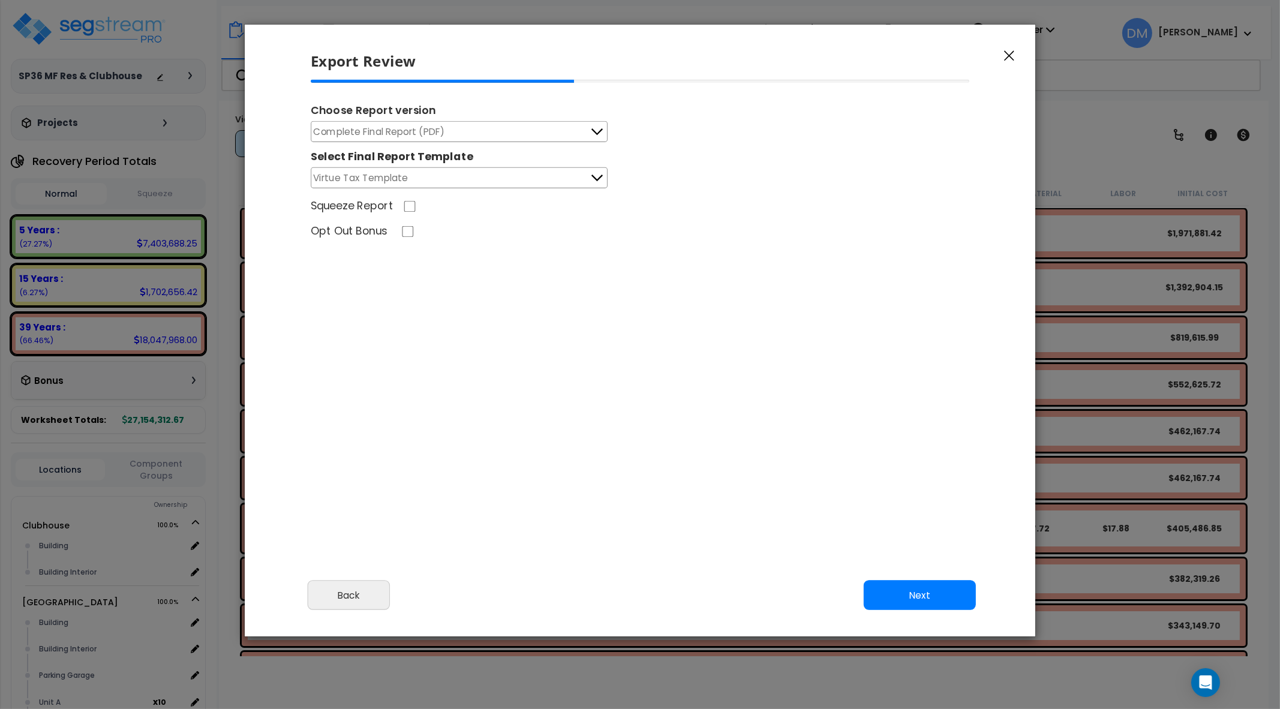
click at [564, 178] on button "Virtue Tax Template" at bounding box center [459, 177] width 297 height 21
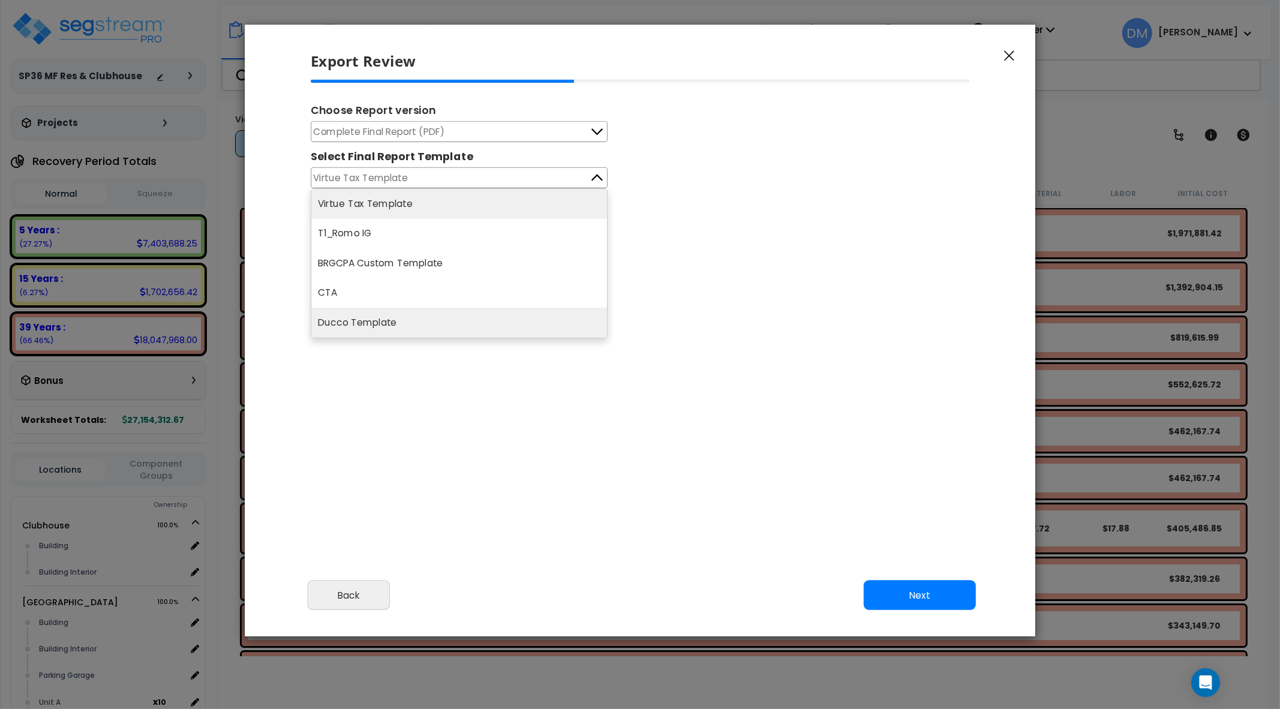
click at [471, 318] on li "Ducco Template" at bounding box center [459, 322] width 296 height 29
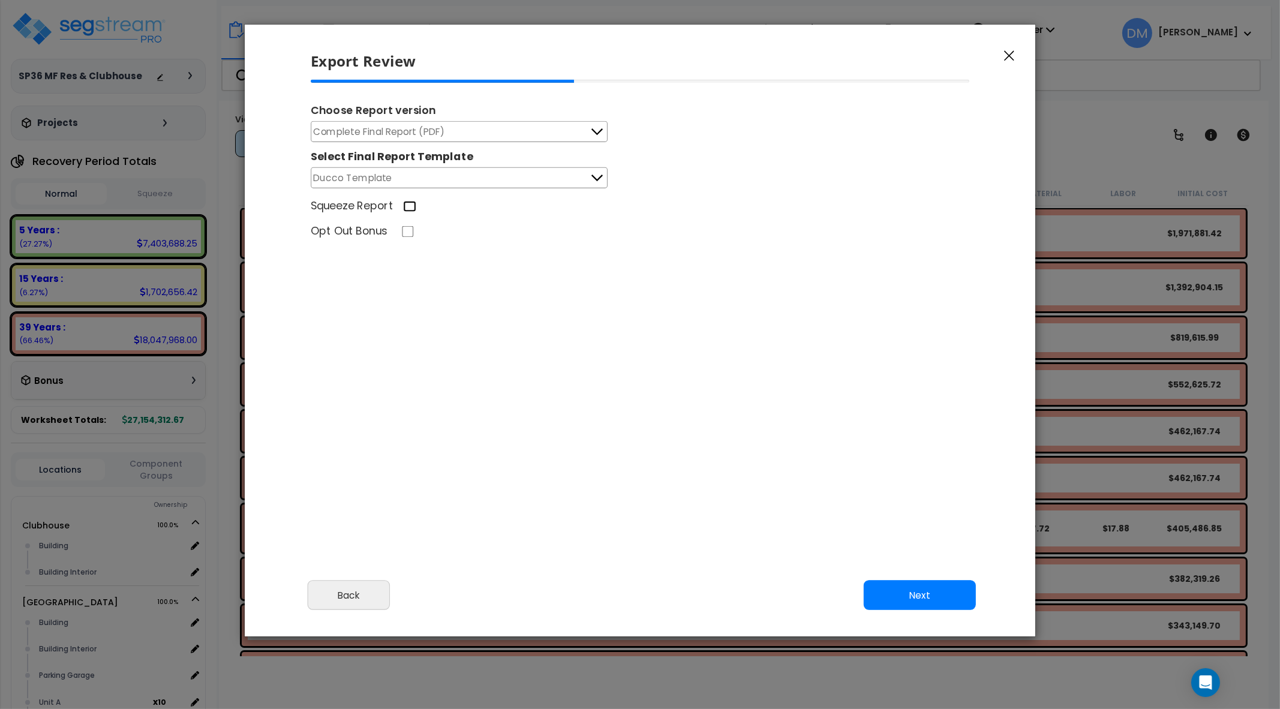
click at [410, 206] on input "Squeeze Report" at bounding box center [409, 206] width 13 height 11
checkbox input "true"
click at [953, 589] on button "Next" at bounding box center [920, 595] width 112 height 30
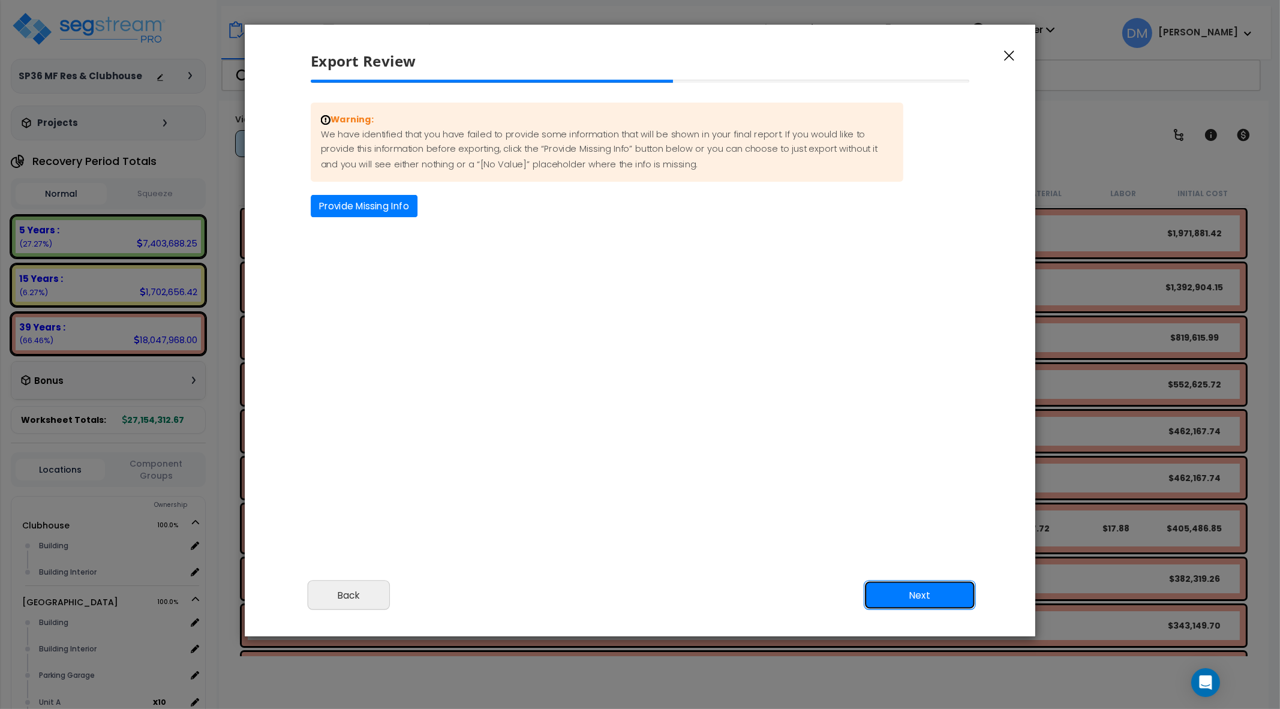
click at [953, 589] on button "Next" at bounding box center [920, 595] width 112 height 30
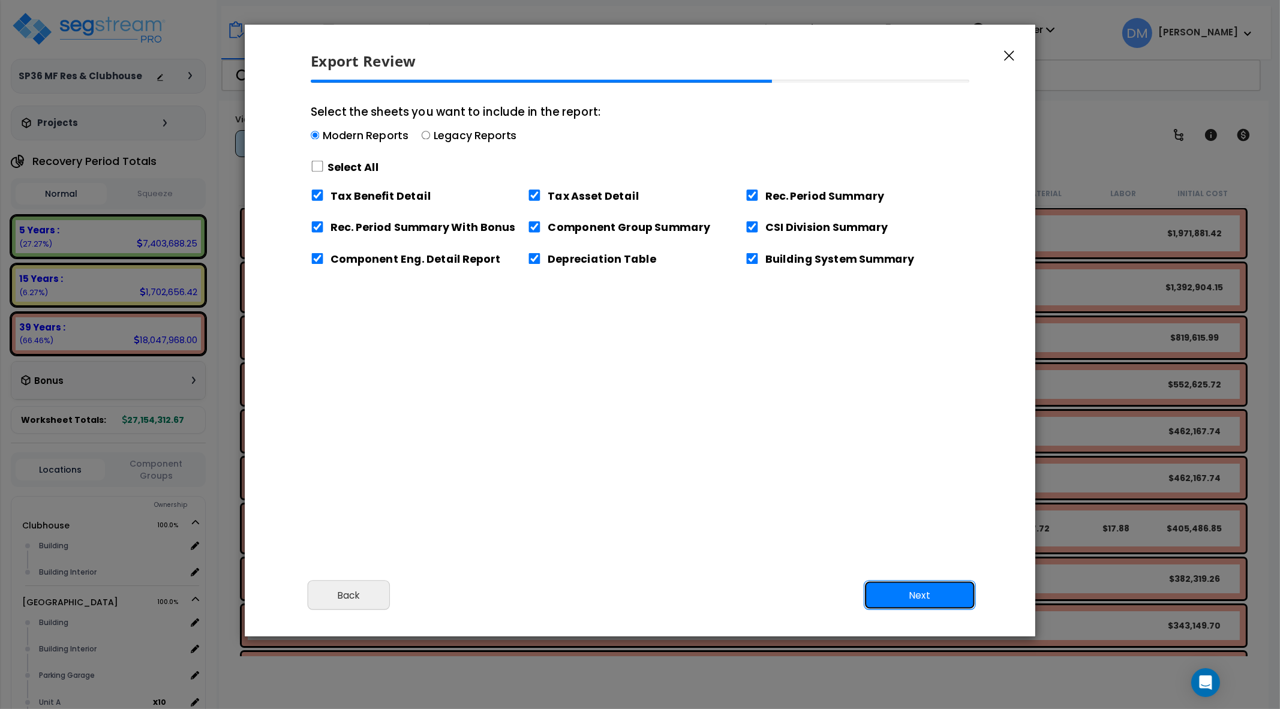
click at [953, 589] on button "Next" at bounding box center [920, 595] width 112 height 30
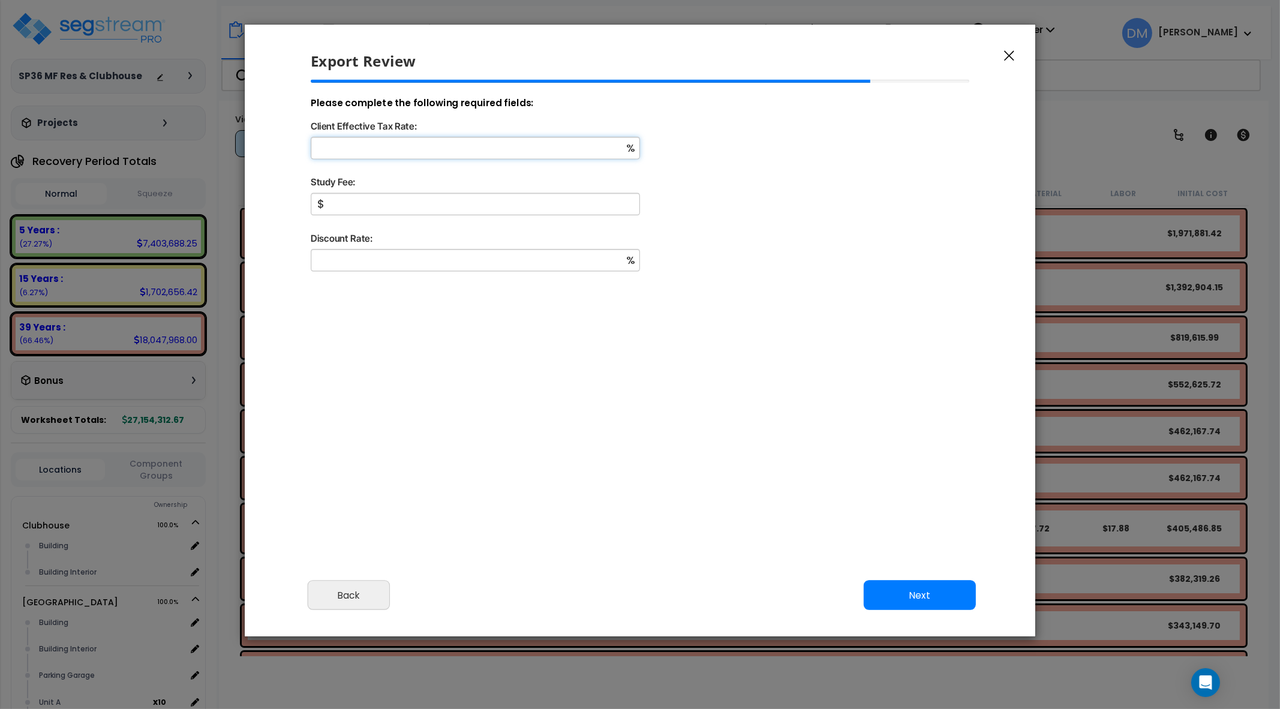
click at [576, 143] on input "Client Effective Tax Rate:" at bounding box center [475, 148] width 329 height 22
type input "10"
click at [576, 202] on input "Study Fee:" at bounding box center [475, 204] width 329 height 22
type input "1,500"
click at [582, 259] on input "Discount Rate:" at bounding box center [475, 260] width 329 height 22
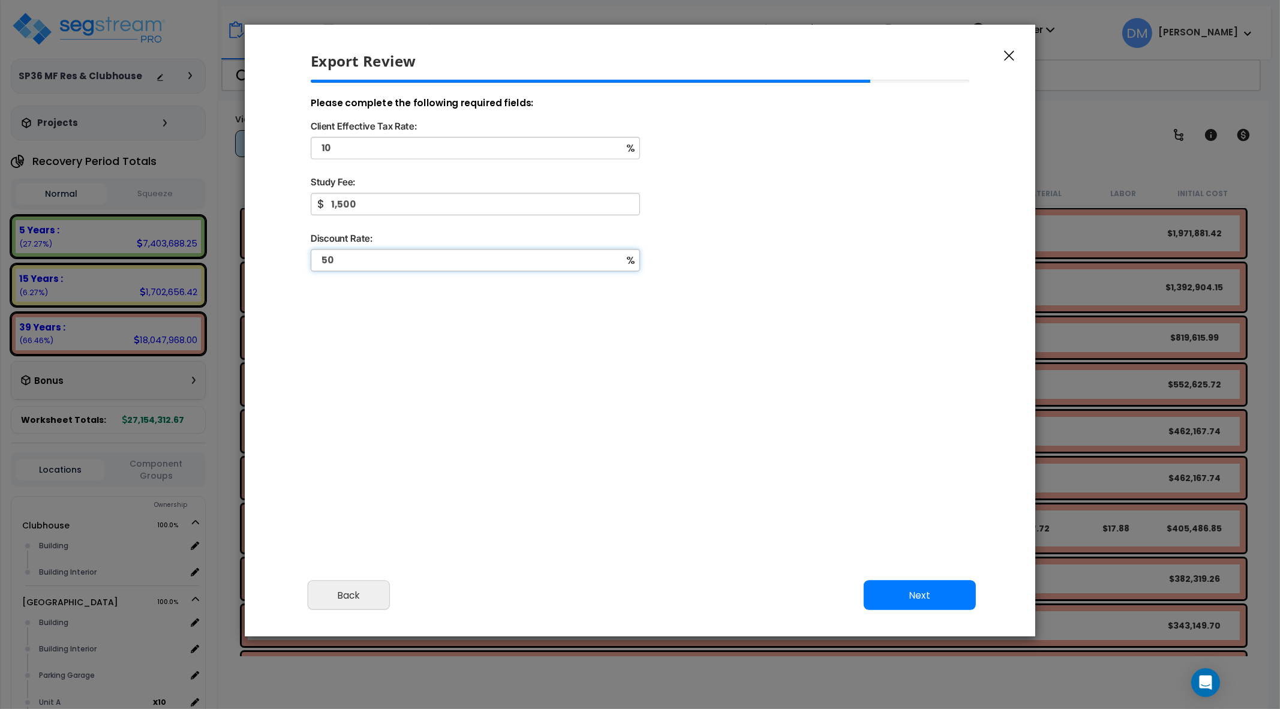
type input "50"
click at [889, 582] on button "Next" at bounding box center [920, 595] width 112 height 30
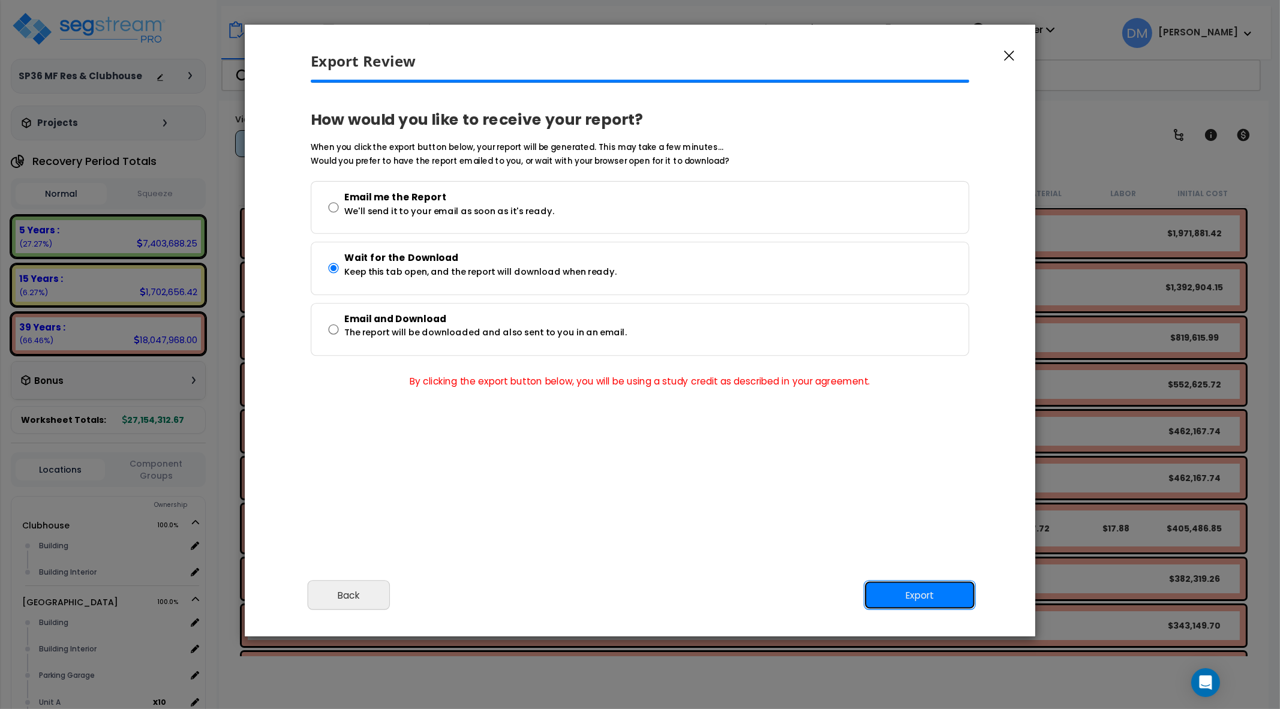
click at [894, 590] on button "Export" at bounding box center [920, 595] width 112 height 30
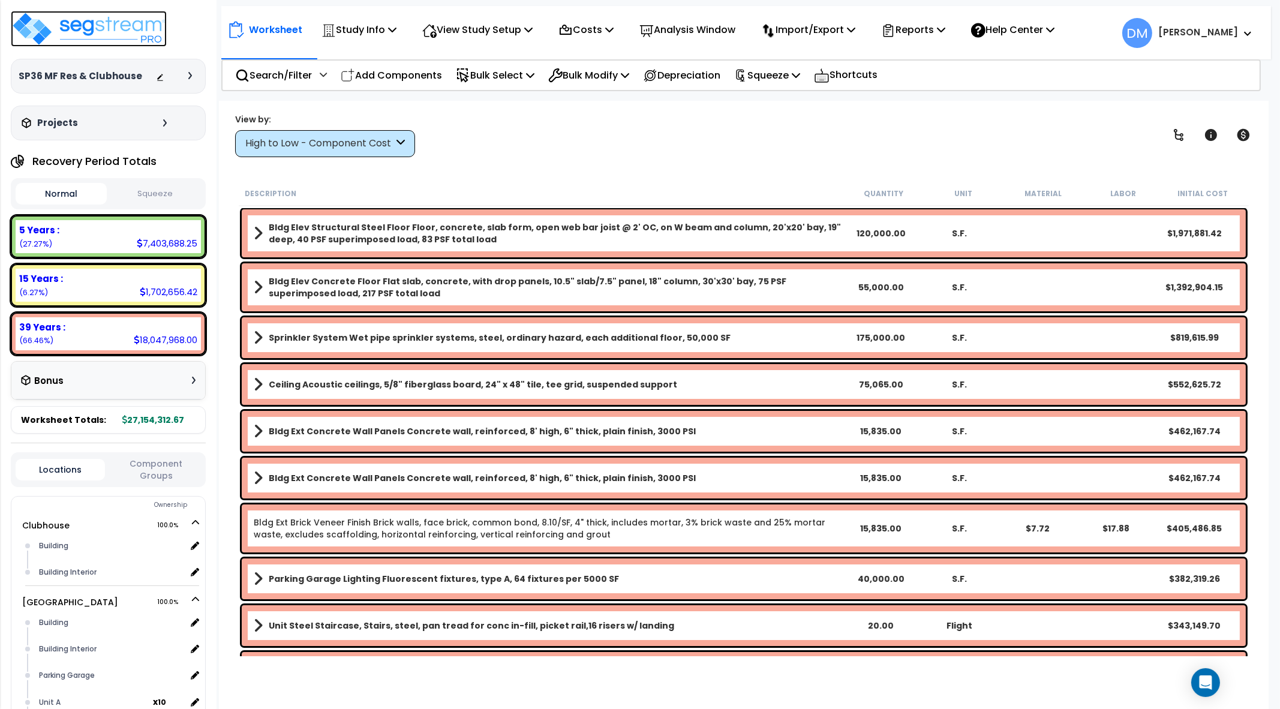
click at [144, 35] on img at bounding box center [89, 29] width 156 height 36
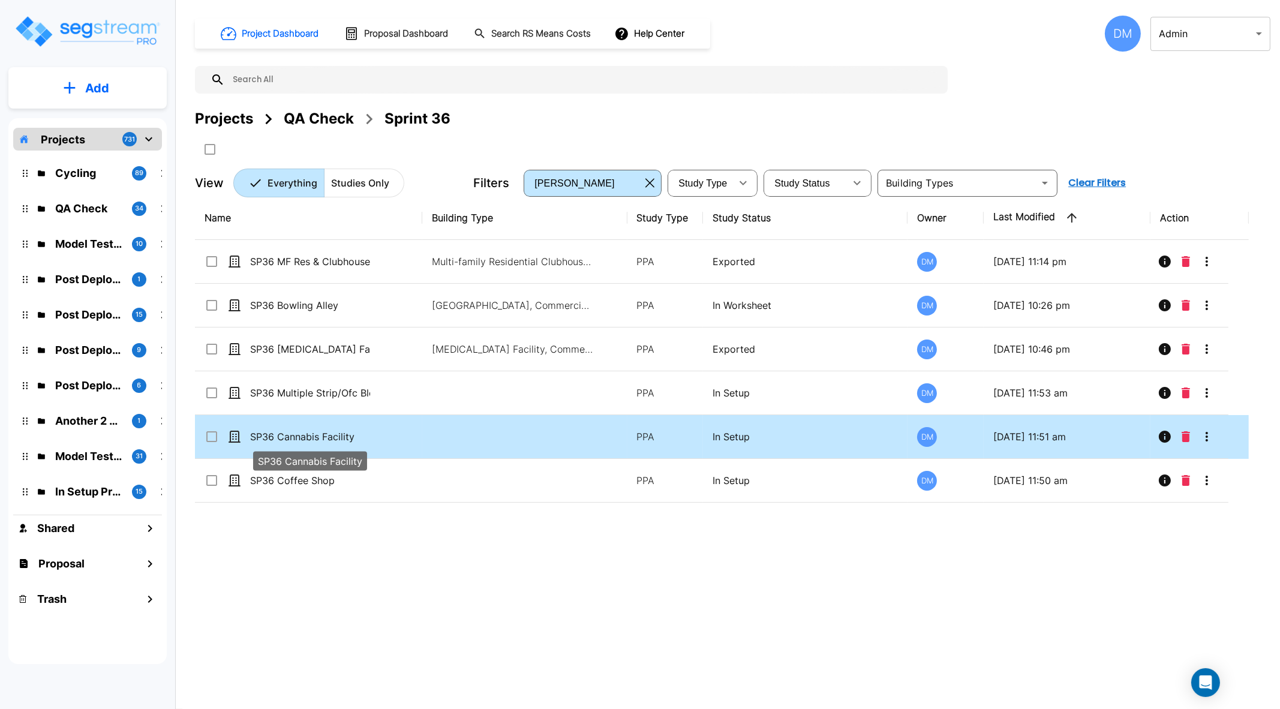
click at [310, 435] on p "SP36 Cannabis Facility" at bounding box center [310, 436] width 120 height 14
checkbox input "true"
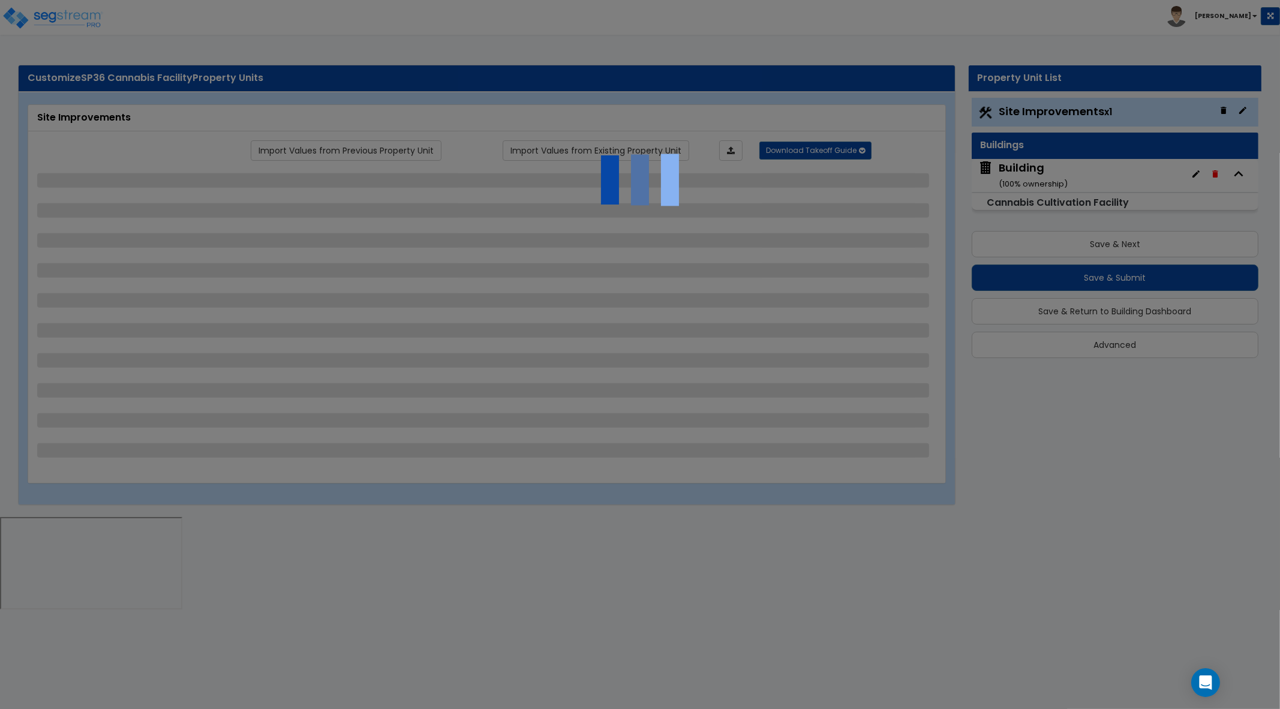
select select "2"
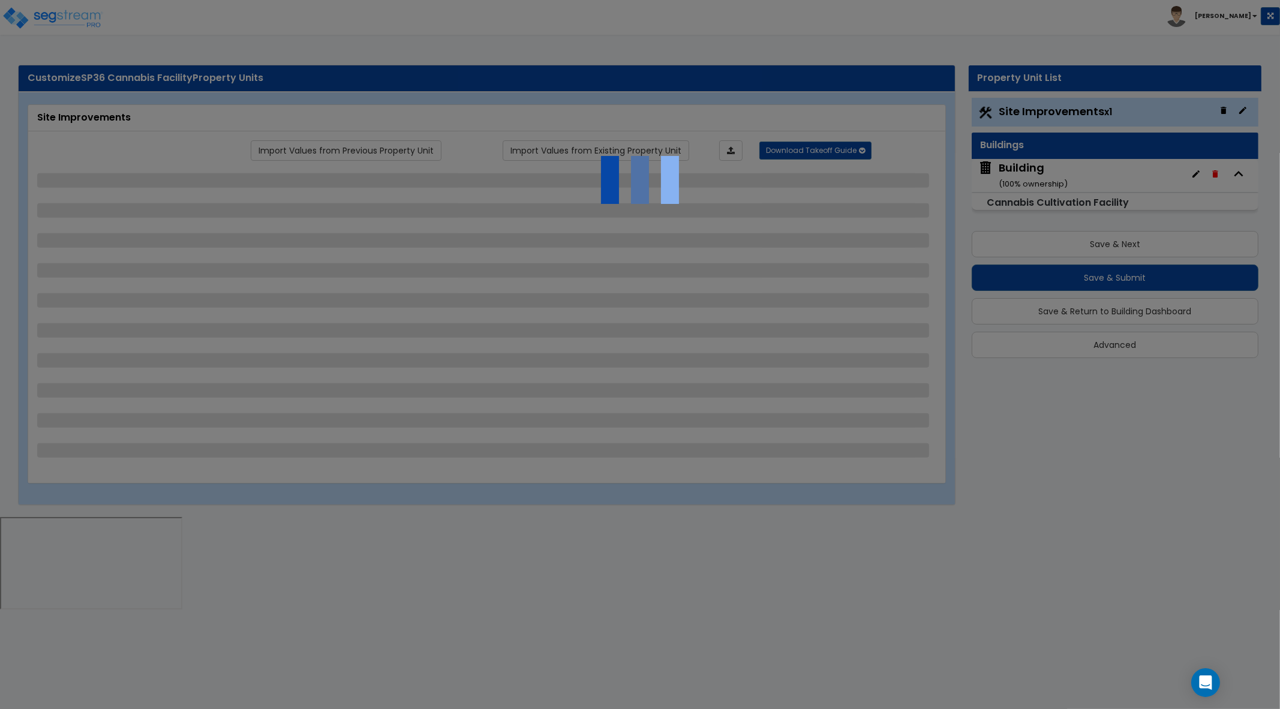
select select "1"
select select "2"
select select "1"
select select "3"
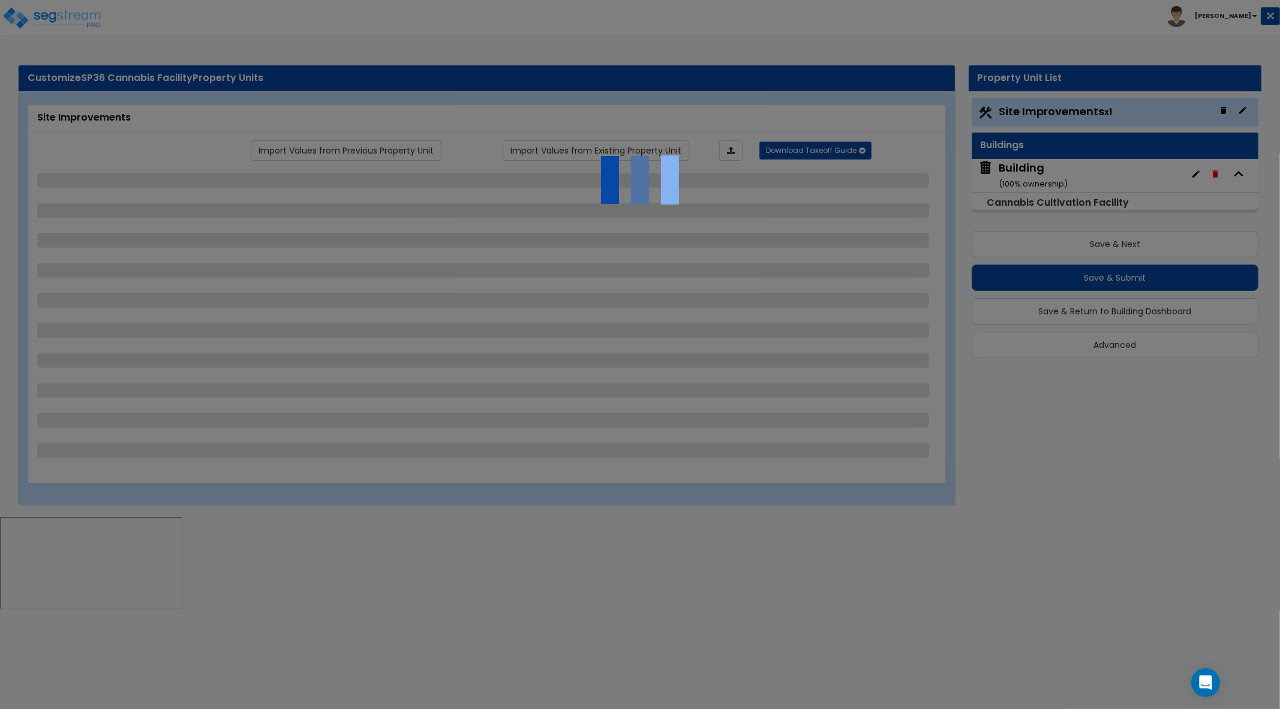
select select "2"
select select "1"
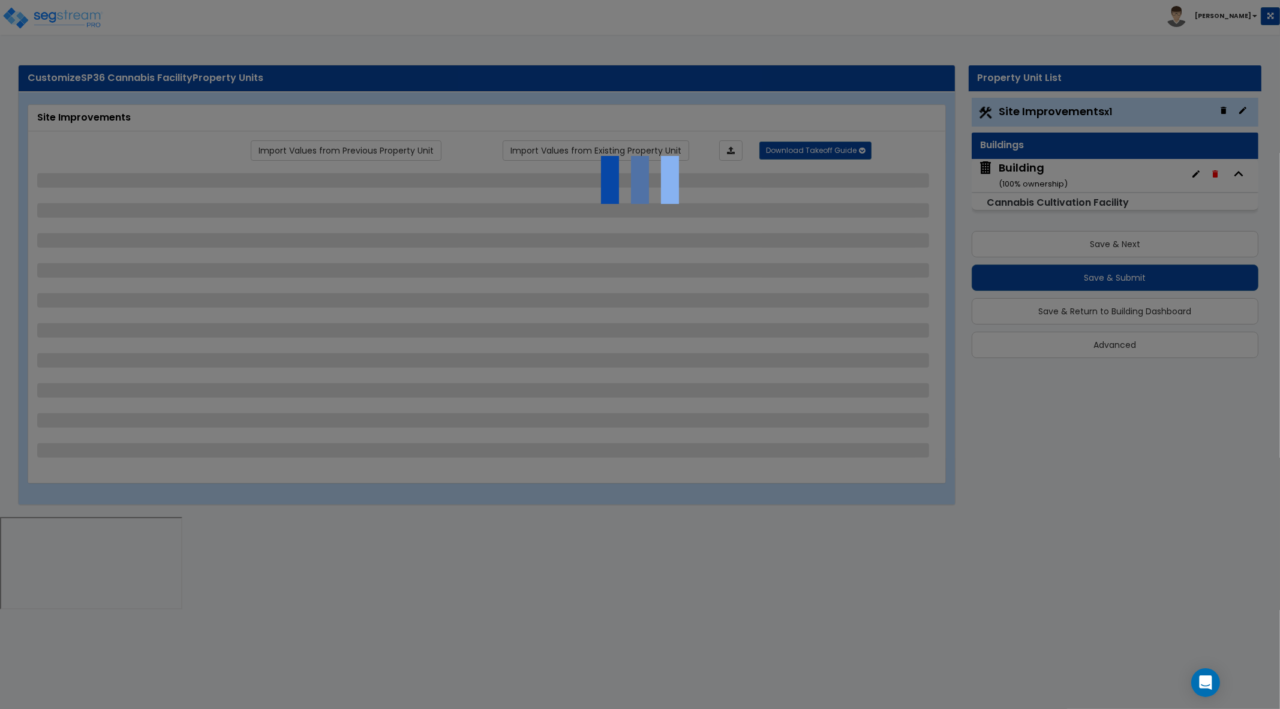
select select "5"
select select "2"
select select "1"
select select "3"
select select "2"
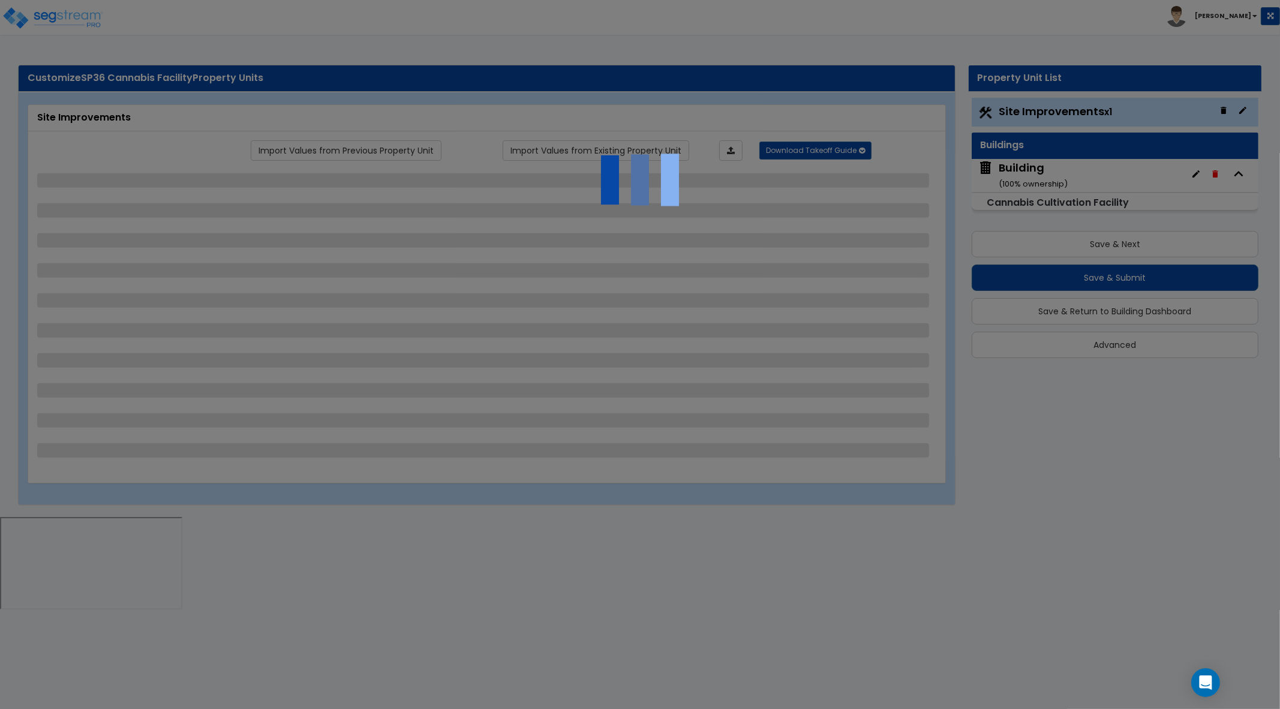
select select "1"
select select "3"
select select "1"
select select "3"
select select "1"
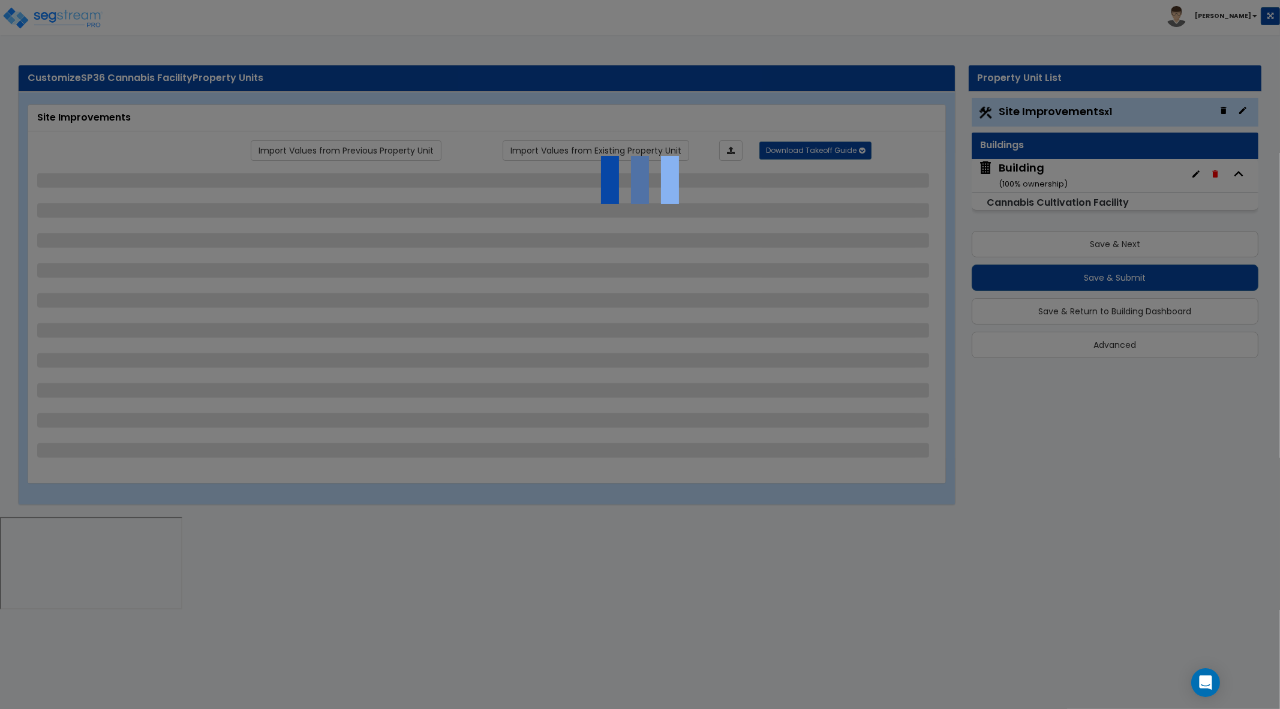
select select "4"
select select "1"
select select "3"
select select "1"
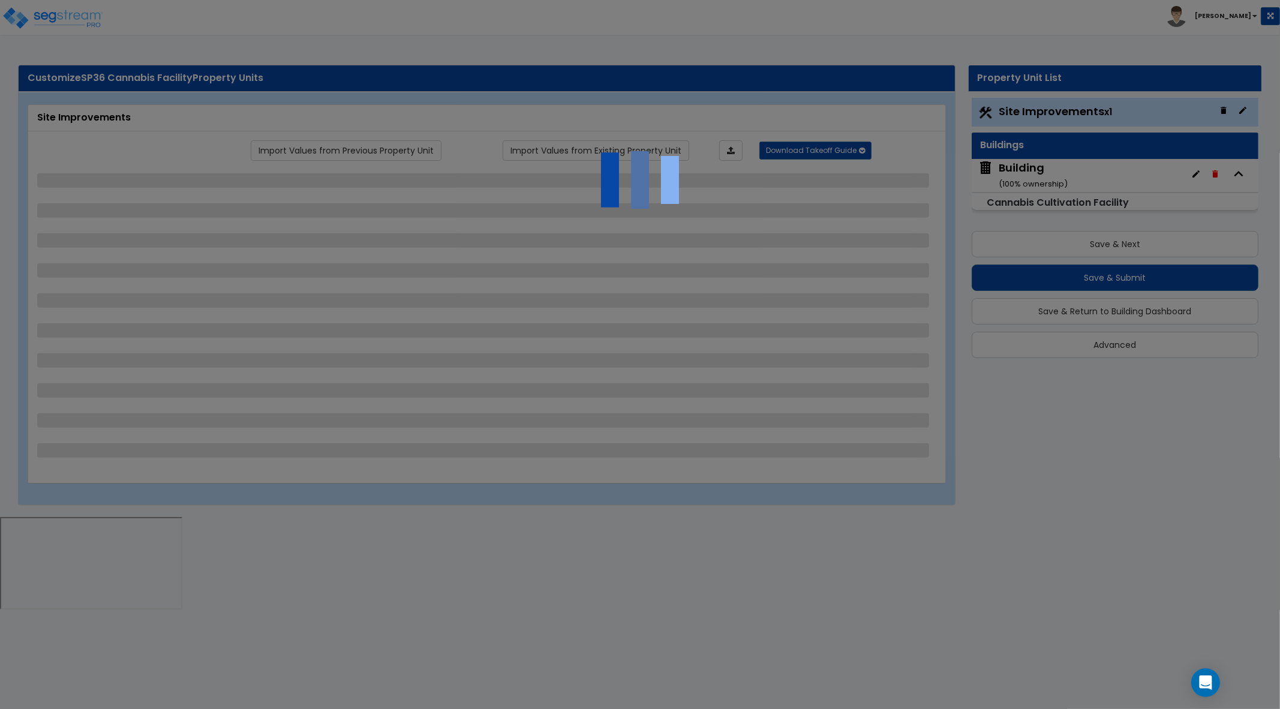
select select "1"
select select "2"
select select "1"
select select "2"
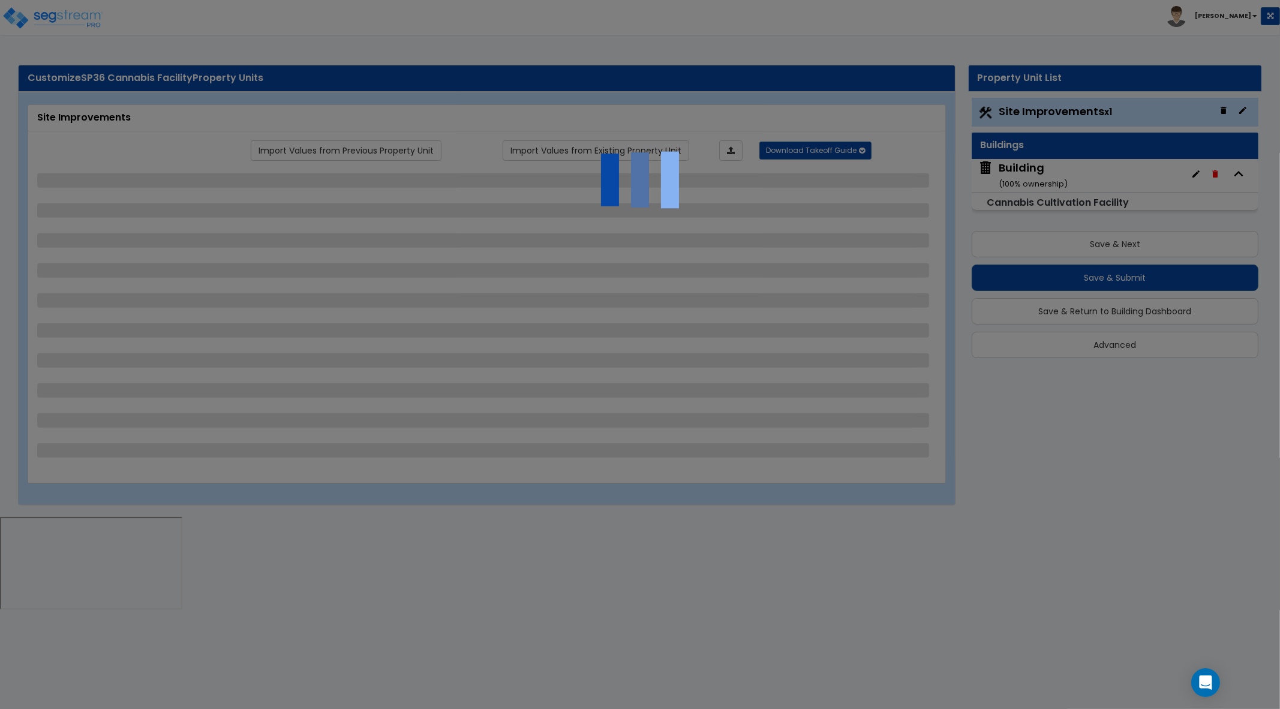
select select "3"
select select "2"
select select "1"
select select "2"
select select "3"
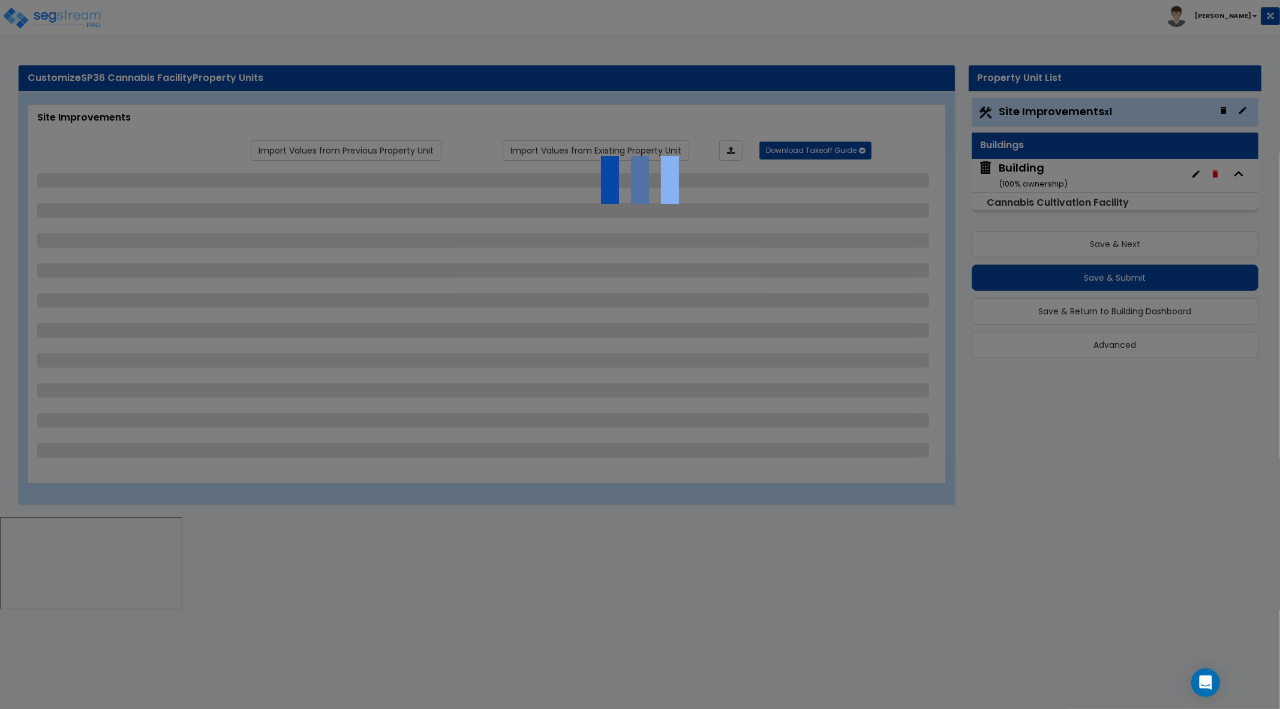
select select "1"
select select "5"
select select "1"
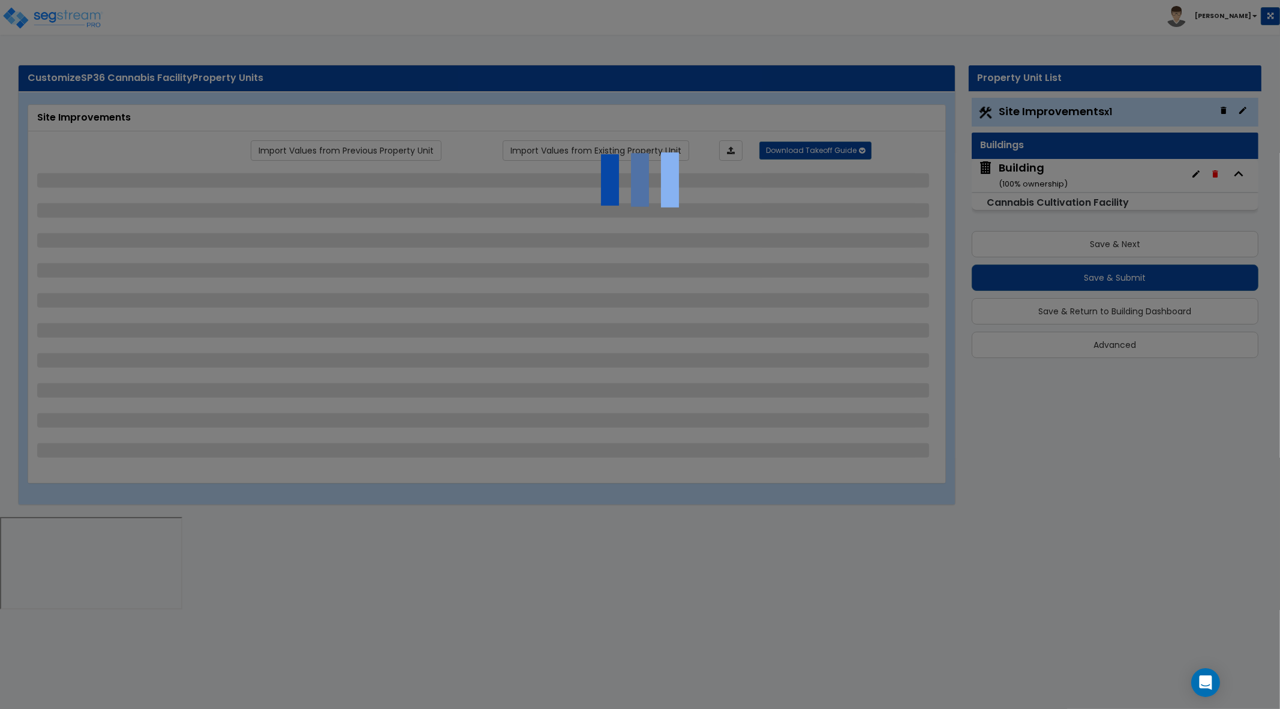
select select "1"
select select "13"
select select "1"
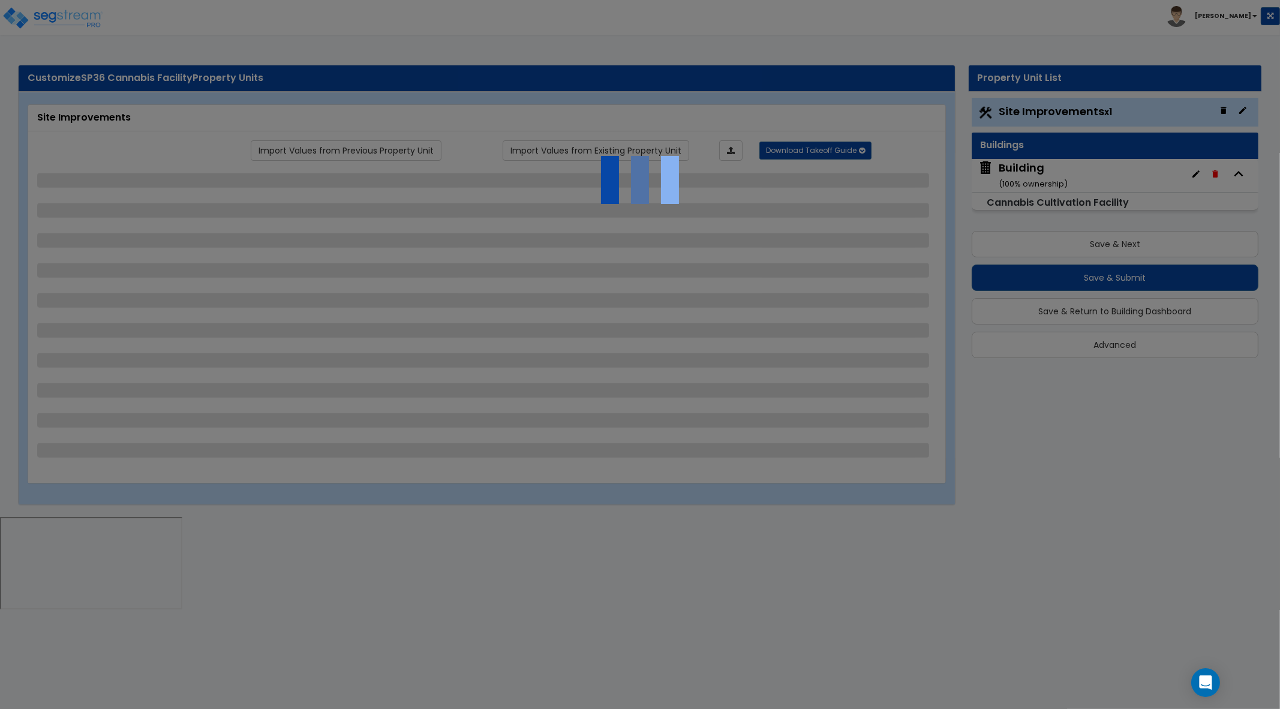
select select "1"
select select "2"
select select "1"
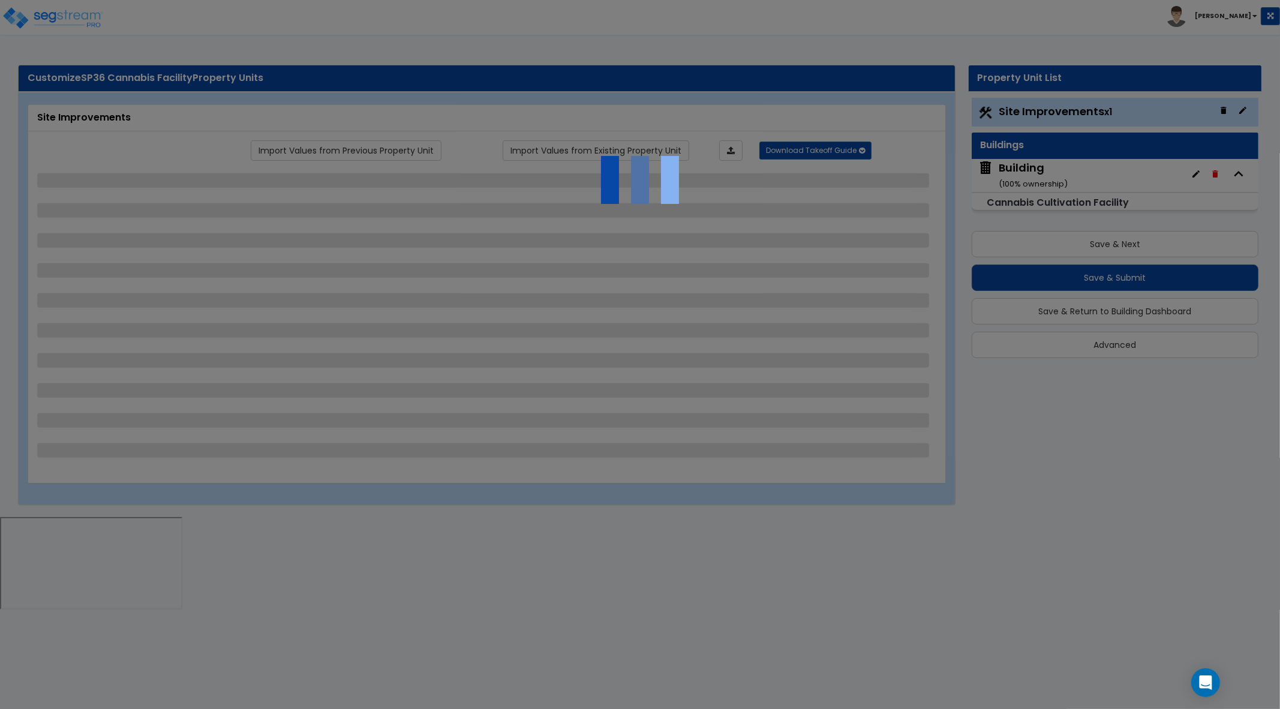
select select "1"
select select "3"
select select "1"
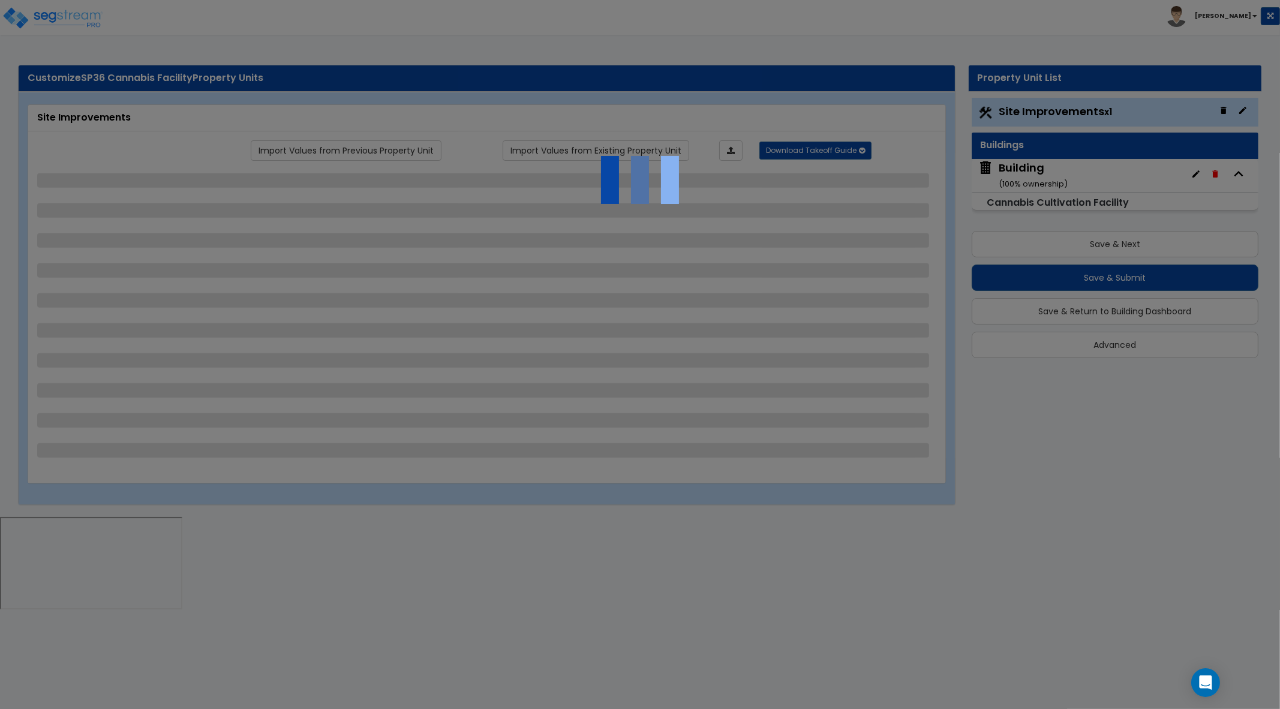
select select "1"
select select "4"
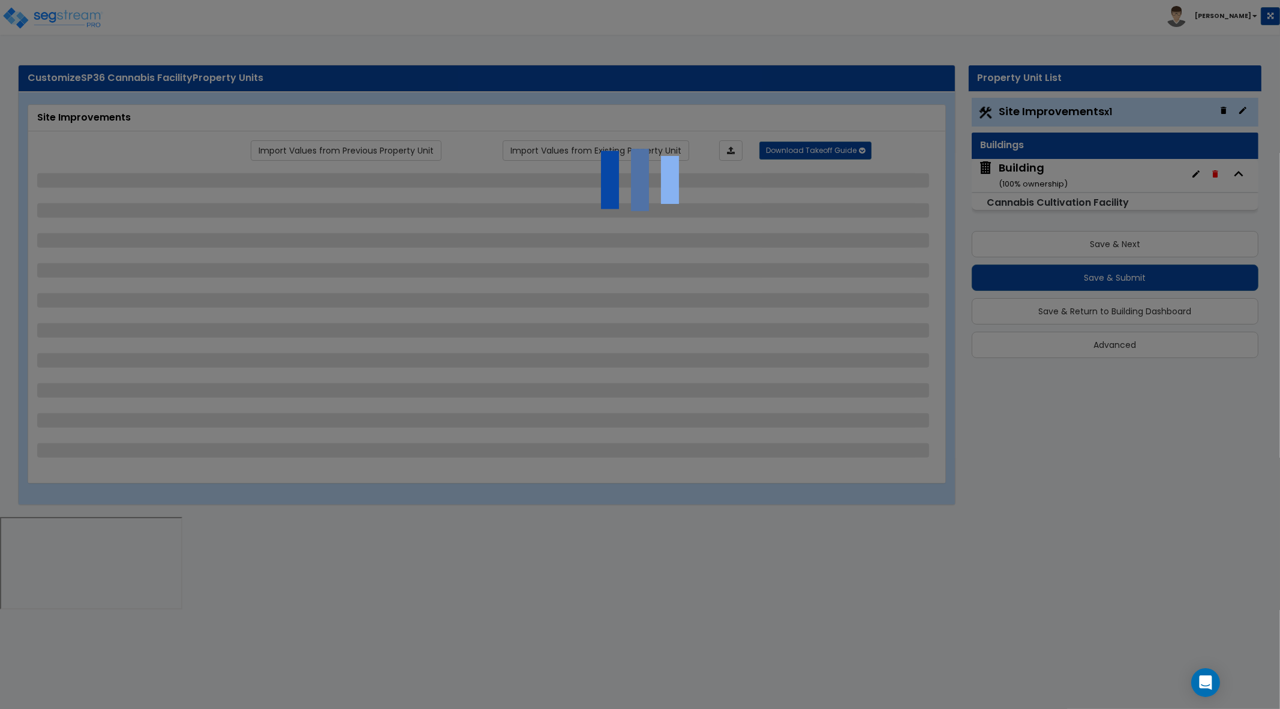
select select "1"
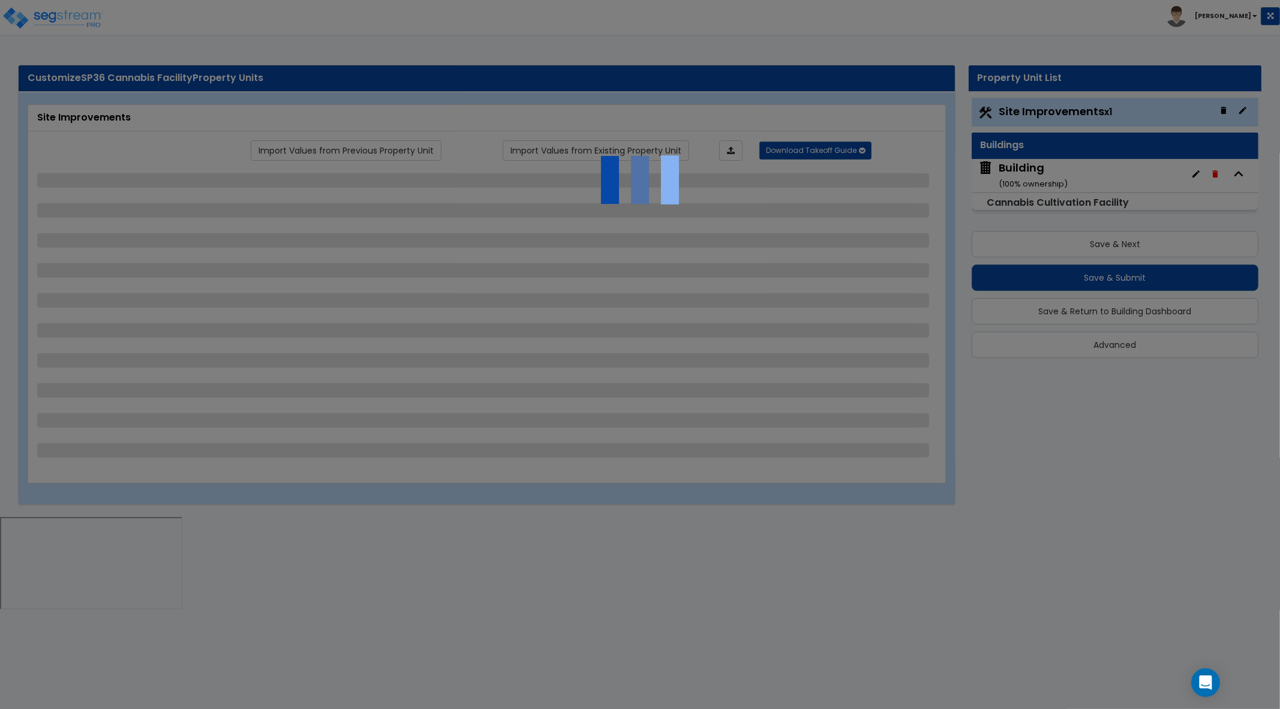
select select "3"
select select "1"
select select "2"
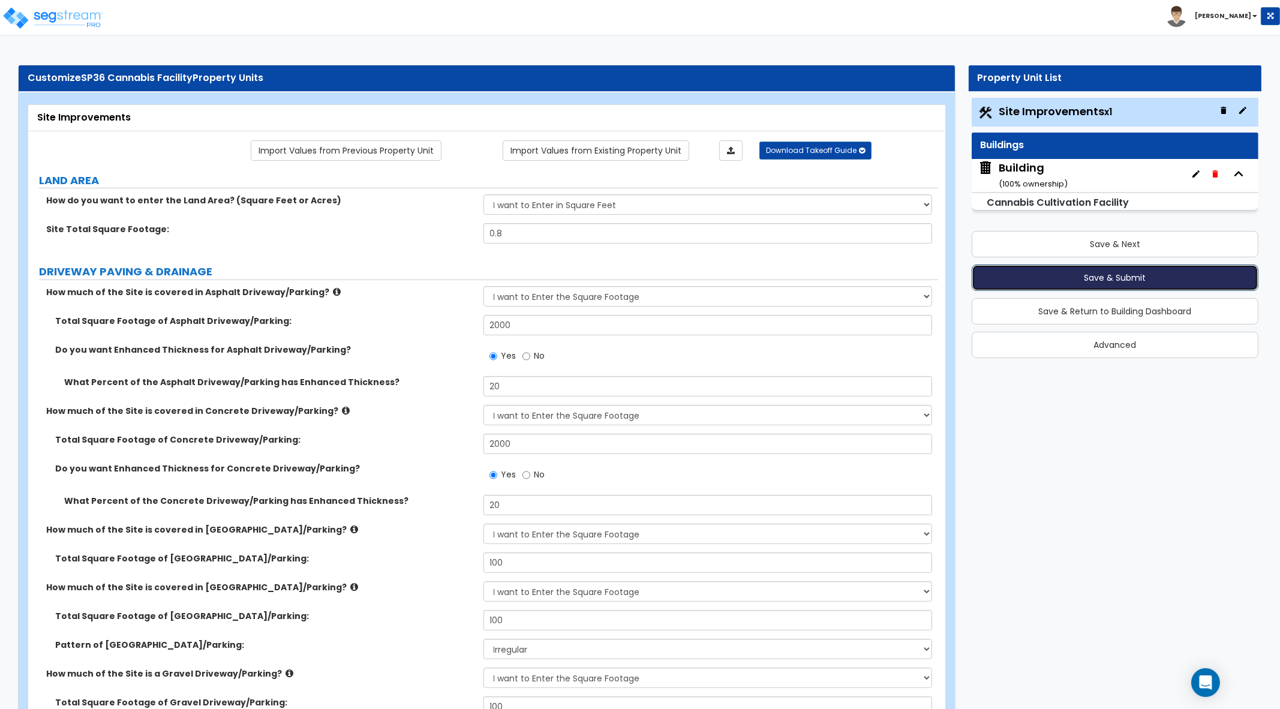
click at [1123, 277] on button "Save & Submit" at bounding box center [1115, 278] width 287 height 26
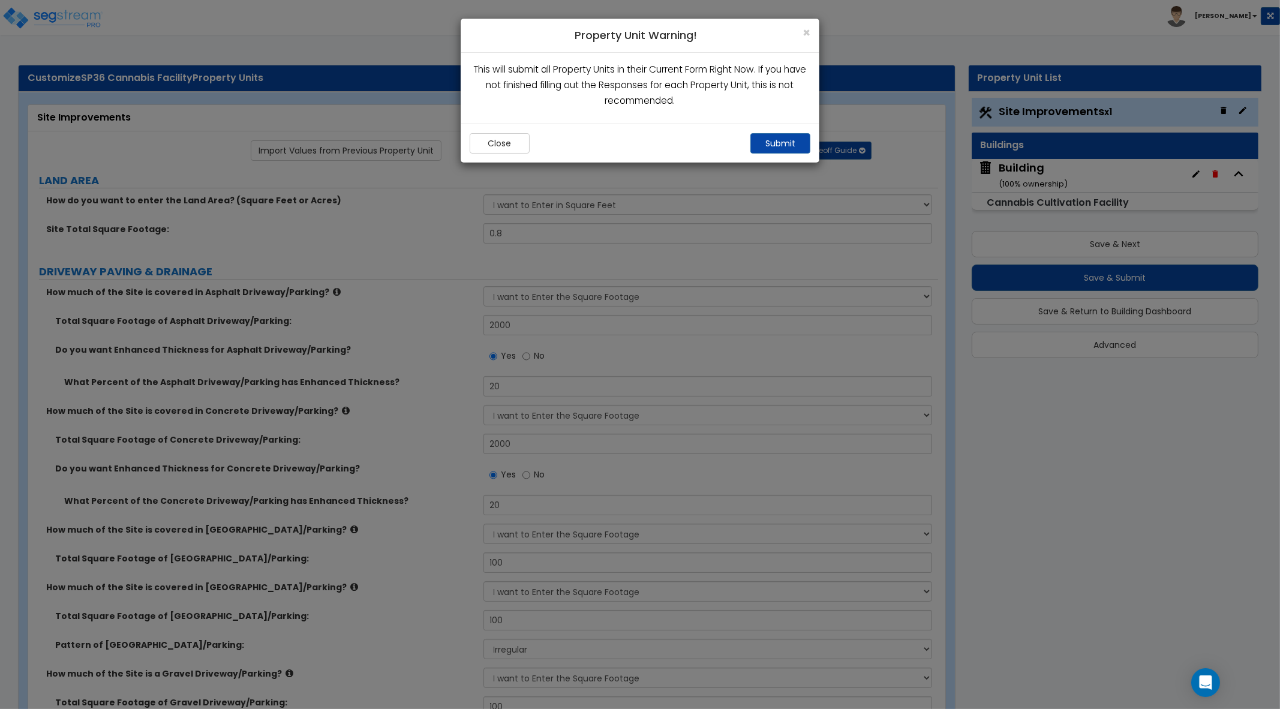
click at [792, 154] on div "Close Submit" at bounding box center [640, 143] width 359 height 39
click at [794, 147] on button "Submit" at bounding box center [780, 143] width 60 height 20
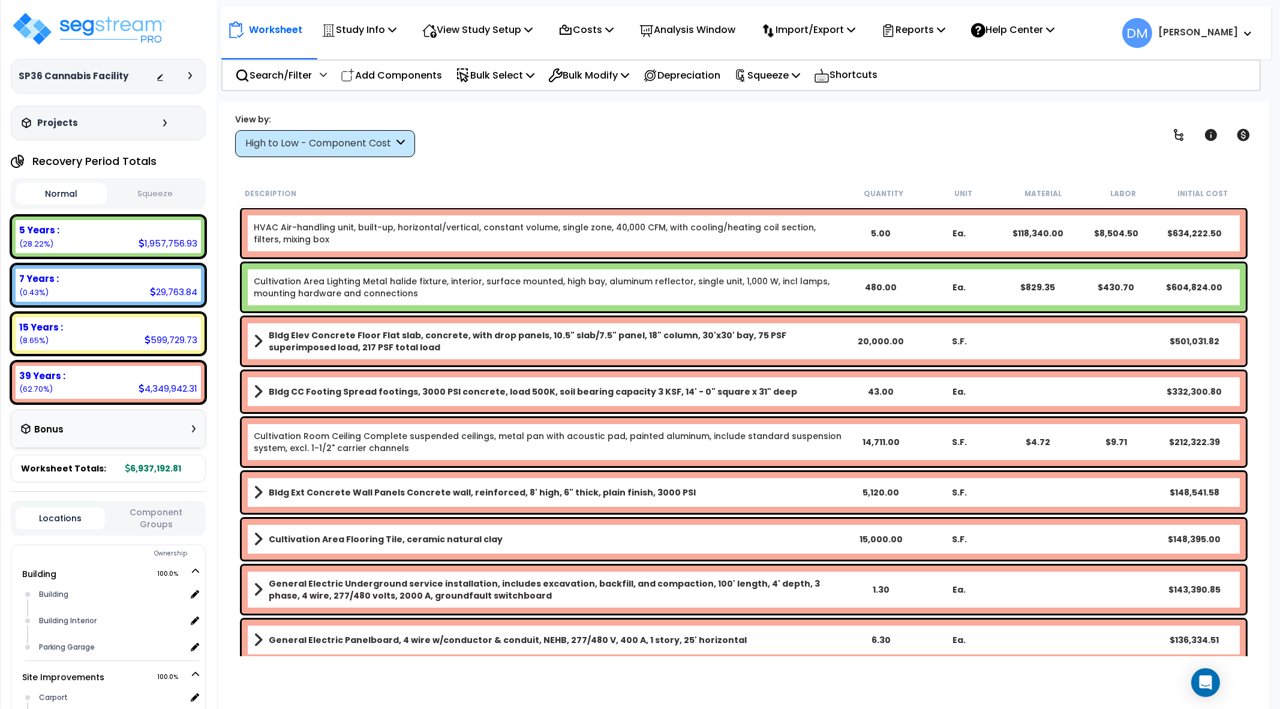
click at [189, 80] on div at bounding box center [177, 76] width 42 height 12
click at [191, 77] on icon at bounding box center [190, 75] width 4 height 7
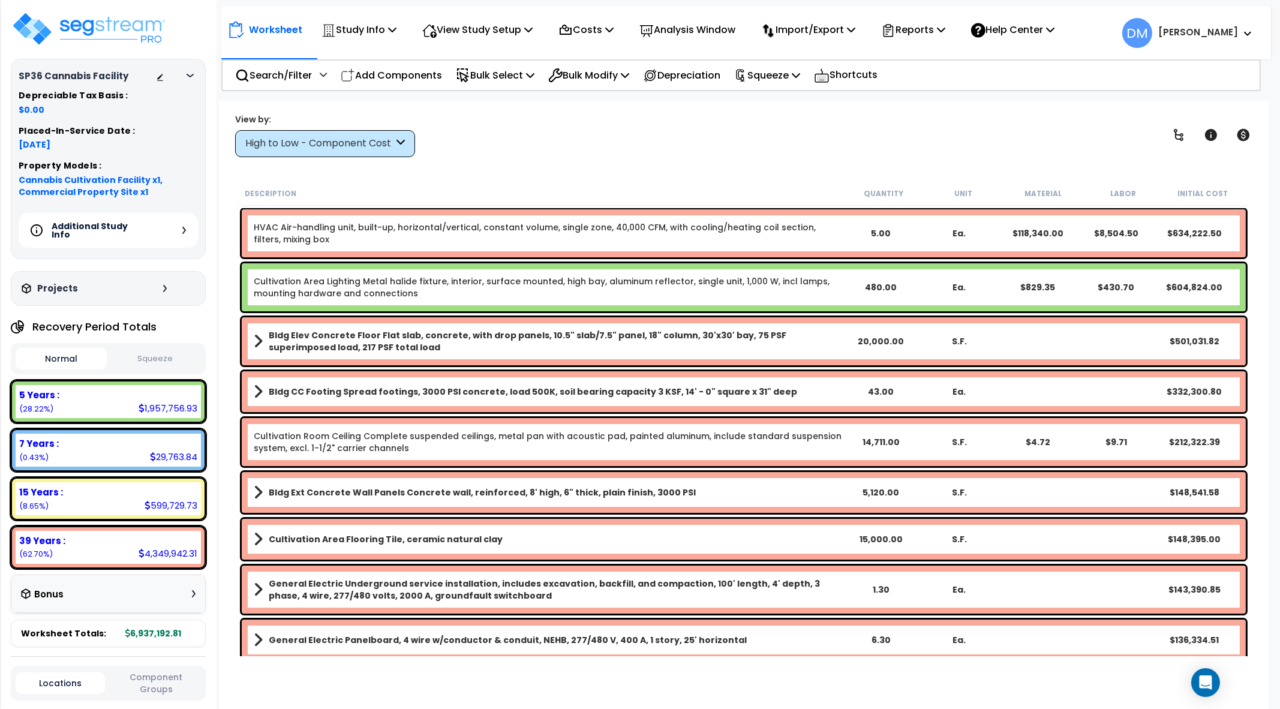
click at [174, 229] on div "Additional Study Info" at bounding box center [108, 230] width 179 height 35
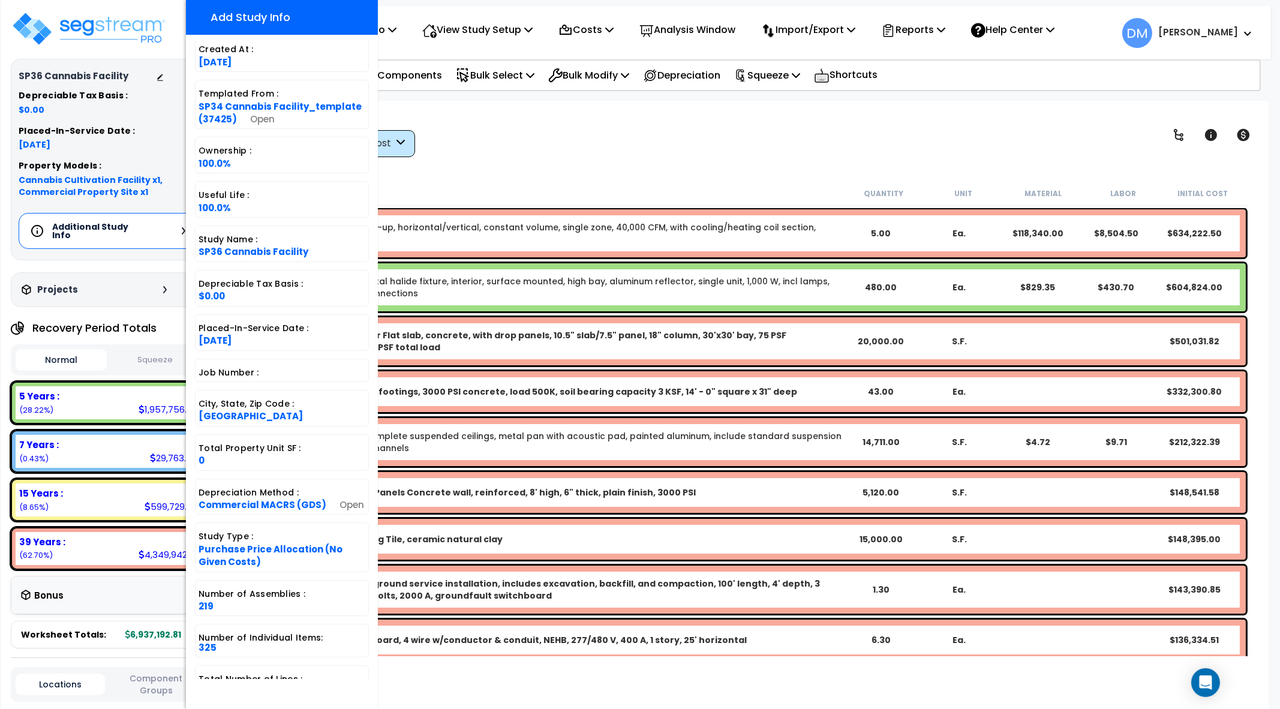
scroll to position [139, 0]
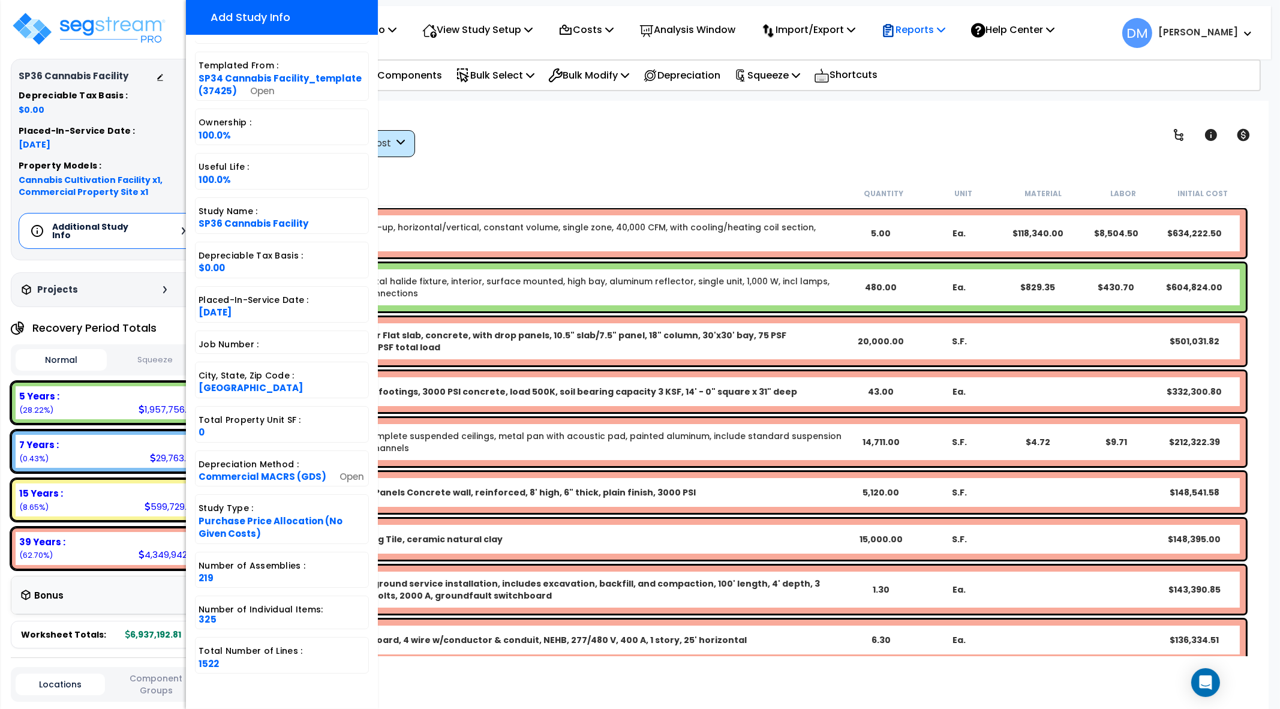
click at [929, 22] on p "Reports" at bounding box center [913, 30] width 64 height 16
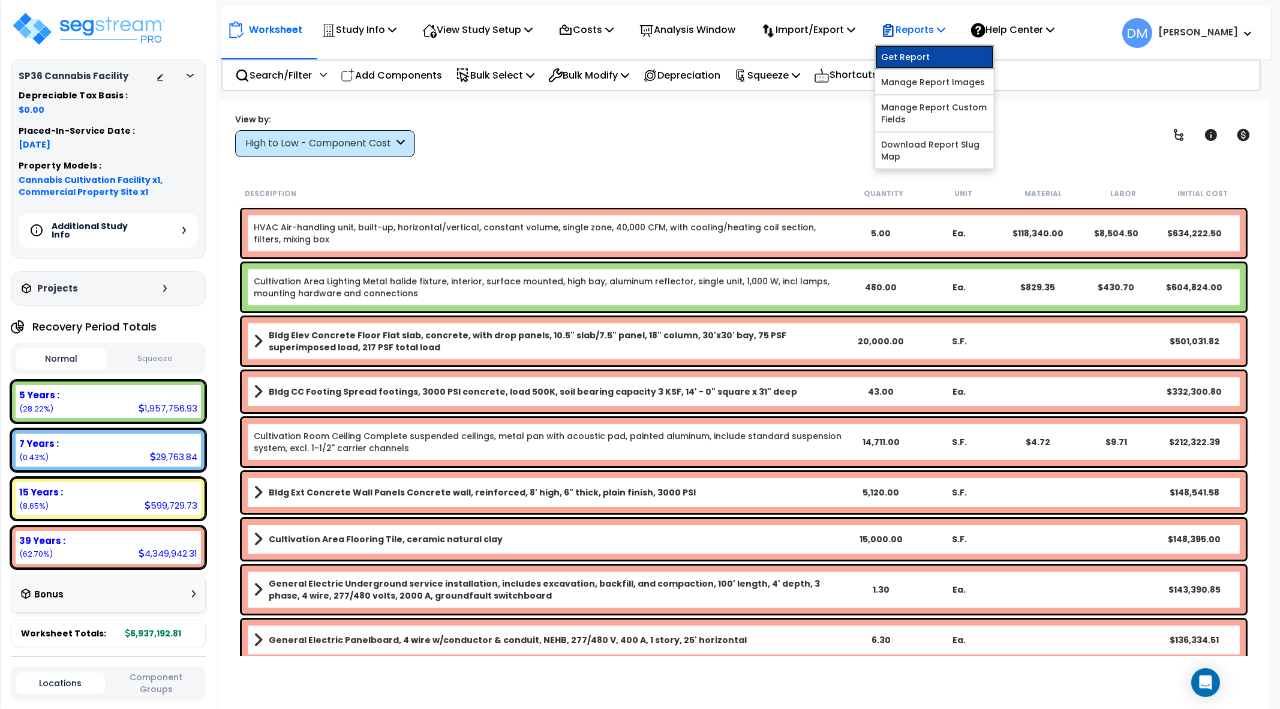
click at [915, 53] on link "Get Report" at bounding box center [934, 57] width 119 height 24
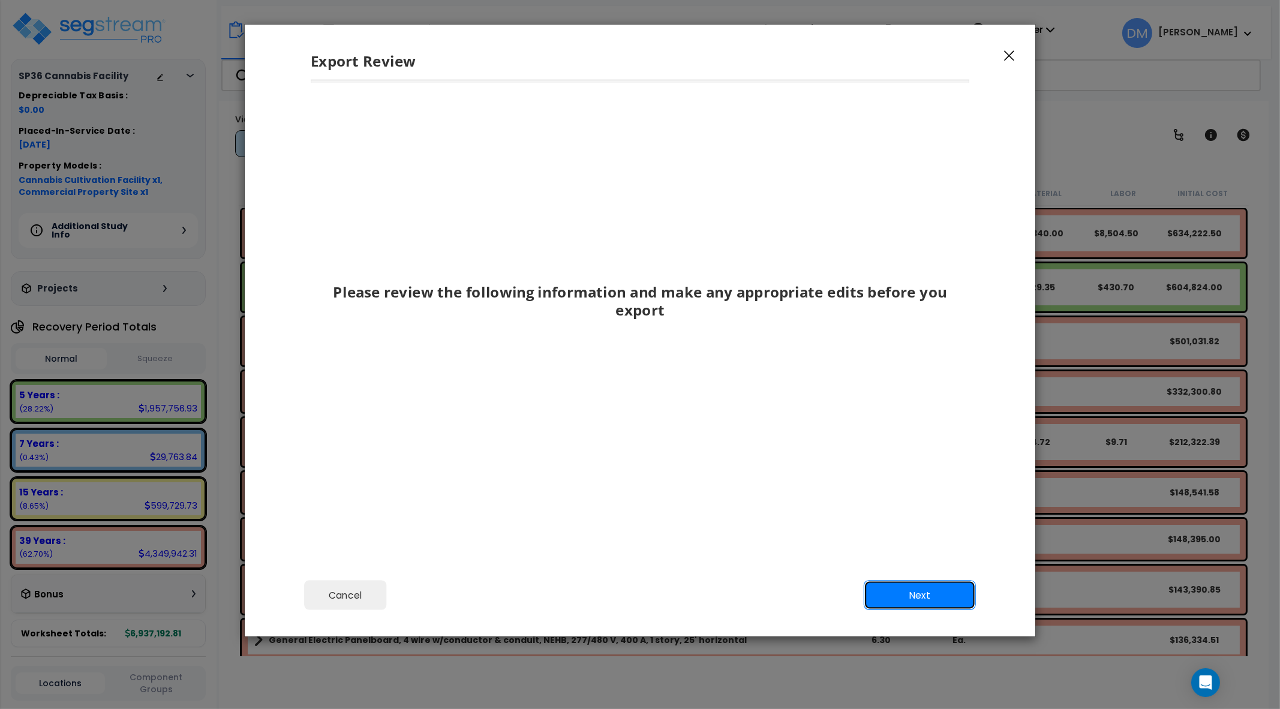
click at [952, 597] on button "Next" at bounding box center [920, 595] width 112 height 30
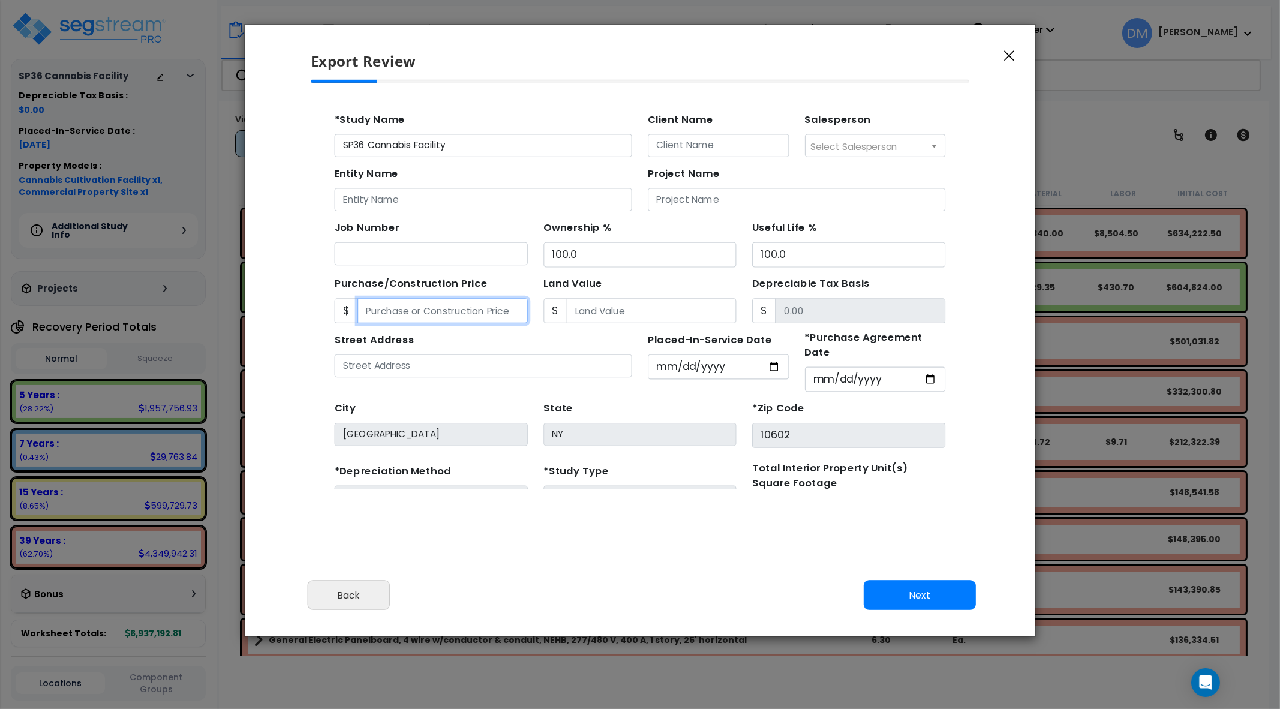
click at [405, 296] on input "Purchase/Construction Price" at bounding box center [430, 291] width 155 height 23
type input "1"
type input "1.00"
type input "10"
type input "10.00"
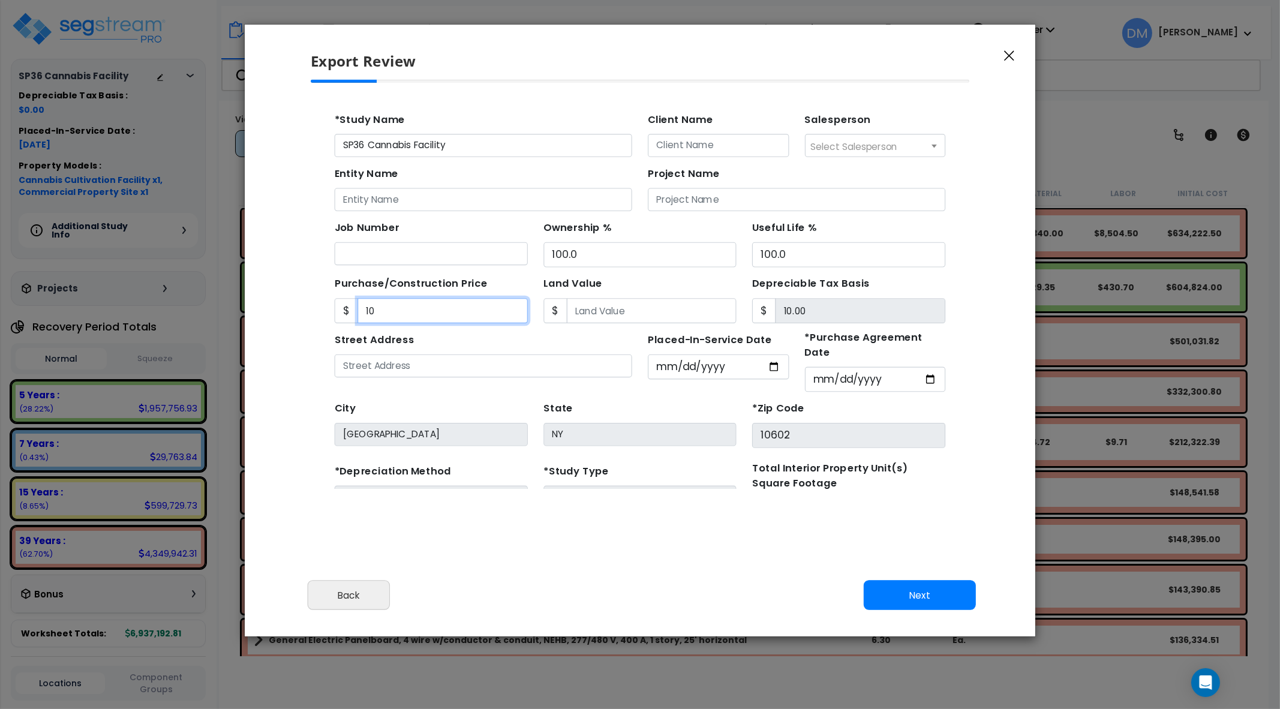
type input "100"
type input "100.00"
type input "1000"
type input "1,000.00"
type input "1,0000"
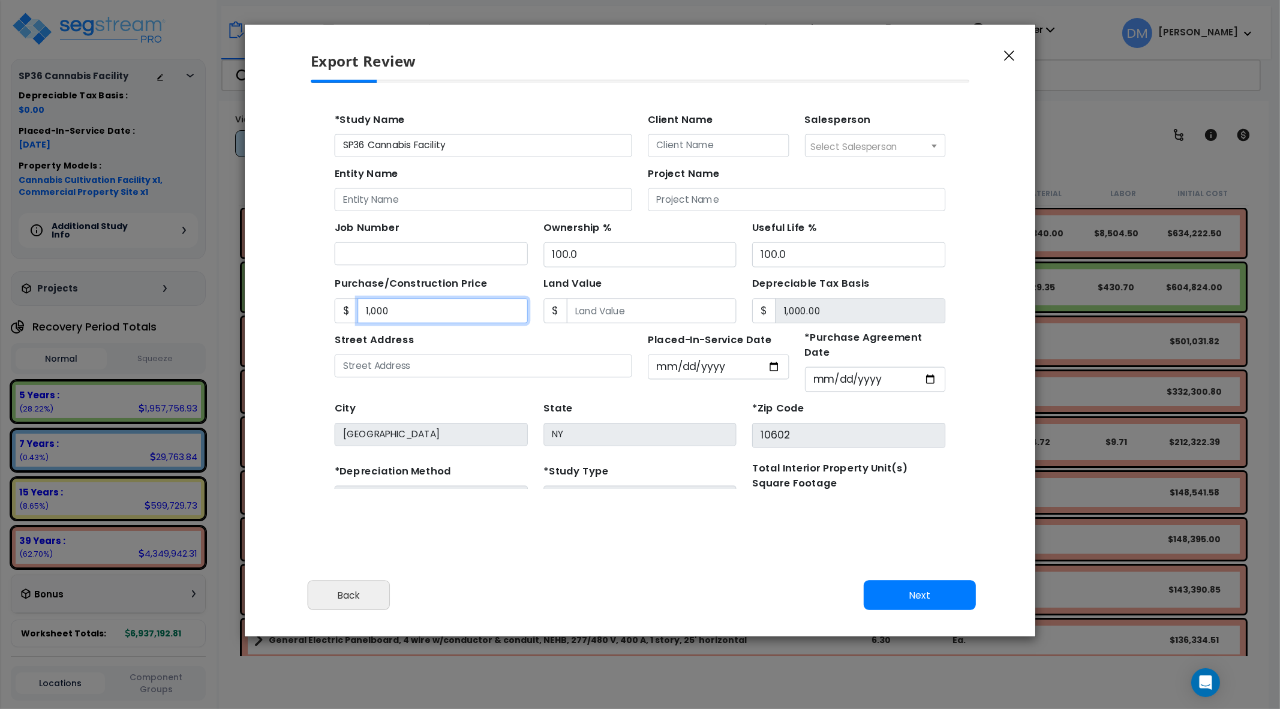
type input "10,000.00"
type input "10,0000"
type input "100,000.00"
type input "100,0000"
type input "1,000,000.00"
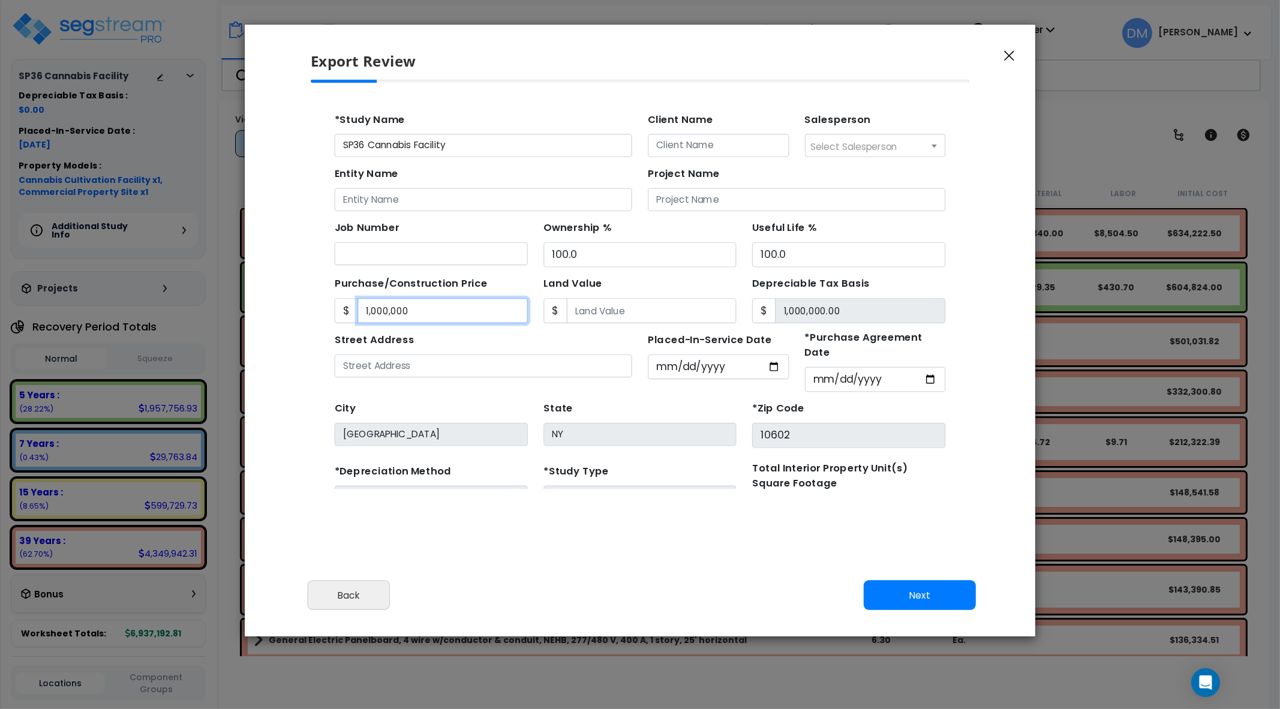
type input "1,000,0000"
type input "10,000,000.00"
type input "10,000,000"
click at [551, 292] on input "Land Value" at bounding box center [620, 291] width 155 height 23
type input "5"
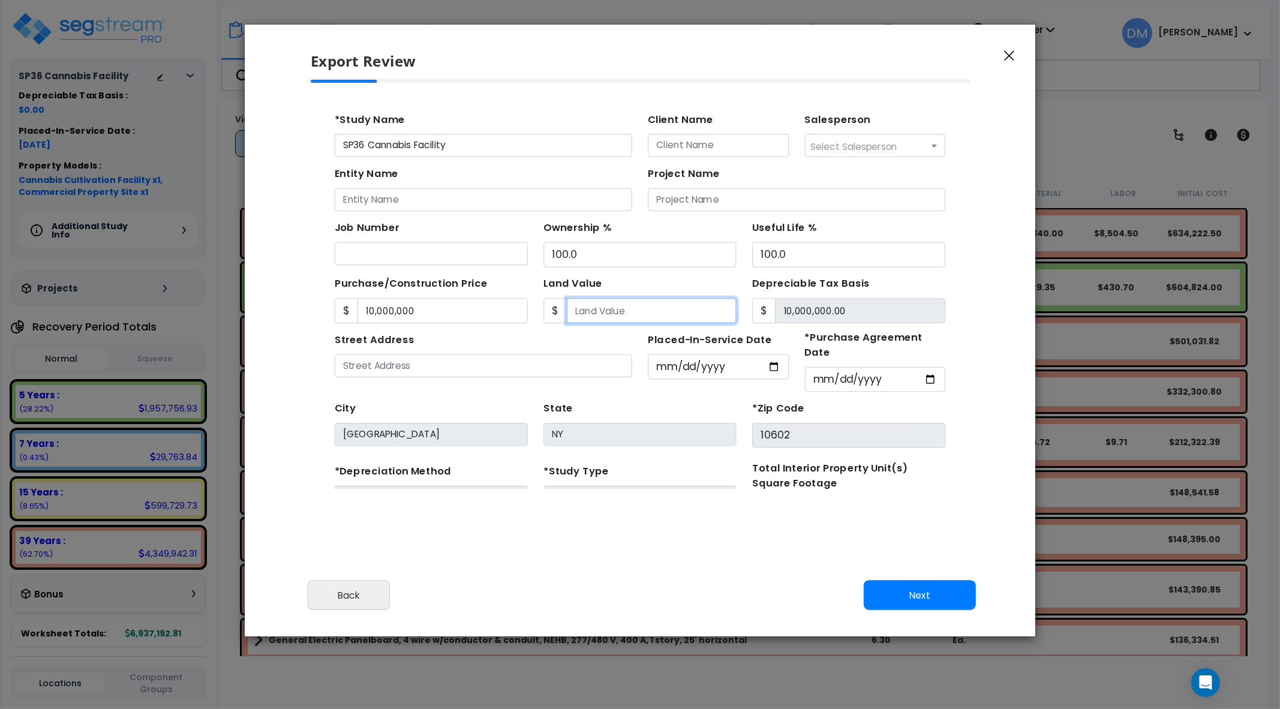
type input "9,999,995.00"
type input "50"
type input "9,999,950.00"
type input "500"
type input "9,999,500.00"
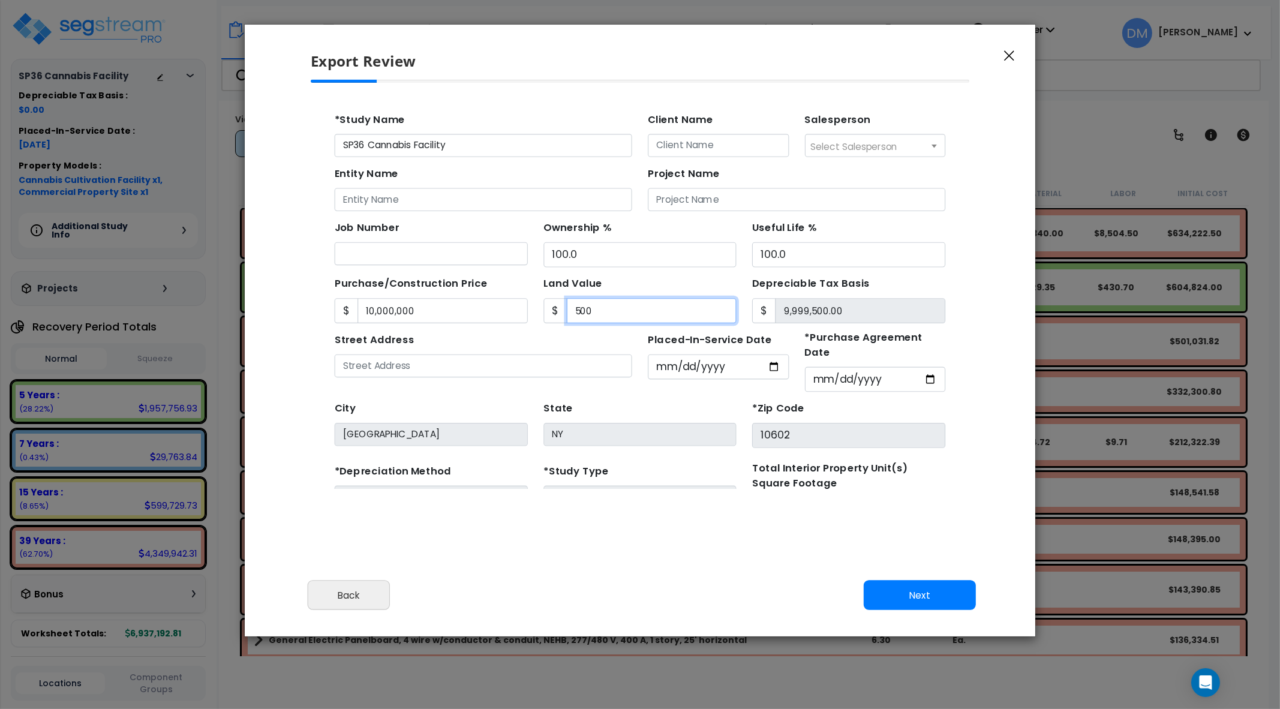
type input "5000"
type input "9,995,000.00"
type input "5,0000"
type input "9,950,000.00"
type input "50,0000"
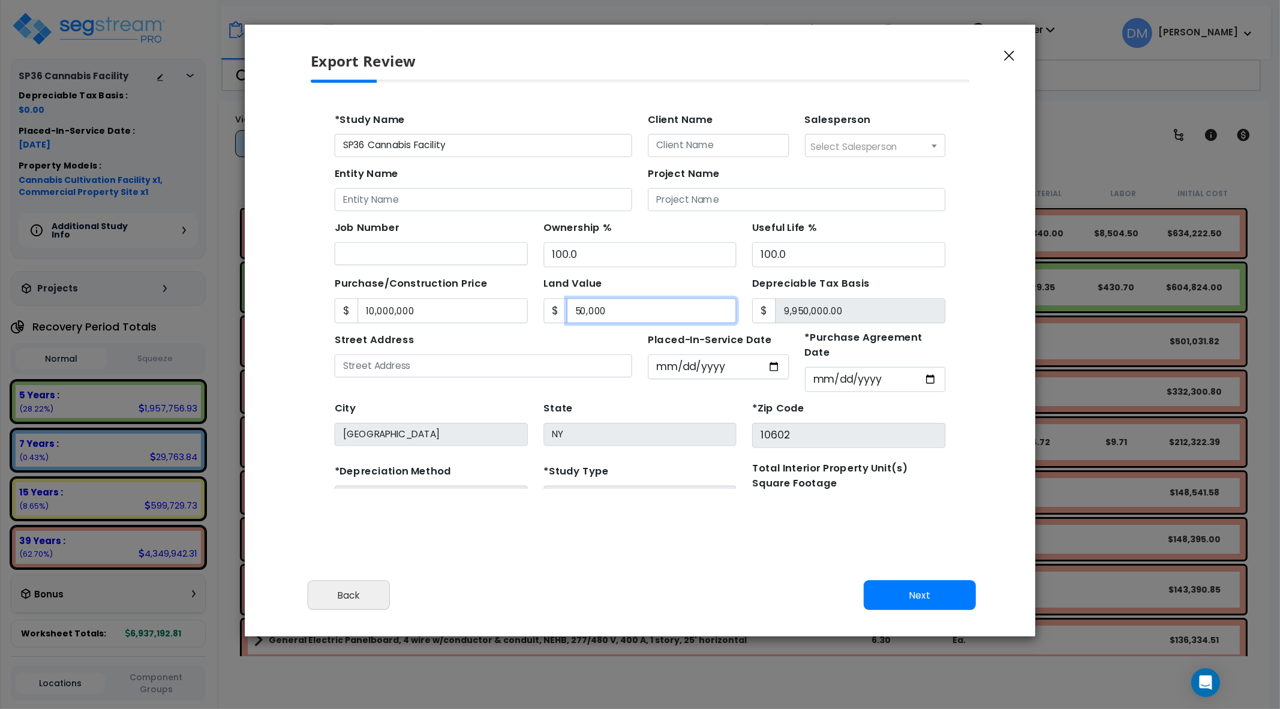
type input "9,500,000.00"
type input "500,0000"
type input "5,000,000.00"
type input "5,000,000"
click at [967, 601] on button "Next" at bounding box center [920, 595] width 112 height 30
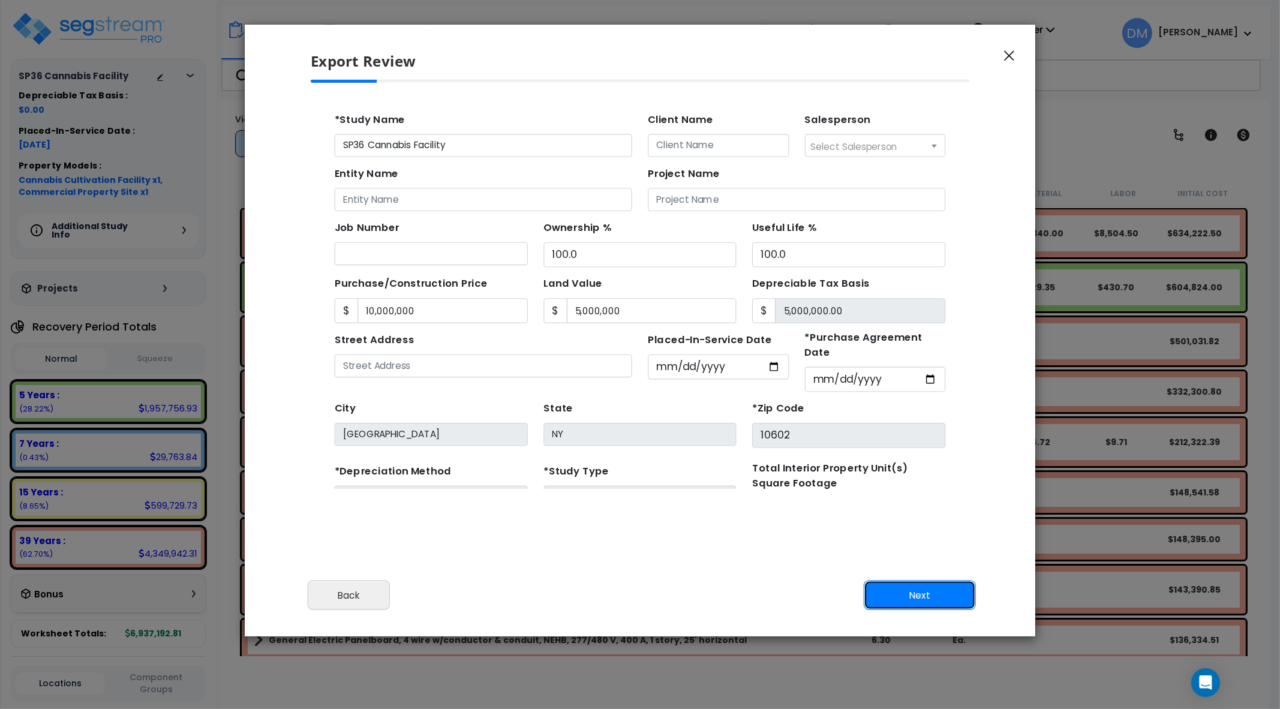
type input "10000000"
type input "5000000"
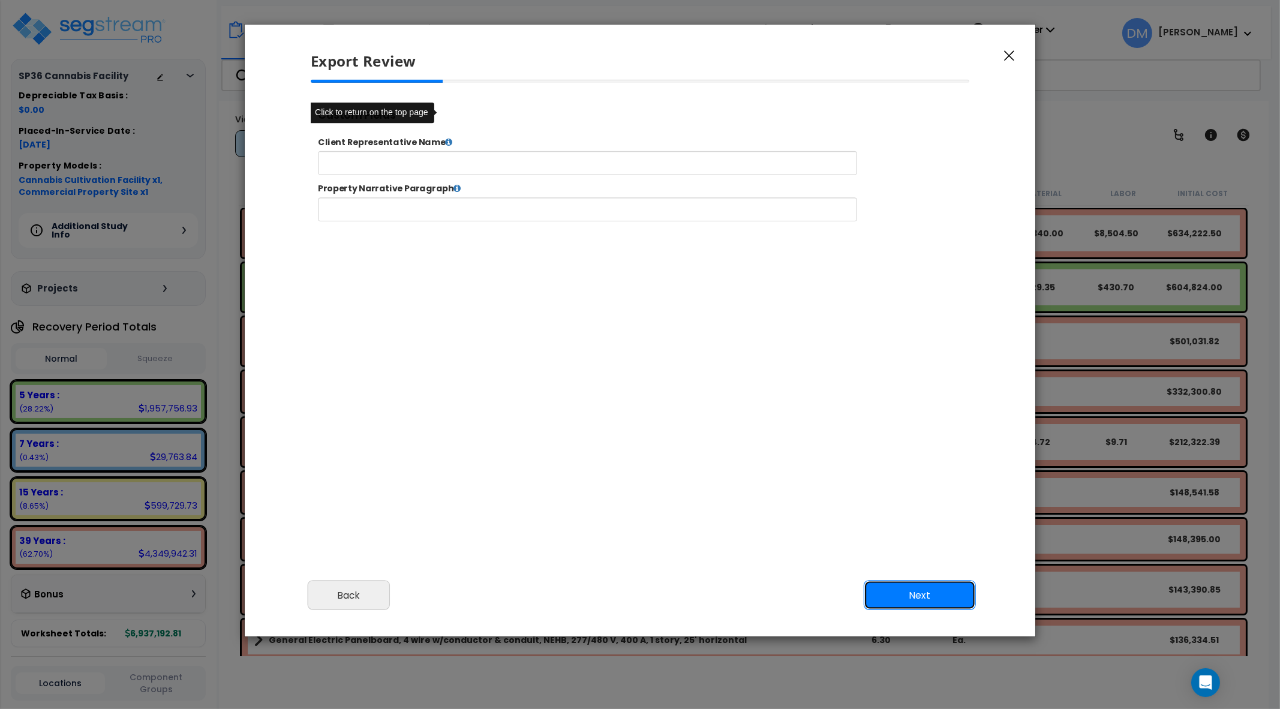
click at [967, 601] on button "Next" at bounding box center [920, 595] width 112 height 30
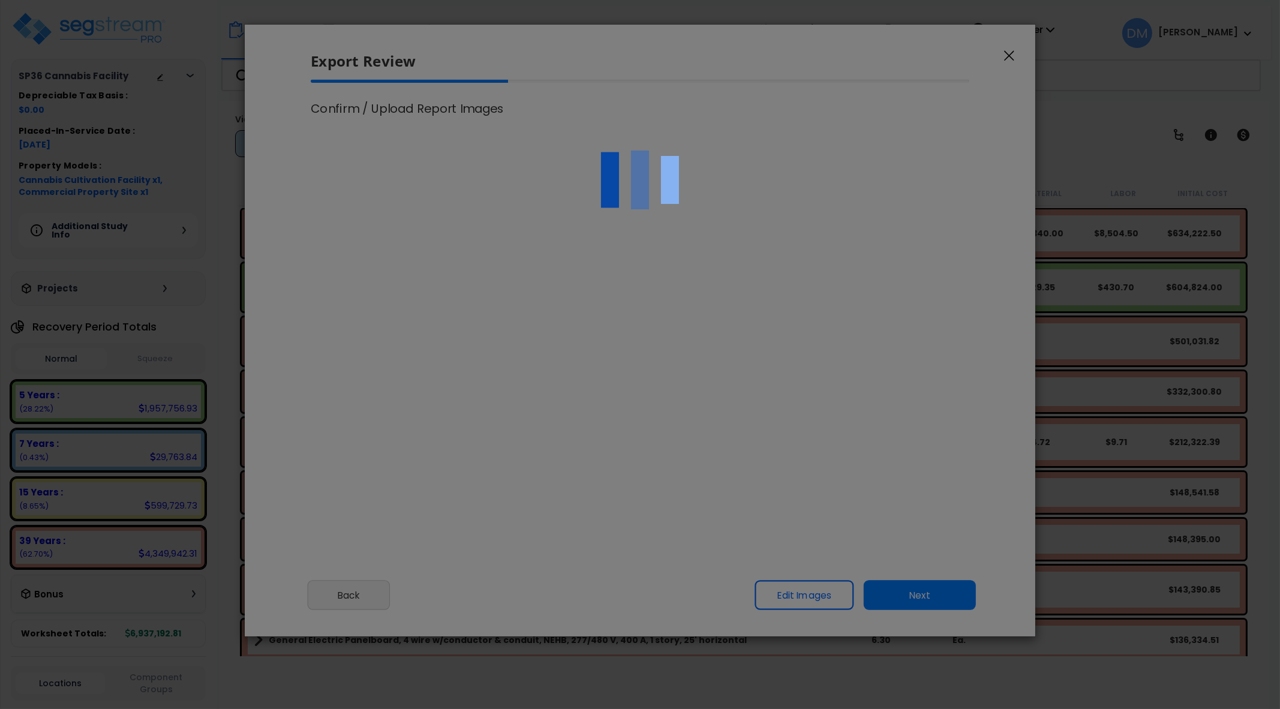
select select "2025"
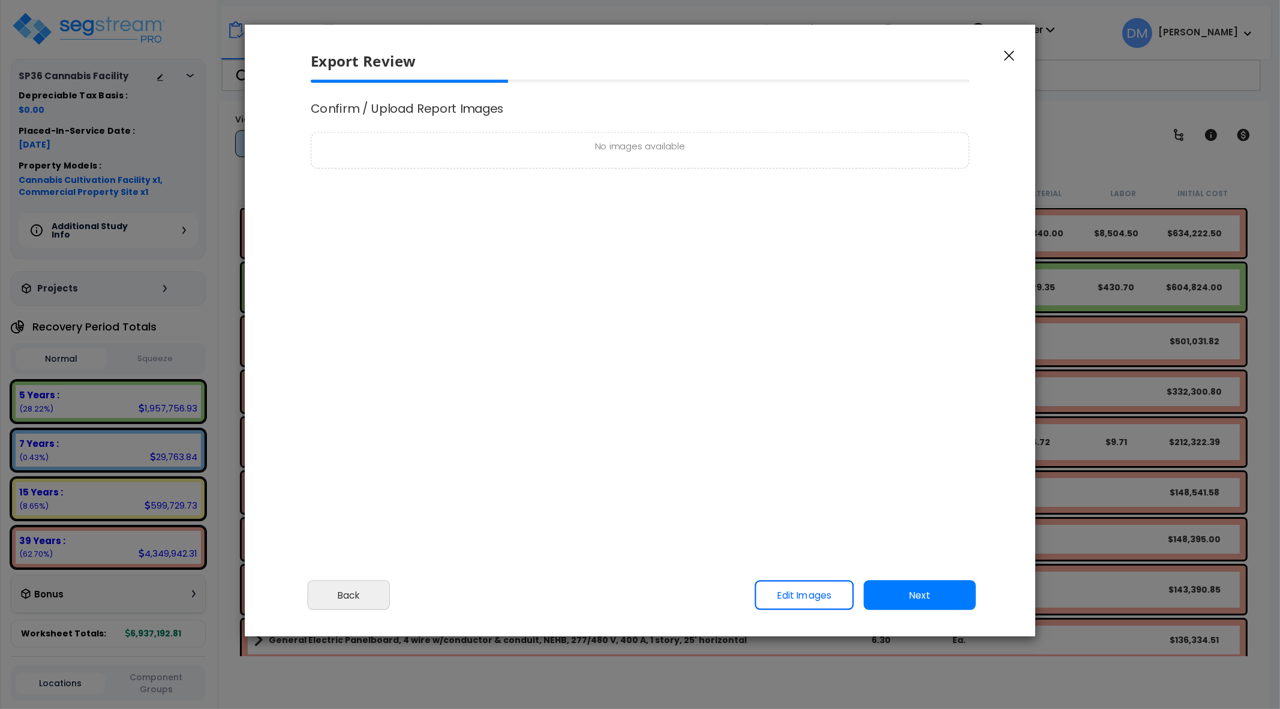
scroll to position [0, 0]
click at [351, 609] on button "Back" at bounding box center [349, 595] width 83 height 30
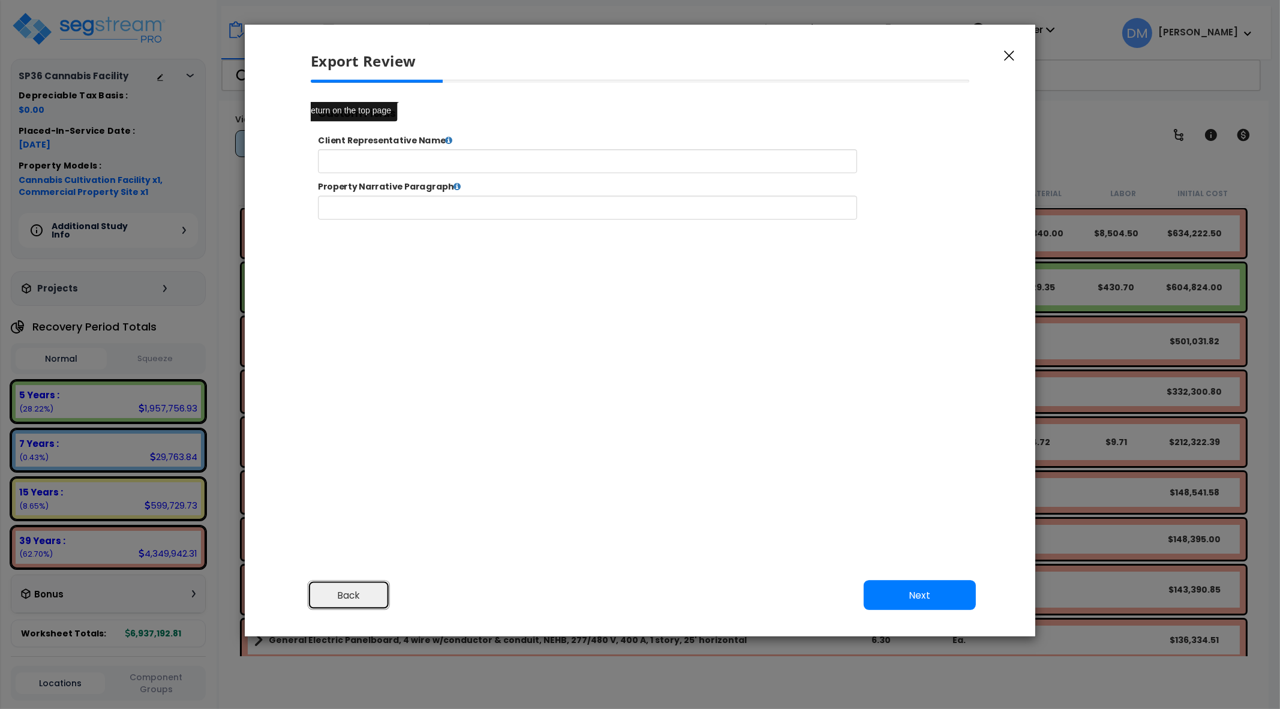
scroll to position [5, 0]
click at [936, 604] on button "Next" at bounding box center [920, 595] width 112 height 30
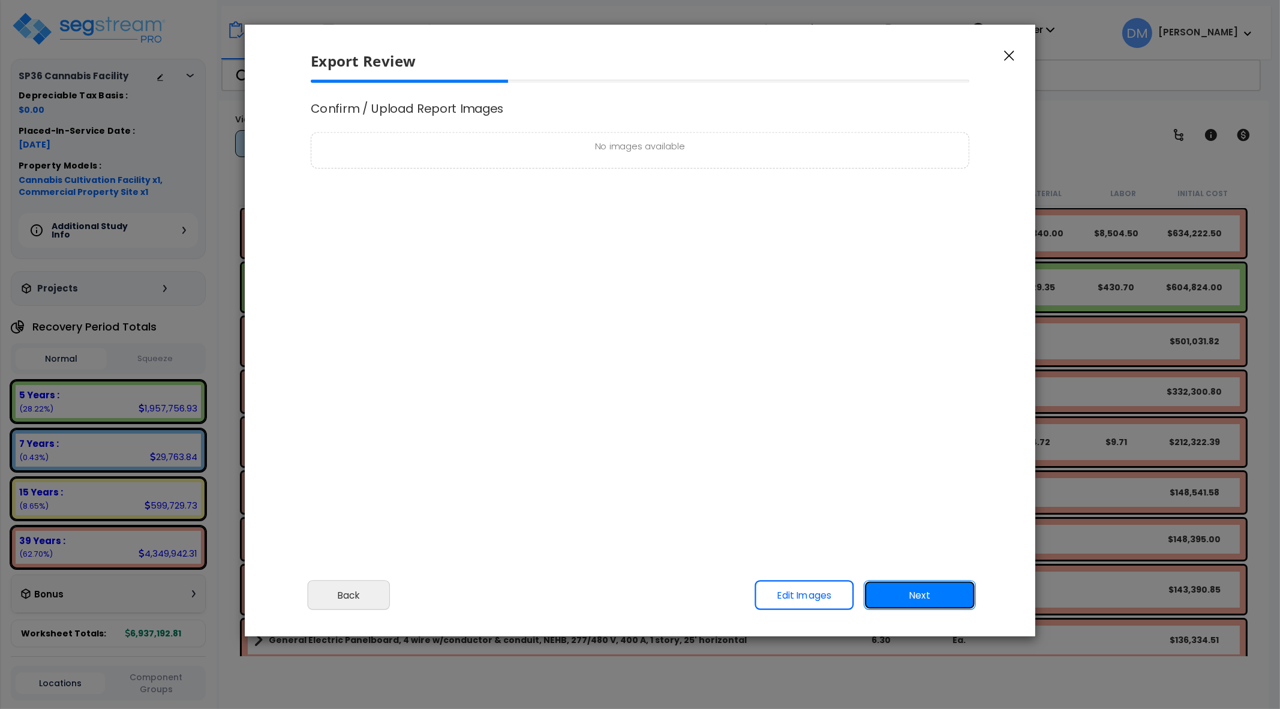
scroll to position [0, 0]
click at [831, 590] on link "Edit Images" at bounding box center [804, 595] width 99 height 30
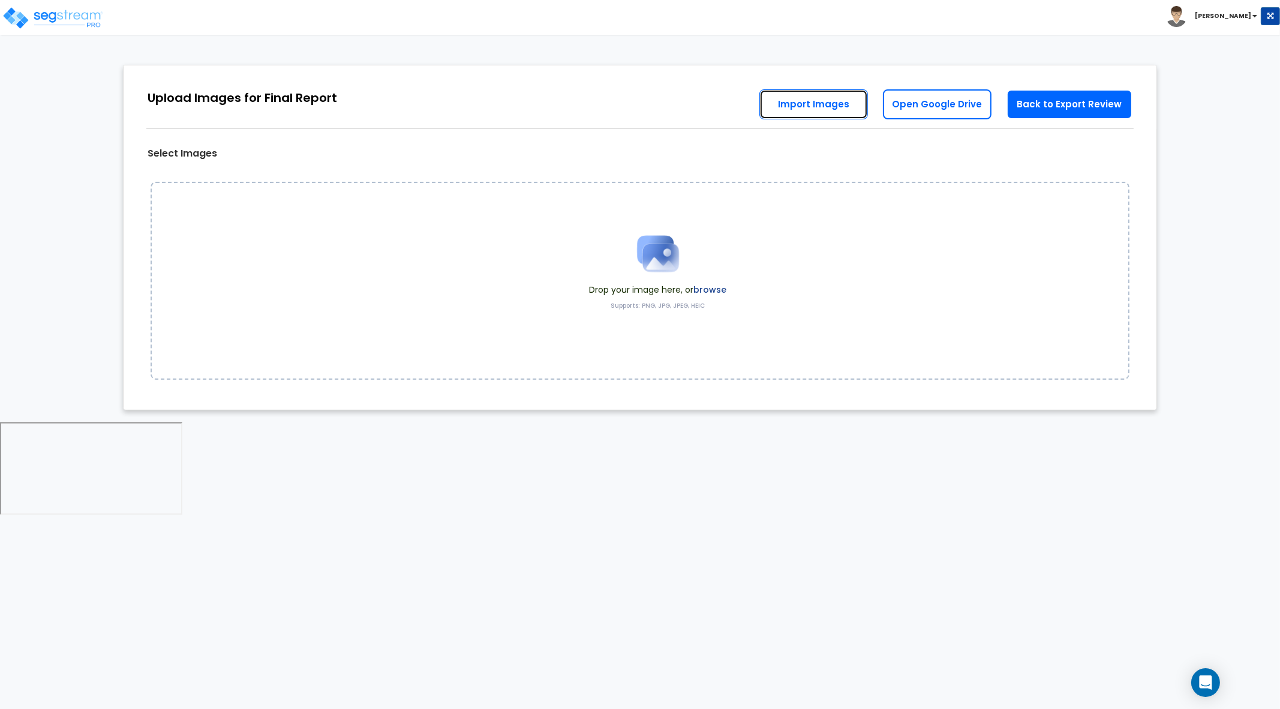
click at [843, 101] on link "Import Images" at bounding box center [813, 104] width 109 height 30
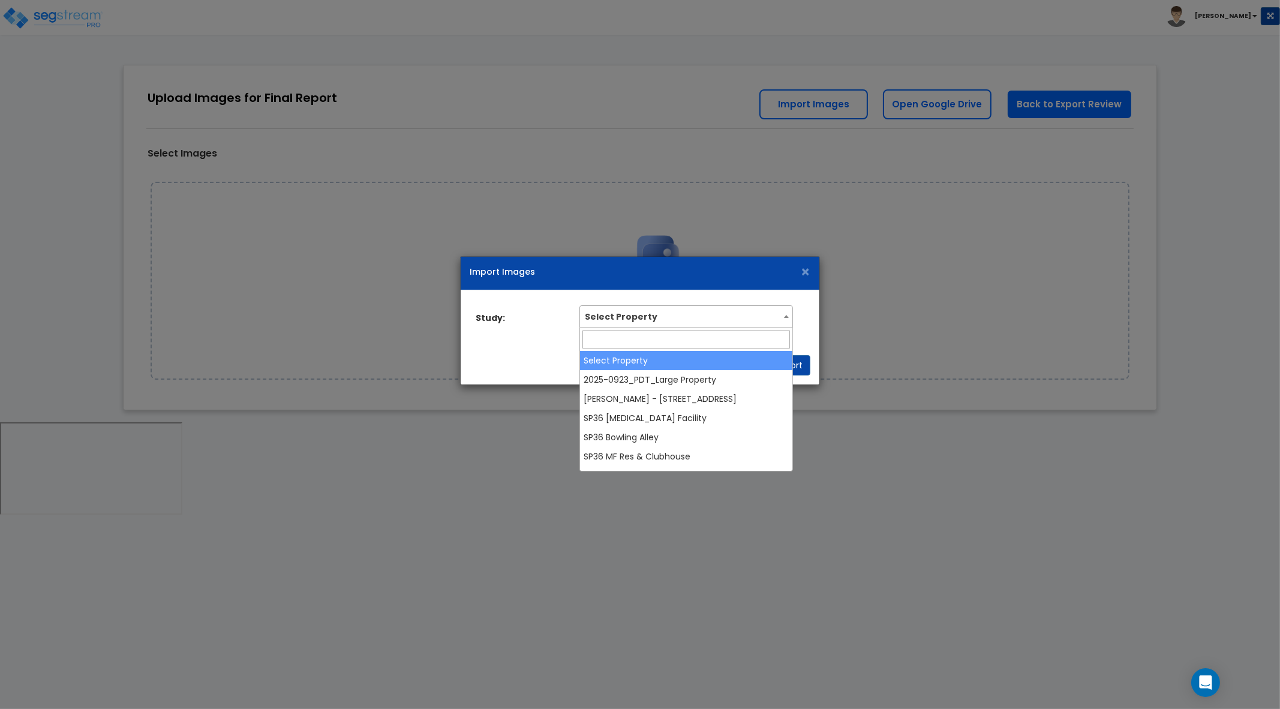
click at [783, 316] on span at bounding box center [786, 316] width 12 height 16
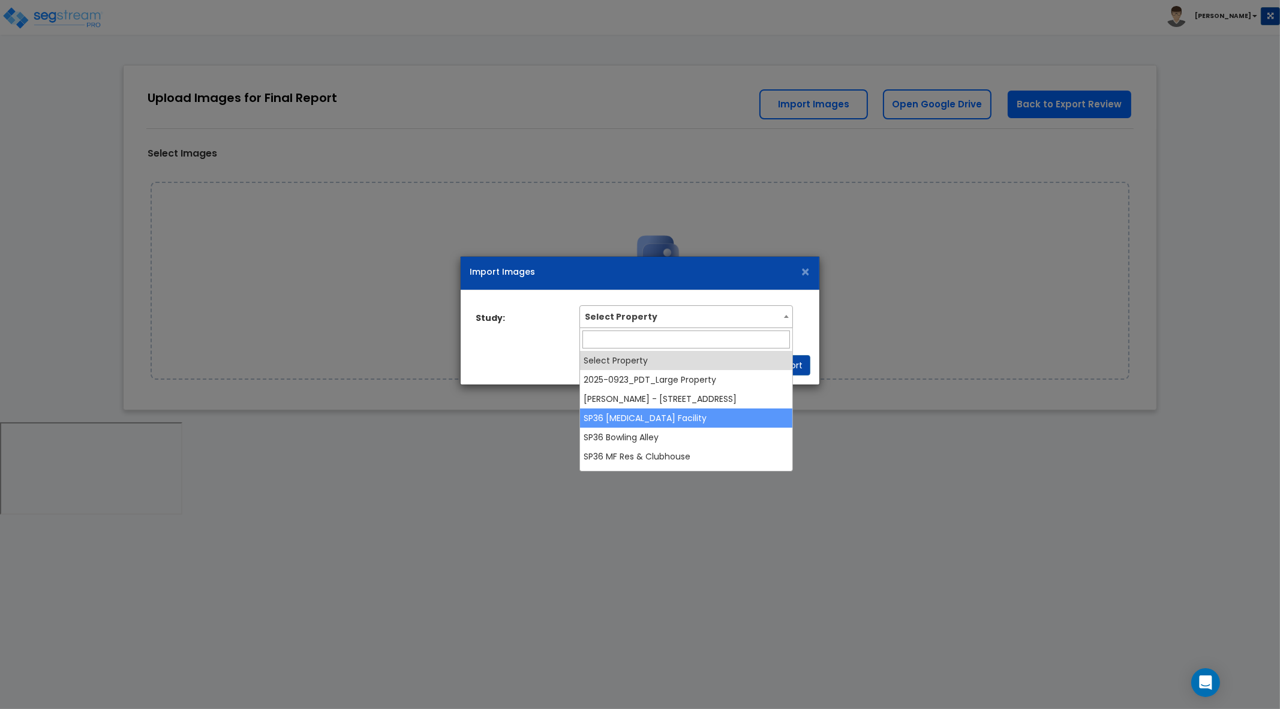
select select "38710"
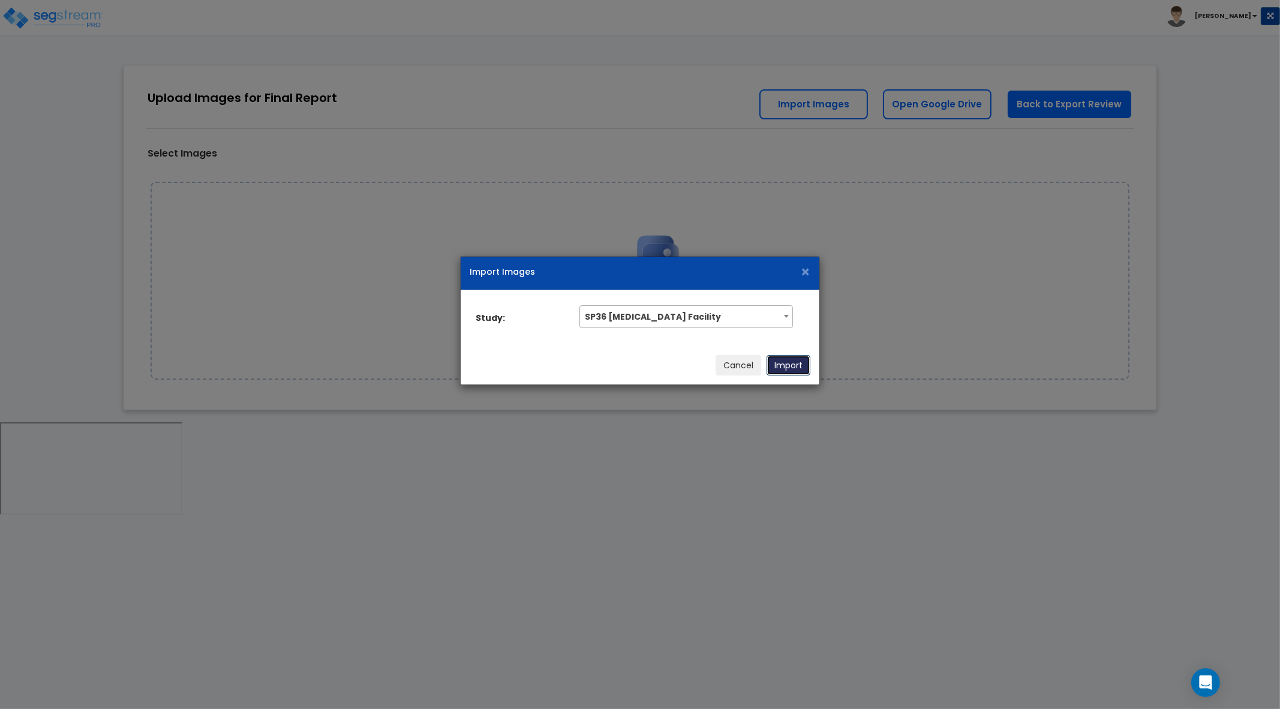
click at [794, 358] on button "Import" at bounding box center [789, 365] width 44 height 20
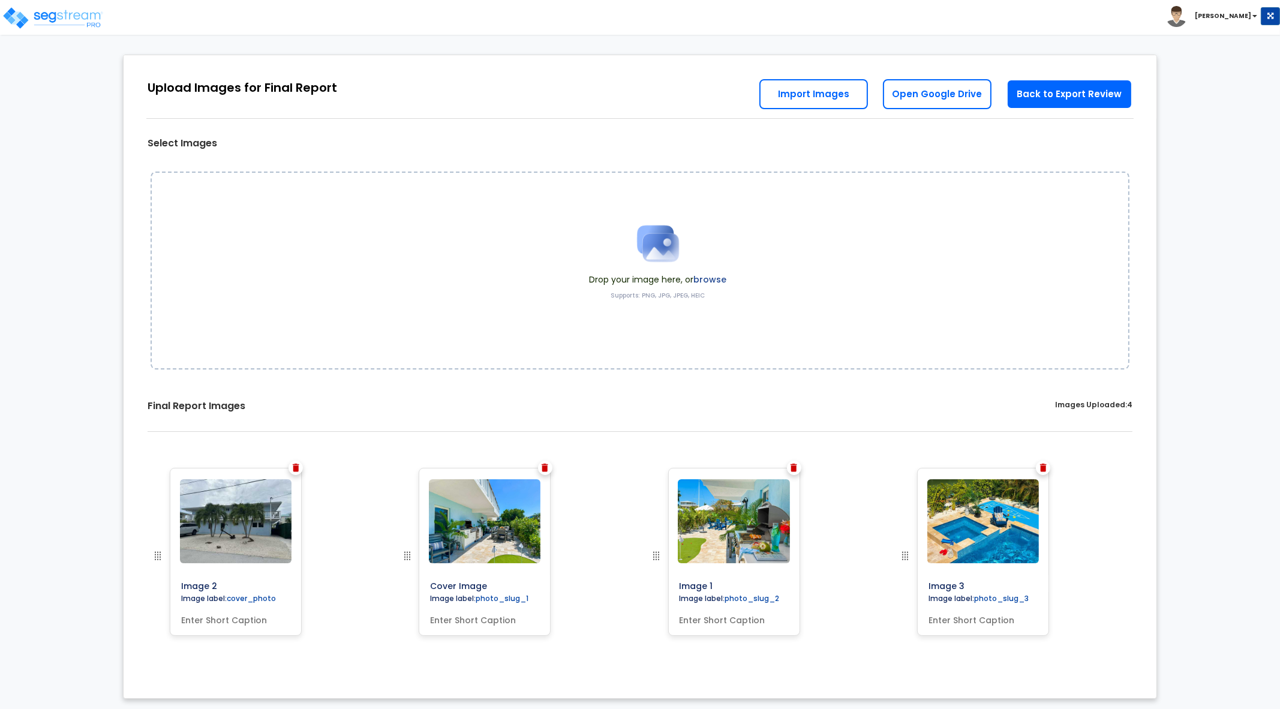
scroll to position [11, 0]
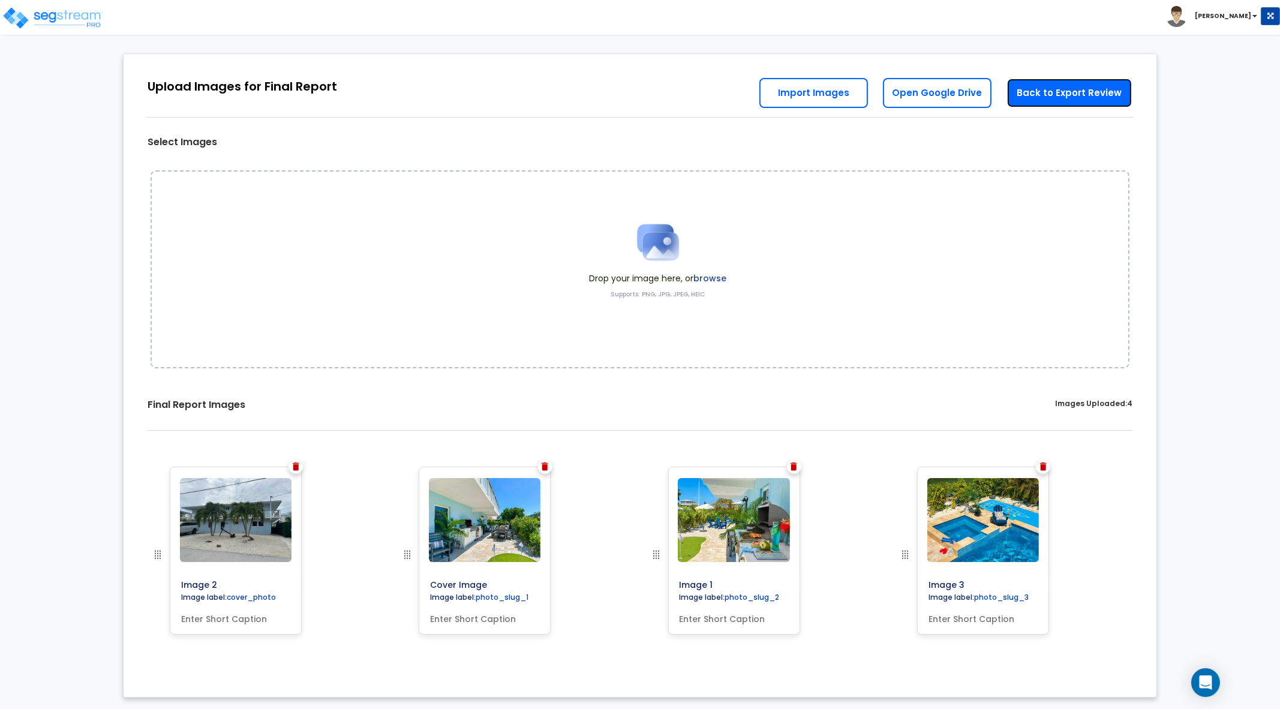
click at [1025, 94] on link "Back to Export Review" at bounding box center [1070, 93] width 126 height 30
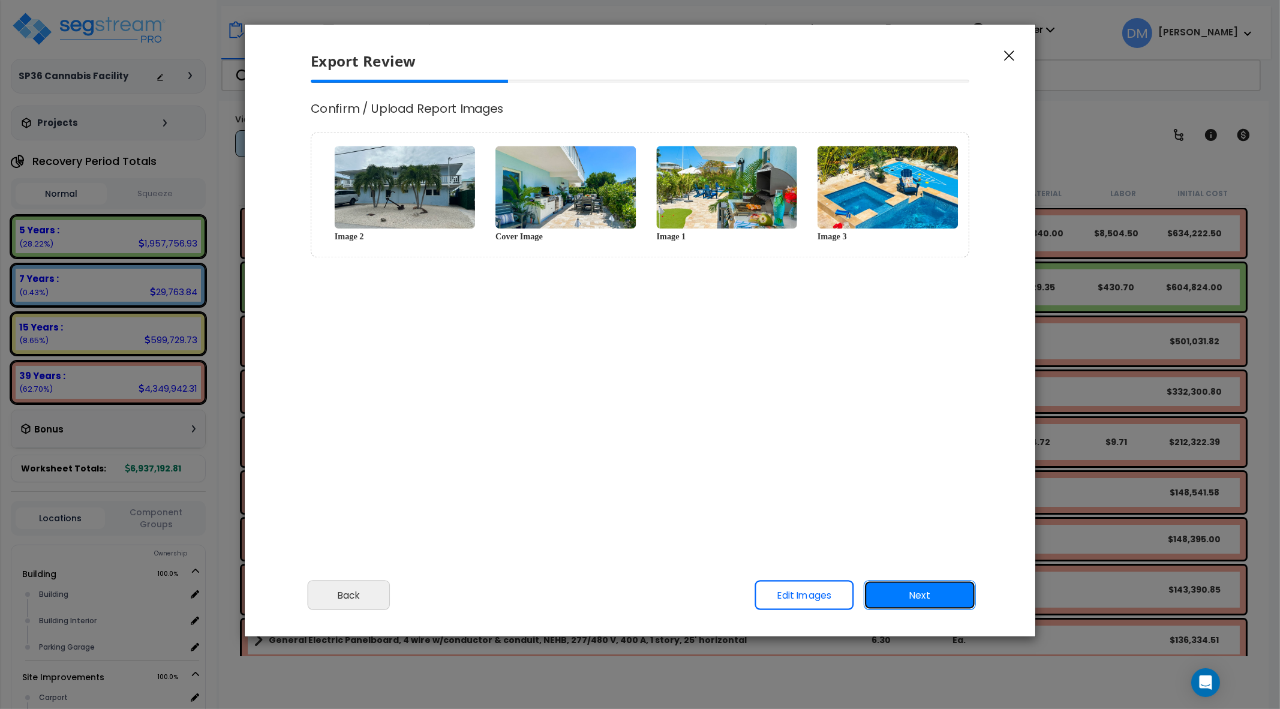
click at [944, 584] on button "Next" at bounding box center [920, 595] width 112 height 30
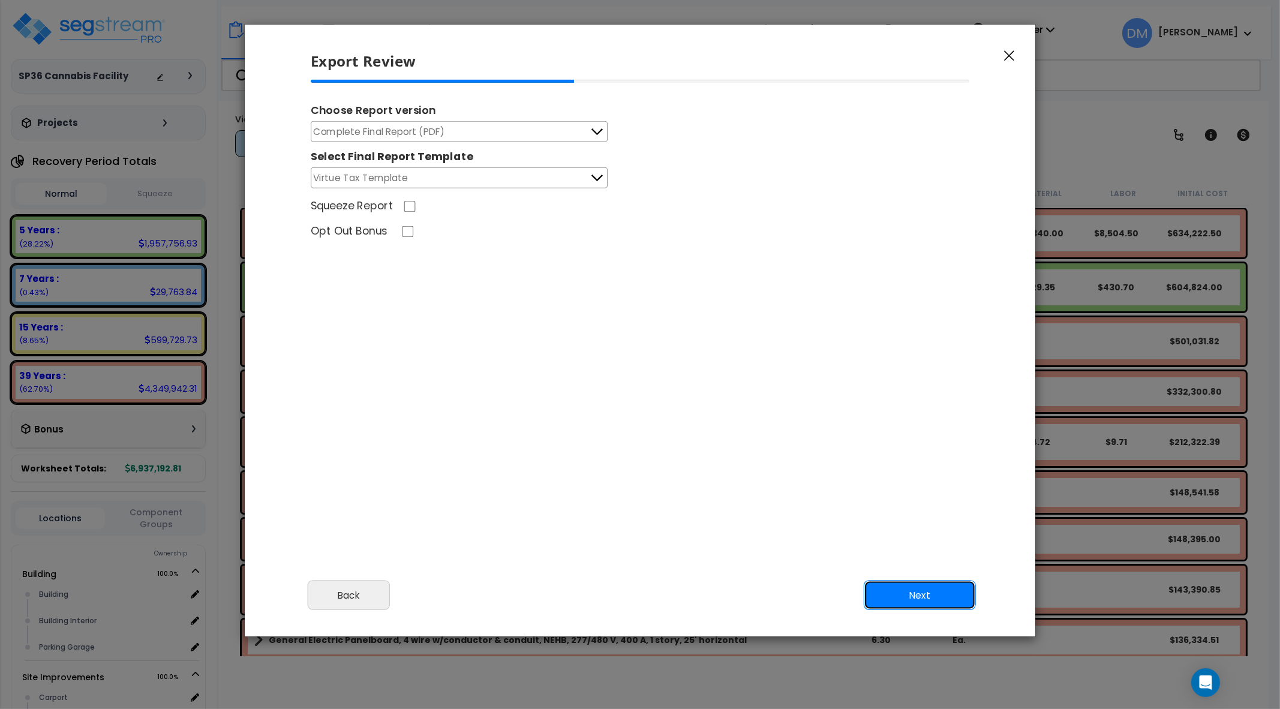
click at [921, 586] on button "Next" at bounding box center [920, 595] width 112 height 30
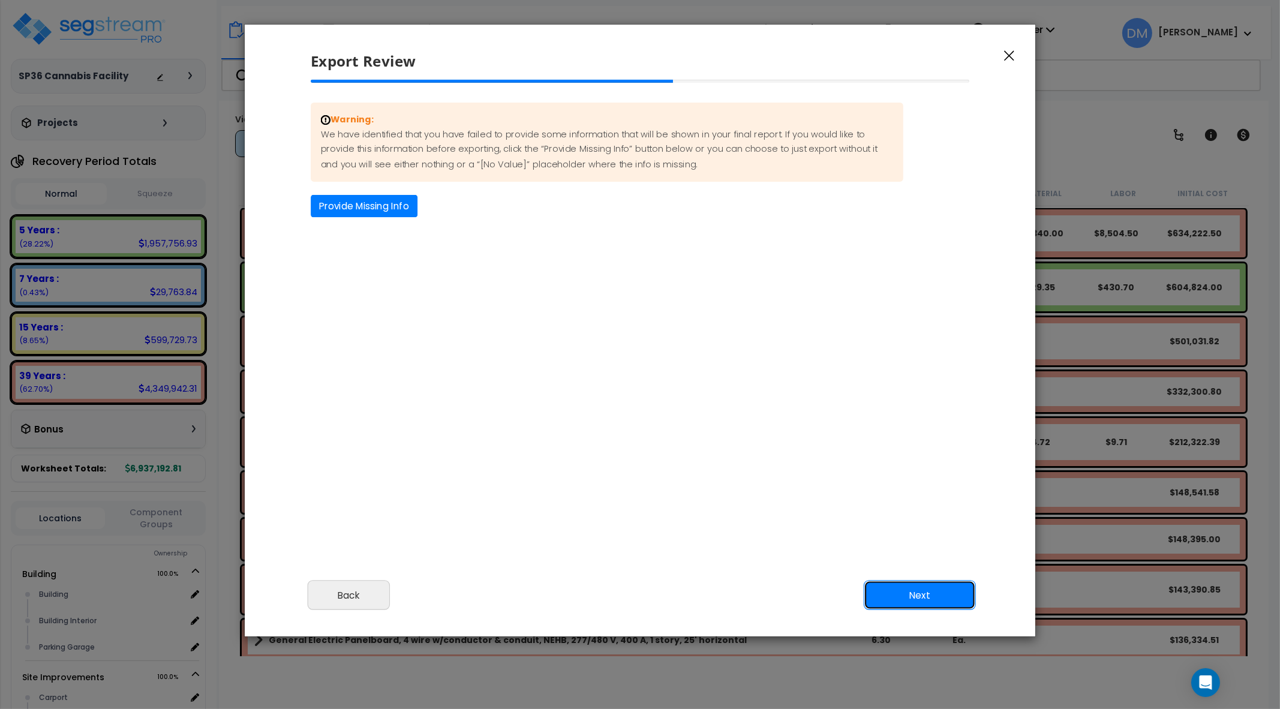
click at [916, 599] on button "Next" at bounding box center [920, 595] width 112 height 30
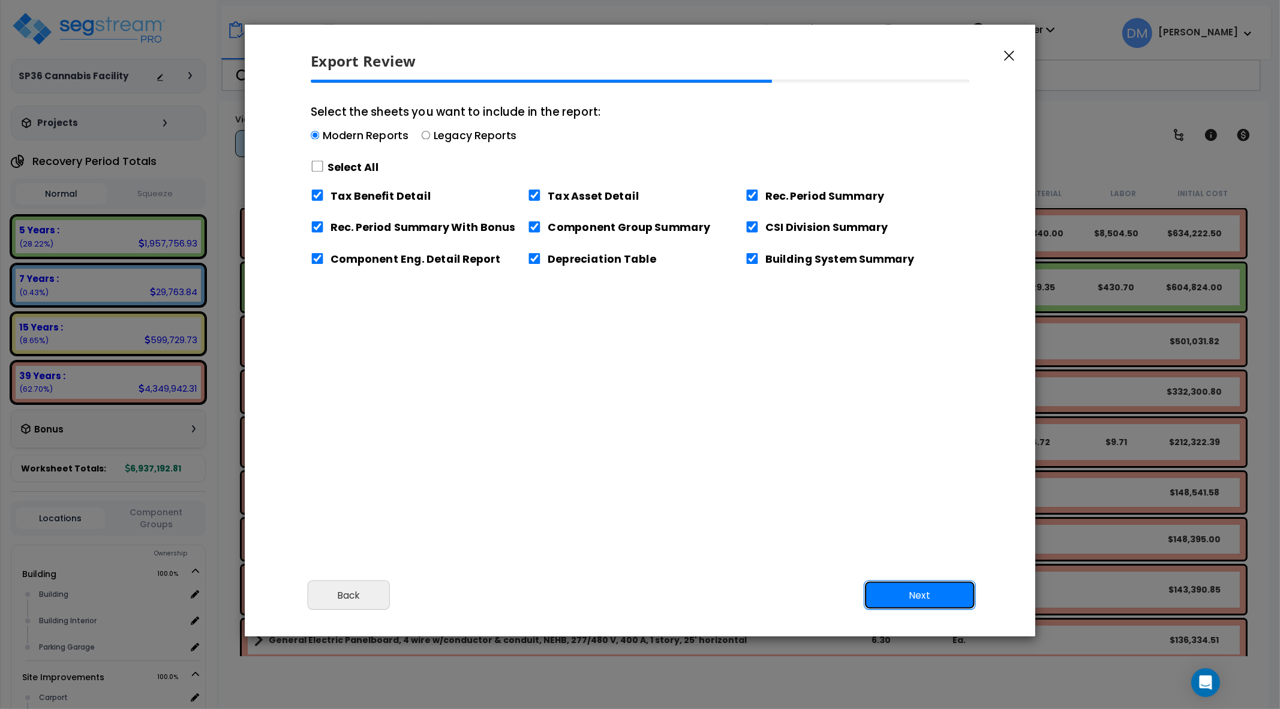
click at [918, 595] on button "Next" at bounding box center [920, 595] width 112 height 30
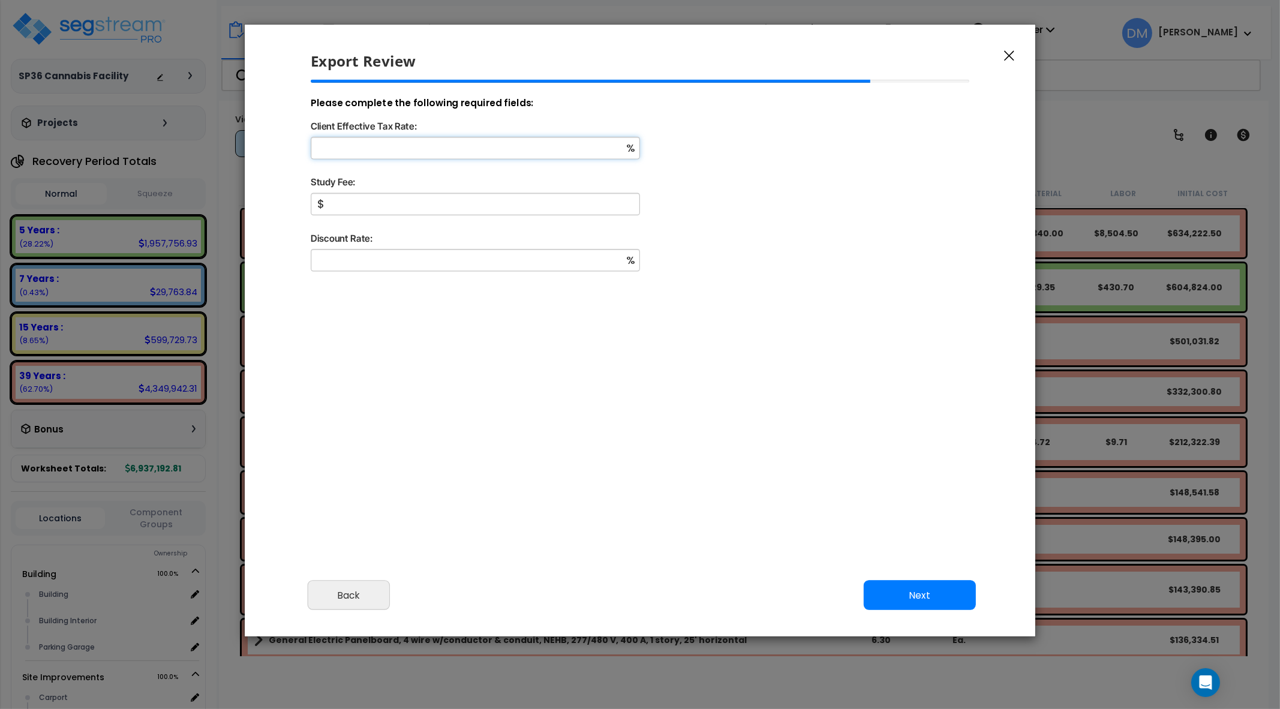
click at [472, 142] on input "Client Effective Tax Rate:" at bounding box center [475, 148] width 329 height 22
type input "15"
click at [491, 211] on input "Study Fee:" at bounding box center [475, 204] width 329 height 22
type input "1,500"
click at [500, 260] on input "Discount Rate:" at bounding box center [475, 260] width 329 height 22
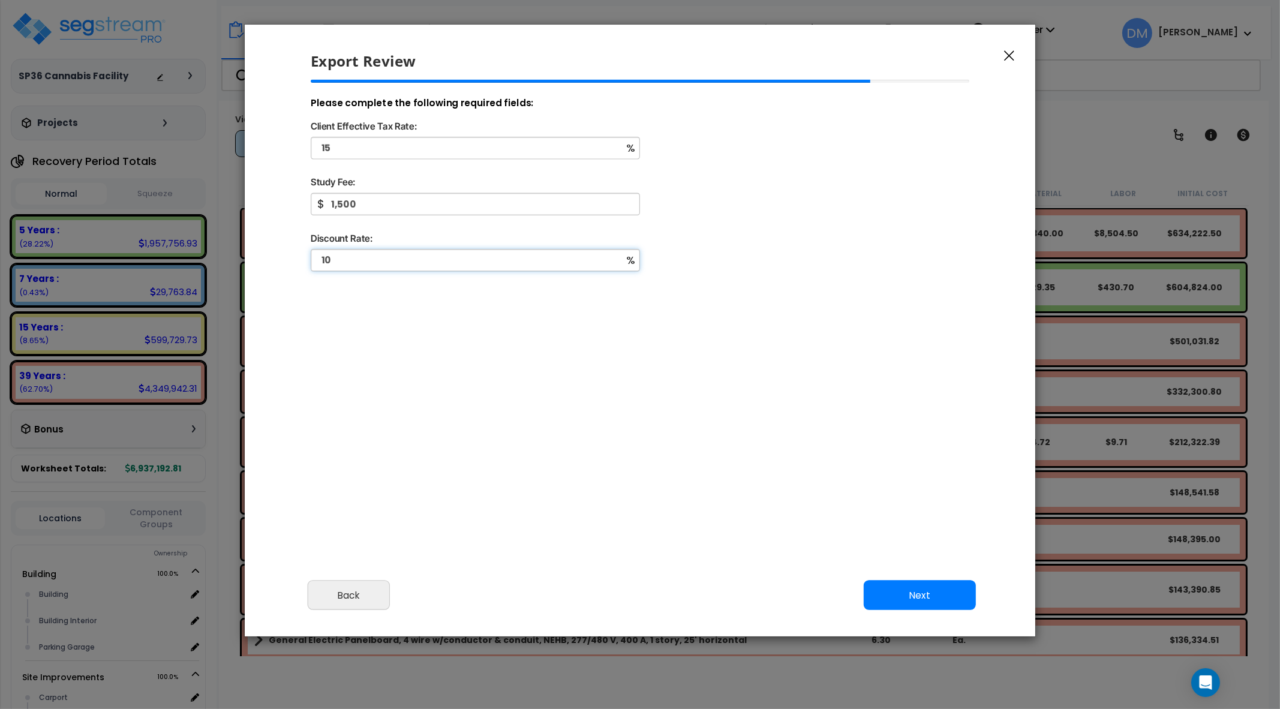
type input "10"
click at [920, 600] on button "Next" at bounding box center [920, 595] width 112 height 30
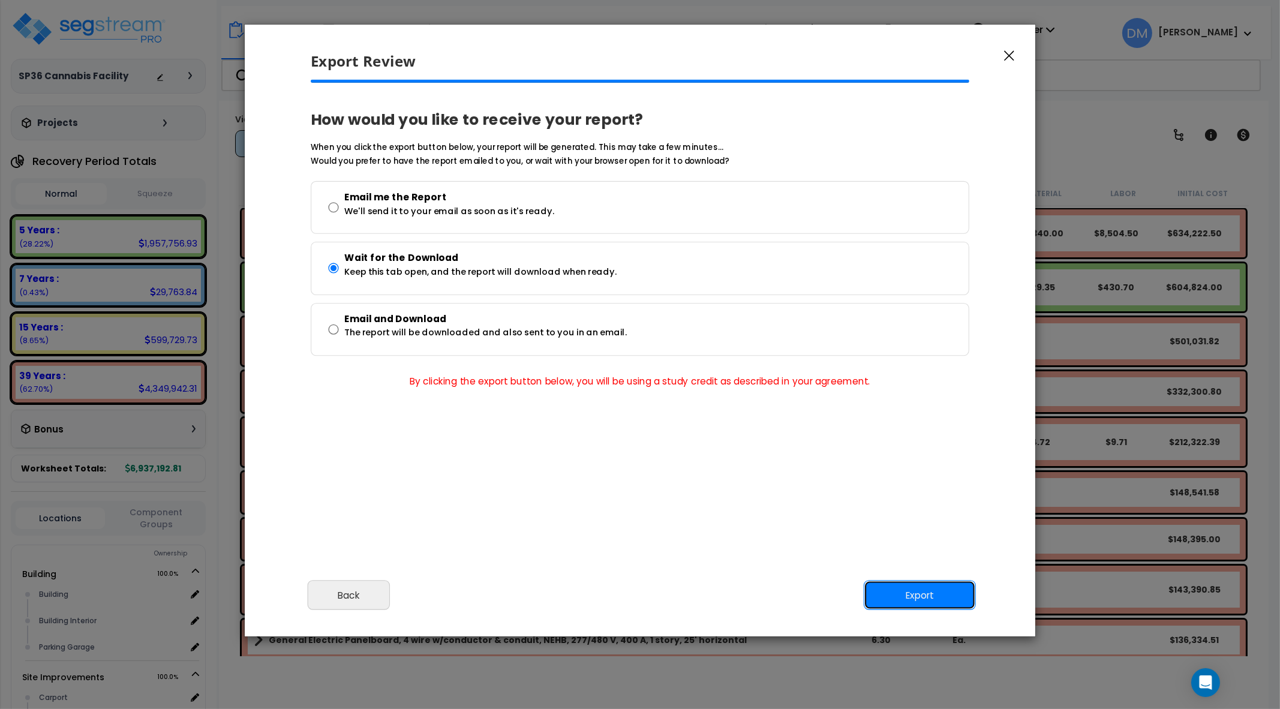
click at [919, 602] on button "Export" at bounding box center [920, 595] width 112 height 30
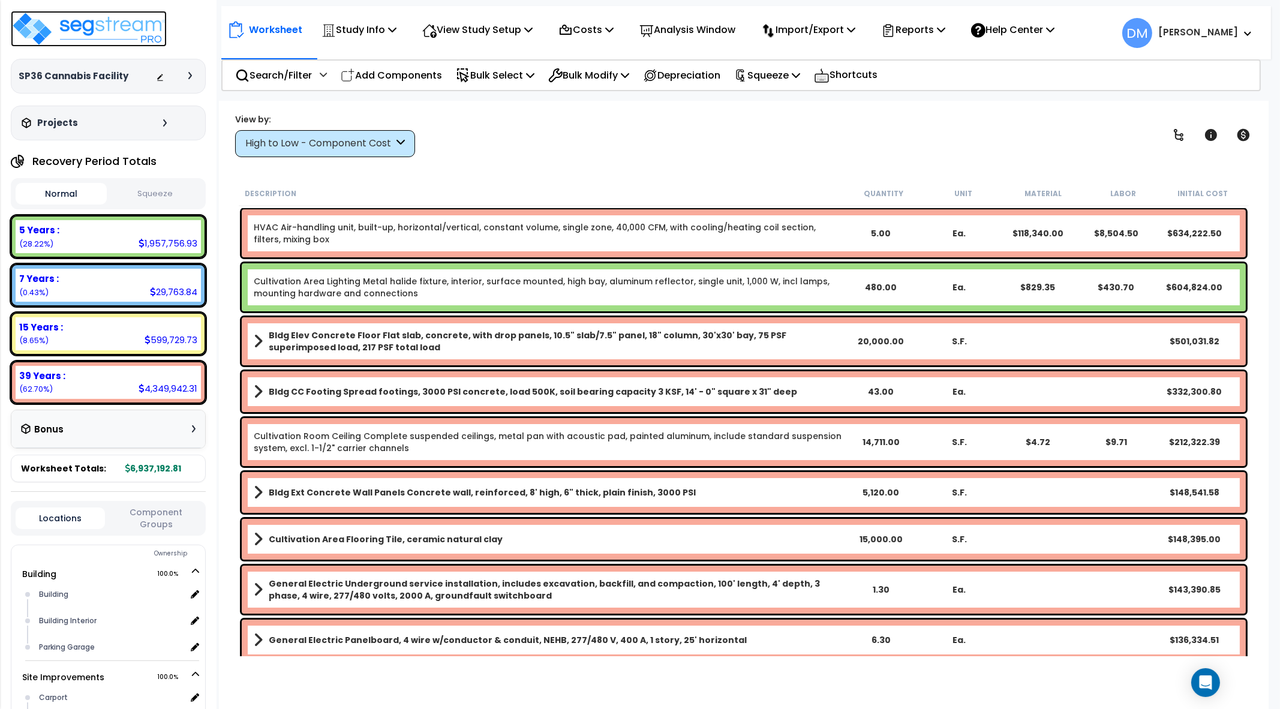
click at [102, 35] on img at bounding box center [89, 29] width 156 height 36
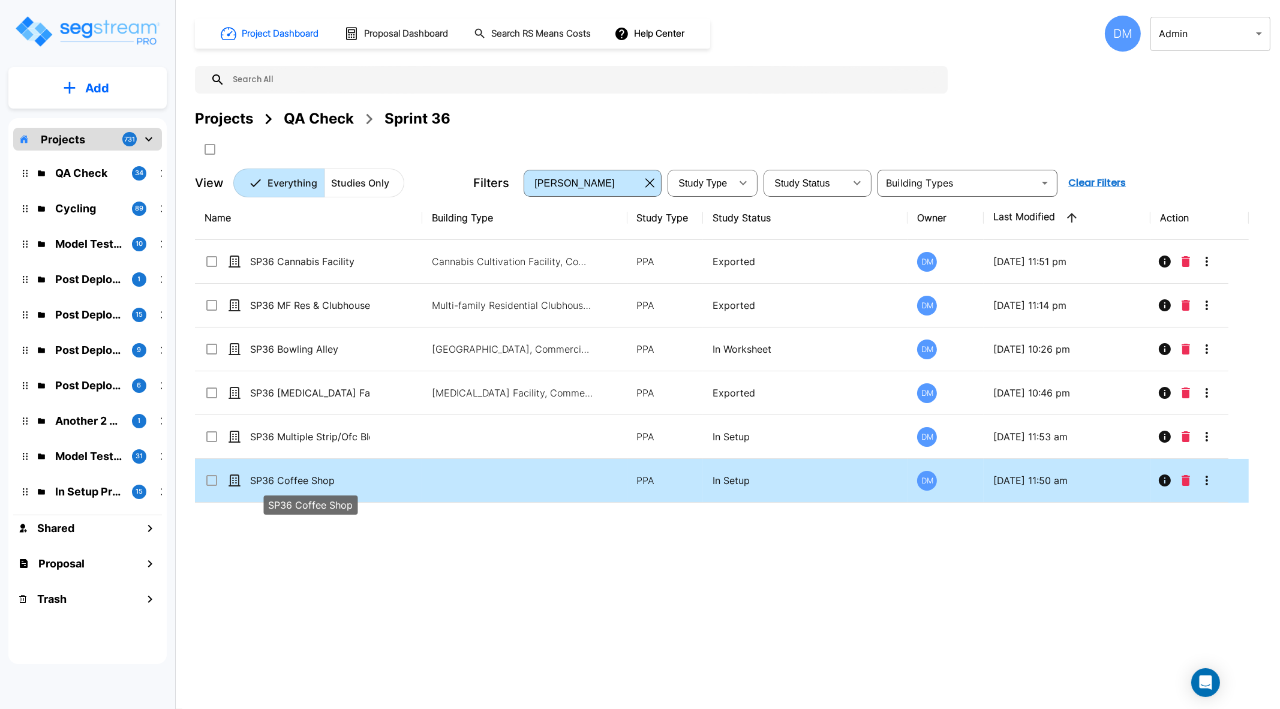
click at [314, 483] on p "SP36 Coffee Shop" at bounding box center [310, 480] width 120 height 14
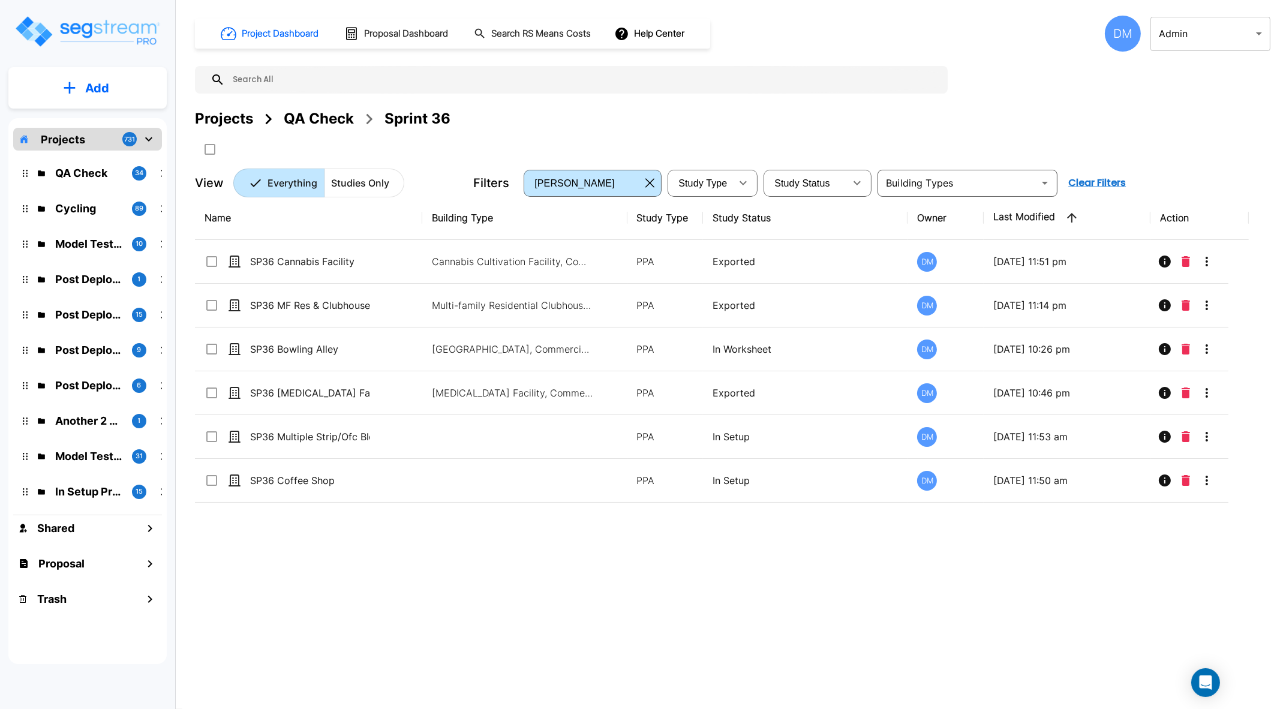
checkbox input "false"
